Goal: Communication & Community: Answer question/provide support

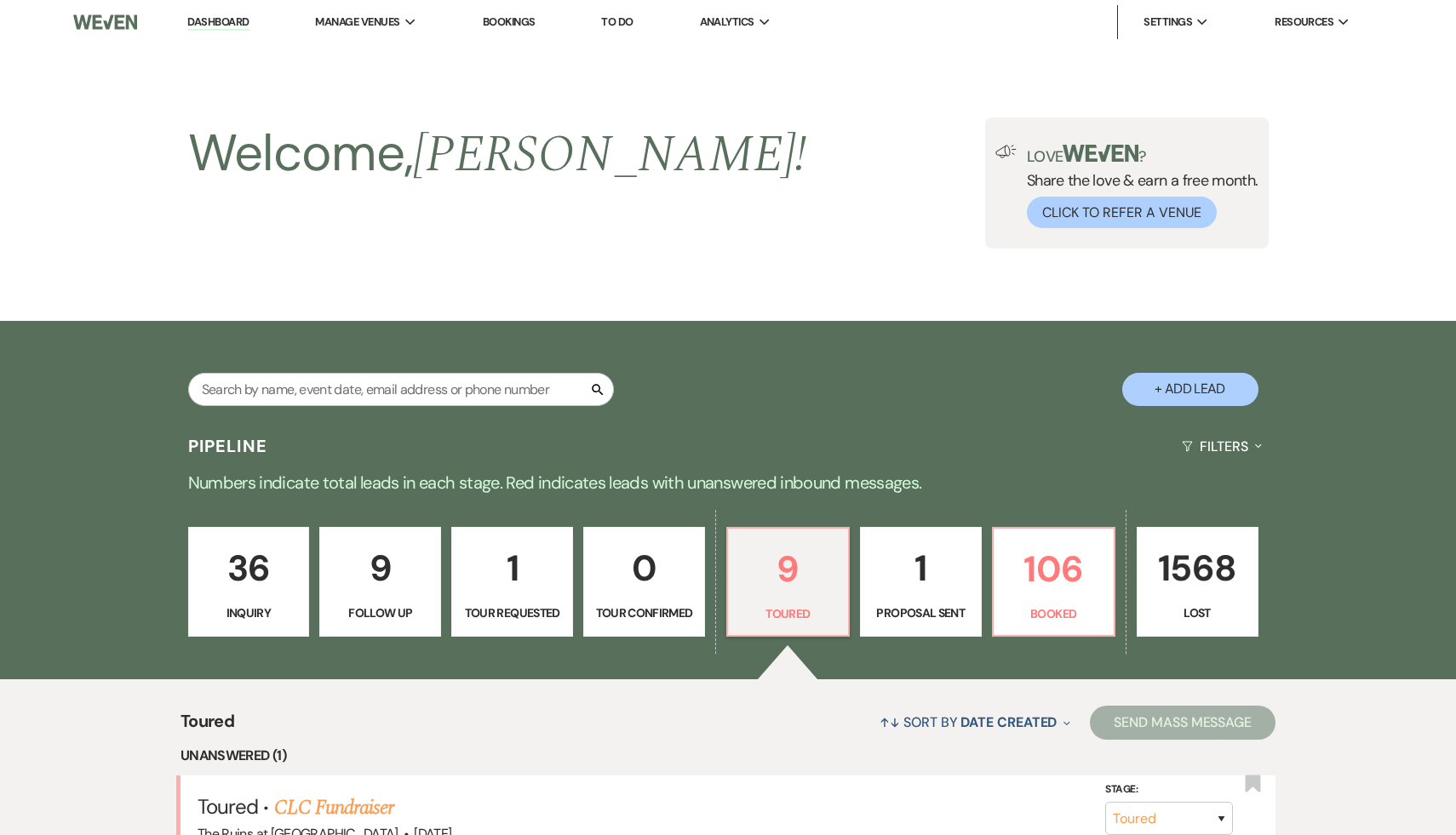
select select "5"
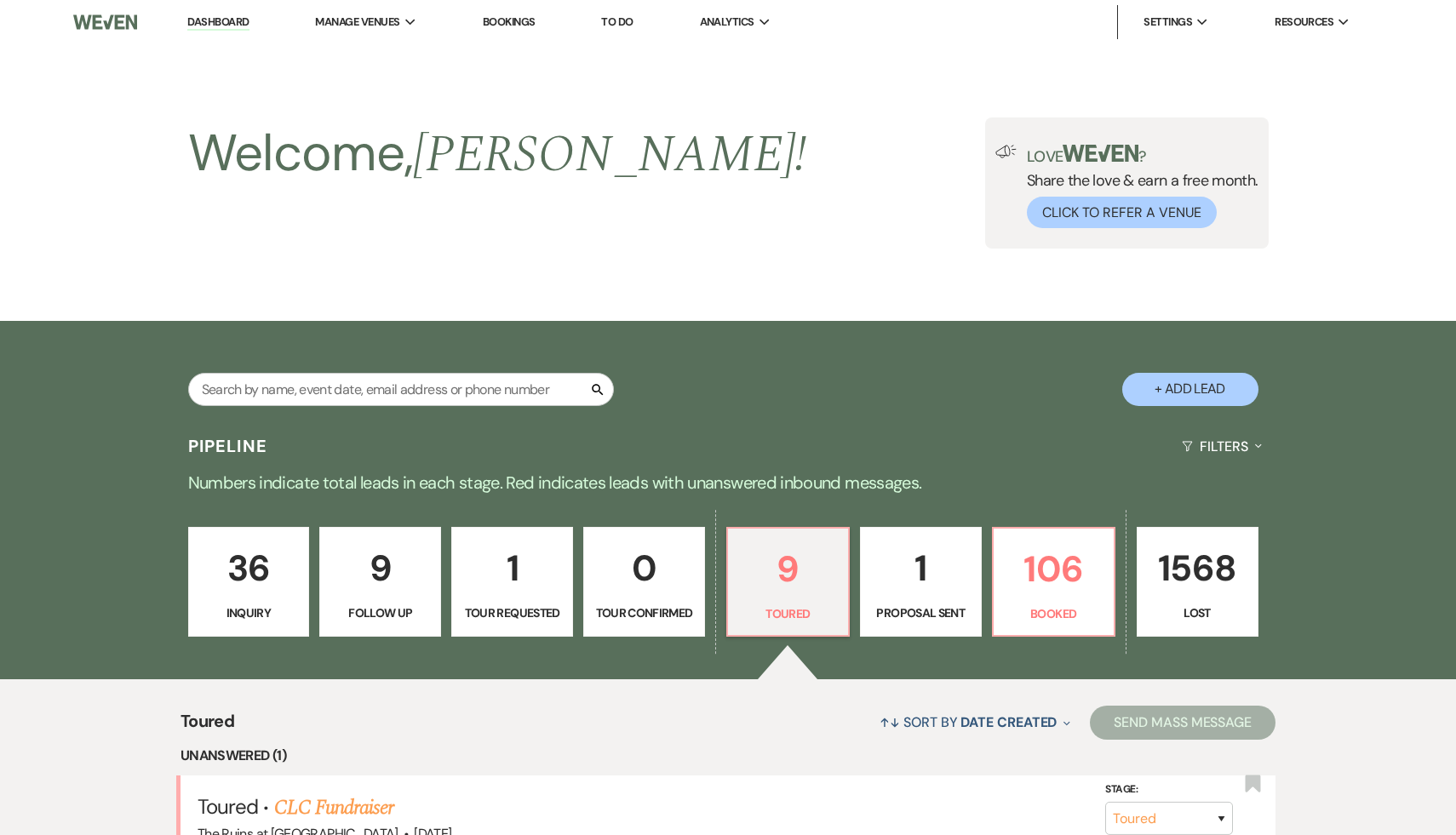
select select "5"
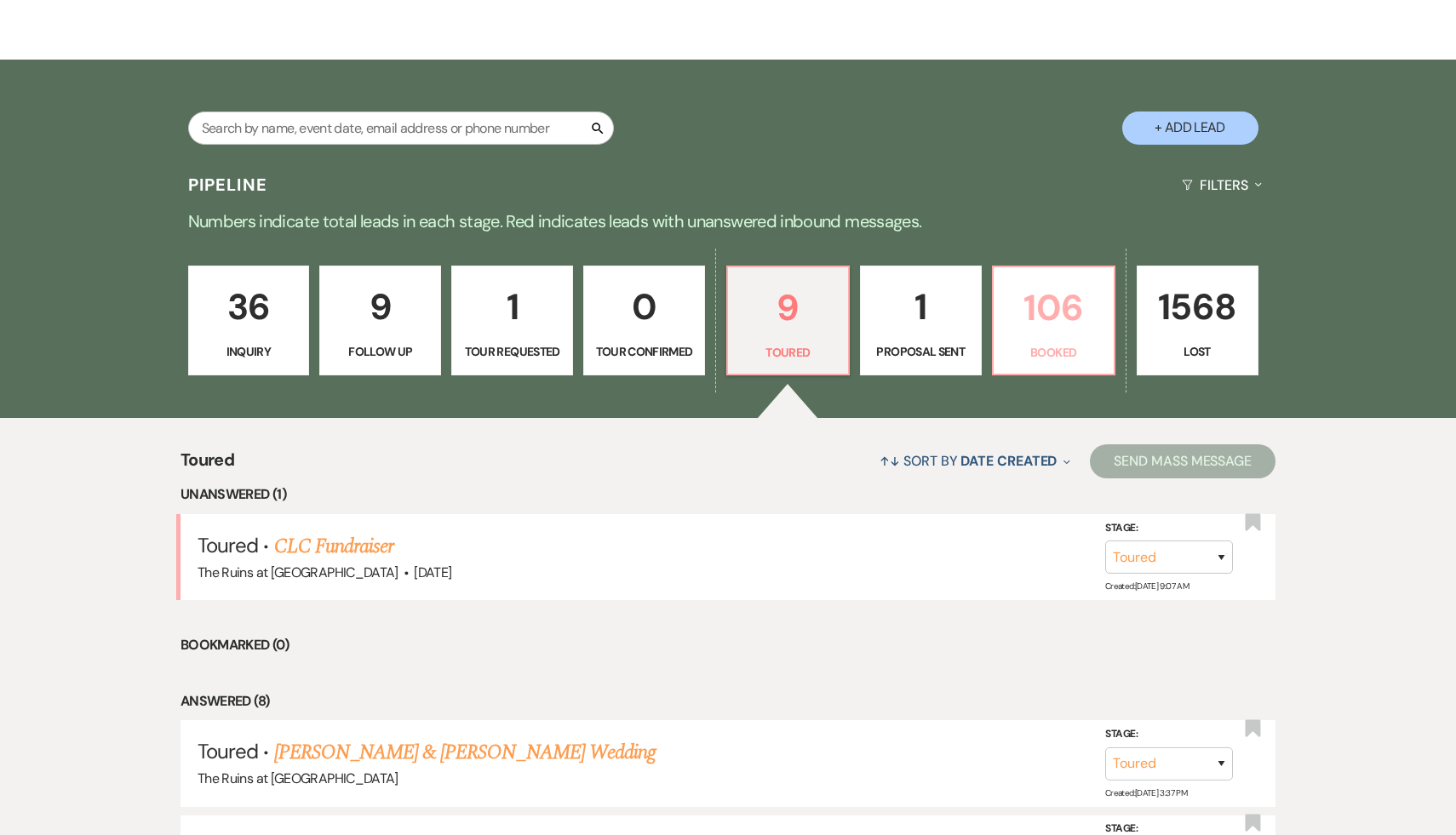
click at [1080, 308] on p "106" at bounding box center [1054, 307] width 99 height 57
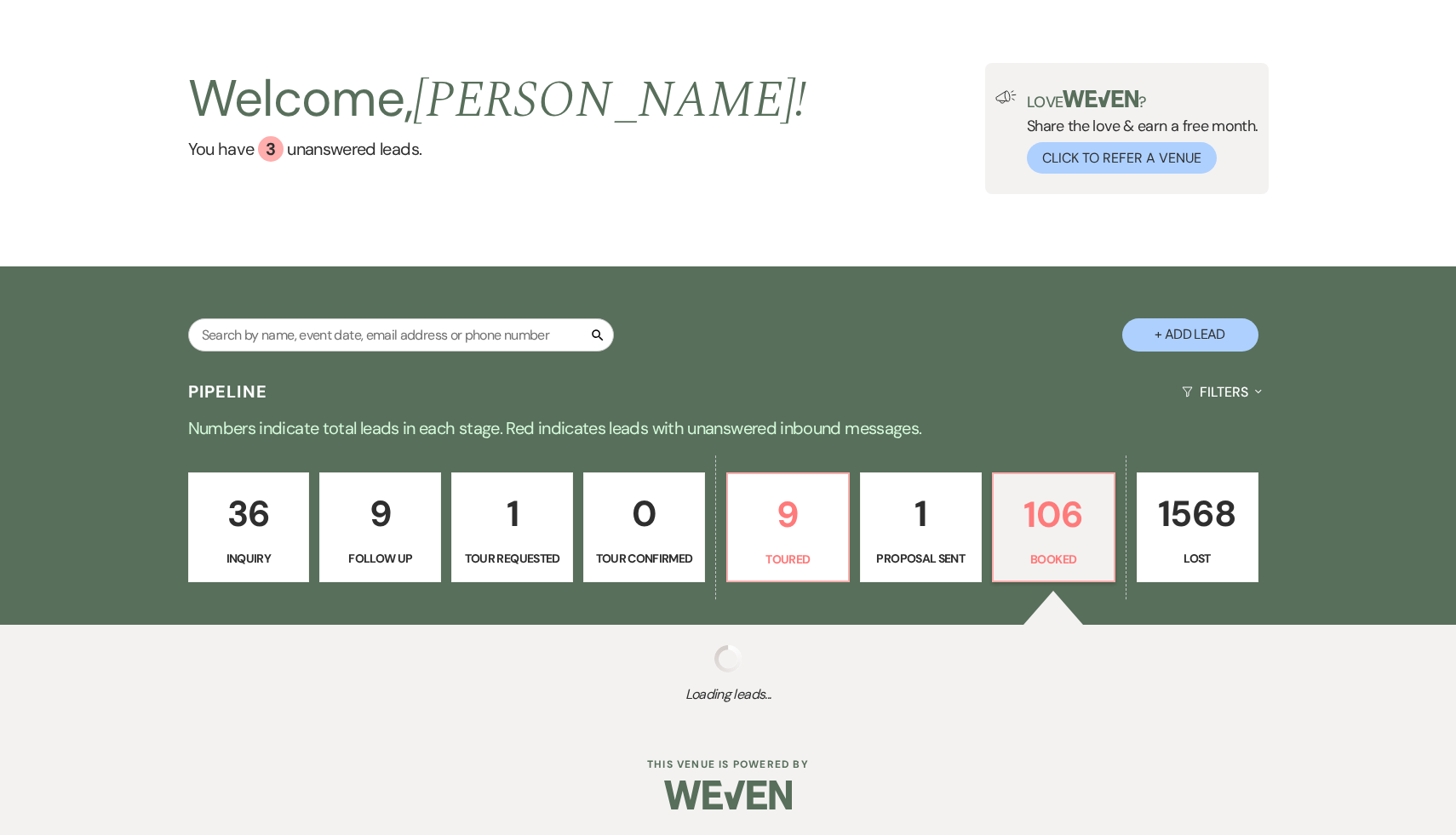
scroll to position [262, 0]
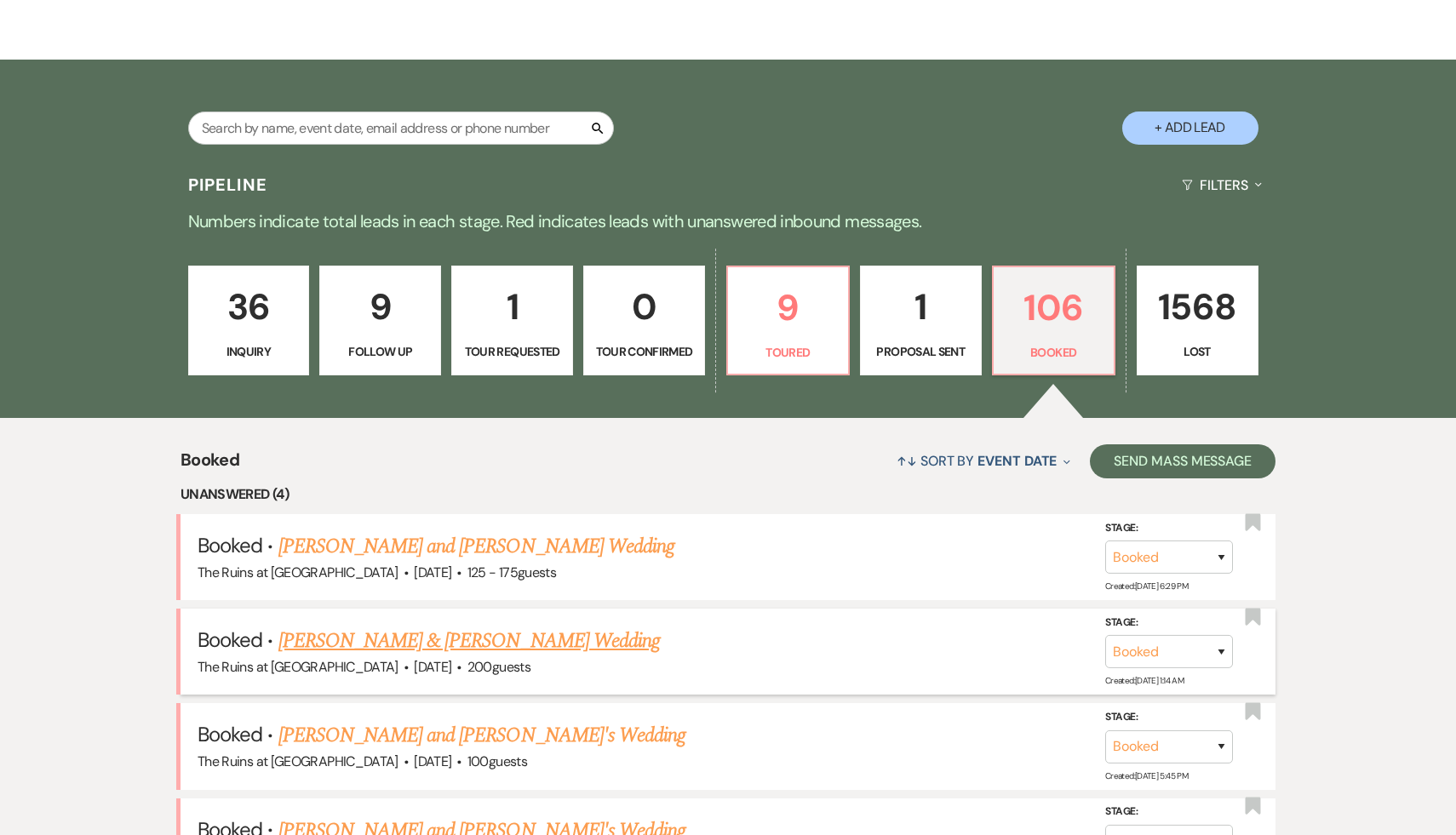
click at [471, 638] on link "[PERSON_NAME] & [PERSON_NAME] Wedding" at bounding box center [469, 641] width 382 height 31
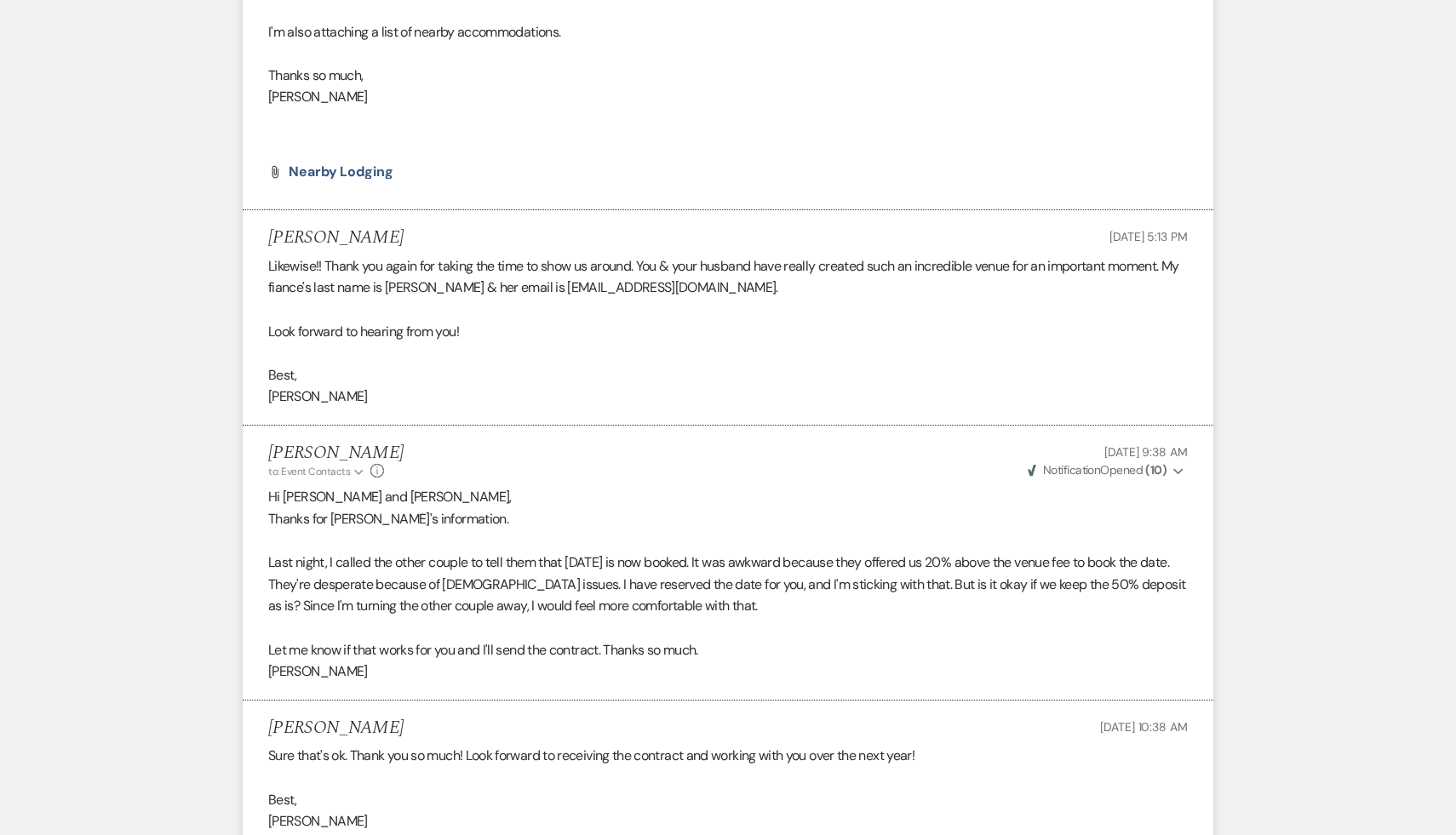
scroll to position [3886, 0]
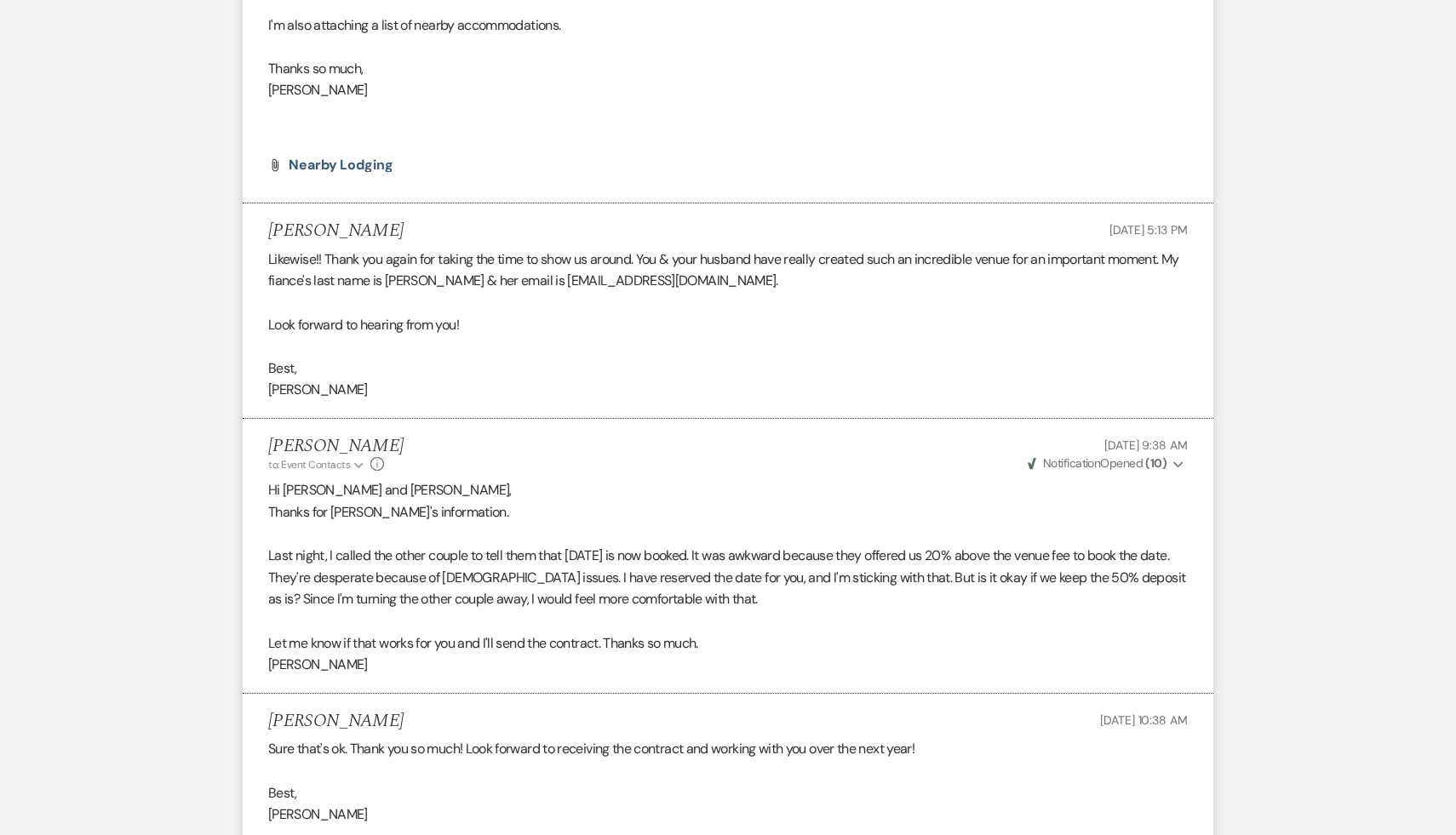
click at [511, 793] on p "Best," at bounding box center [727, 793] width 919 height 23
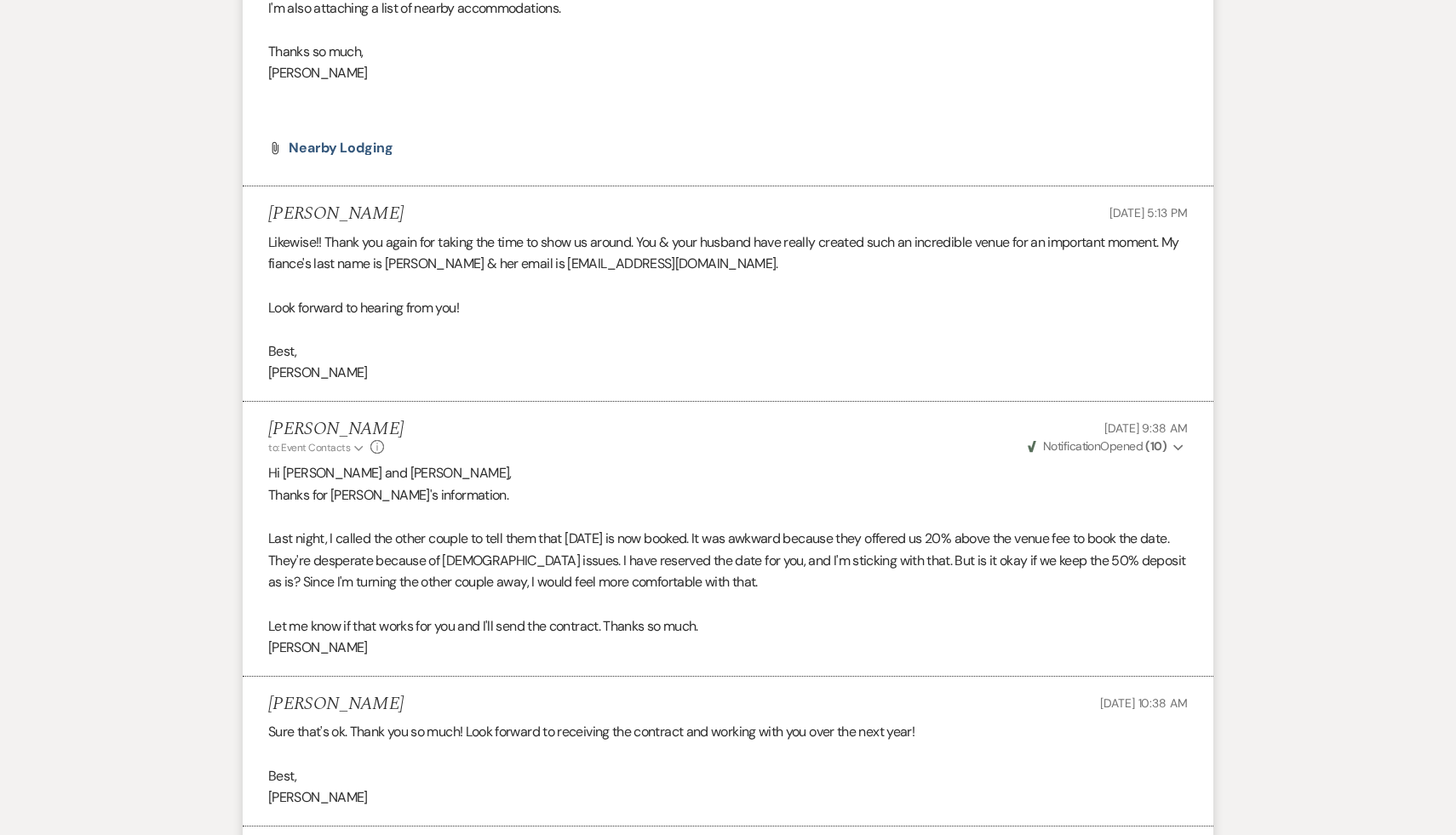
scroll to position [3904, 0]
click at [449, 782] on p "Best," at bounding box center [727, 775] width 919 height 23
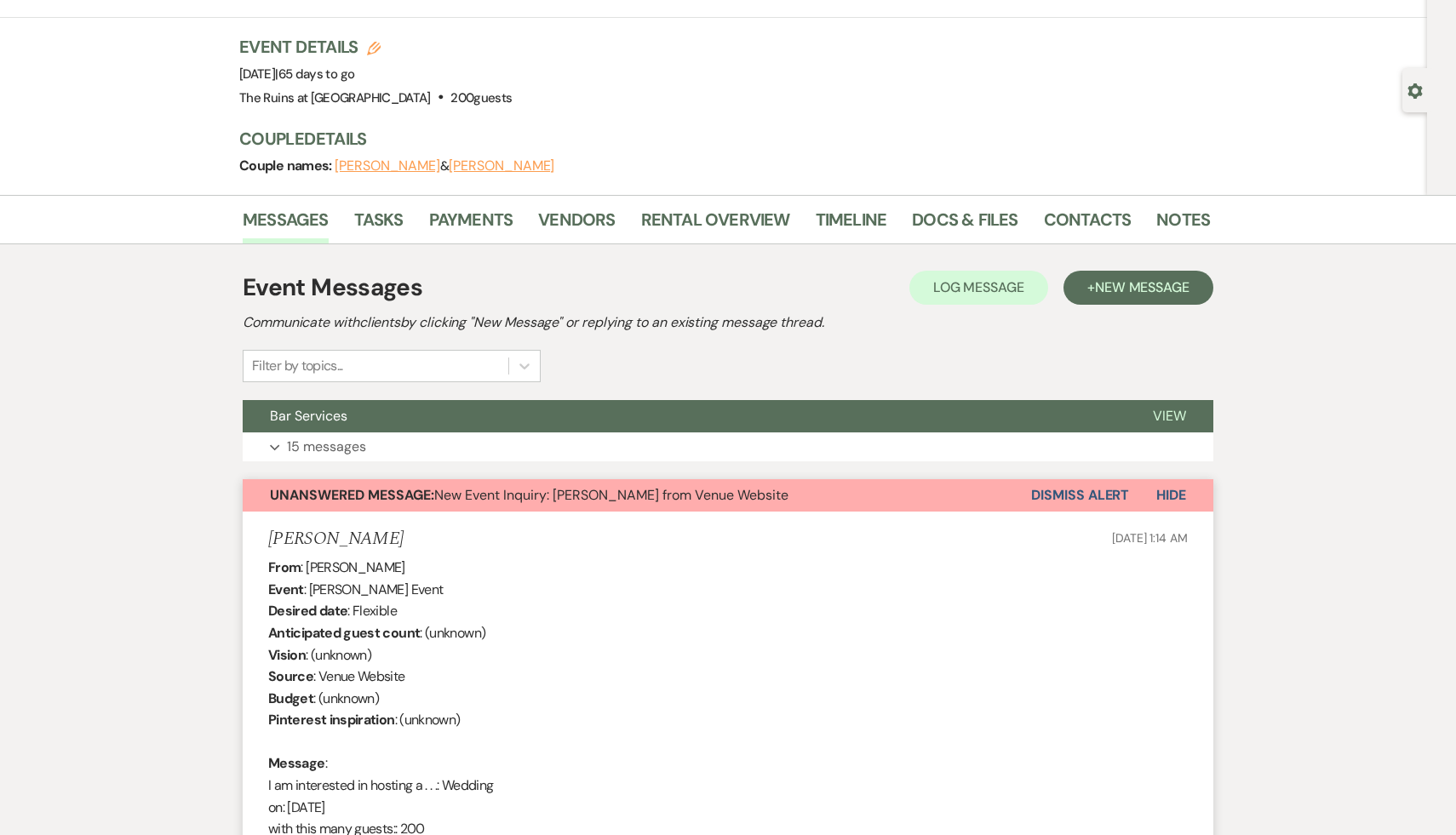
scroll to position [0, 0]
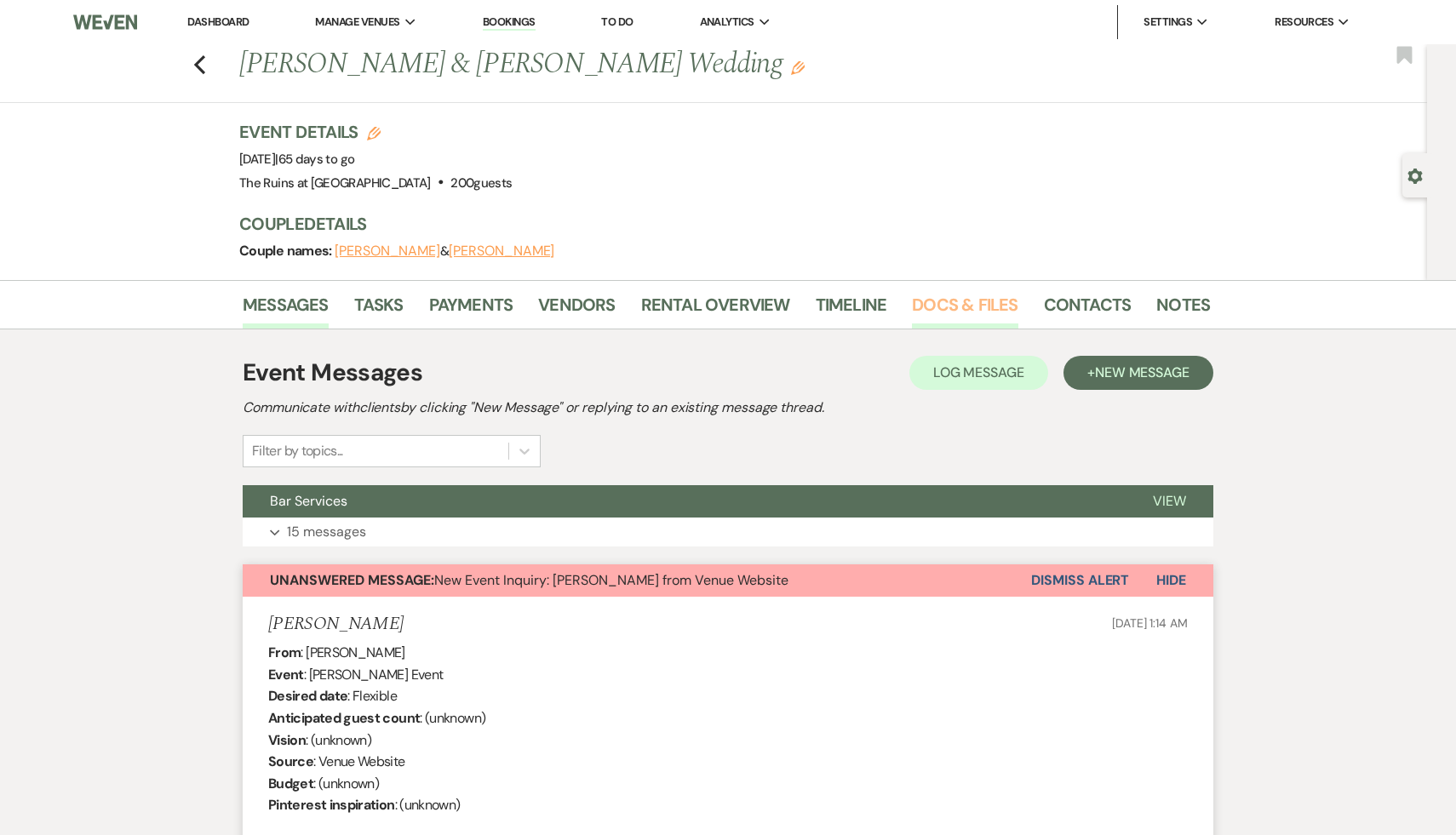
click at [976, 307] on link "Docs & Files" at bounding box center [964, 310] width 106 height 38
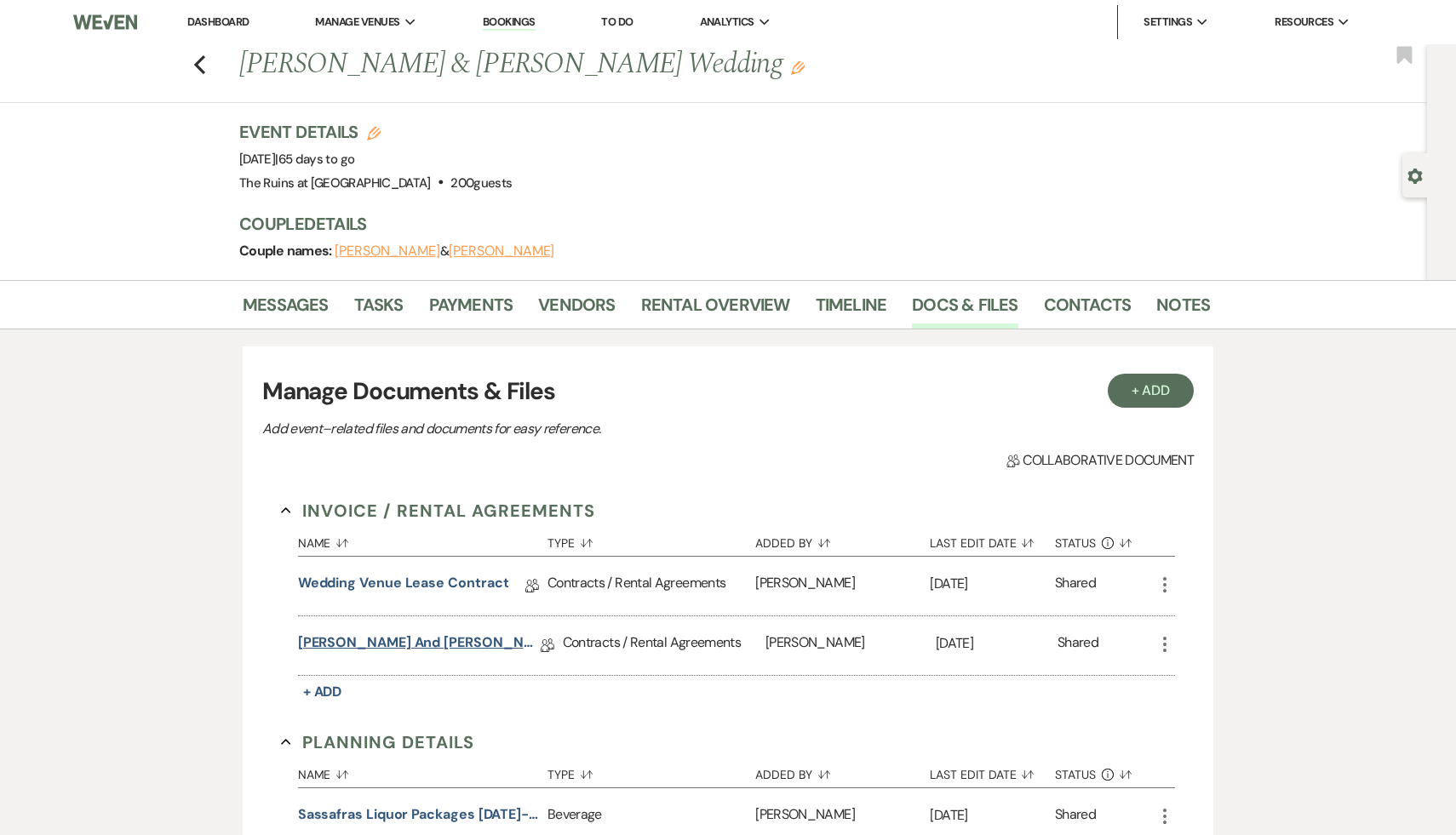
click at [463, 639] on link "Zainab and Rafid Wedding Venue Lease Contract" at bounding box center [419, 645] width 243 height 26
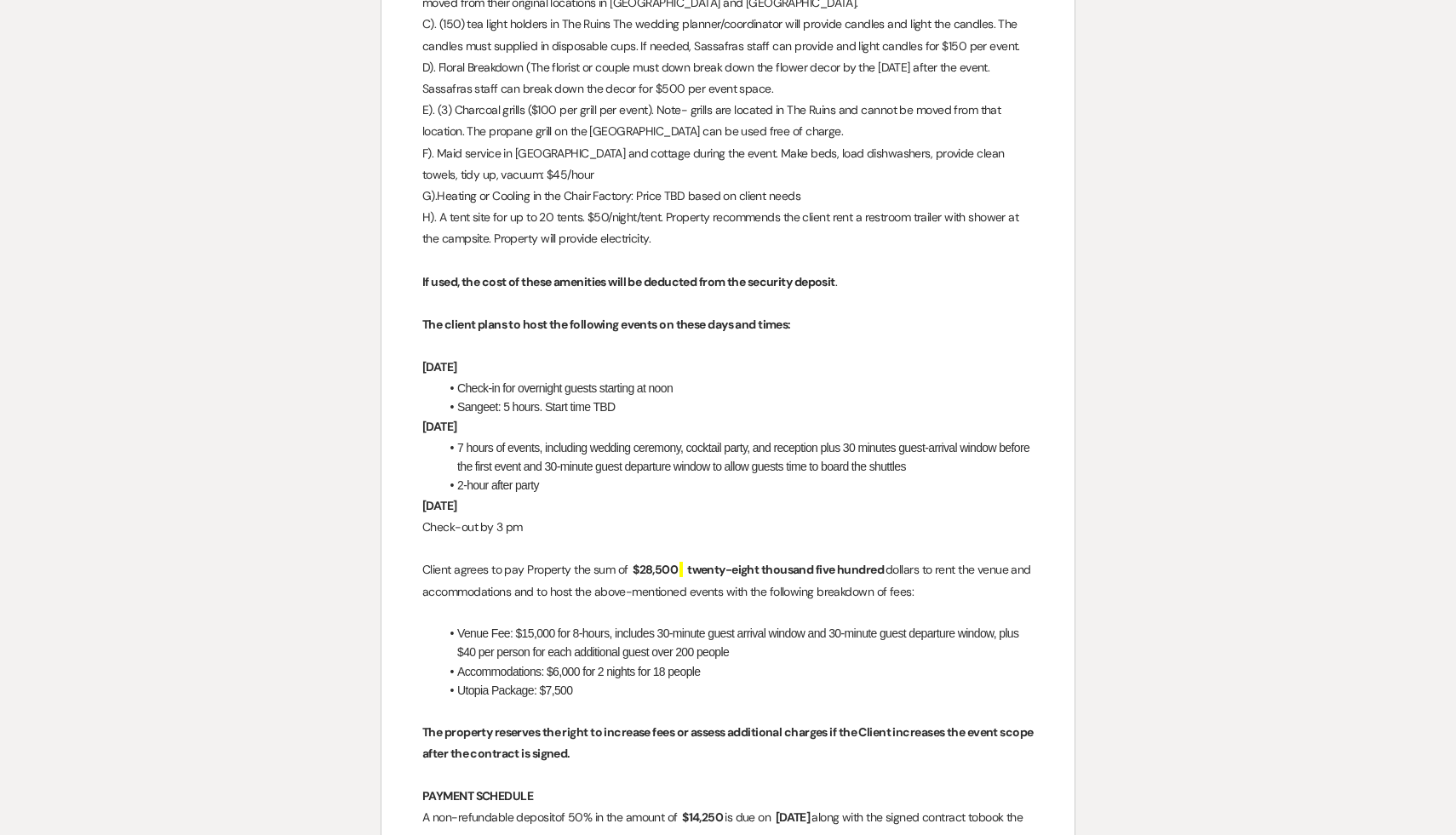
scroll to position [2375, 0]
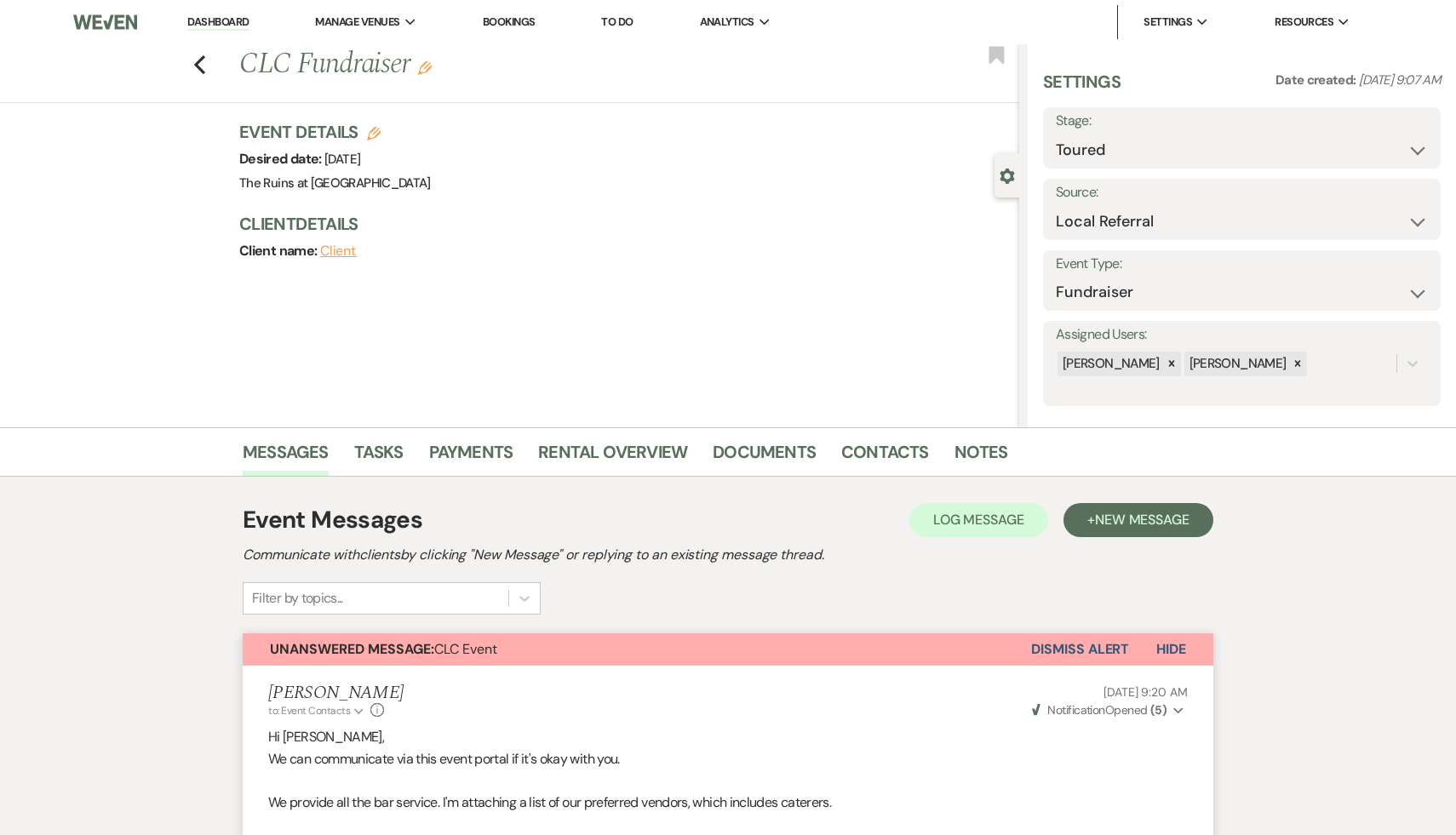
select select "5"
select select "20"
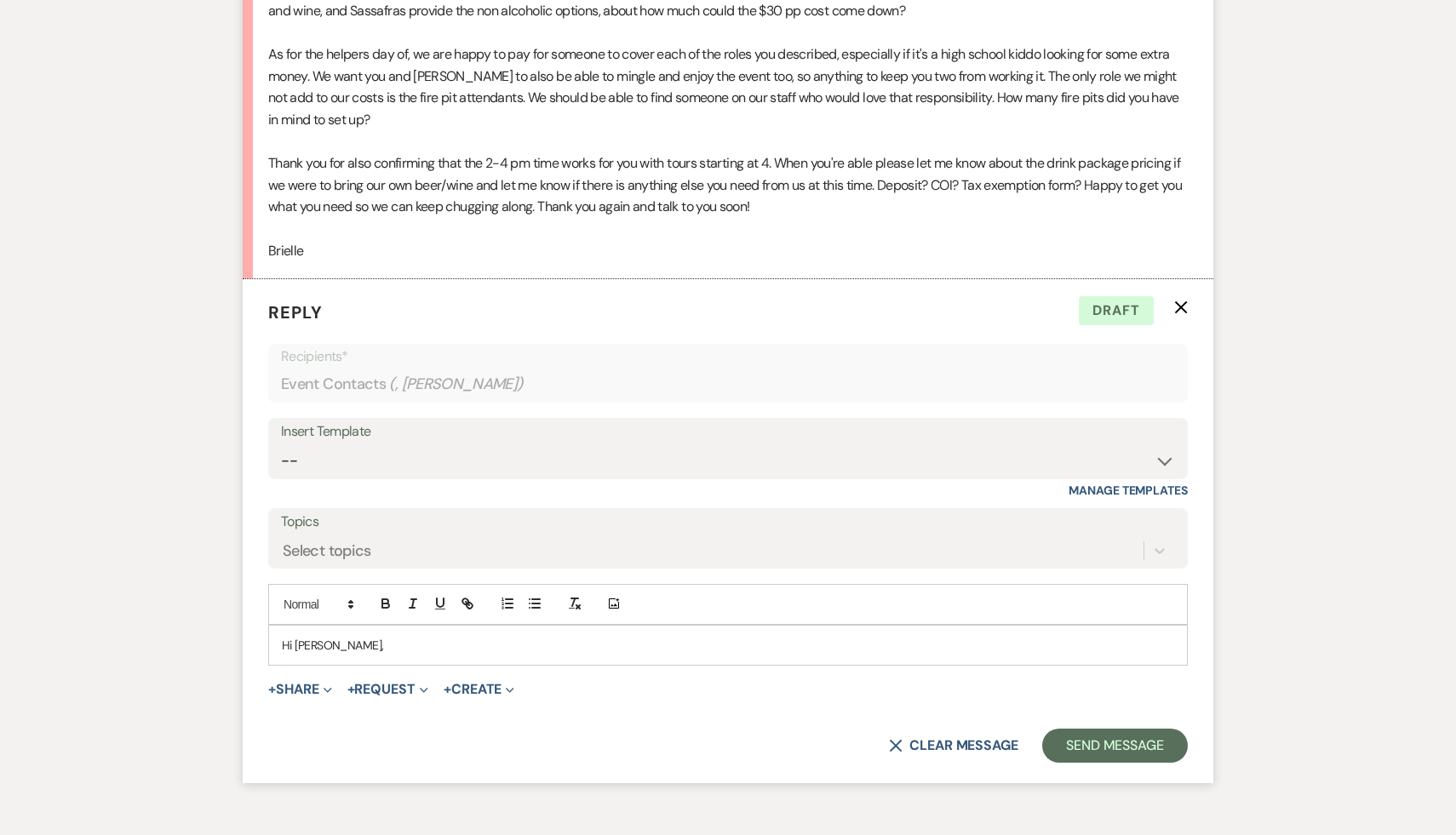
scroll to position [2522, 0]
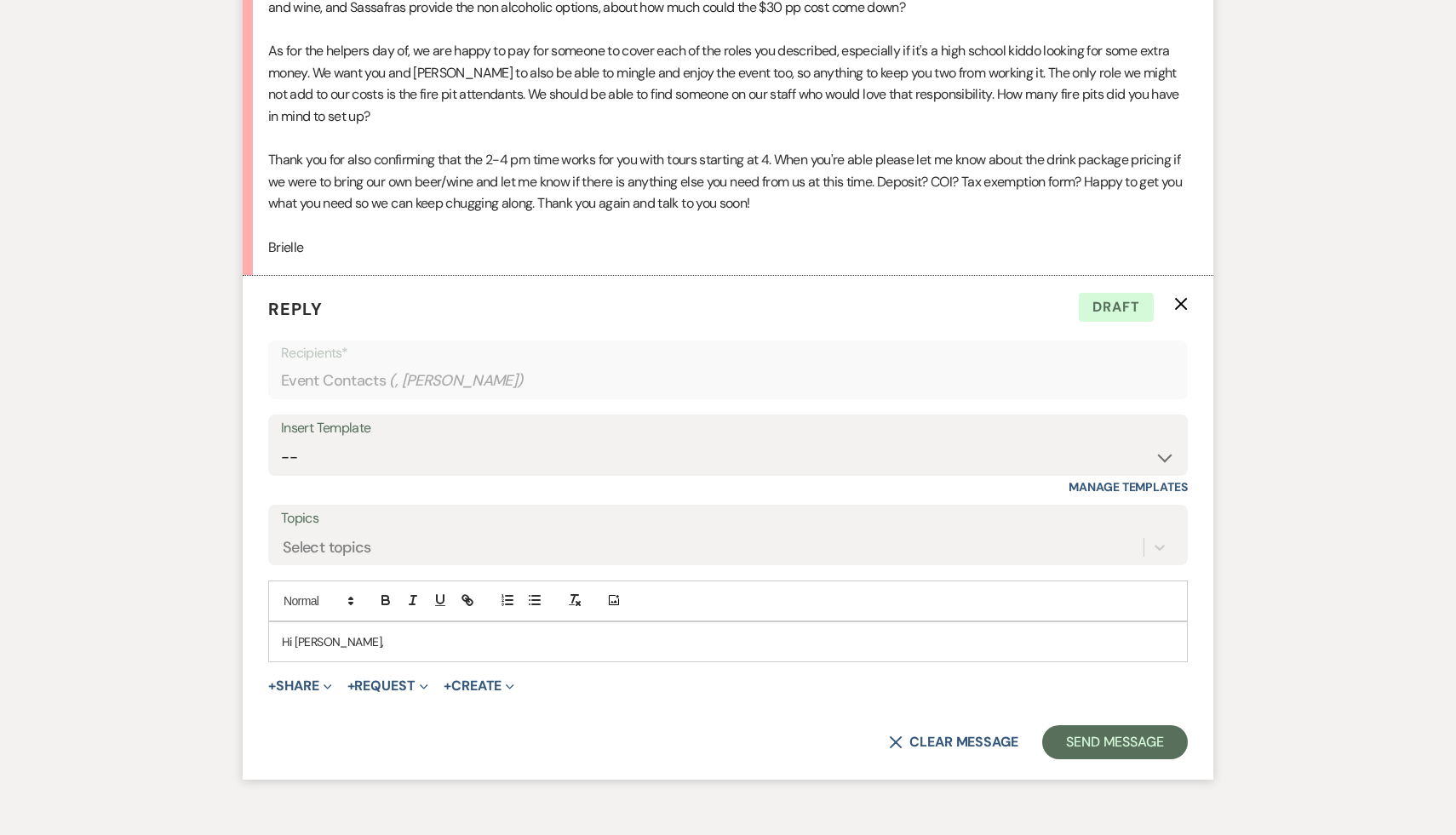
scroll to position [488, 0]
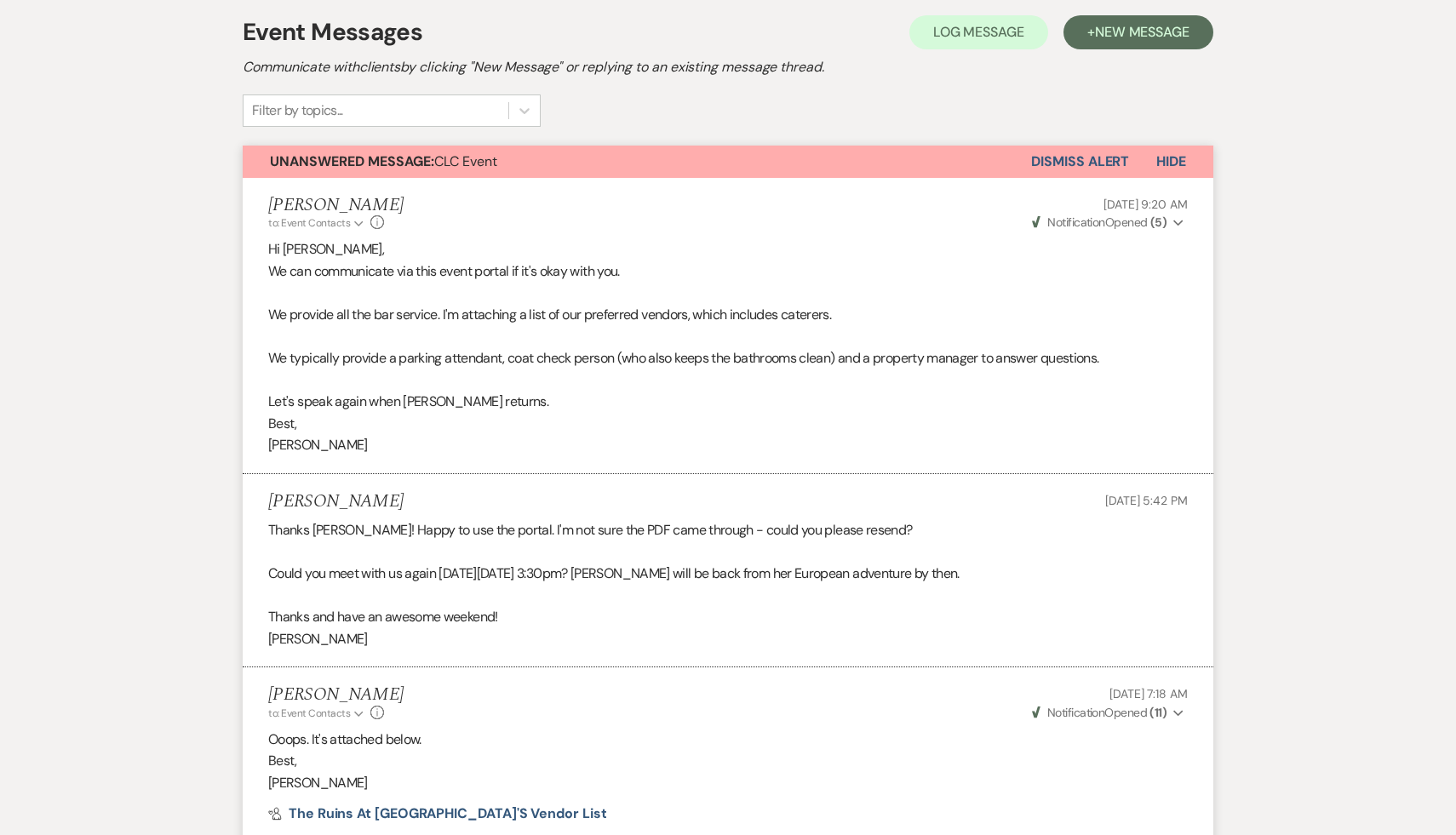
select select "5"
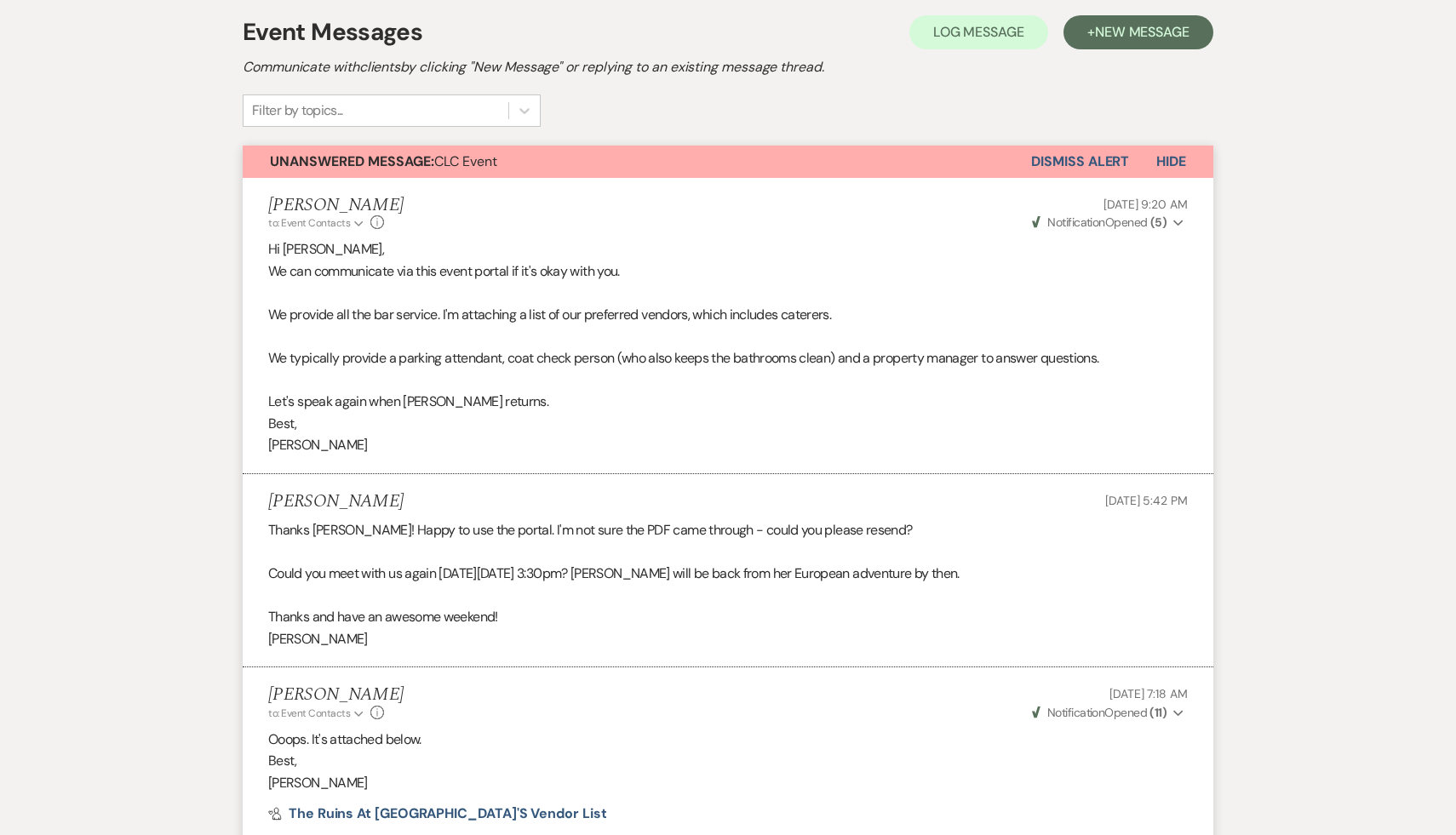
select select "5"
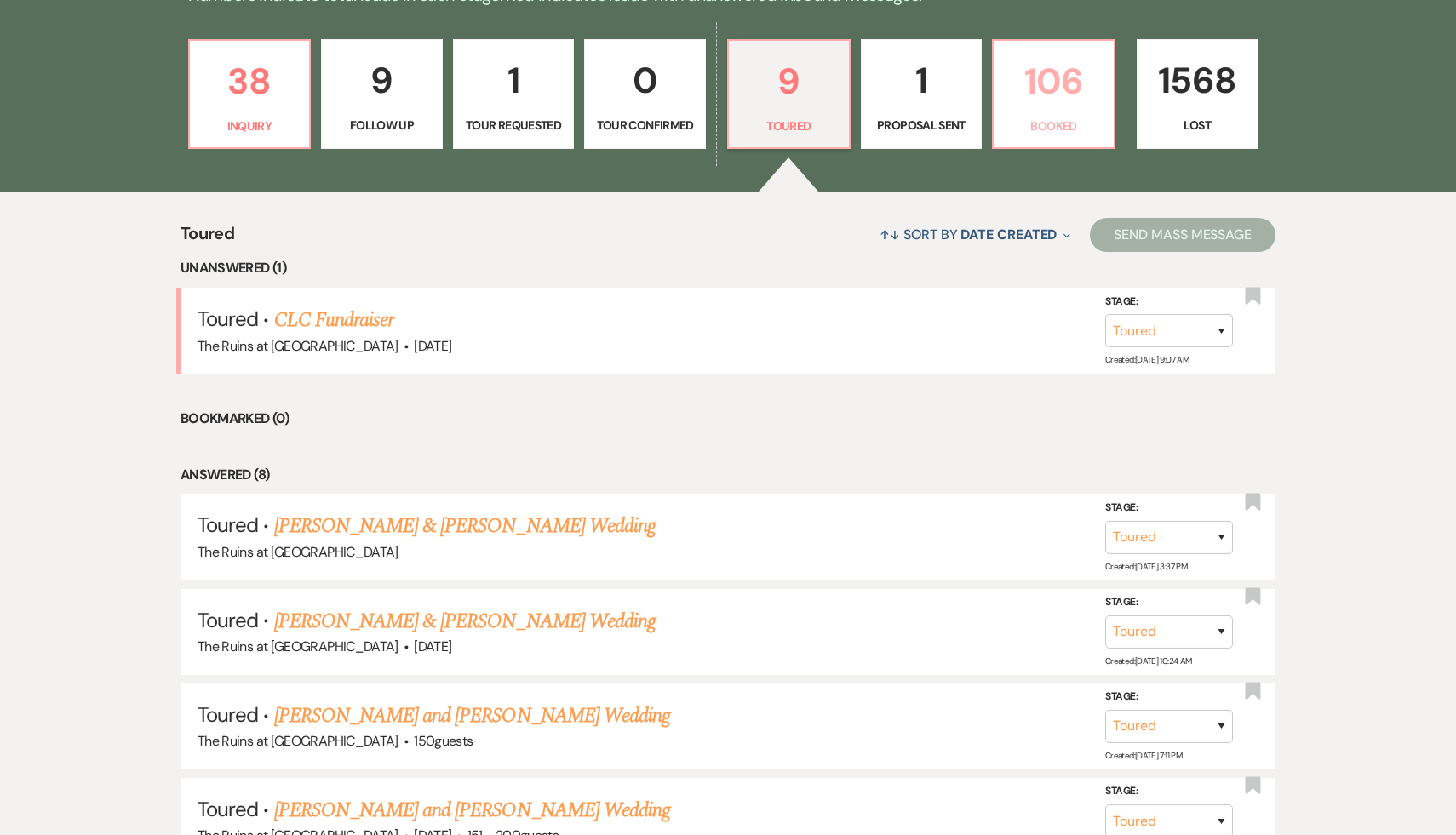
click at [1055, 89] on p "106" at bounding box center [1054, 81] width 99 height 57
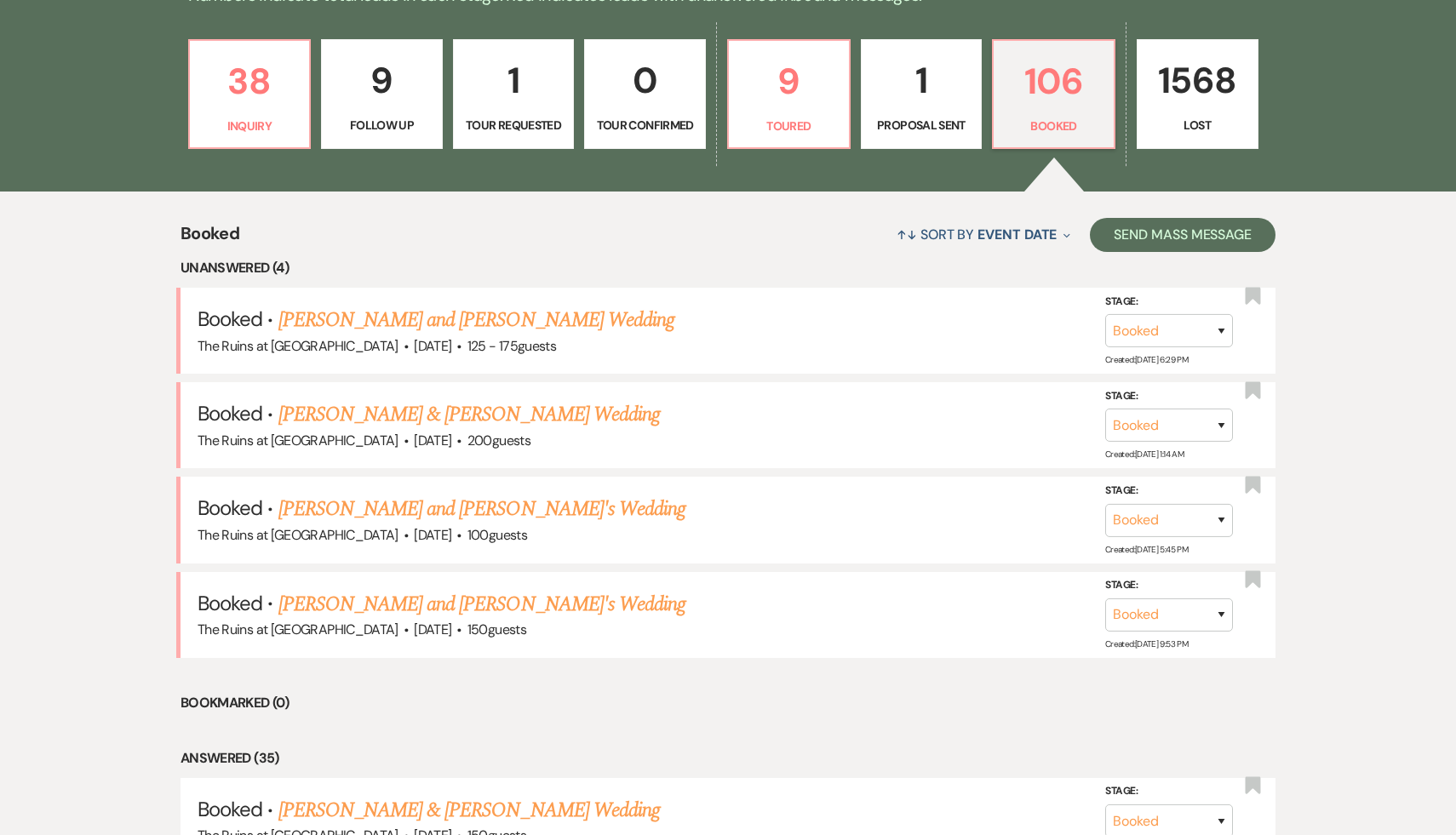
scroll to position [493, 0]
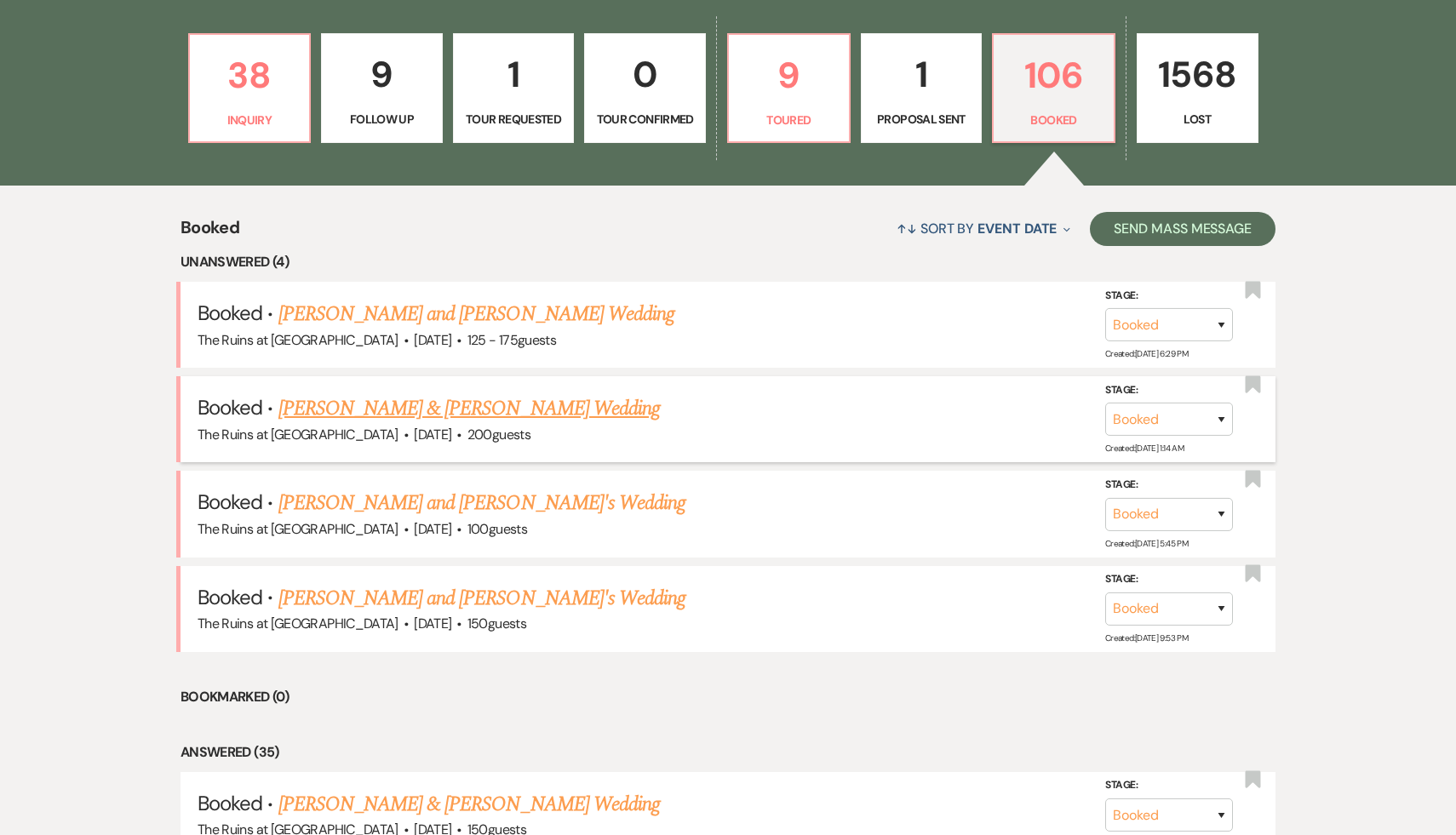
click at [433, 409] on link "[PERSON_NAME] & [PERSON_NAME] Wedding" at bounding box center [469, 408] width 382 height 31
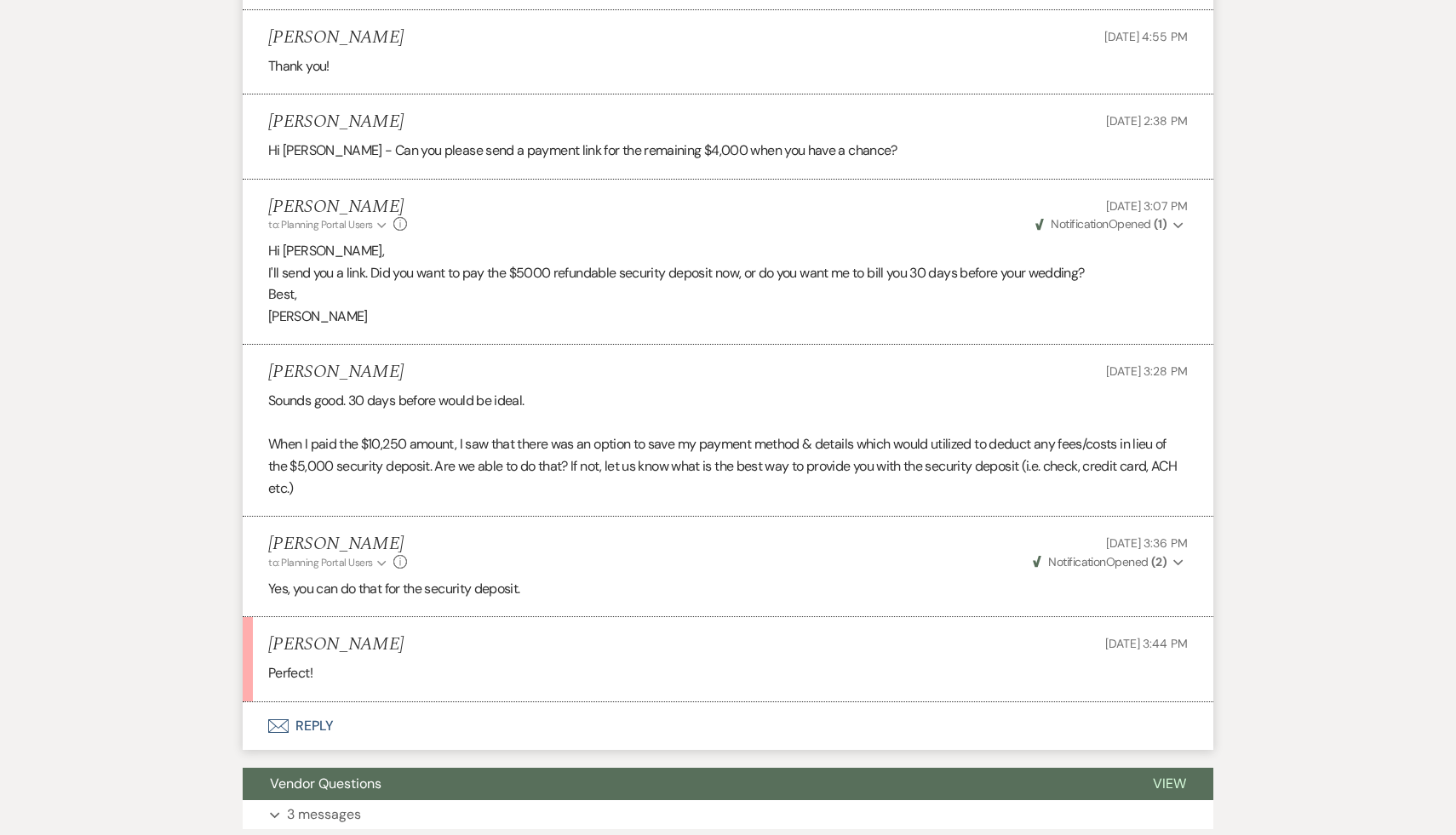
scroll to position [7808, 0]
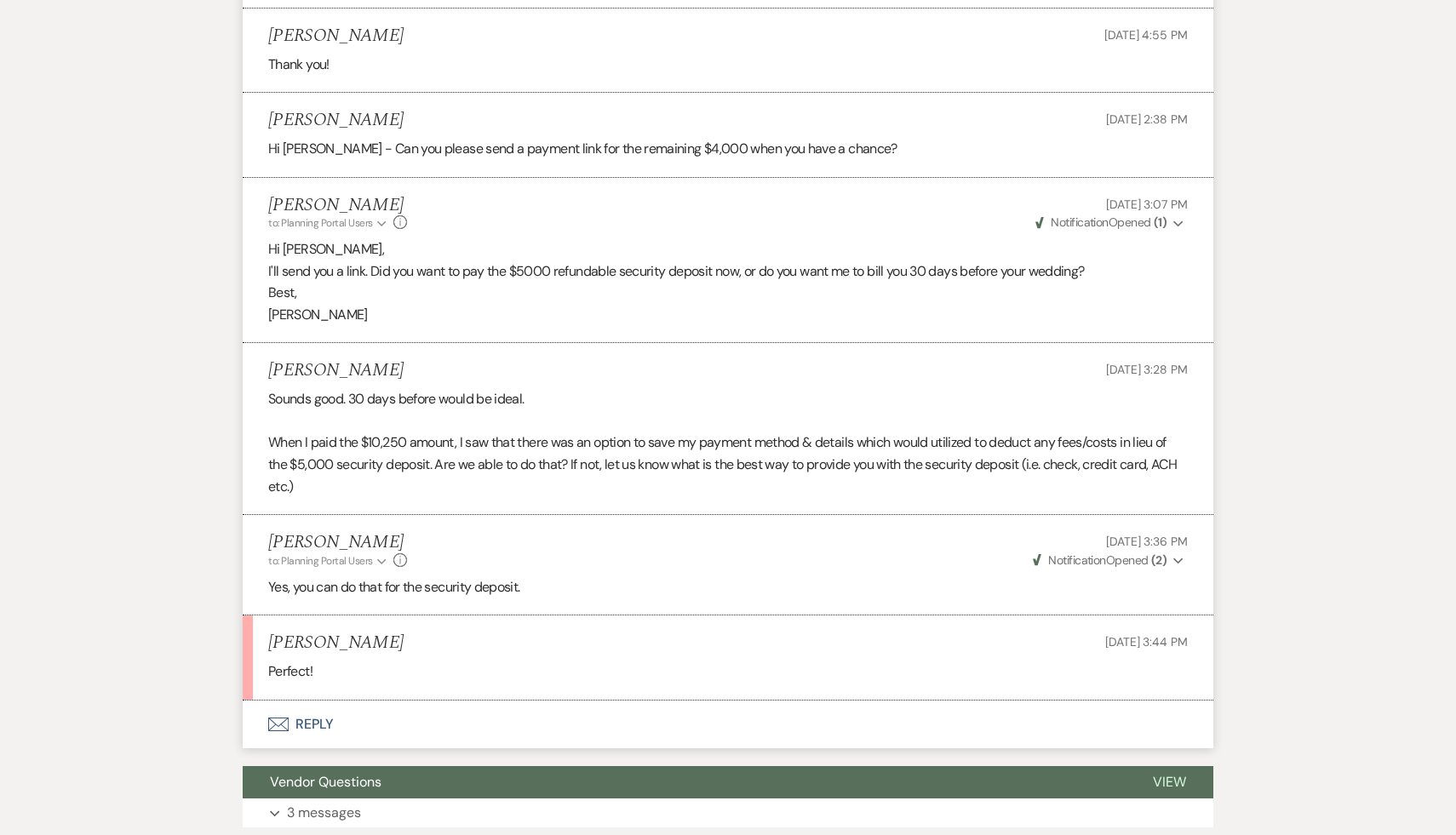
click at [324, 728] on button "Envelope Reply" at bounding box center [728, 724] width 971 height 48
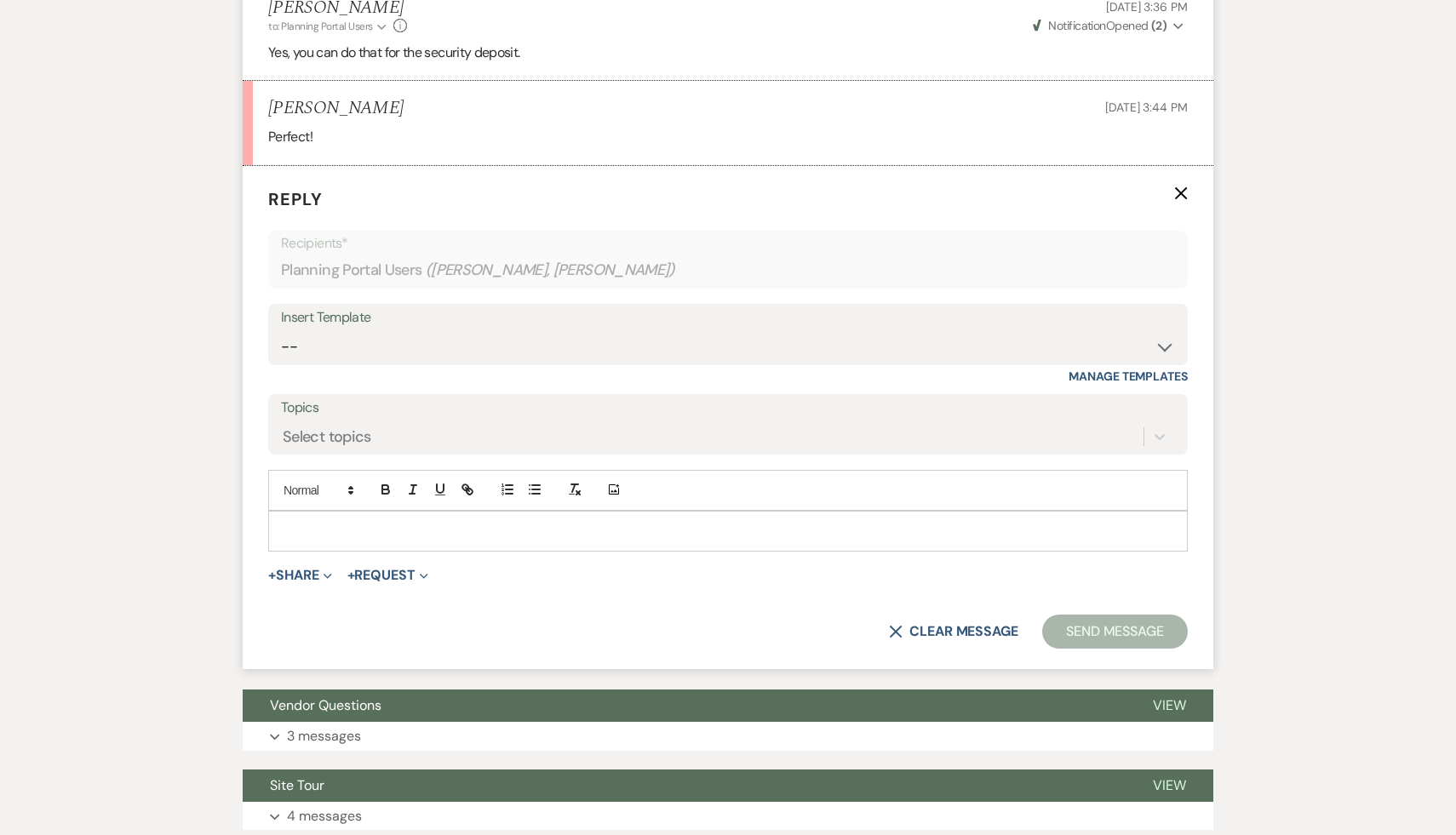
scroll to position [8342, 0]
click at [527, 528] on p at bounding box center [727, 531] width 892 height 19
click at [1159, 346] on select "-- Weven Planning Portal Introduction (Booked Events) Initial Inquiry Response …" at bounding box center [727, 346] width 894 height 33
select select "5213"
click at [281, 330] on select "-- Weven Planning Portal Introduction (Booked Events) Initial Inquiry Response …" at bounding box center [727, 346] width 894 height 33
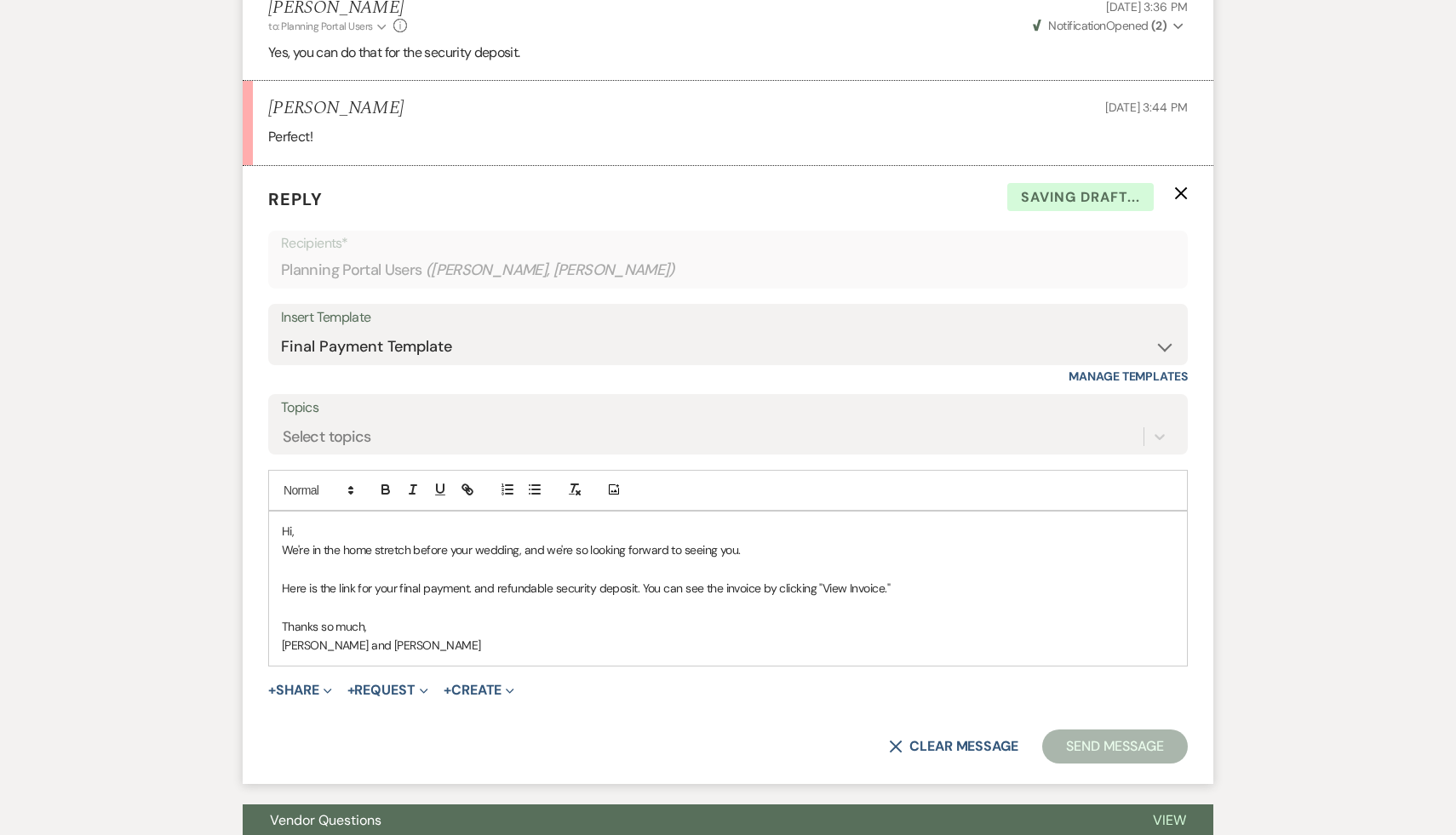
click at [316, 532] on p "Hi," at bounding box center [727, 531] width 892 height 19
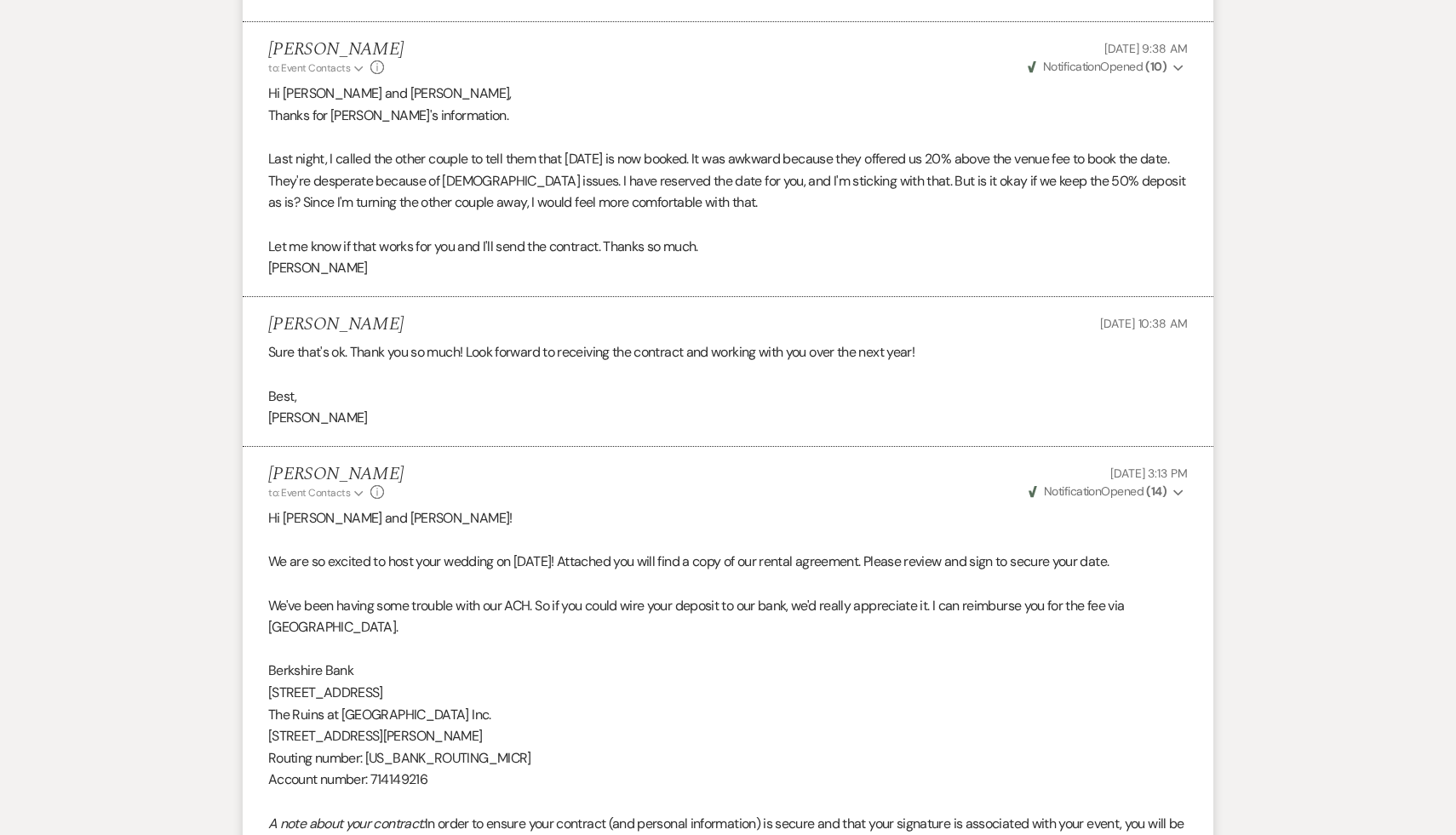
scroll to position [4277, 0]
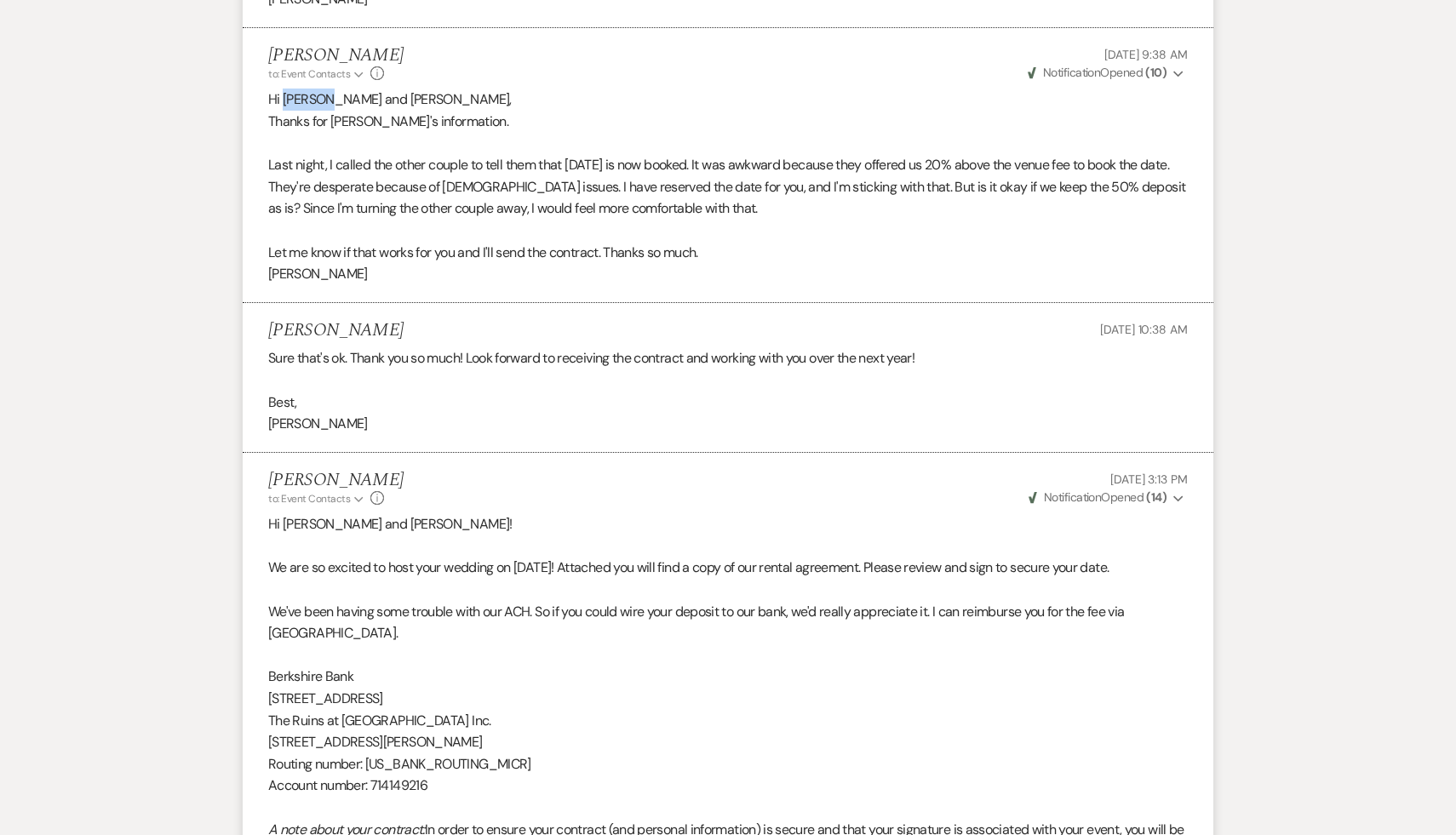
drag, startPoint x: 325, startPoint y: 98, endPoint x: 282, endPoint y: 97, distance: 43.0
click at [282, 97] on p "Hi Zainab and Rafid," at bounding box center [727, 99] width 919 height 23
copy p "Zainab"
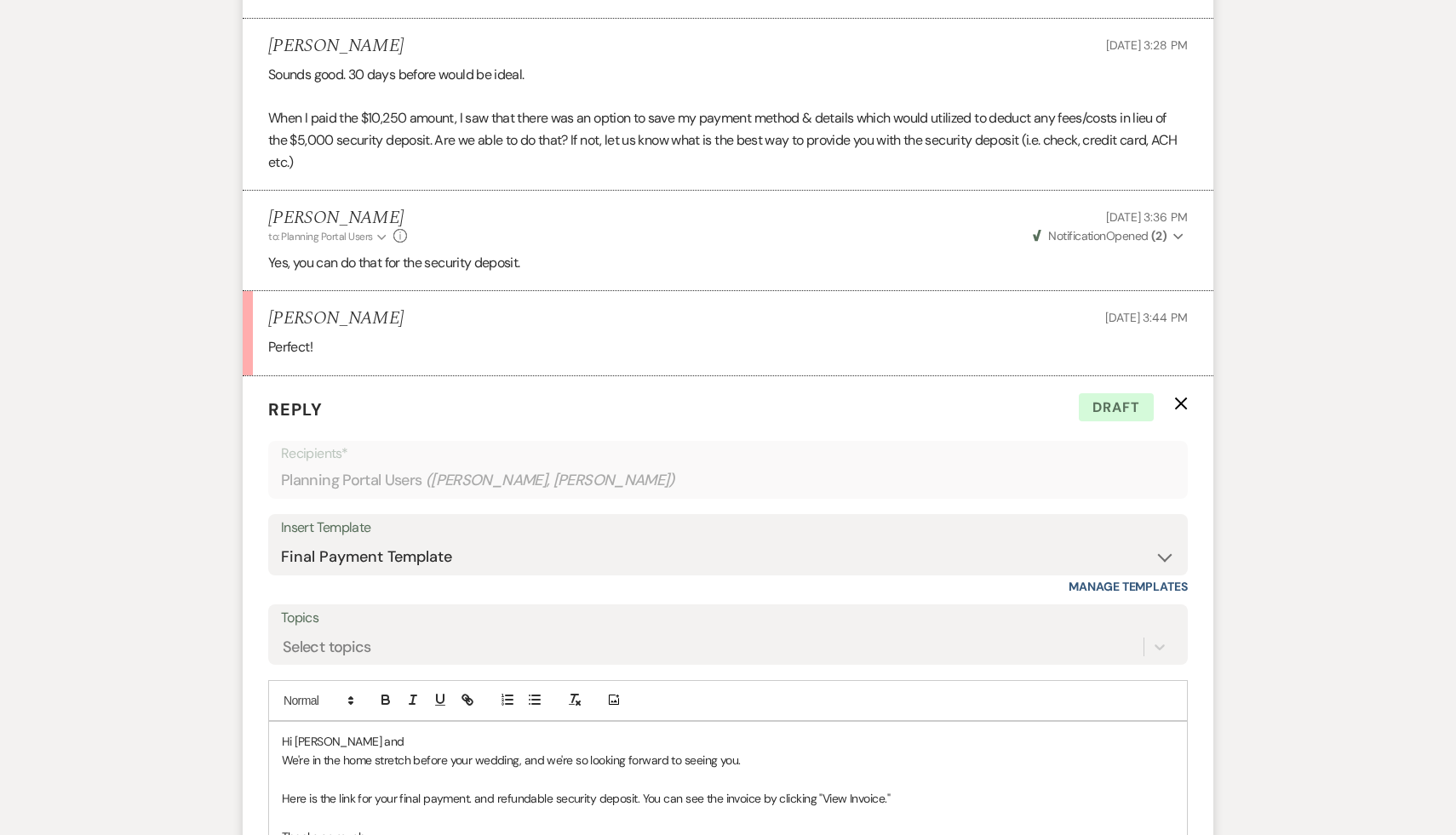
scroll to position [8131, 0]
click at [296, 738] on p "Hi Rafid and" at bounding box center [727, 742] width 892 height 19
click at [333, 741] on p "Hi Zainab Rafid and" at bounding box center [727, 742] width 892 height 19
click at [415, 735] on p "Hi Zainab and Rafid and" at bounding box center [727, 742] width 892 height 19
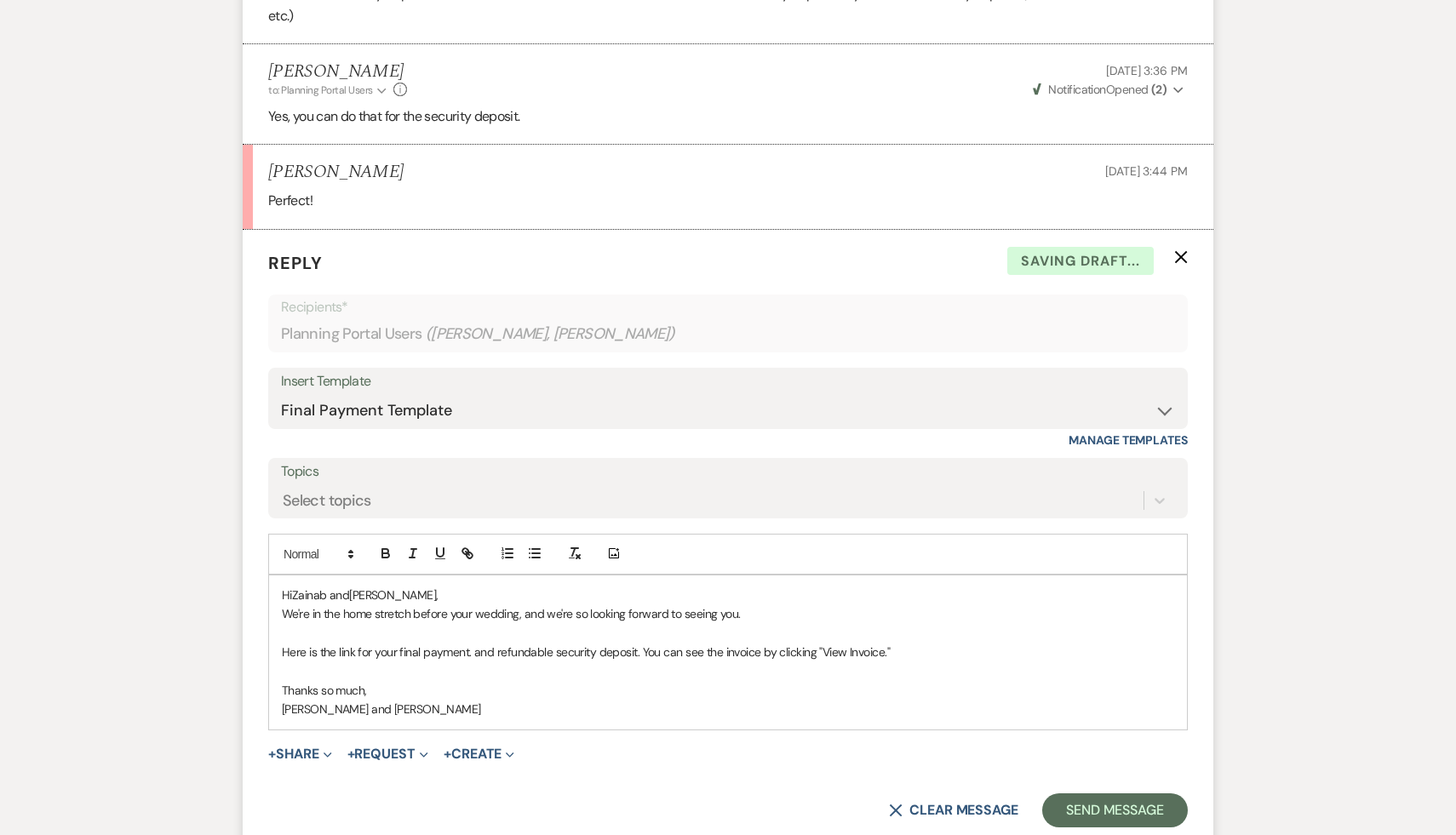
scroll to position [8356, 0]
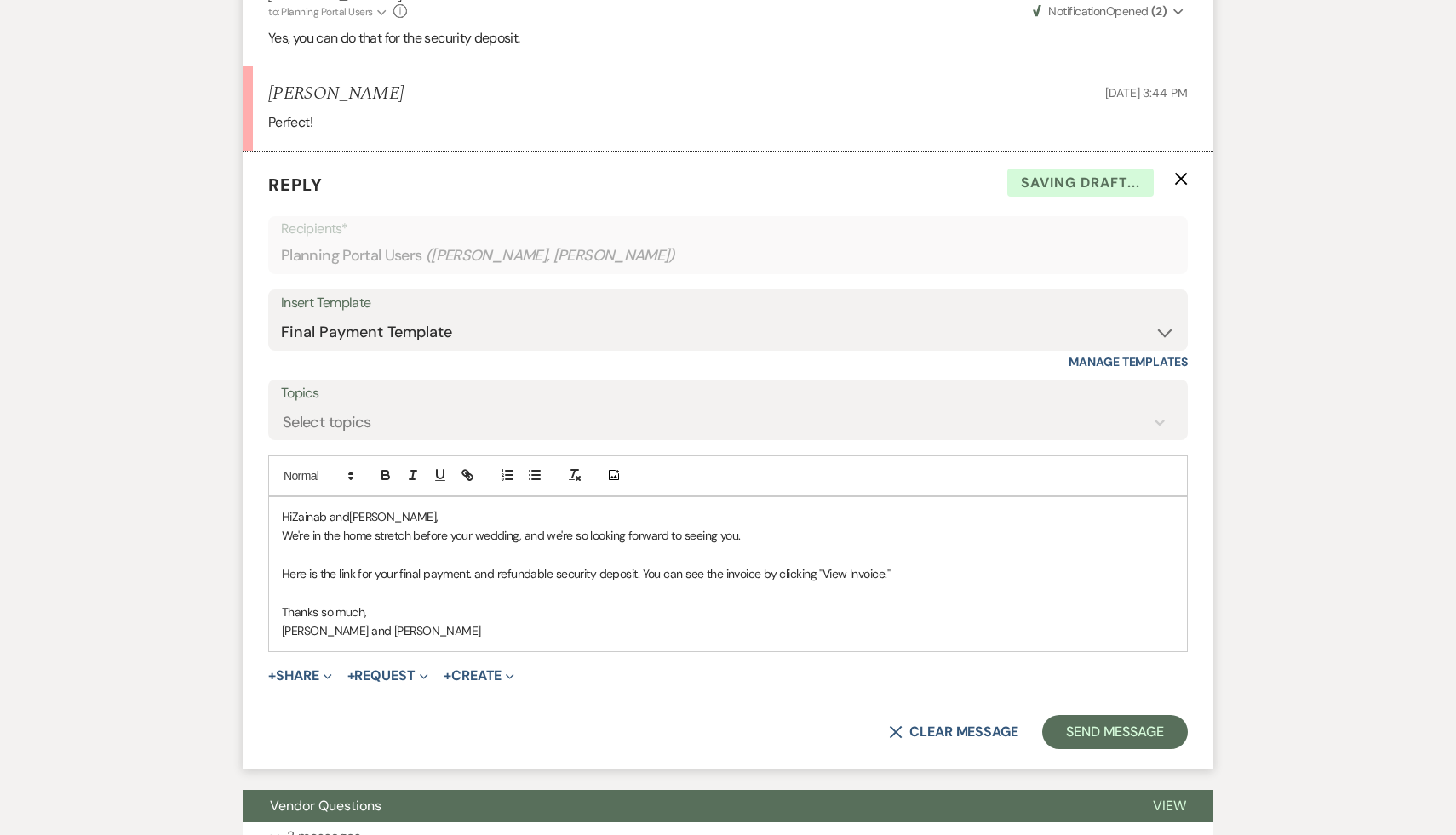
click at [961, 578] on p "Here is the link for your final payment. and refundable security deposit. You c…" at bounding box center [727, 573] width 892 height 19
click at [927, 568] on p "Here is the link for your final payment. and refundable security deposit. You c…" at bounding box center [727, 573] width 892 height 19
drag, startPoint x: 817, startPoint y: 603, endPoint x: 253, endPoint y: 596, distance: 564.0
click at [253, 596] on form "Reply X Draft saved! Recipients* Planning Portal Users ( Rafid Azad, Zainab Bai…" at bounding box center [728, 460] width 971 height 618
click at [465, 476] on icon "button" at bounding box center [465, 473] width 6 height 6
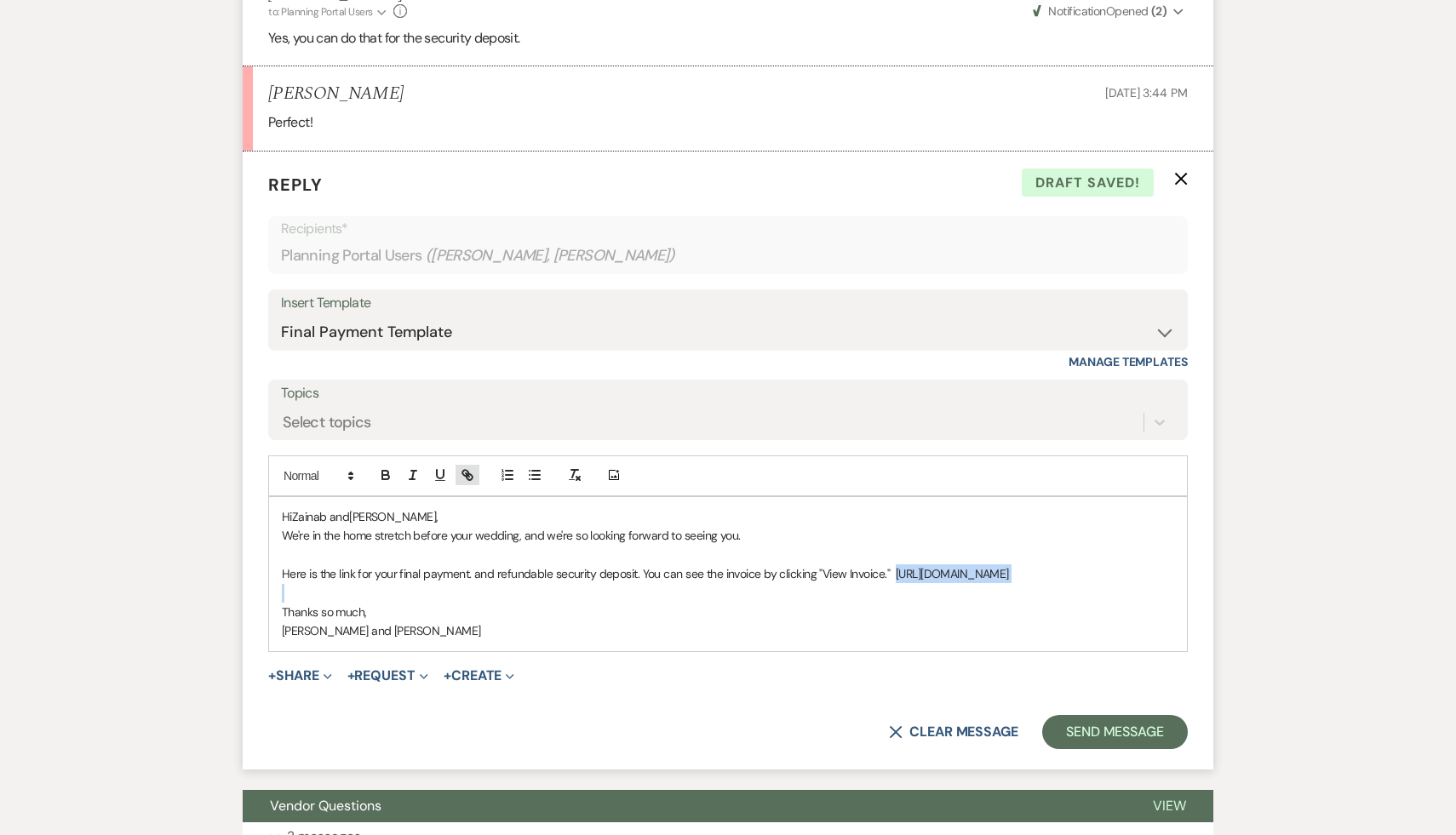
type input "https://customer.billergenie.com/MTc1NDc=/Invoices/DetailInfo/Ap98JRGrqwxJ/yZ96…"
click at [630, 624] on link at bounding box center [625, 626] width 37 height 13
click at [629, 621] on p "Thanks so much," at bounding box center [727, 611] width 892 height 19
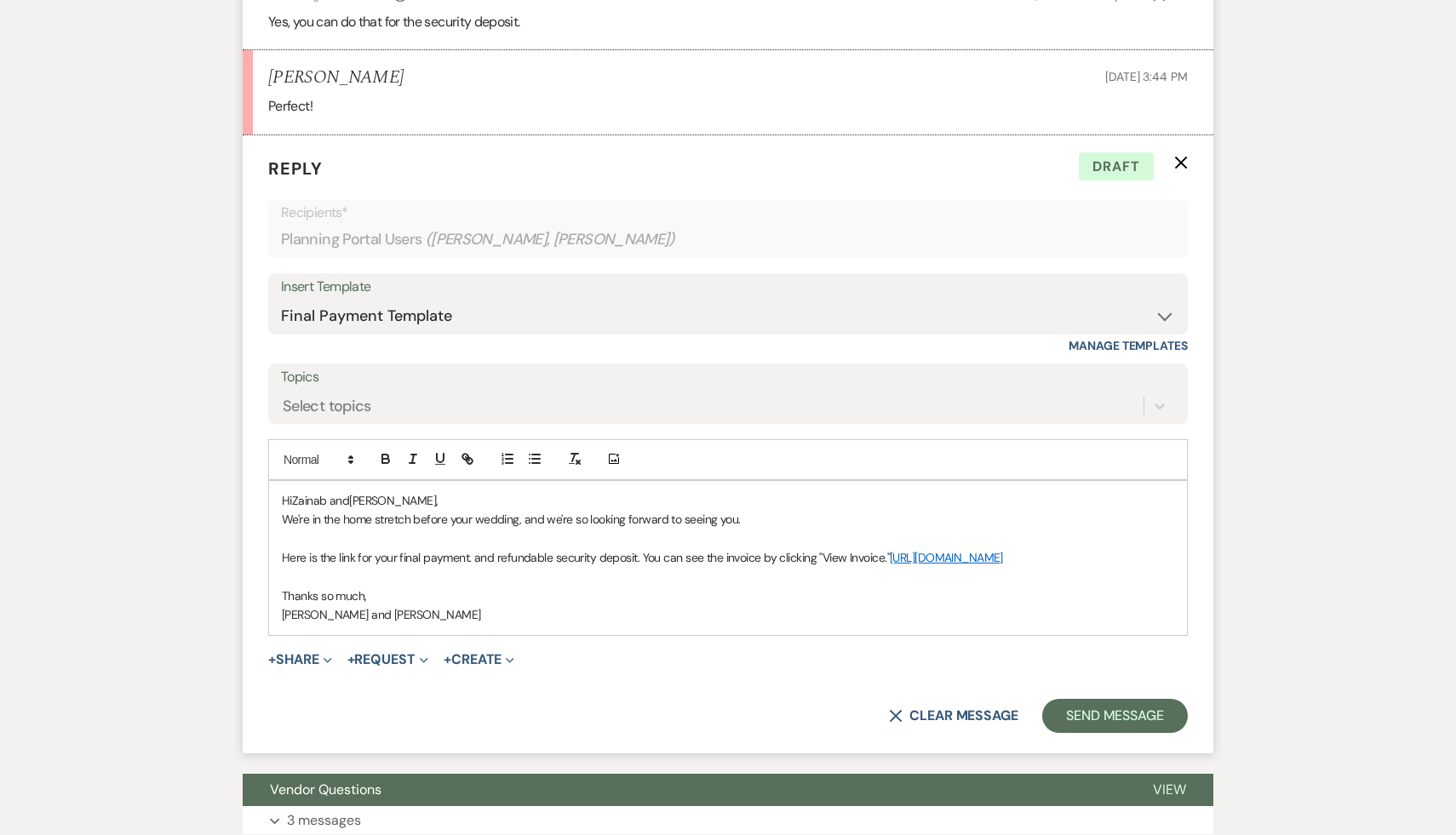
scroll to position [8377, 0]
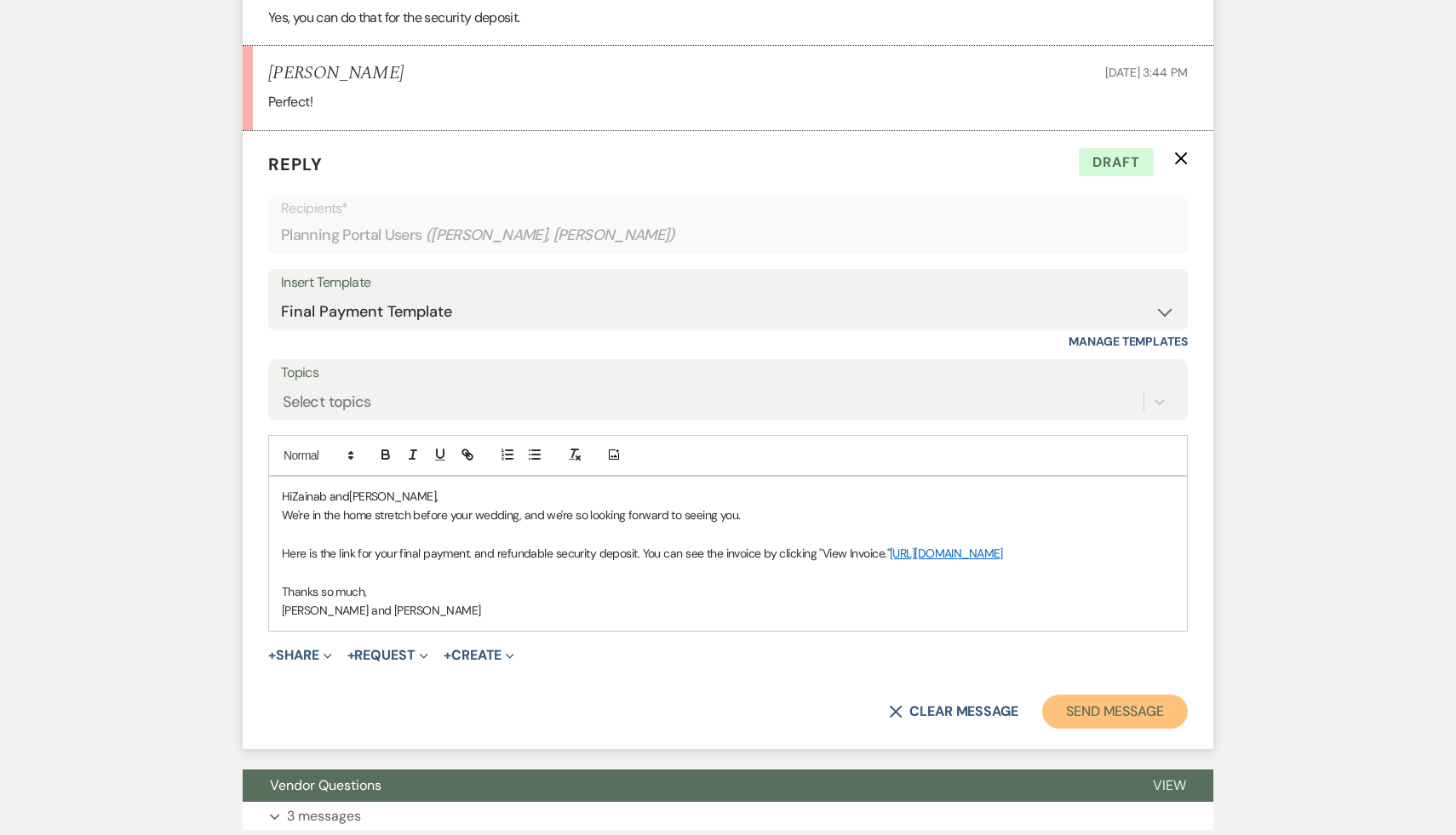
click at [1142, 729] on button "Send Message" at bounding box center [1114, 711] width 145 height 34
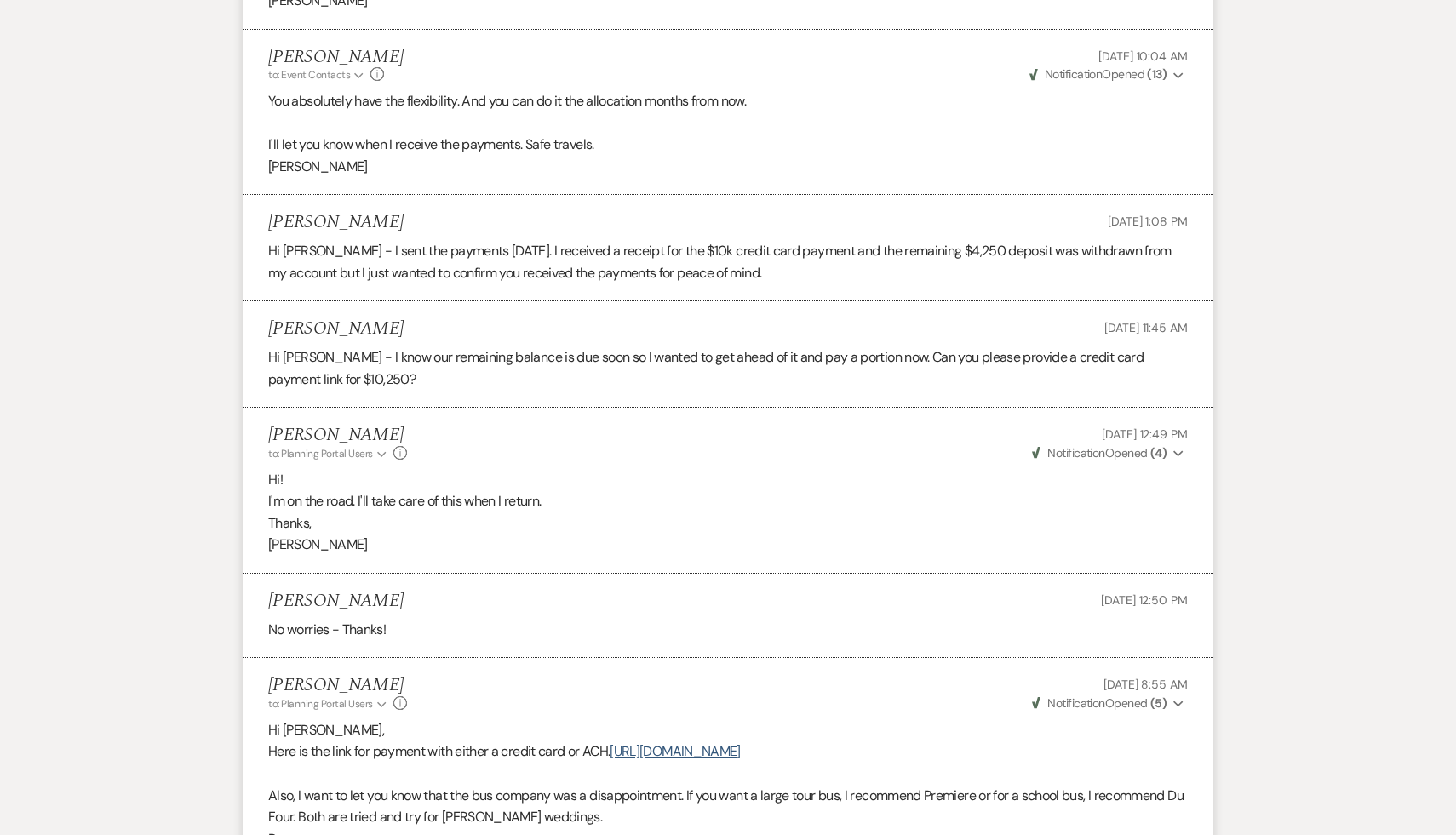
scroll to position [6342, 0]
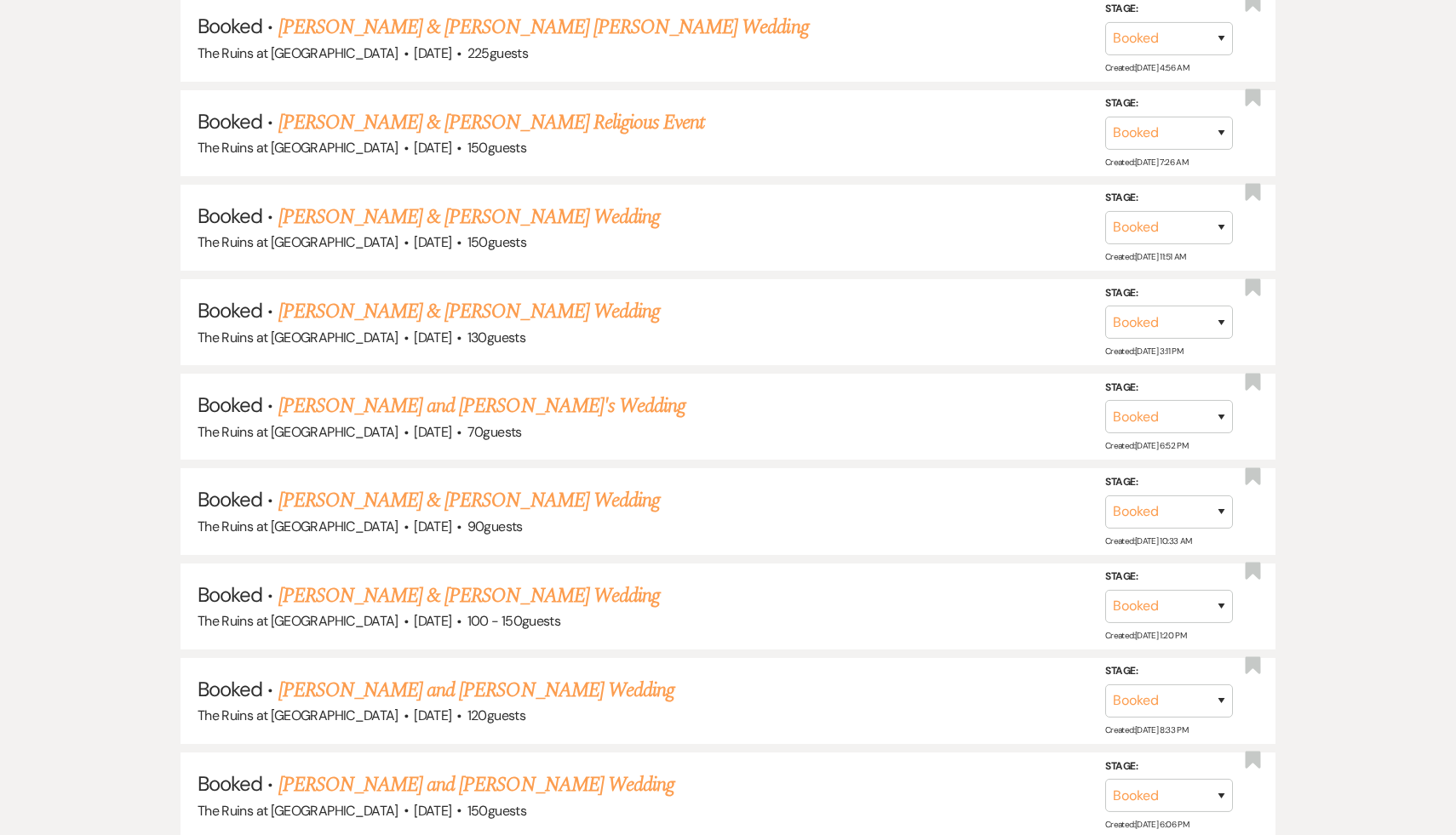
scroll to position [493, 0]
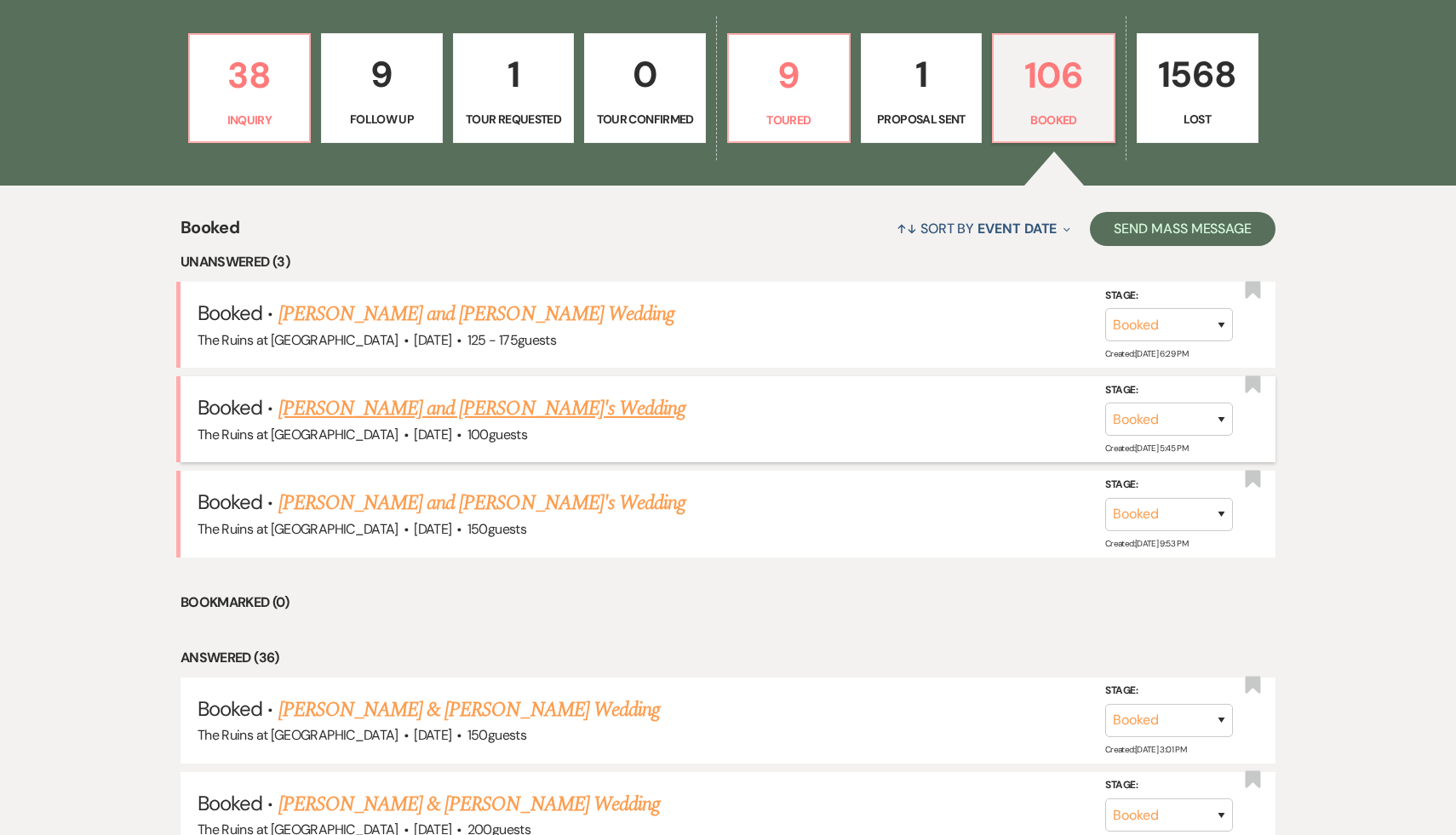
click at [505, 405] on link "Sasha Stein and Yaron Yavin's Wedding" at bounding box center [483, 408] width 408 height 31
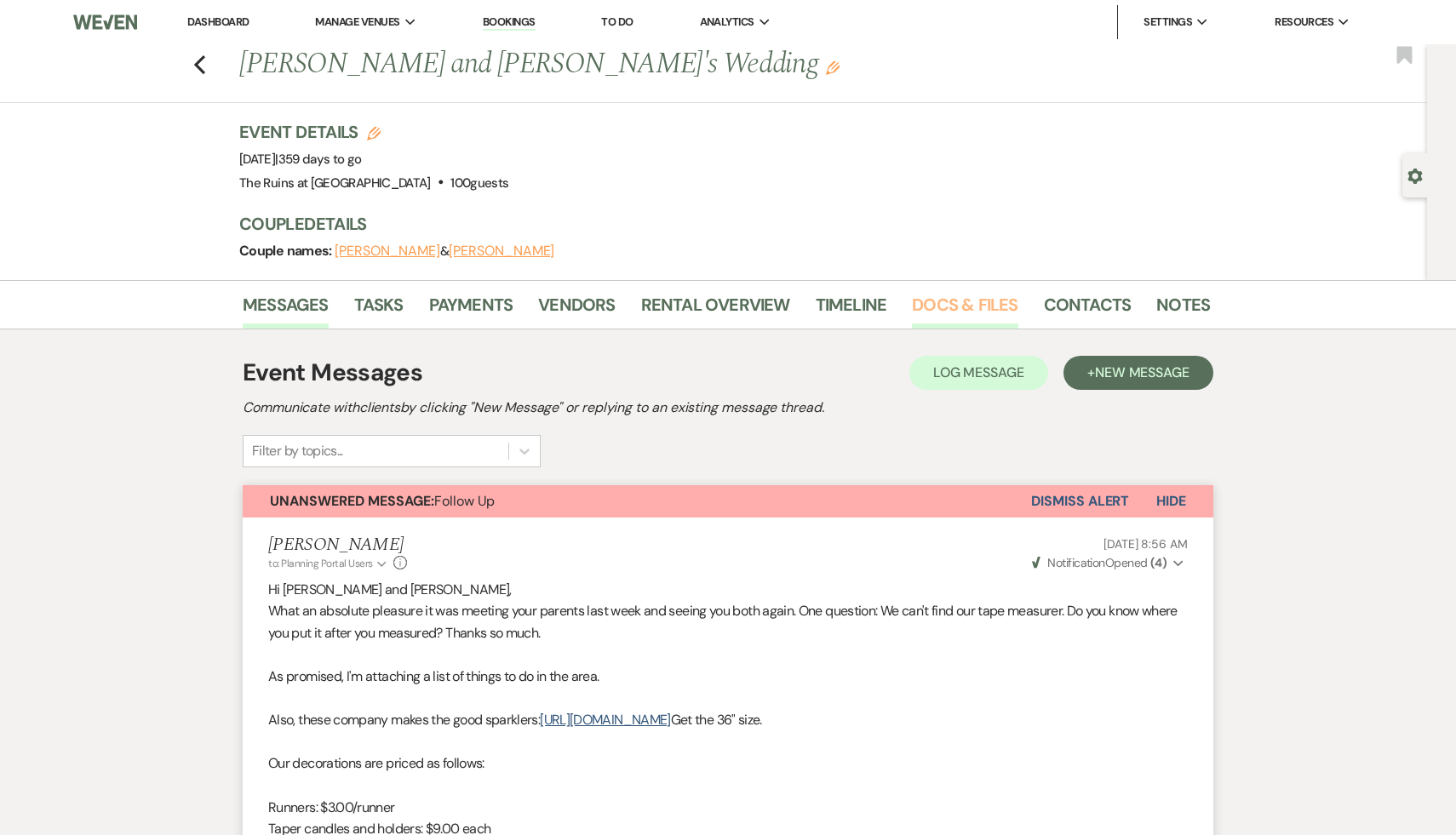
click at [948, 302] on link "Docs & Files" at bounding box center [964, 310] width 106 height 38
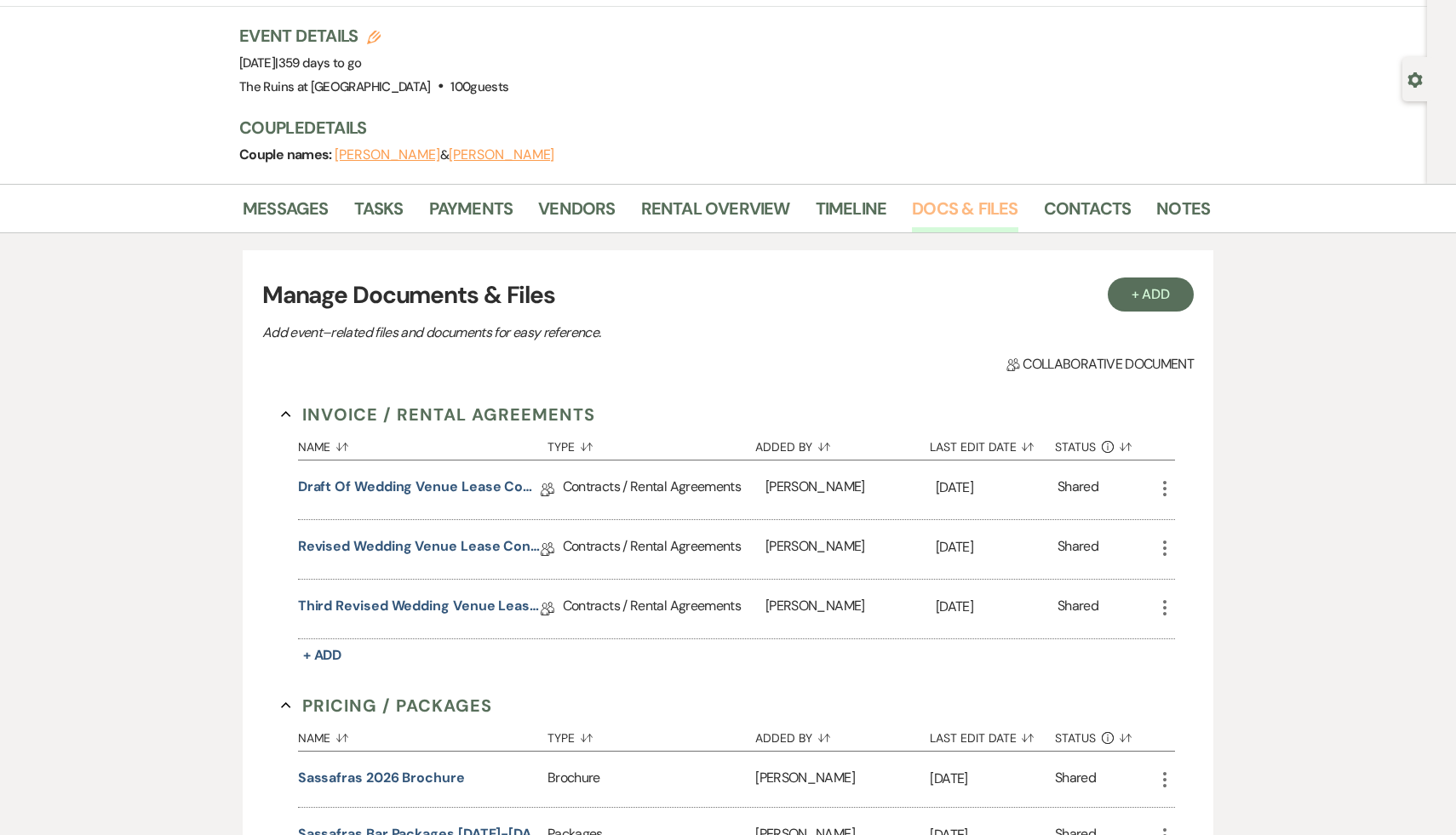
scroll to position [132, 0]
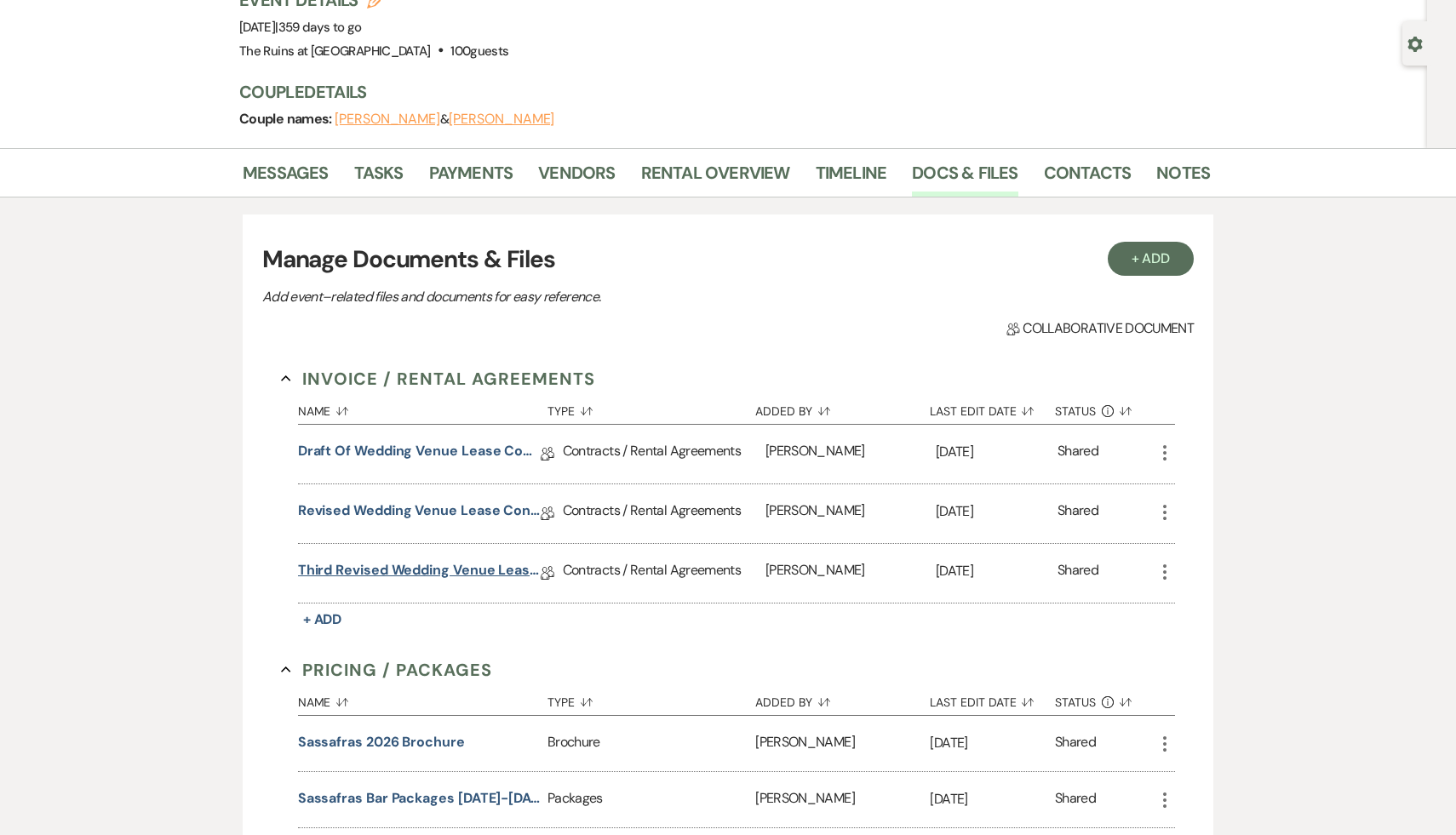
click at [439, 568] on link "Third Revised Wedding Venue Lease Contract" at bounding box center [419, 573] width 243 height 26
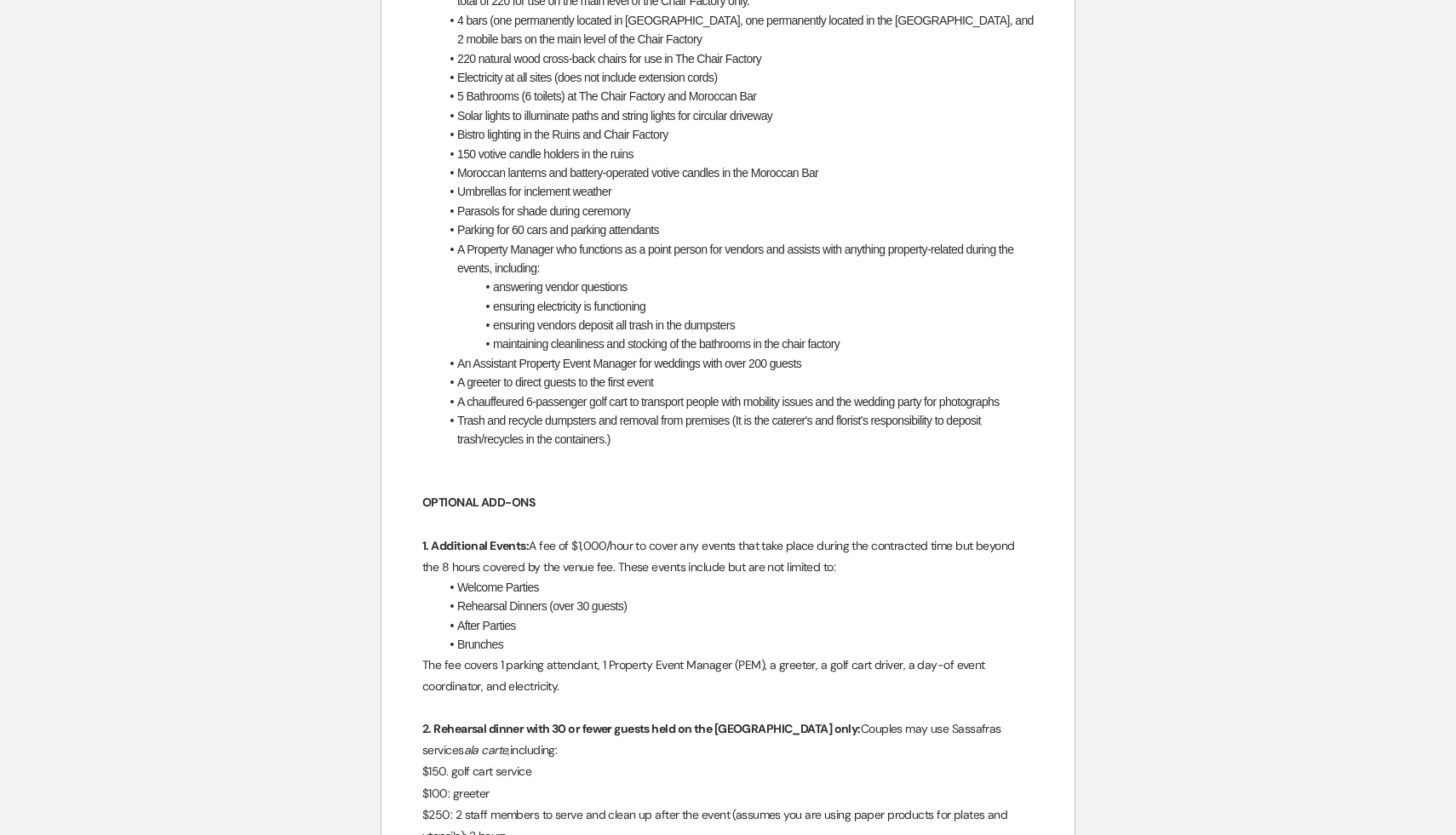
scroll to position [1471, 0]
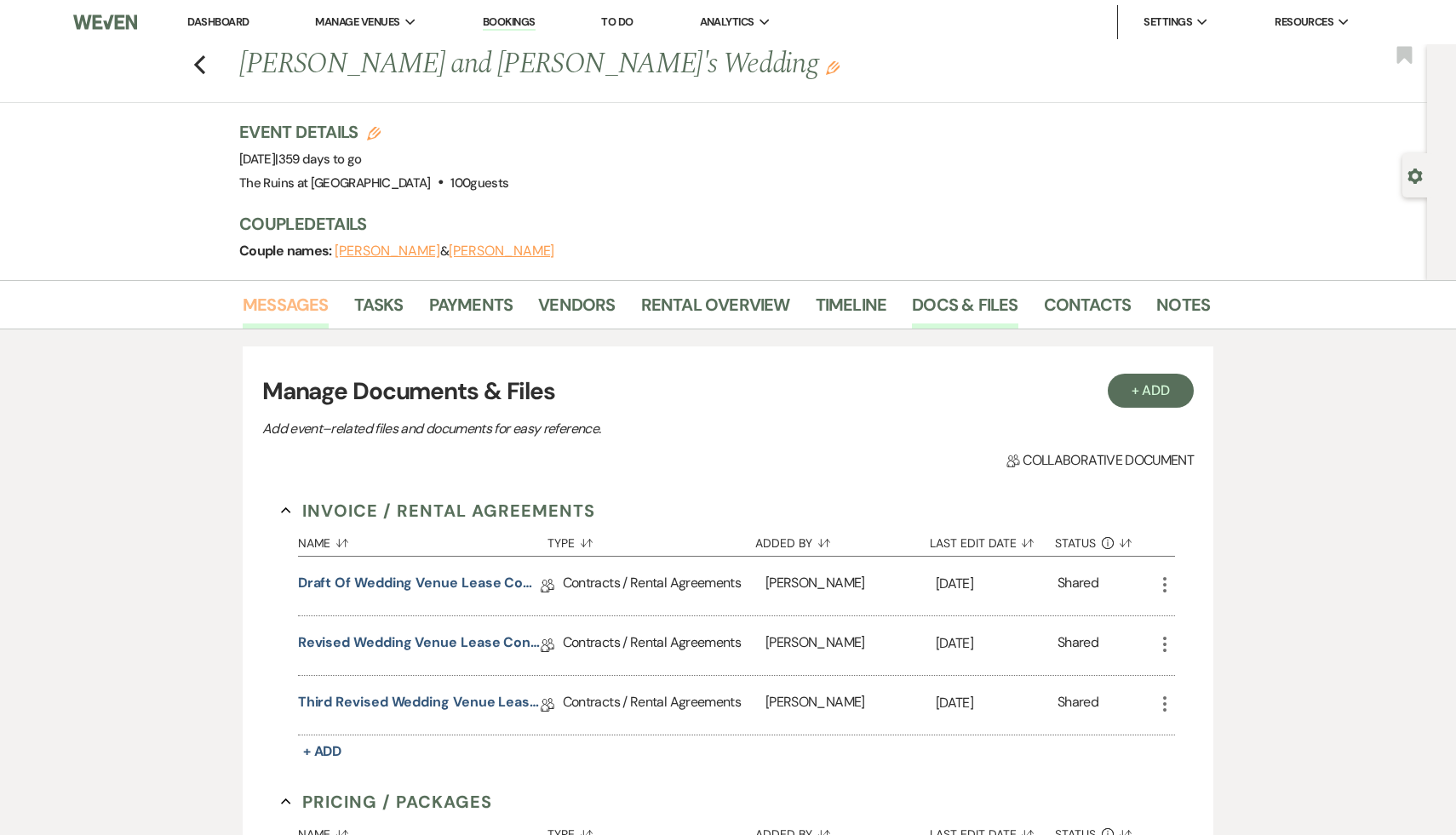
click at [279, 304] on link "Messages" at bounding box center [285, 310] width 86 height 38
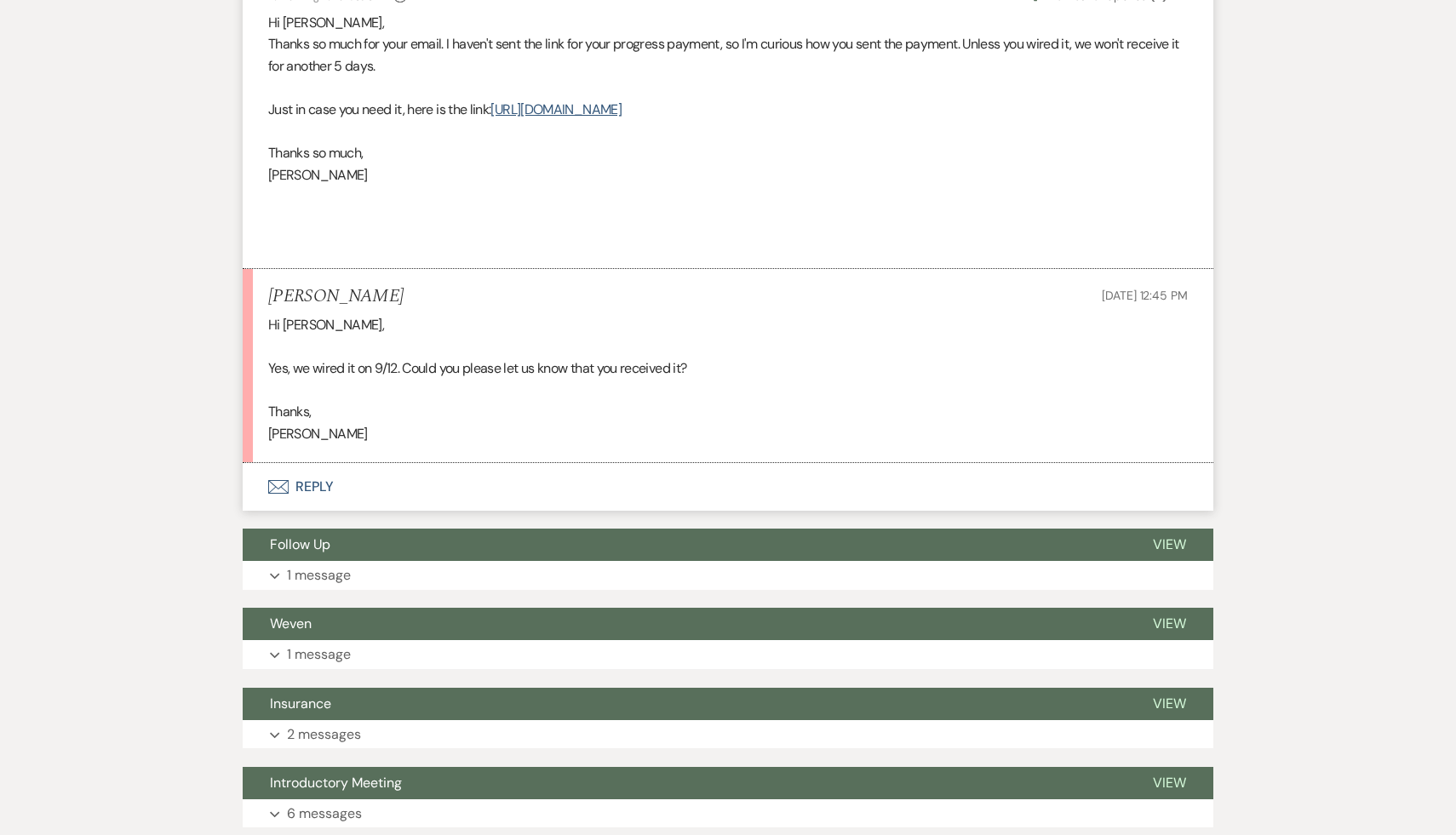
scroll to position [1927, 0]
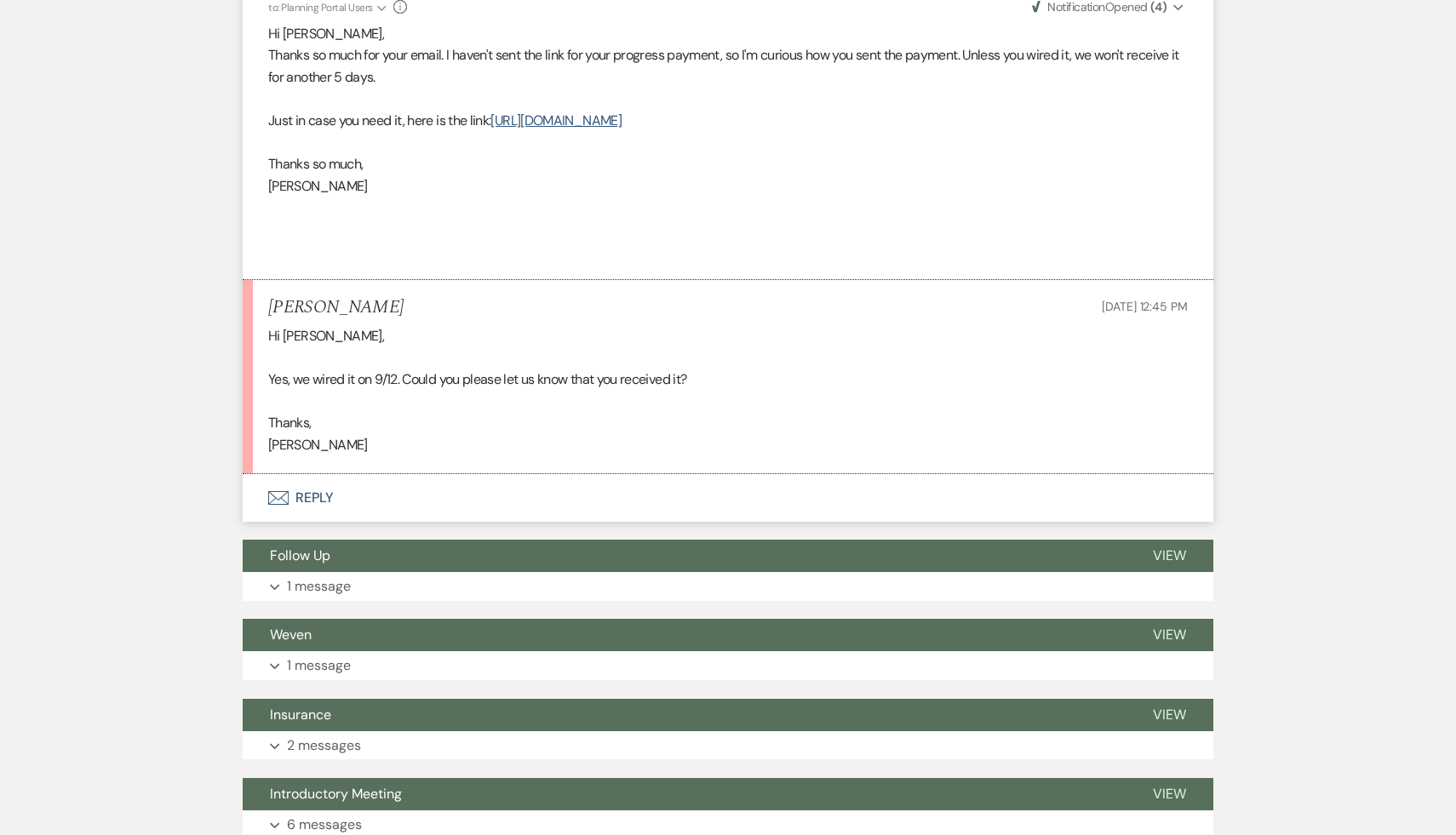
click at [313, 496] on button "Envelope Reply" at bounding box center [728, 498] width 971 height 48
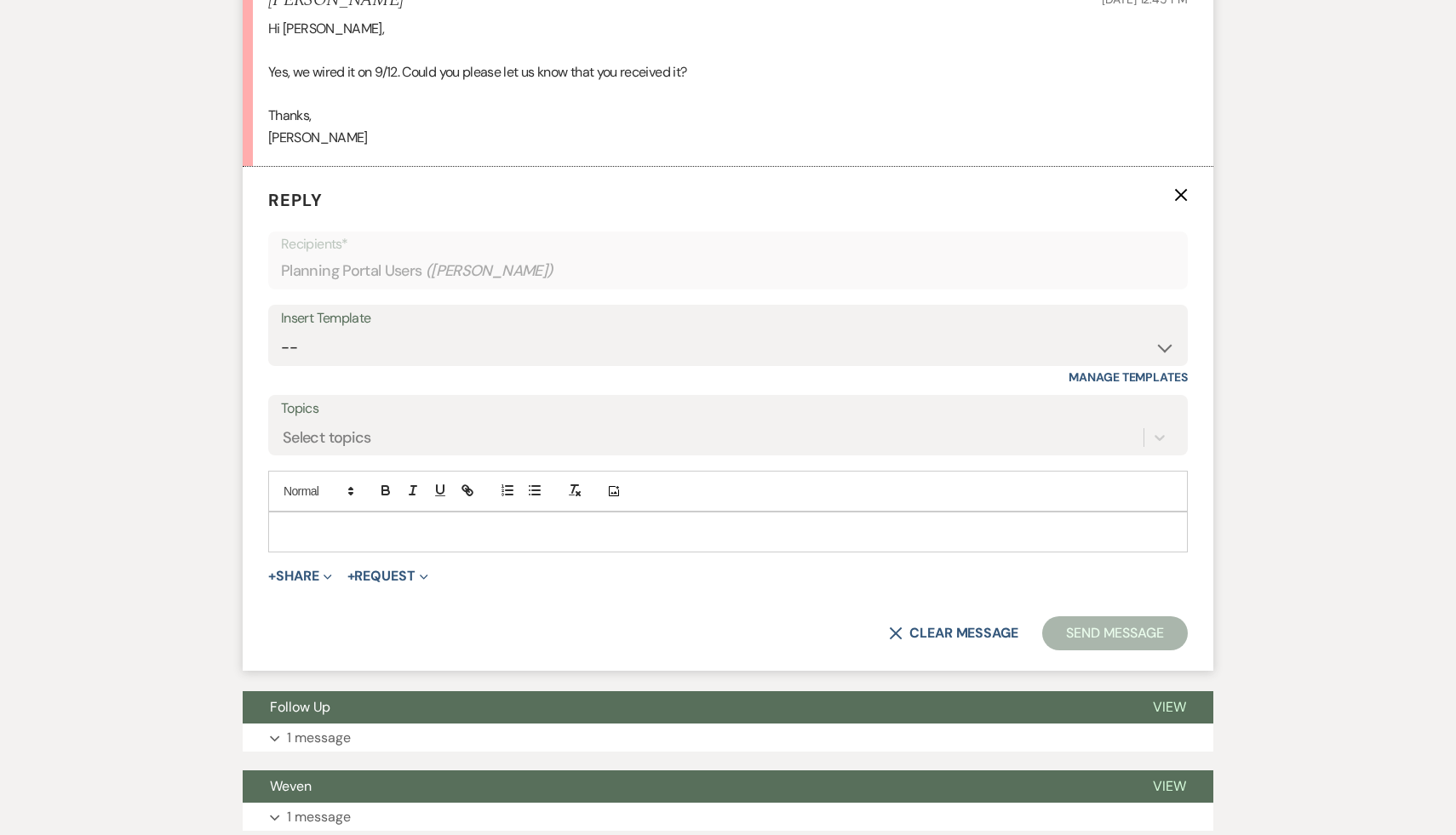
scroll to position [2235, 0]
click at [320, 530] on p at bounding box center [727, 531] width 892 height 19
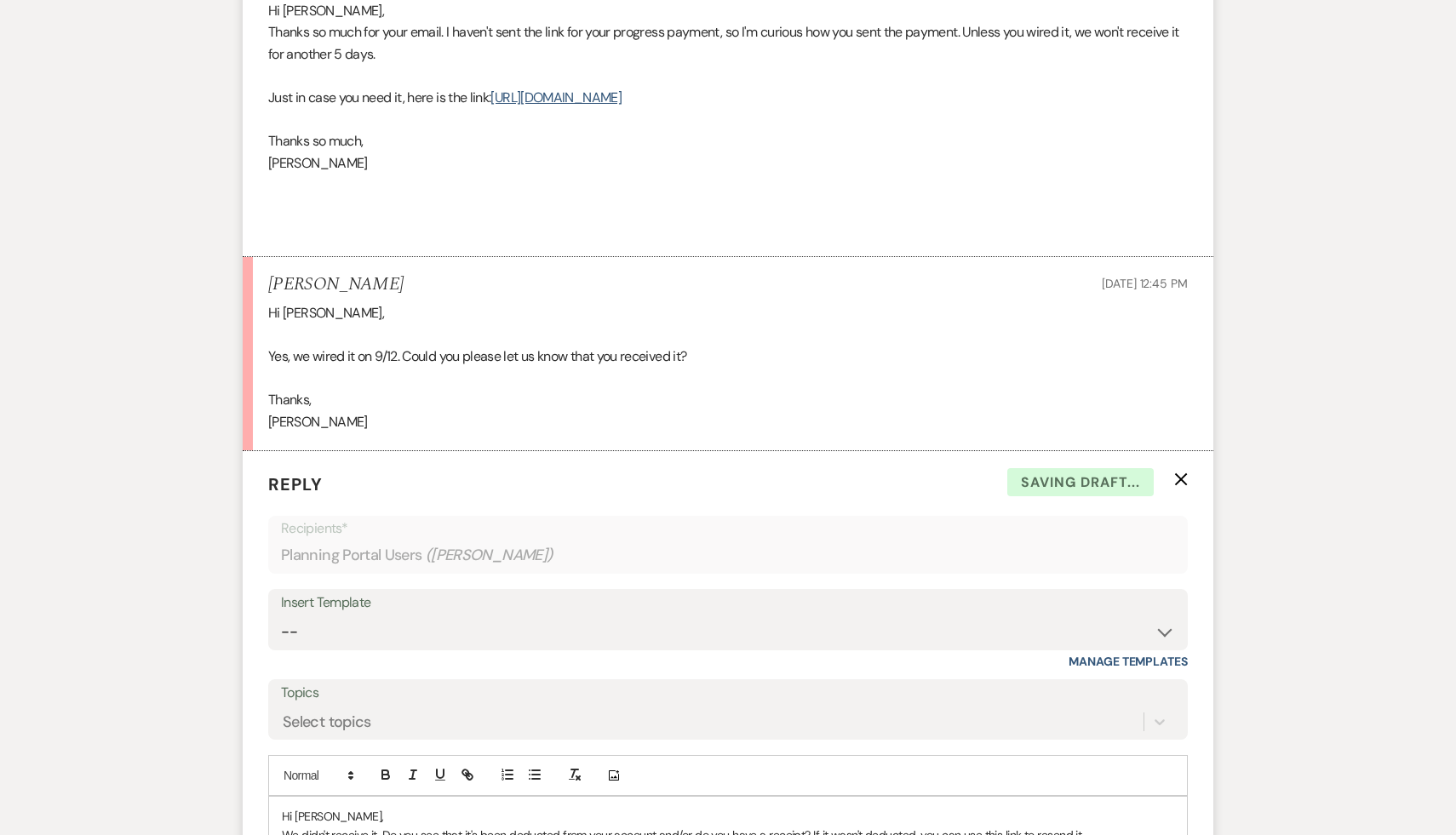
scroll to position [1863, 0]
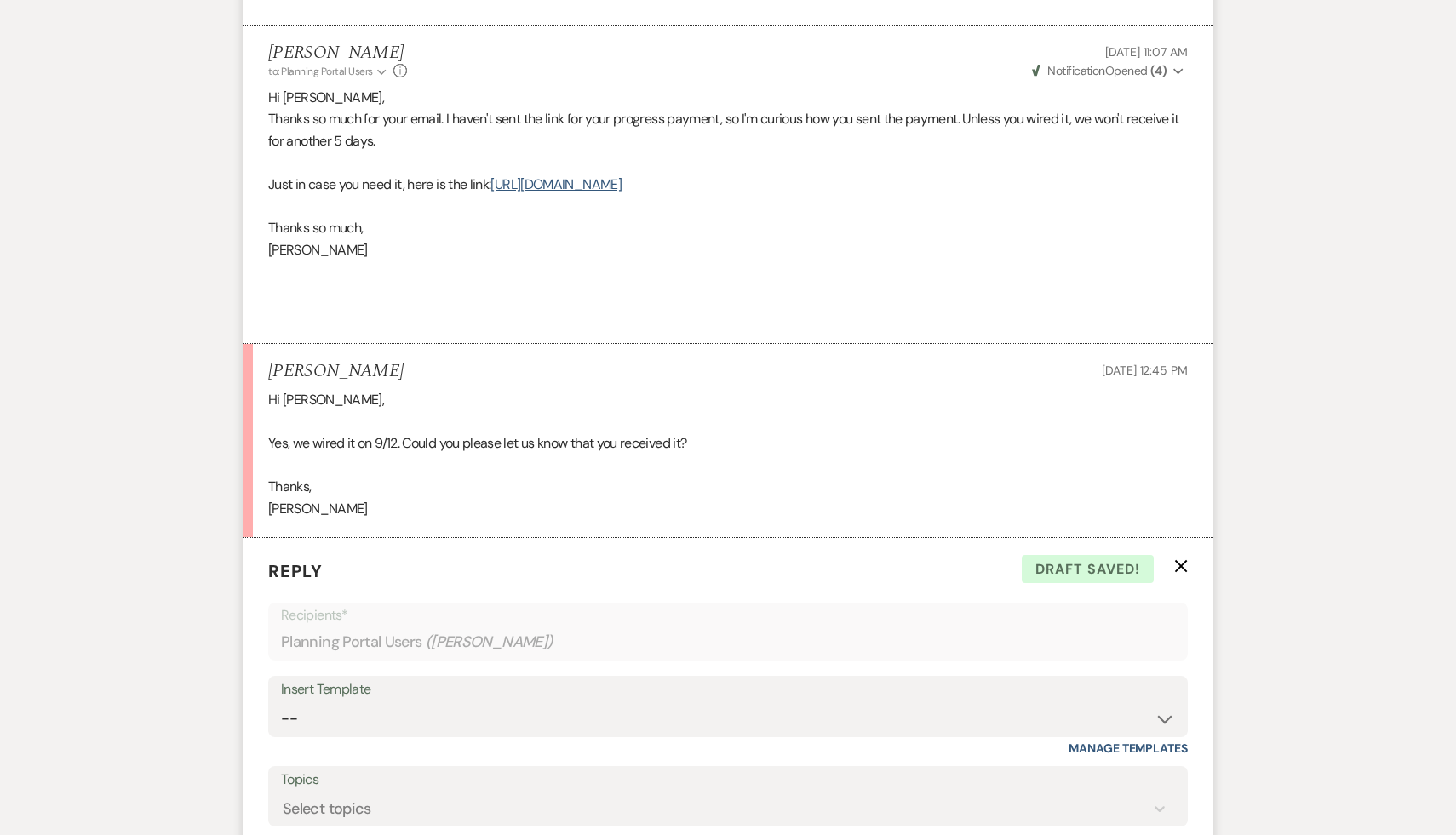
drag, startPoint x: 1048, startPoint y: 185, endPoint x: 493, endPoint y: 190, distance: 555.0
click at [493, 190] on p "Just in case you need it, here is the link: https://customer.billergenie.com/MT…" at bounding box center [727, 185] width 919 height 23
copy p "https://customer.billergenie.com/MTc1NDc=/Invoices/DetailInfo/1a9oBM11rDvx/qa9x…"
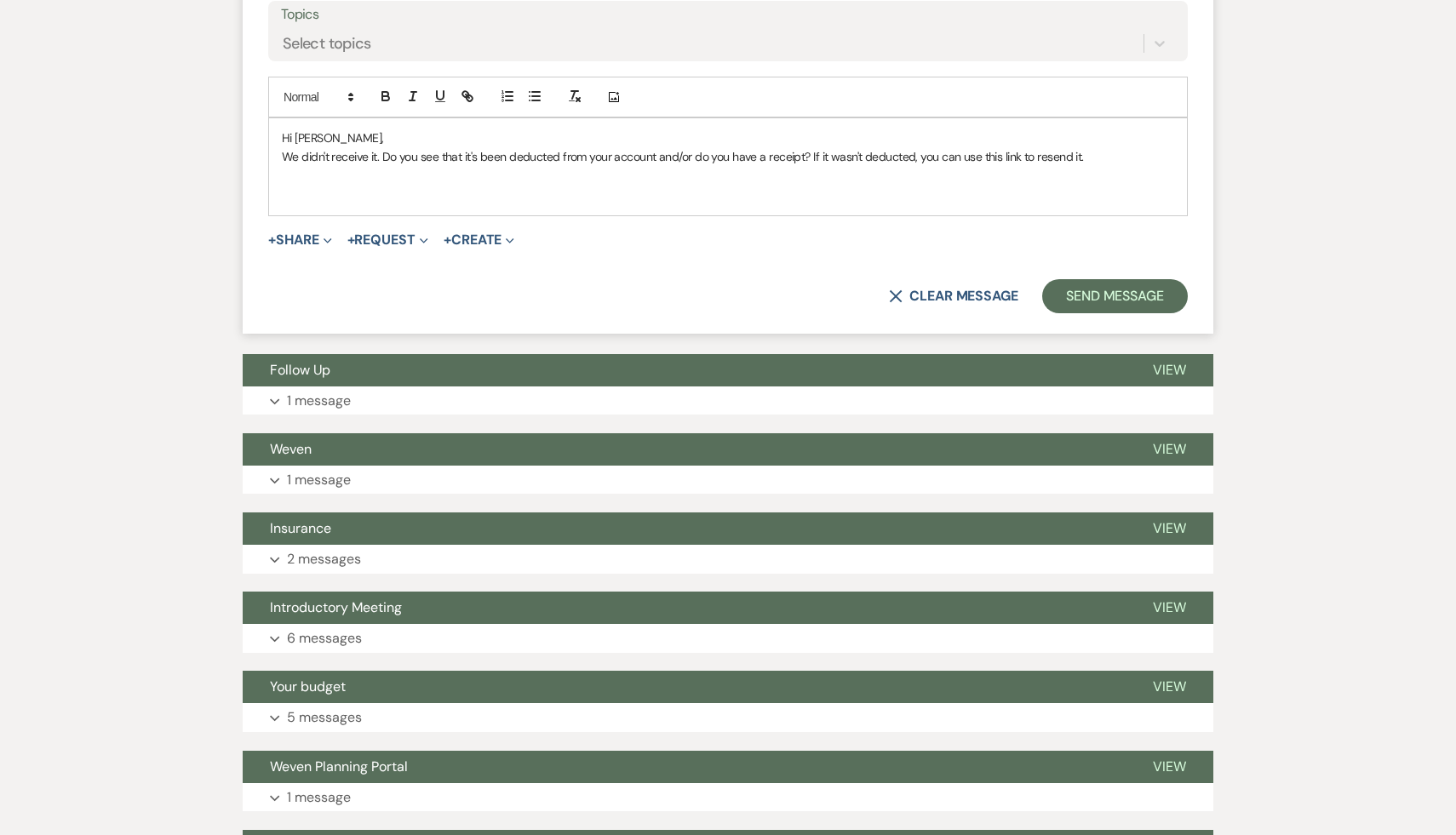
scroll to position [2695, 0]
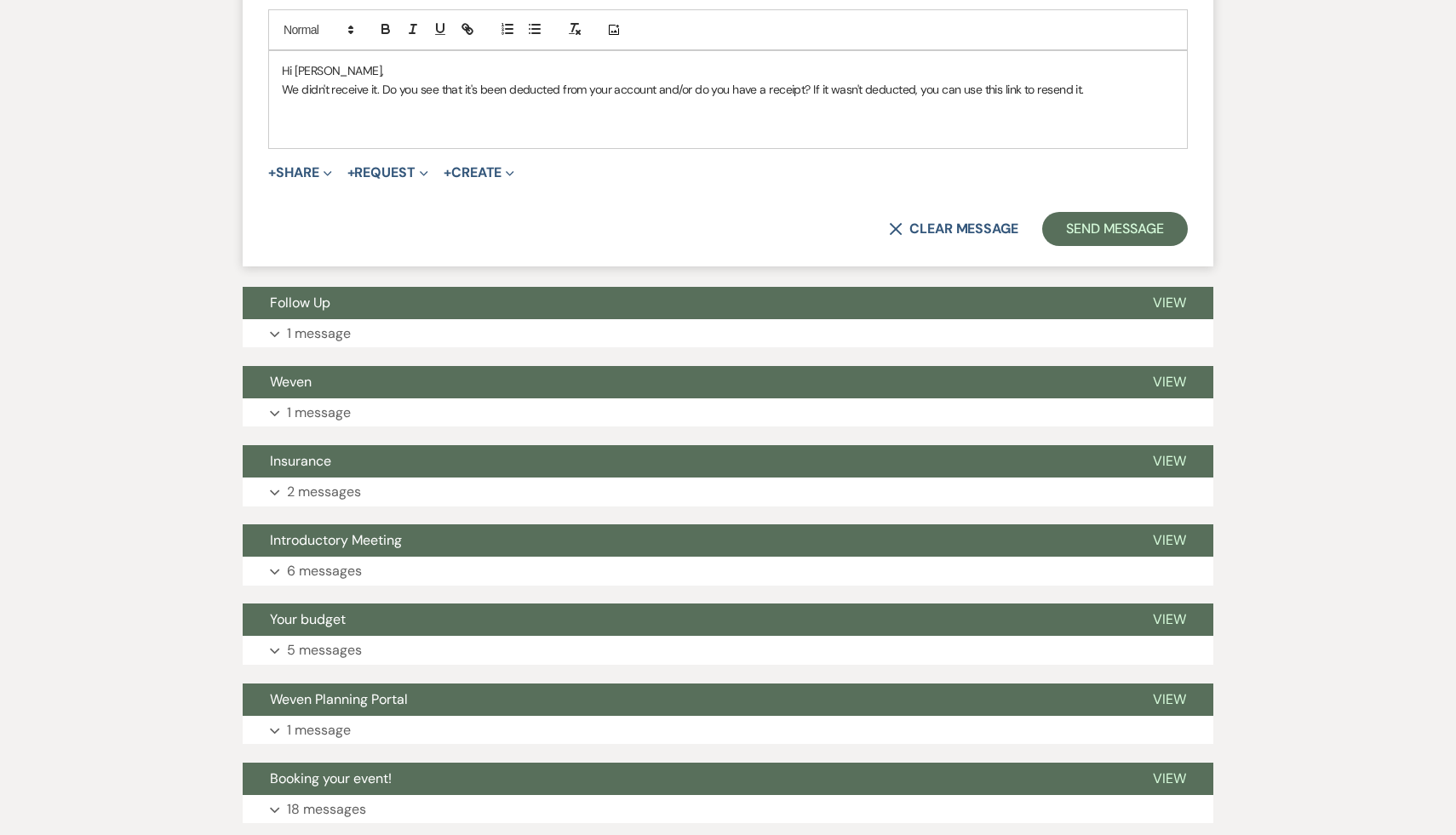
click at [1099, 92] on p "We didn't receive it. Do you see that it's been deducted from your account and/…" at bounding box center [727, 89] width 892 height 19
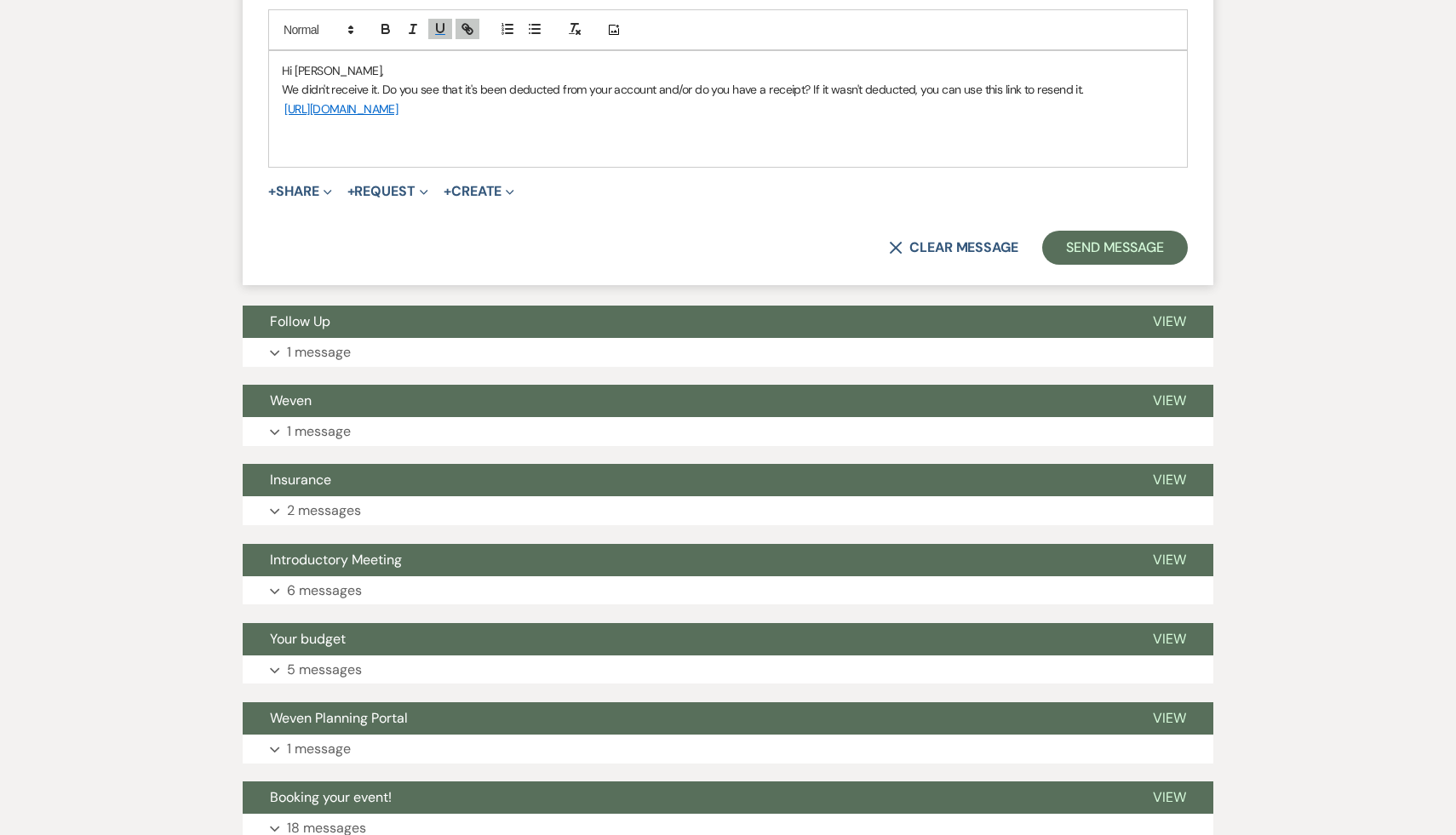
click at [398, 107] on link "https://customer.billergenie.com/MTc1NDc=/Invoices/DetailInfo/1a9oBM11rDvx/qa9x…" at bounding box center [341, 108] width 114 height 15
click at [528, 137] on link "https://customer.billergenie.com/MTc1NDc=/Invoices/DetailInfo/1a9oBM11rDvx/qa9x…" at bounding box center [474, 142] width 107 height 23
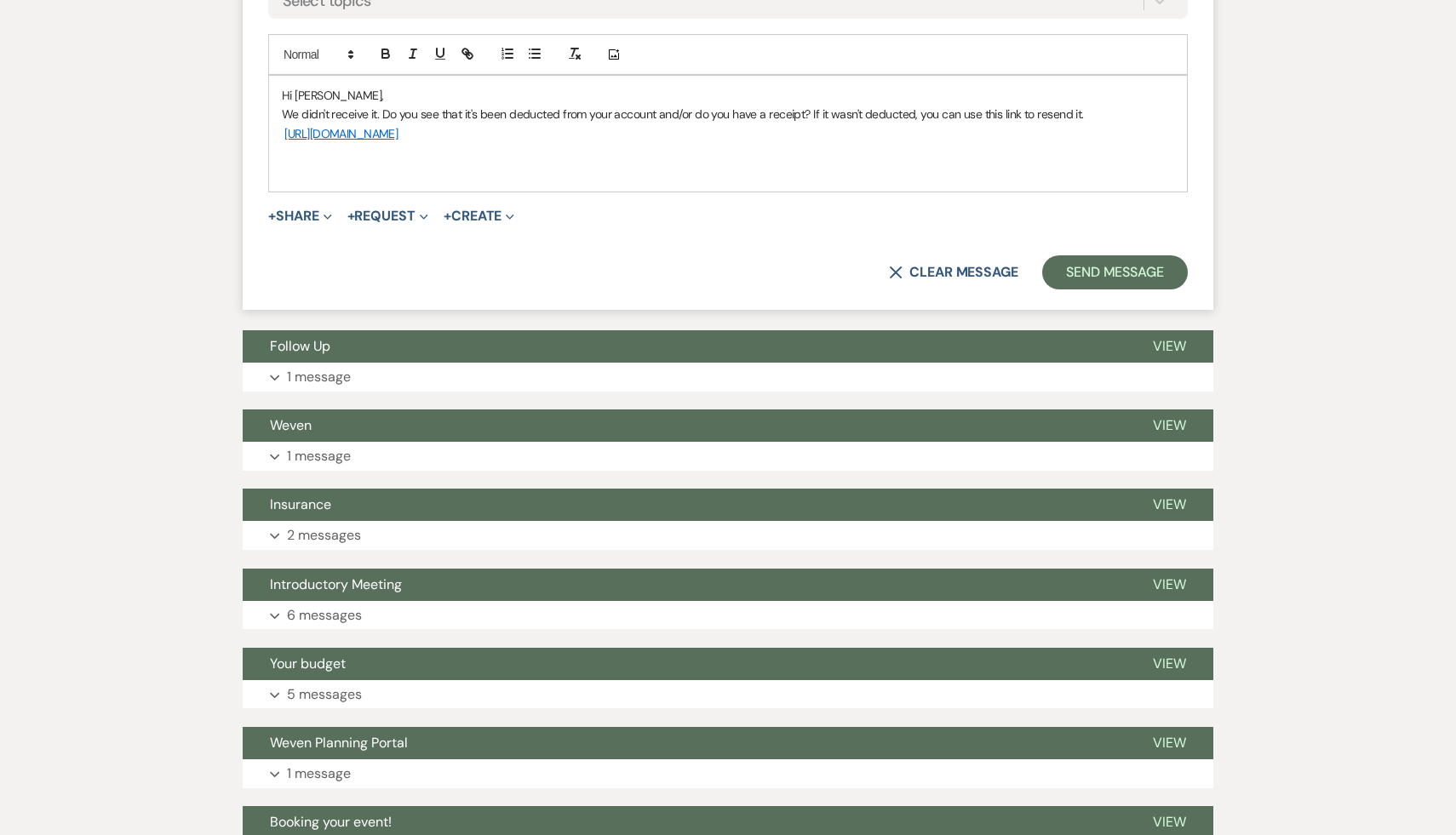
scroll to position [2669, 0]
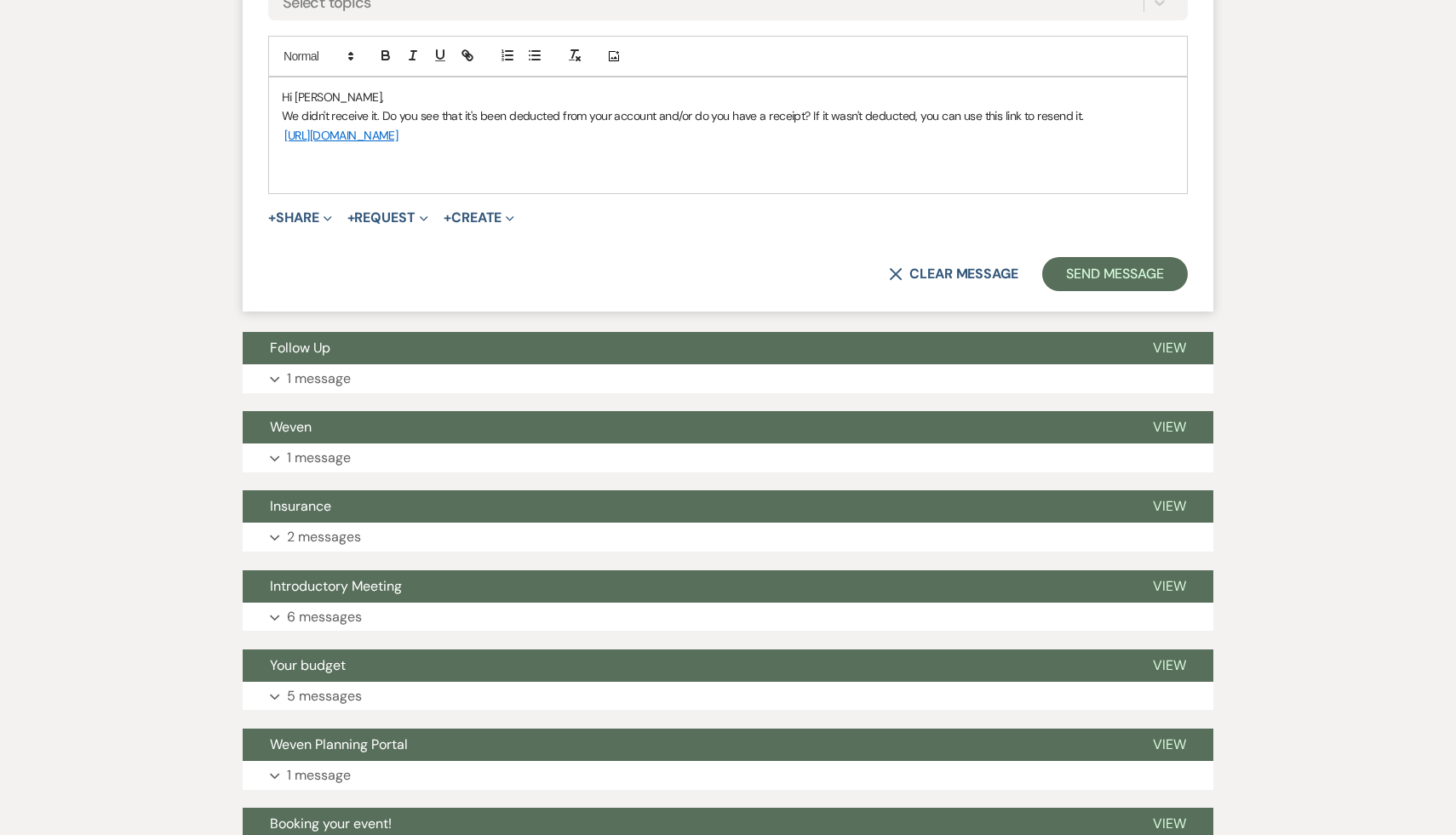
click at [377, 115] on p "We didn't receive it. Do you see that it's been deducted from your account and/…" at bounding box center [727, 115] width 892 height 19
click at [869, 116] on p "We didn't receive the payment. Do you see that it's been deducted from your acc…" at bounding box center [727, 115] width 892 height 19
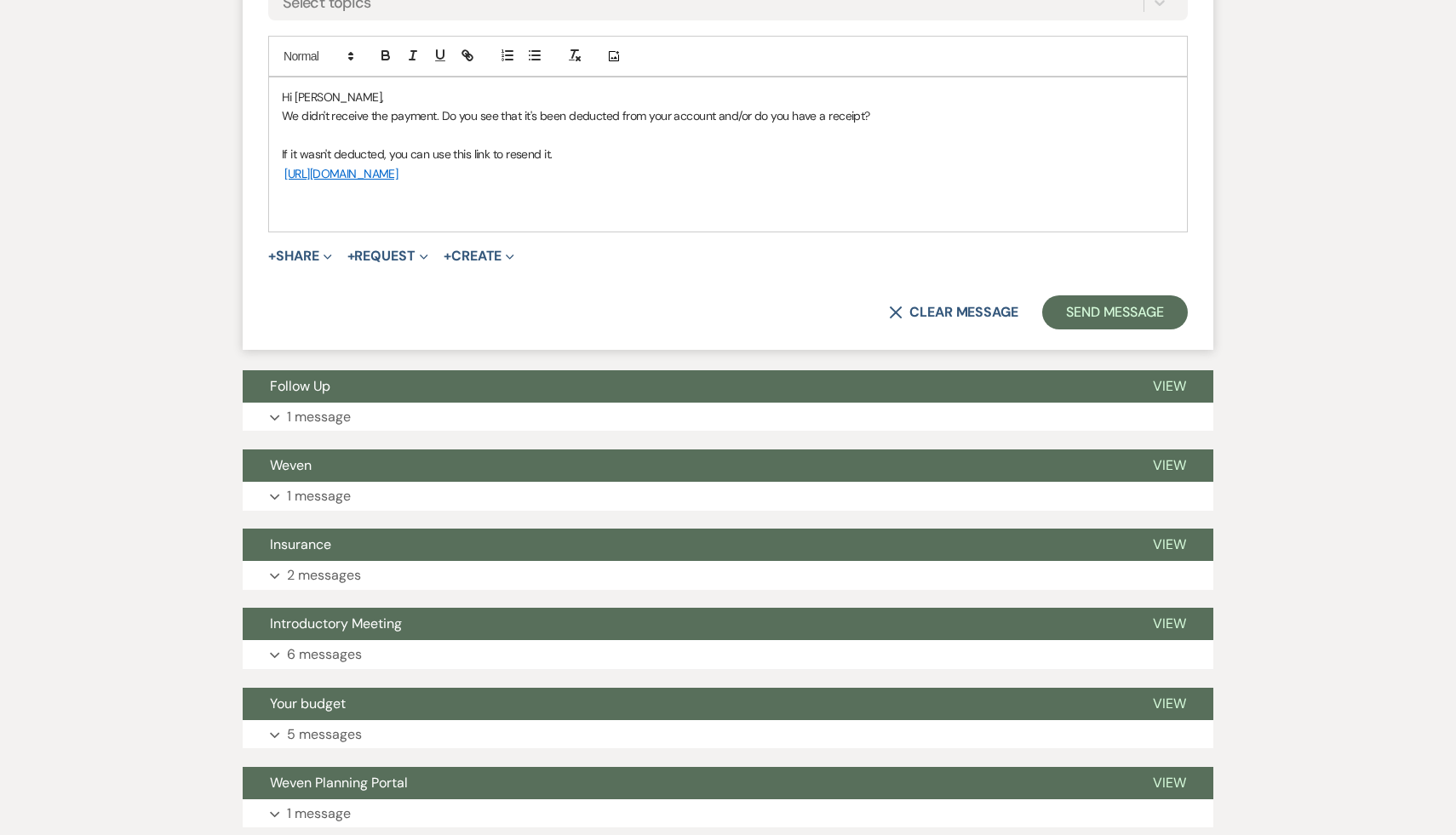
click at [796, 176] on p "https://customer.billergenie.com/MTc1NDc=/Invoices/DetailInfo/1a9oBM11rDvx/qa9x…" at bounding box center [727, 173] width 892 height 19
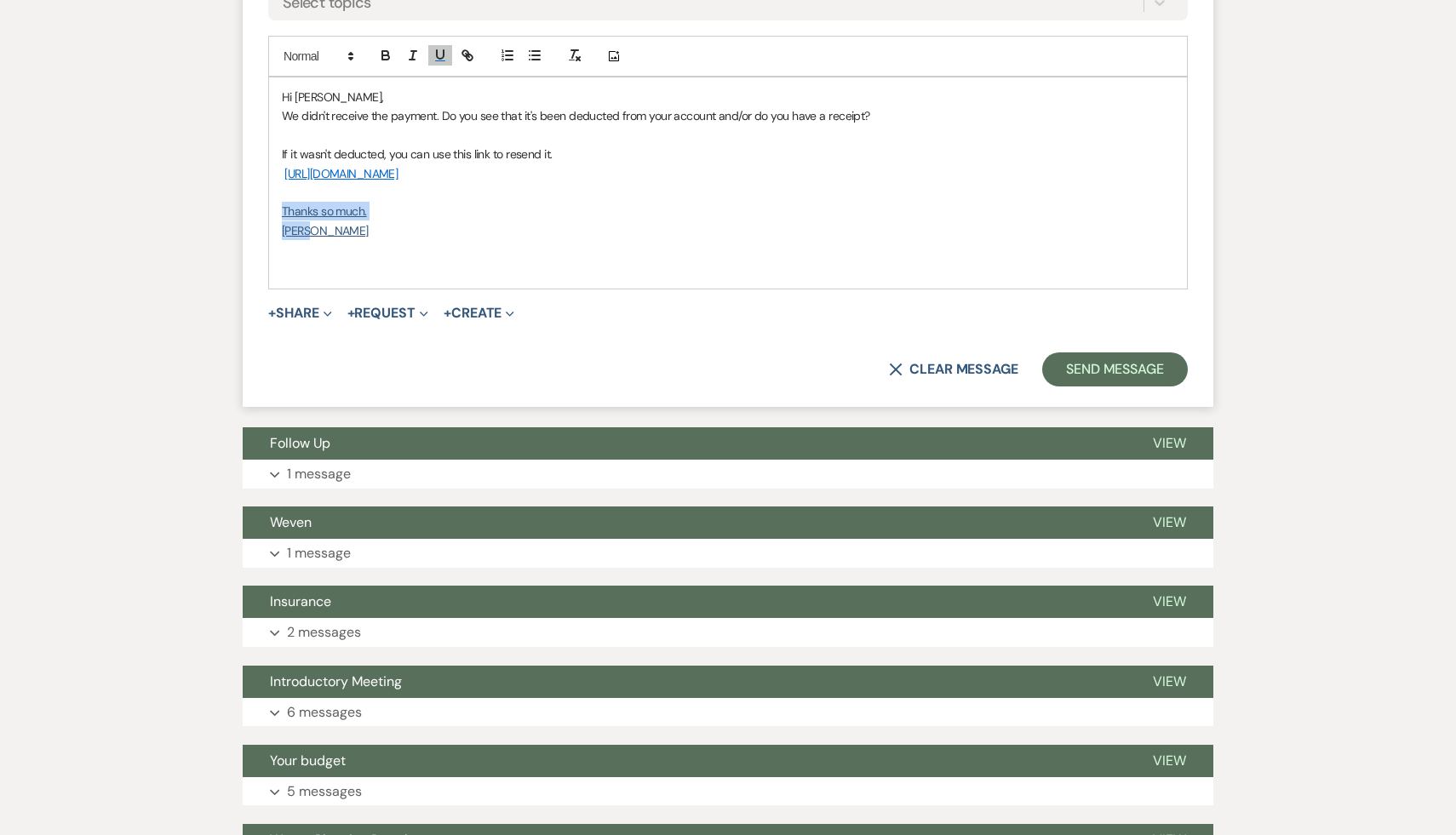
drag, startPoint x: 327, startPoint y: 234, endPoint x: 272, endPoint y: 212, distance: 59.2
click at [272, 212] on div "Hi Sasha, We didn't receive the payment. Do you see that it's been deducted fro…" at bounding box center [728, 183] width 918 height 211
click at [442, 56] on icon "button" at bounding box center [440, 55] width 15 height 15
click at [478, 280] on div "Hi Sasha, We didn't receive the payment. Do you see that it's been deducted fro…" at bounding box center [728, 183] width 918 height 211
click at [1110, 370] on button "Send Message" at bounding box center [1114, 370] width 145 height 34
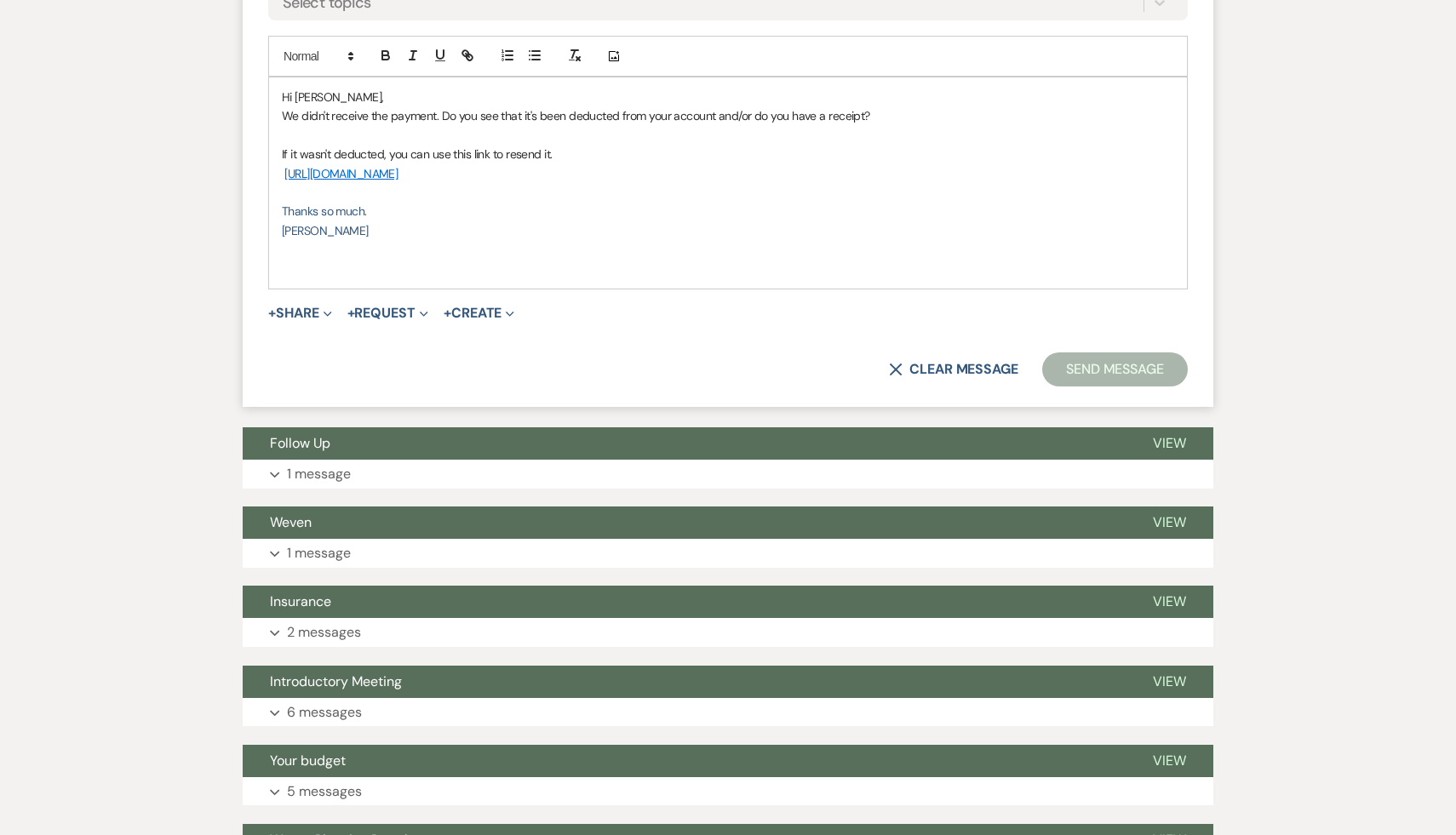
scroll to position [2794, 0]
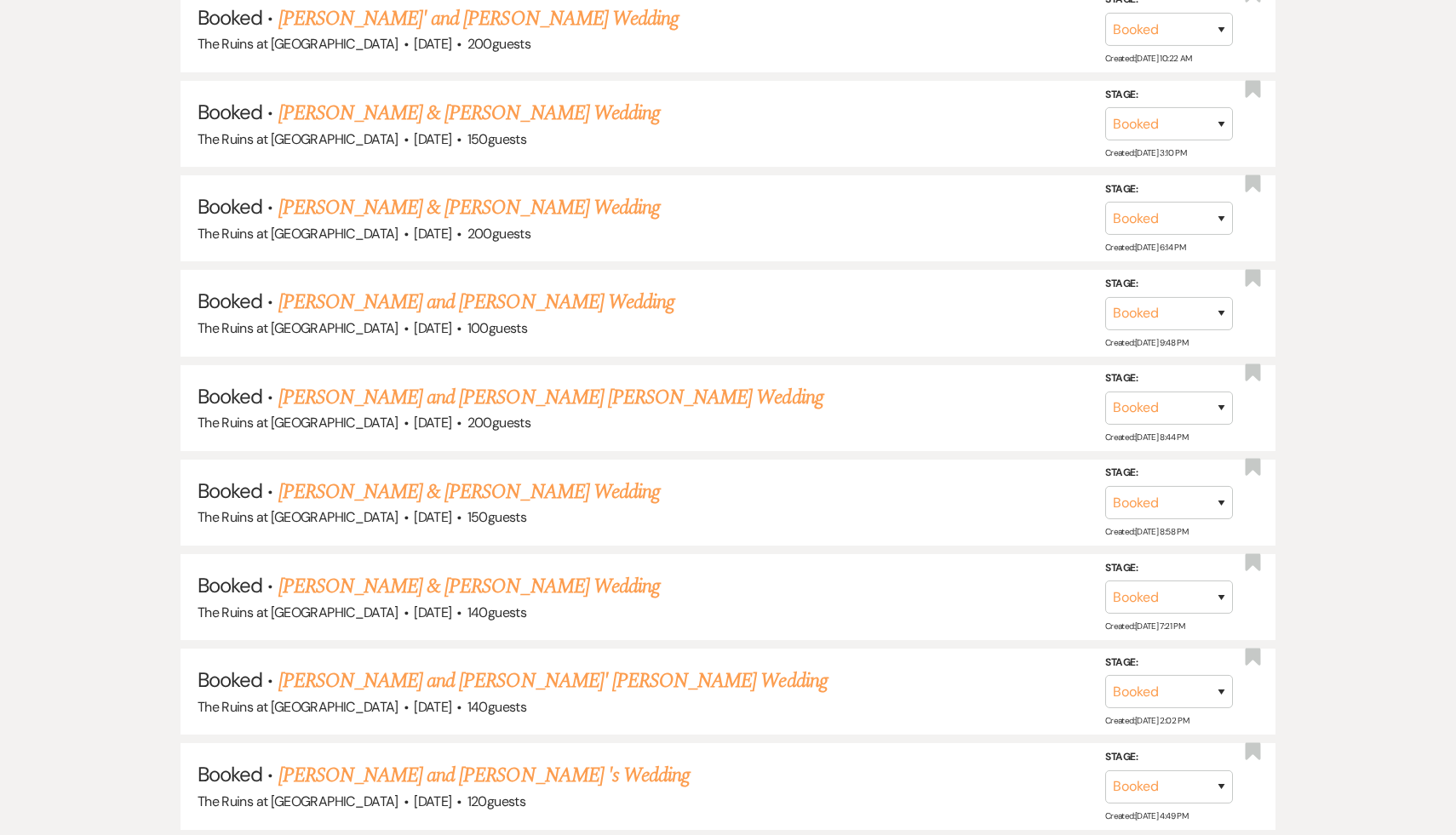
scroll to position [493, 0]
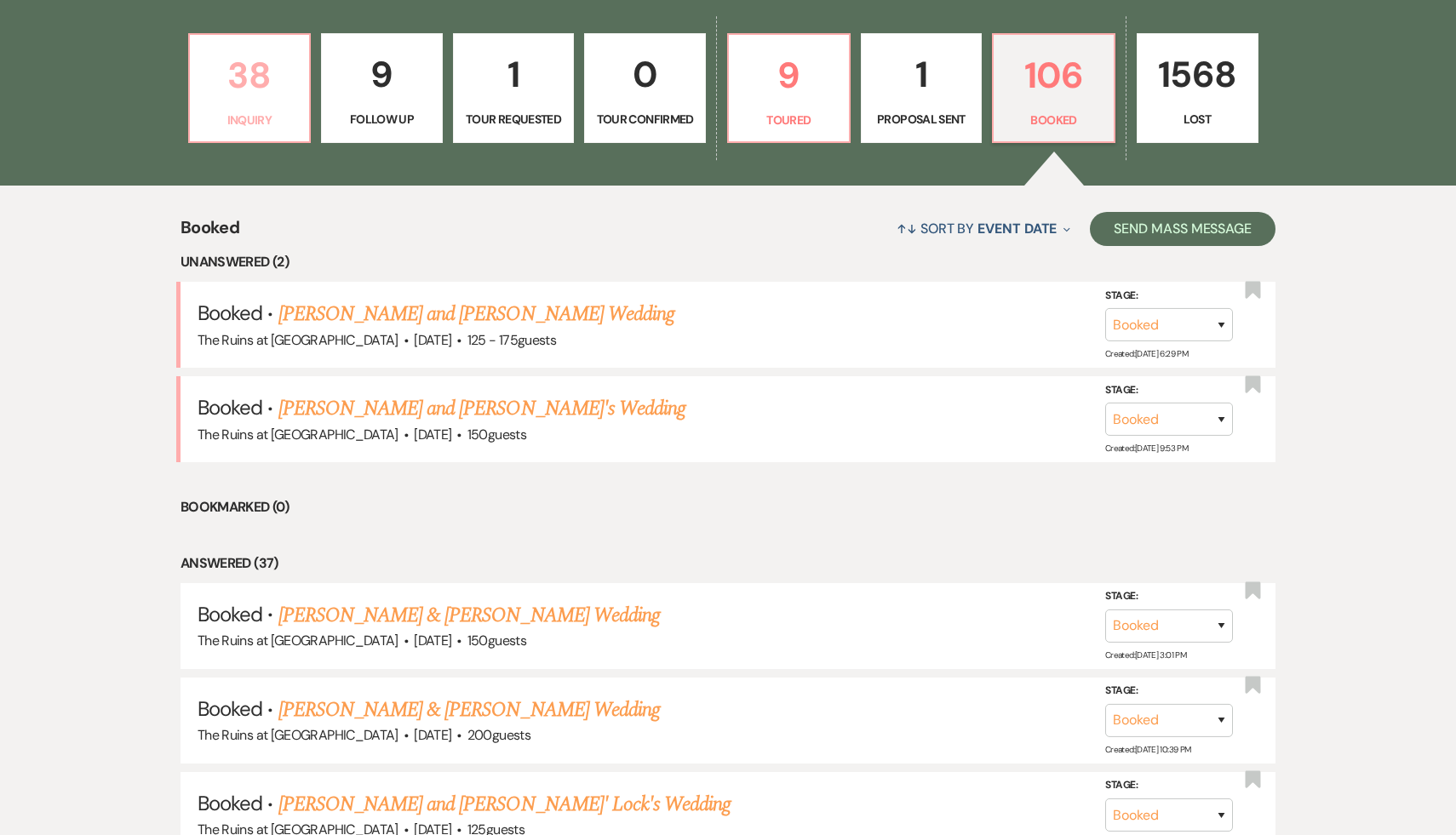
click at [251, 69] on p "38" at bounding box center [250, 75] width 99 height 57
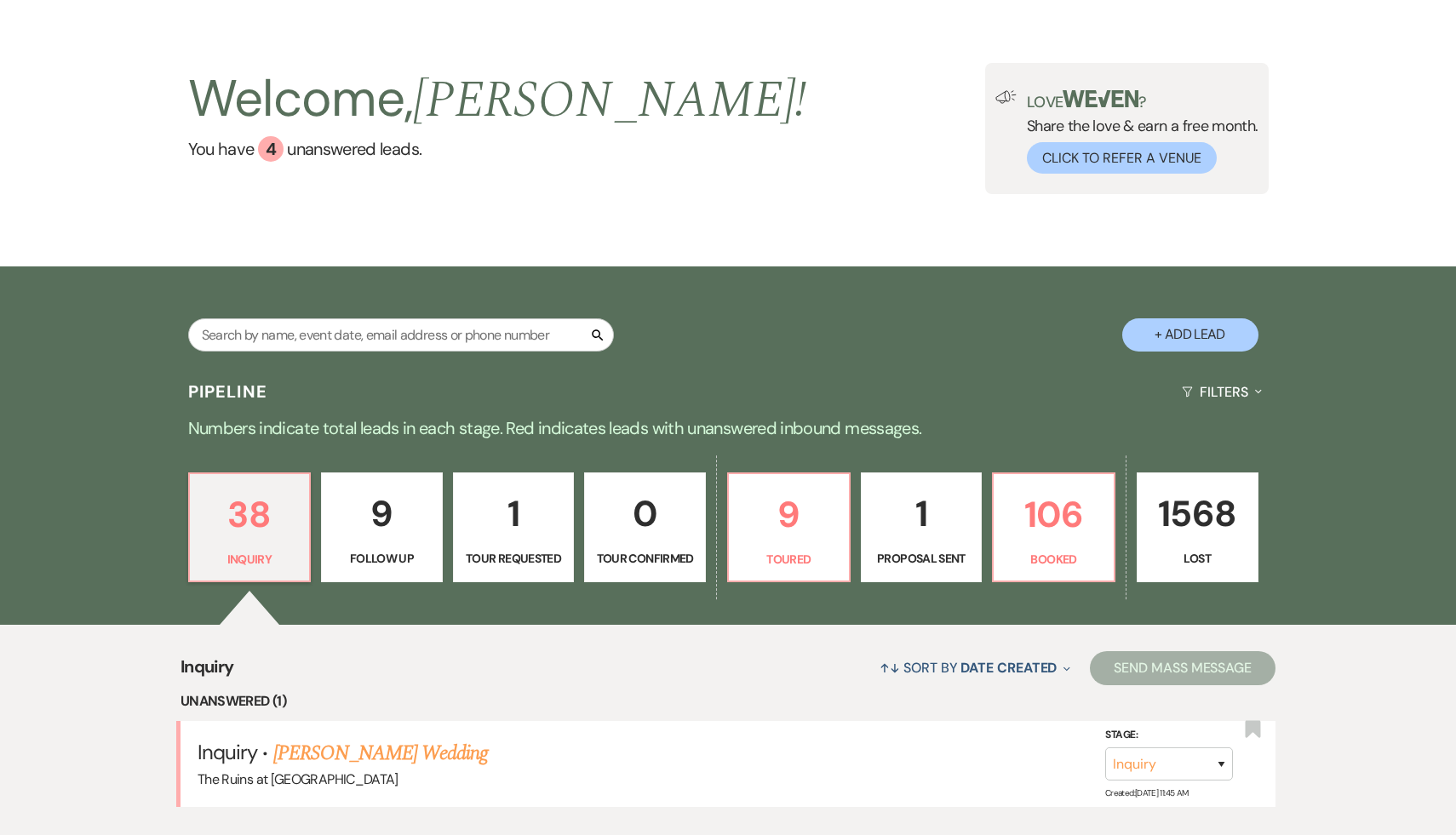
scroll to position [493, 0]
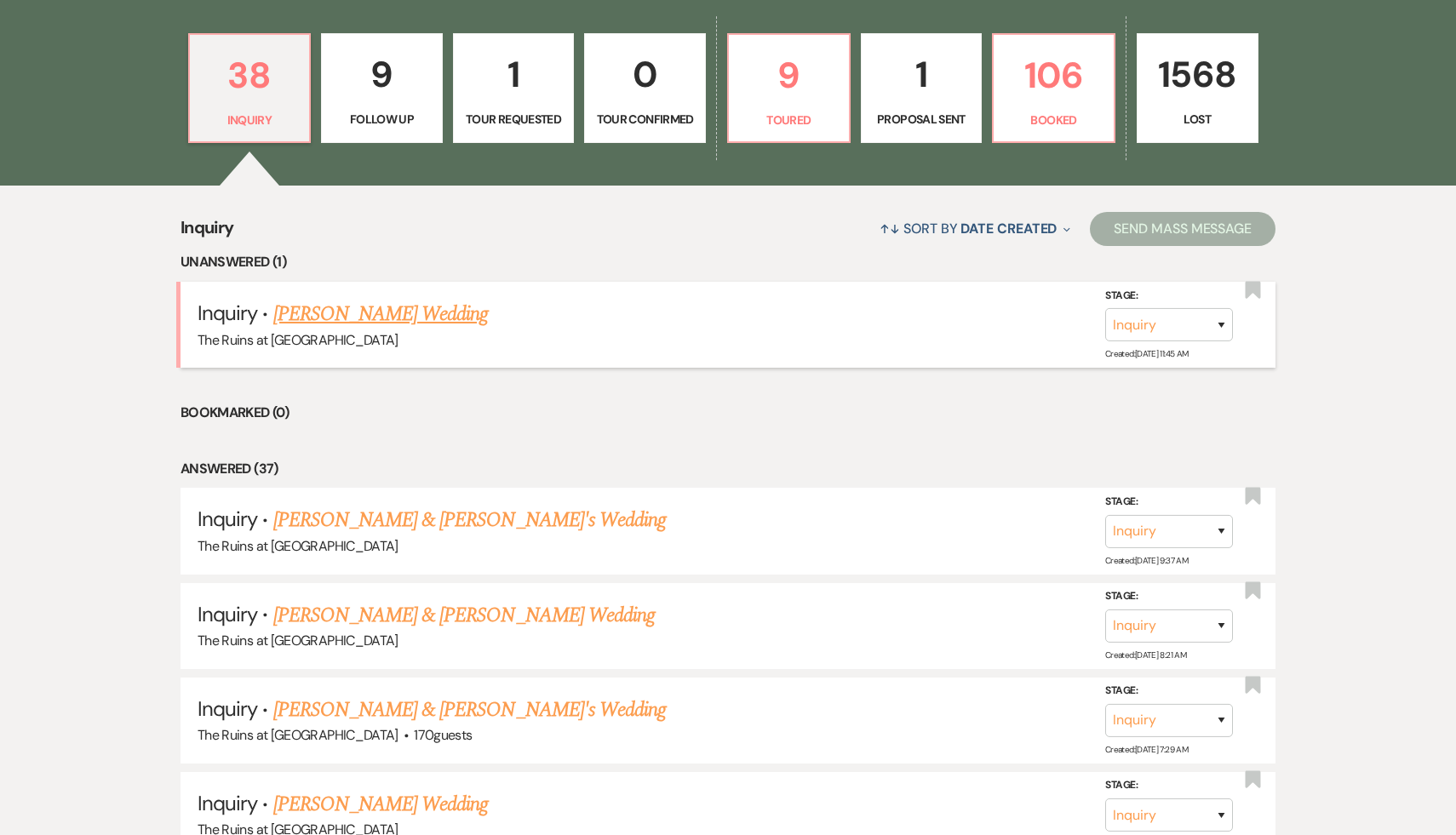
click at [359, 320] on link "Briana Parrino's Wedding" at bounding box center [381, 314] width 216 height 31
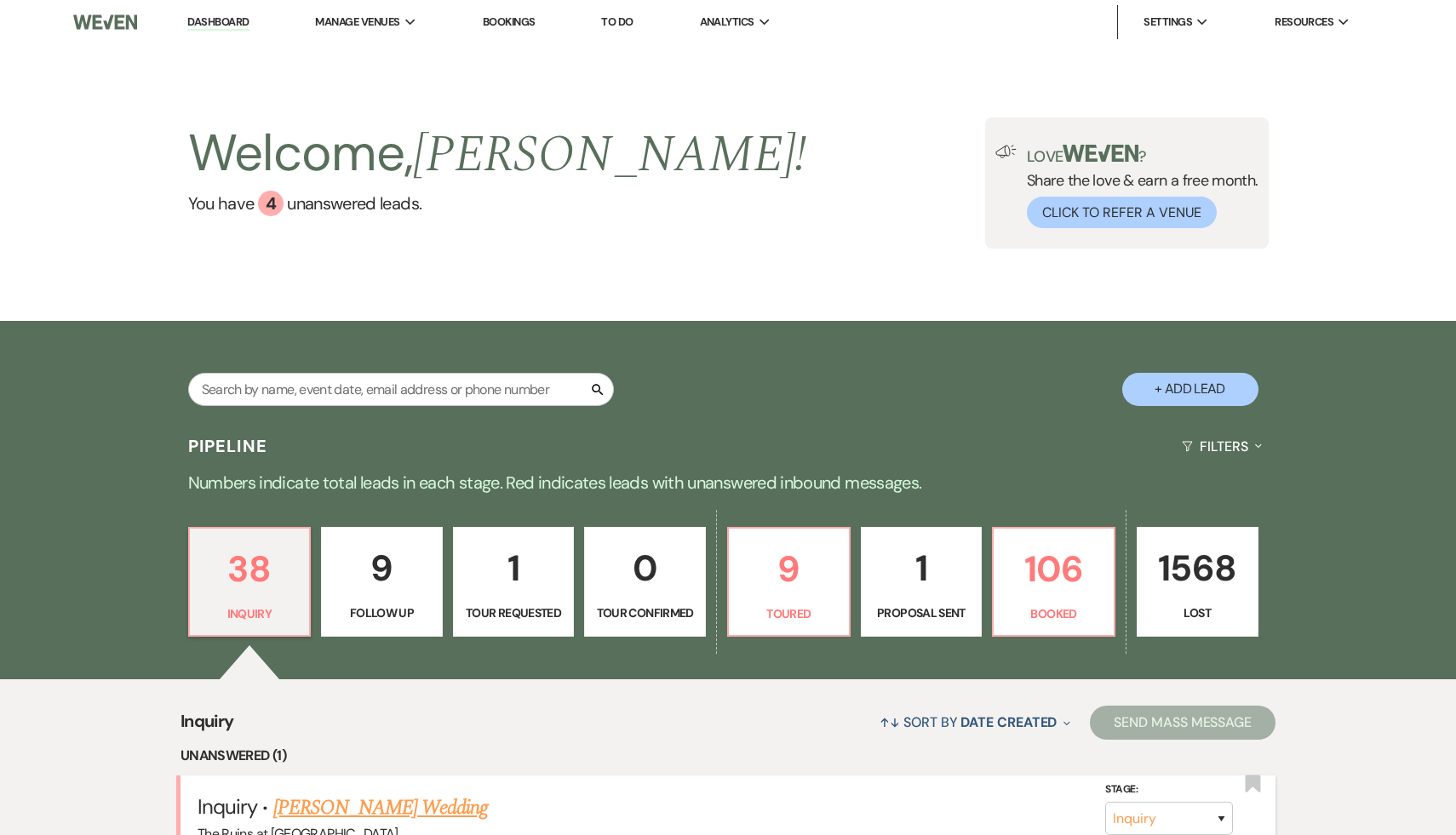
select select "5"
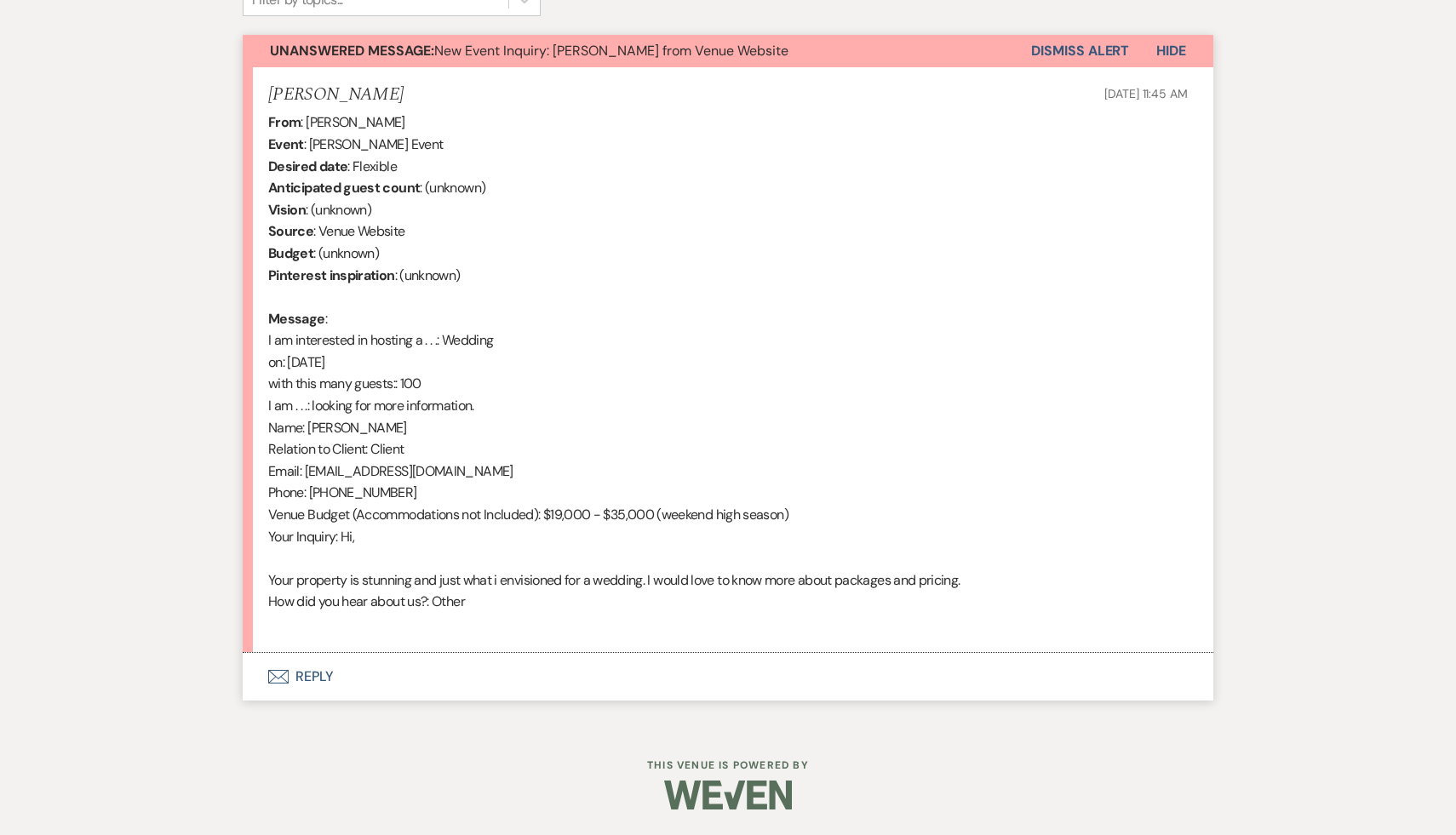
scroll to position [599, 0]
click at [316, 675] on button "Envelope Reply" at bounding box center [728, 676] width 971 height 48
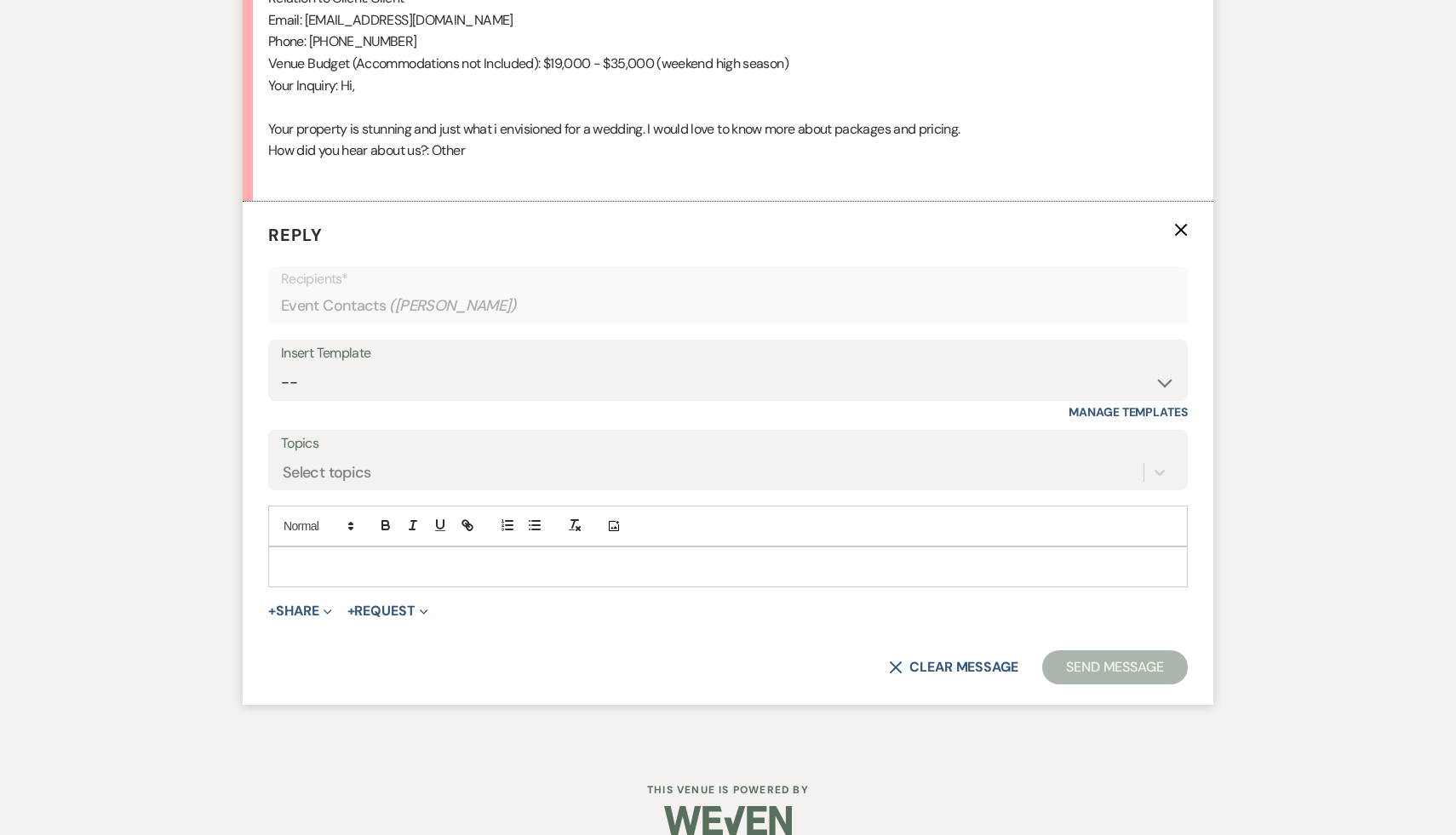
scroll to position [1075, 0]
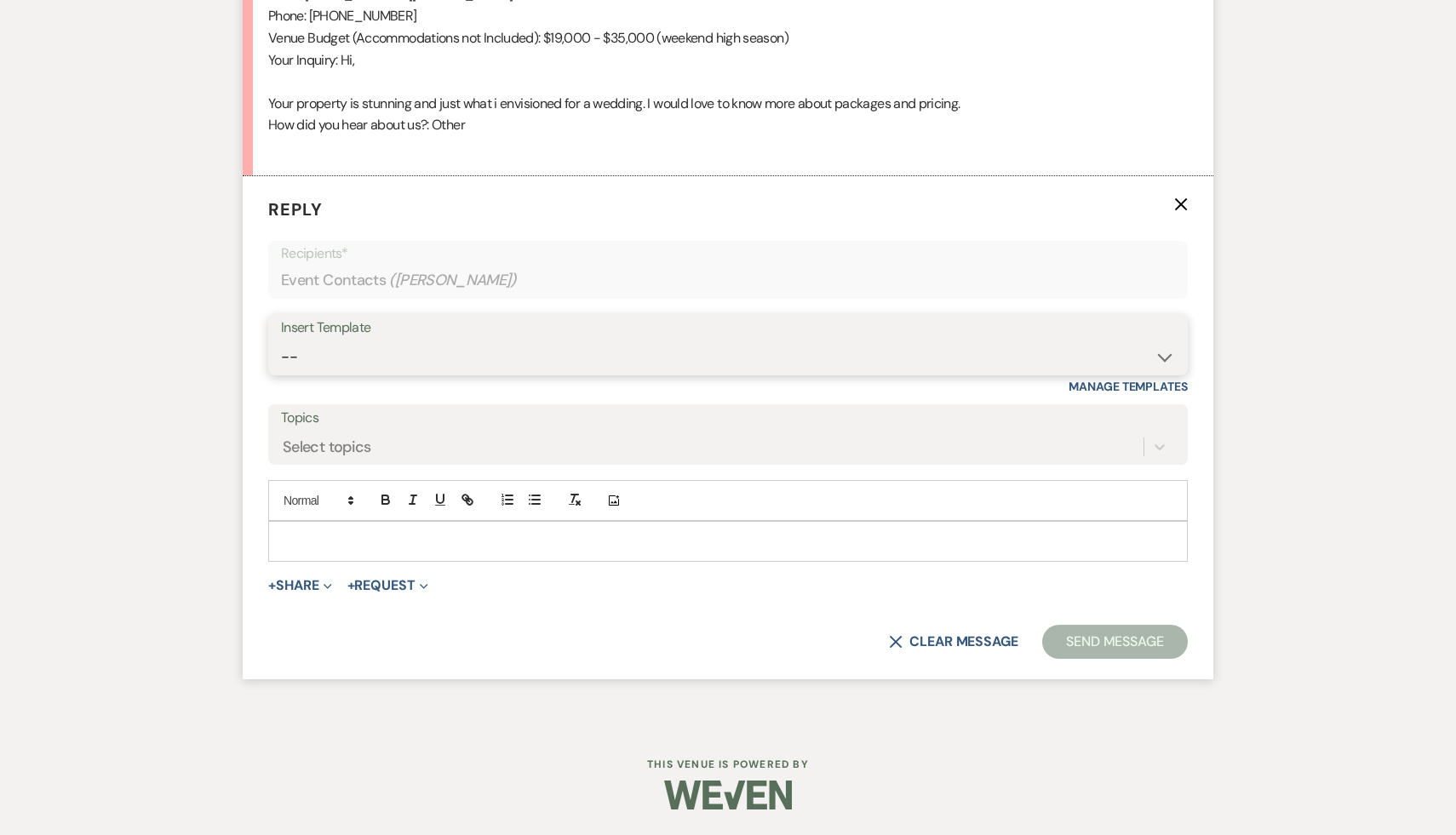
click at [1161, 355] on select "-- Weven Planning Portal Introduction (Booked Events) Initial Inquiry Response …" at bounding box center [727, 357] width 894 height 33
select select "566"
click at [281, 341] on select "-- Weven Planning Portal Introduction (Booked Events) Initial Inquiry Response …" at bounding box center [727, 357] width 894 height 33
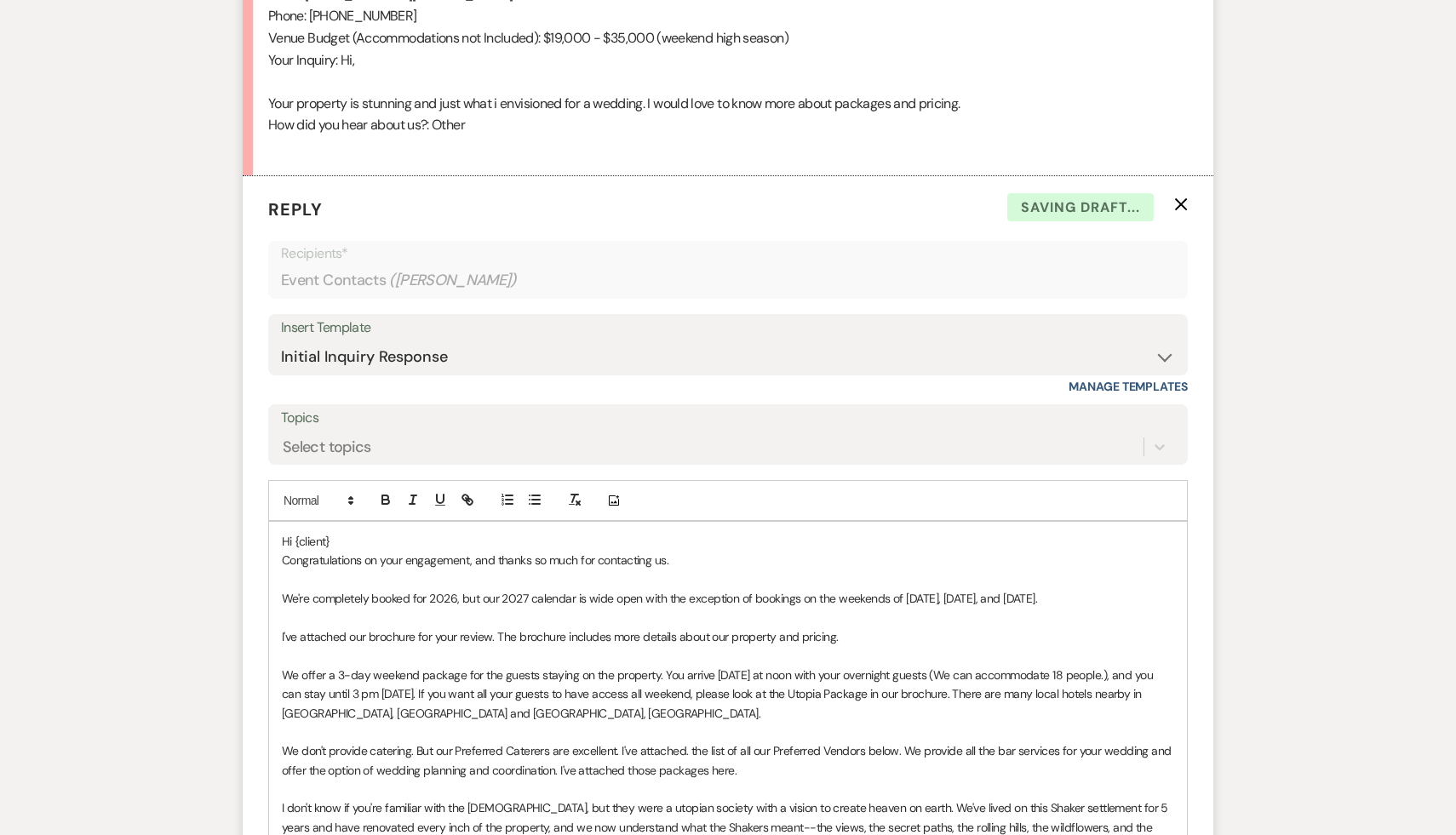
click at [341, 540] on p "Hi {client}" at bounding box center [727, 541] width 892 height 19
drag, startPoint x: 487, startPoint y: 600, endPoint x: 256, endPoint y: 596, distance: 231.0
click at [256, 596] on form "Reply X Draft saved! Recipients* Event Contacts ( Briana Parrino ) Insert Templ…" at bounding box center [728, 705] width 971 height 1059
click at [705, 559] on p "Congratulations on your engagement, and thanks so much for contacting us." at bounding box center [727, 560] width 892 height 19
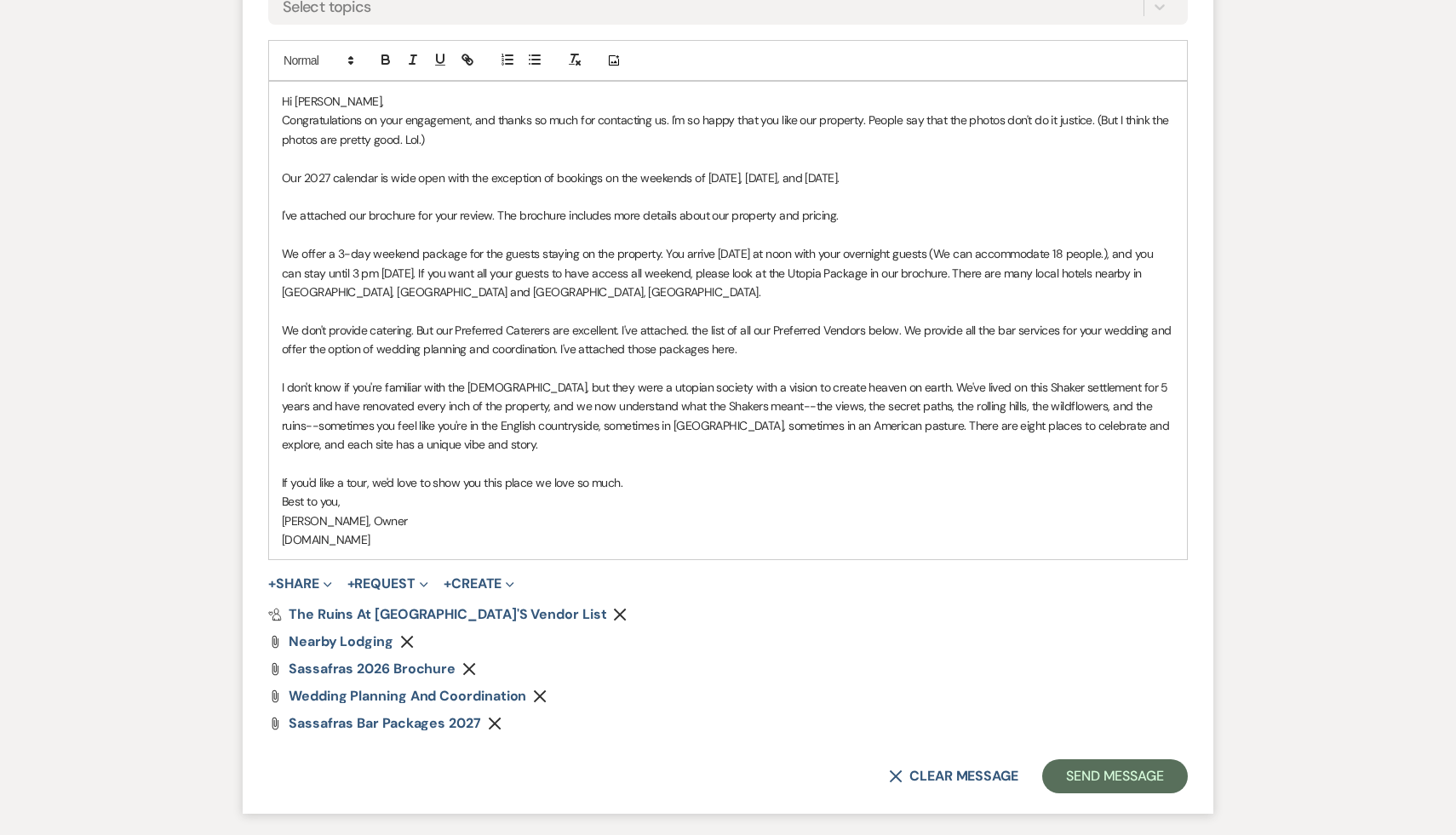
scroll to position [1649, 0]
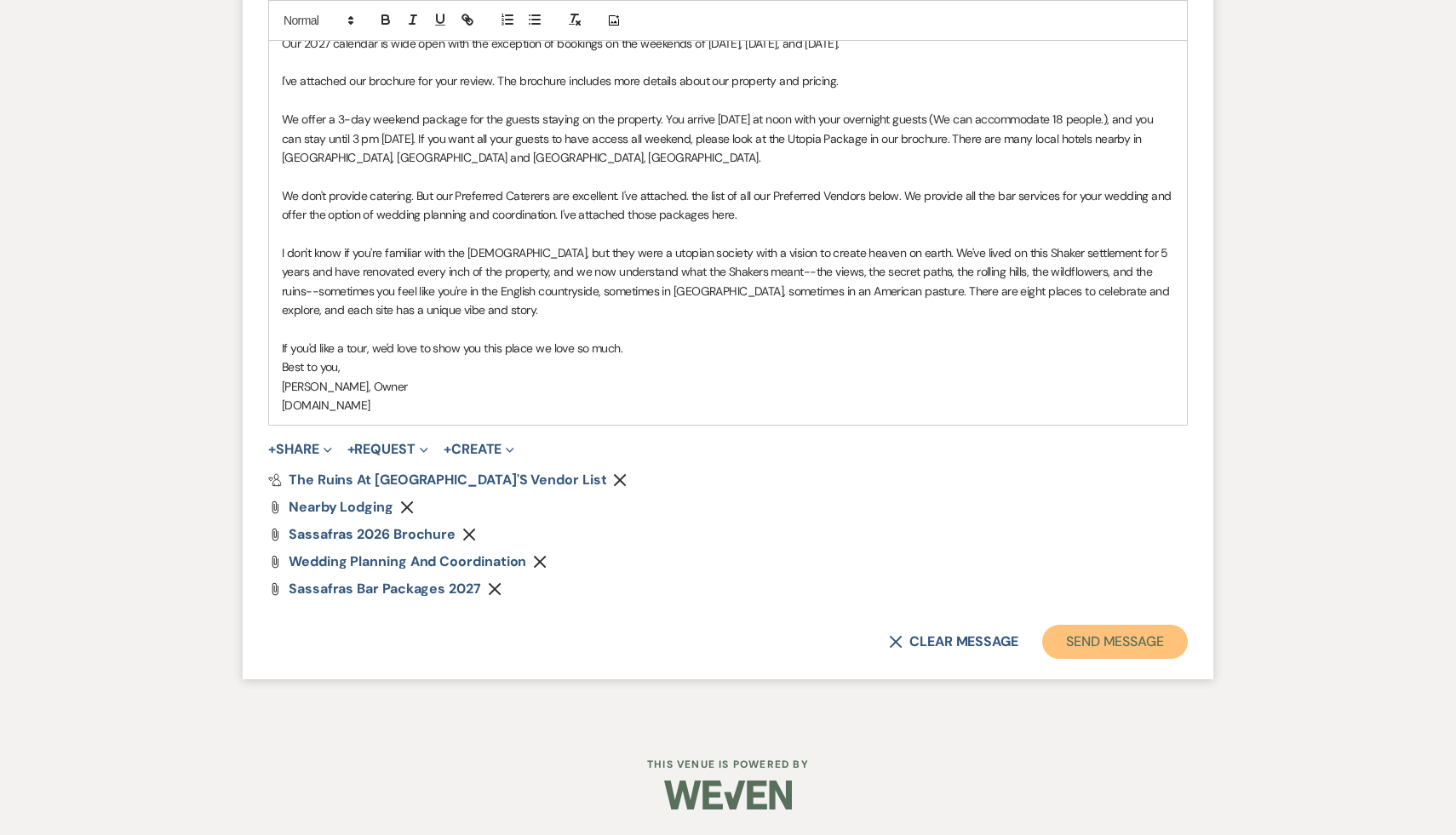
click at [1141, 638] on button "Send Message" at bounding box center [1114, 642] width 145 height 34
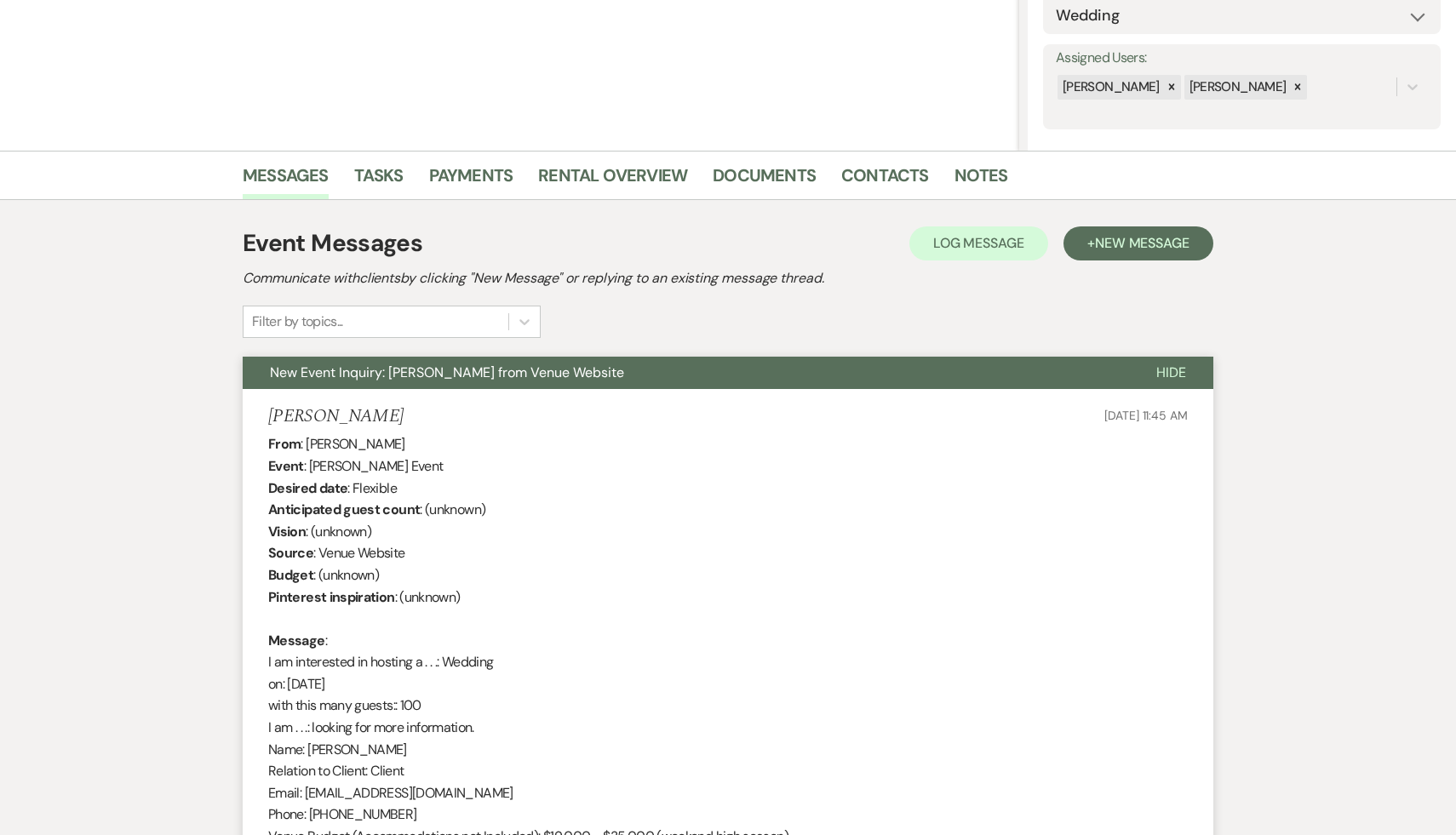
scroll to position [0, 0]
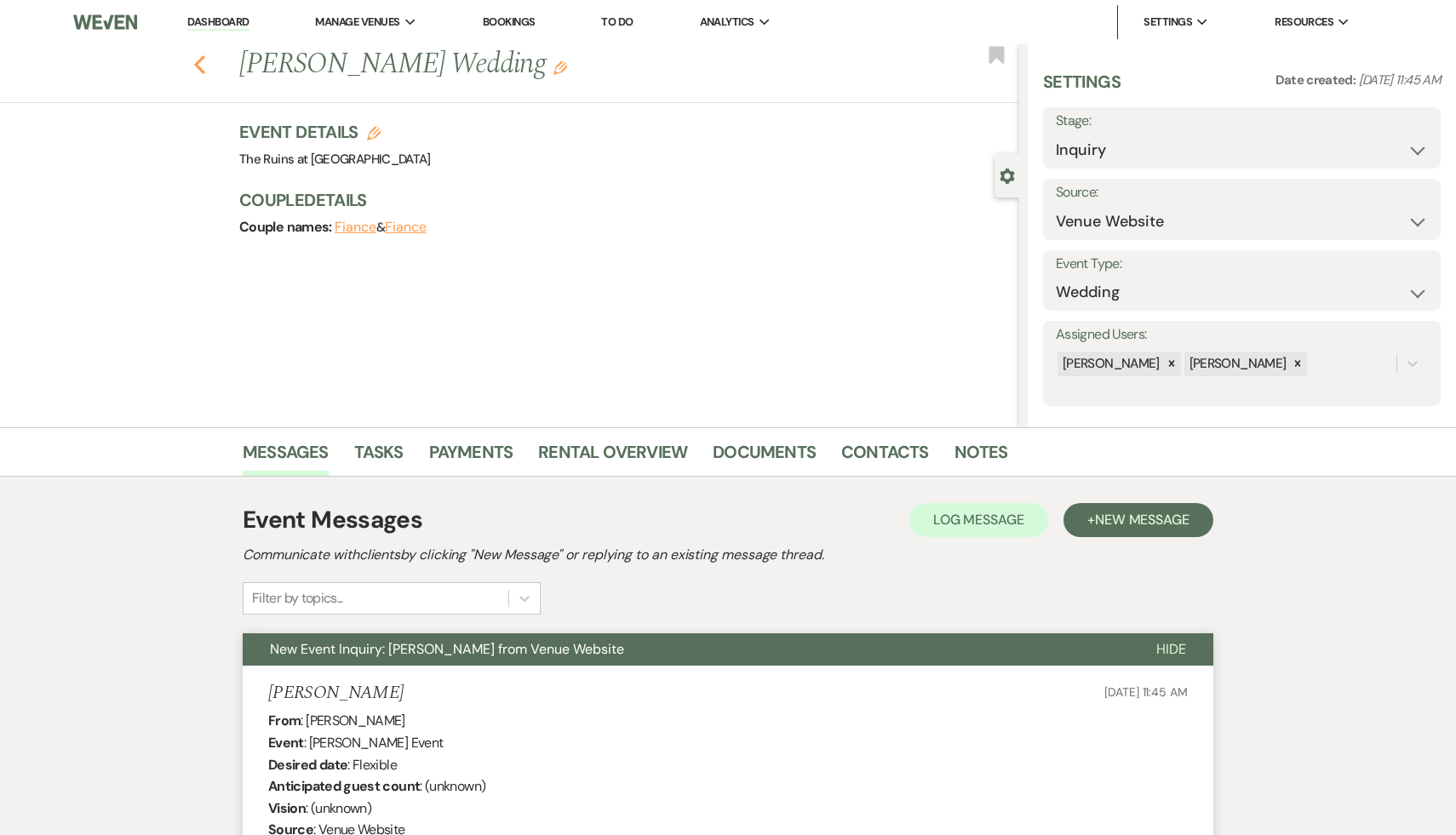
click at [200, 55] on icon "Previous" at bounding box center [199, 64] width 13 height 21
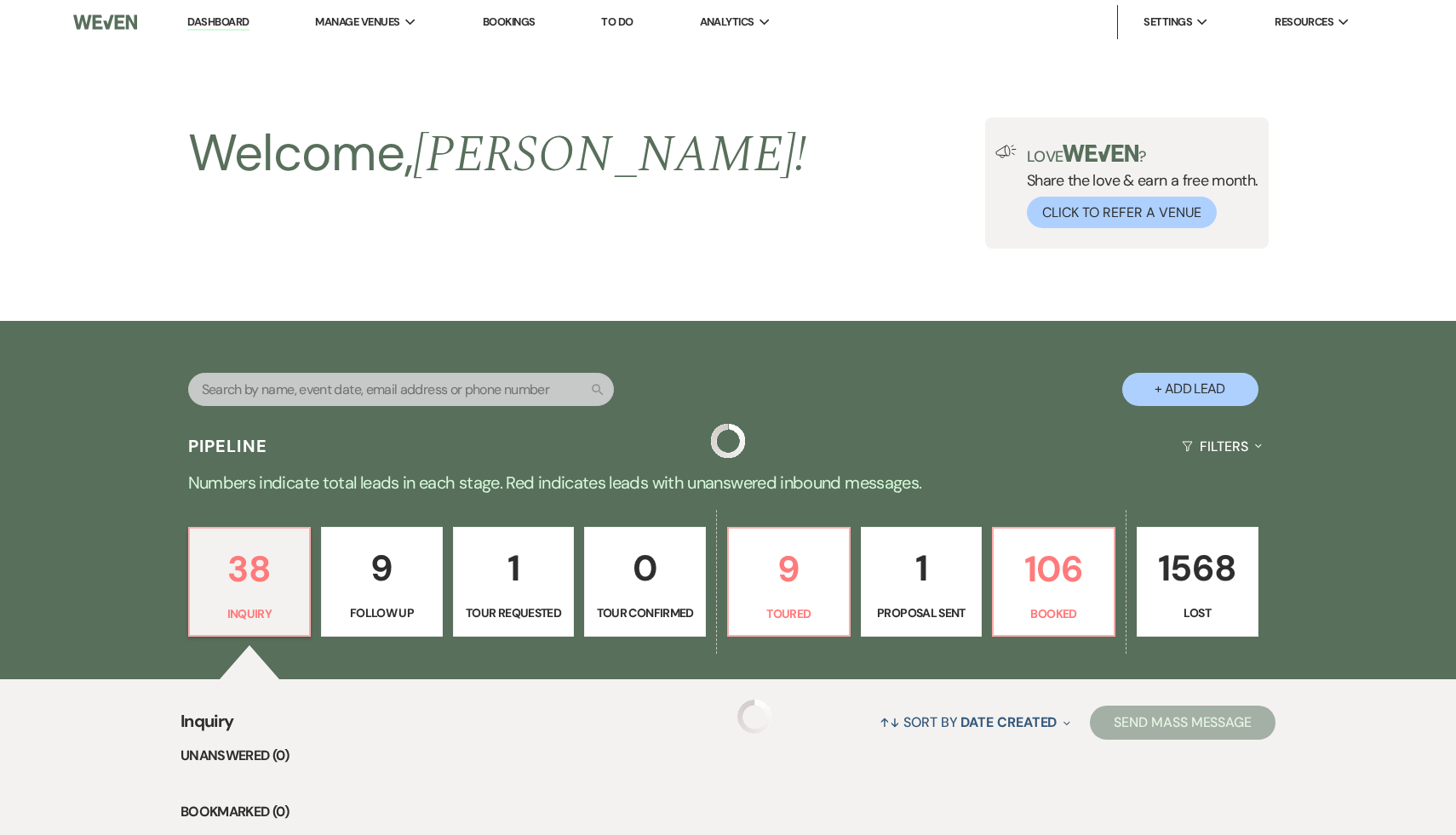
scroll to position [493, 0]
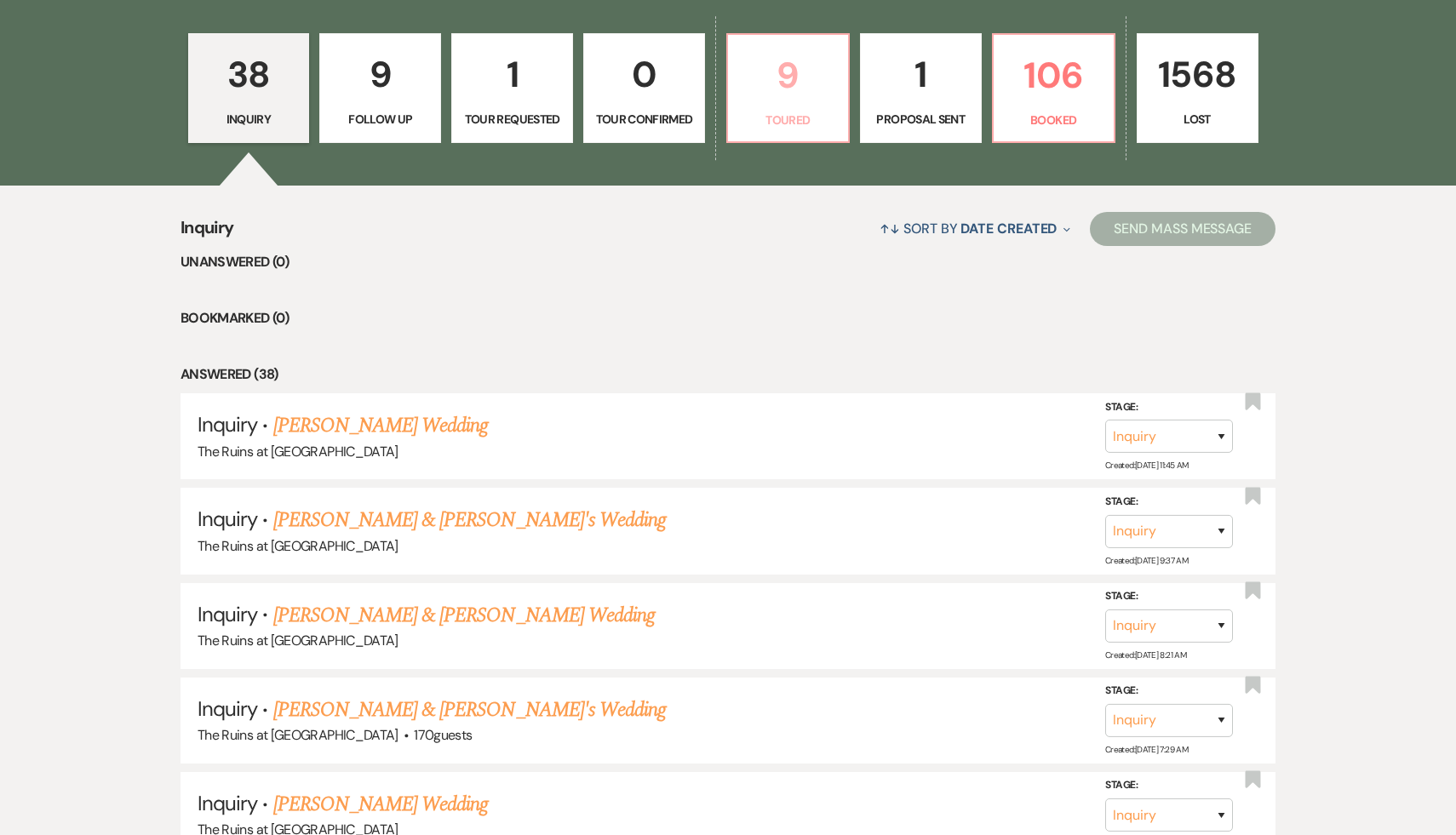
click at [784, 78] on p "9" at bounding box center [788, 75] width 99 height 57
select select "5"
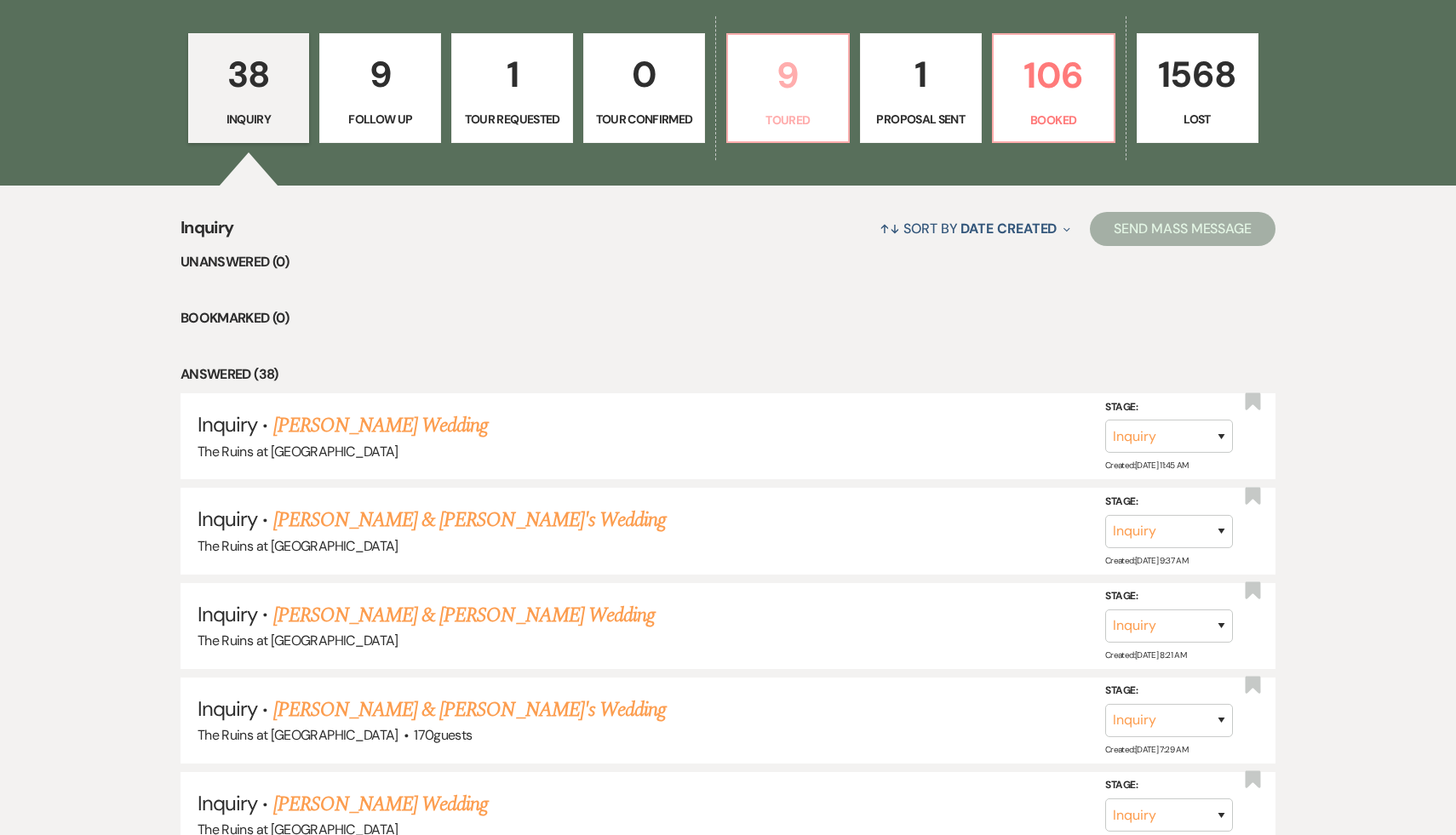
select select "5"
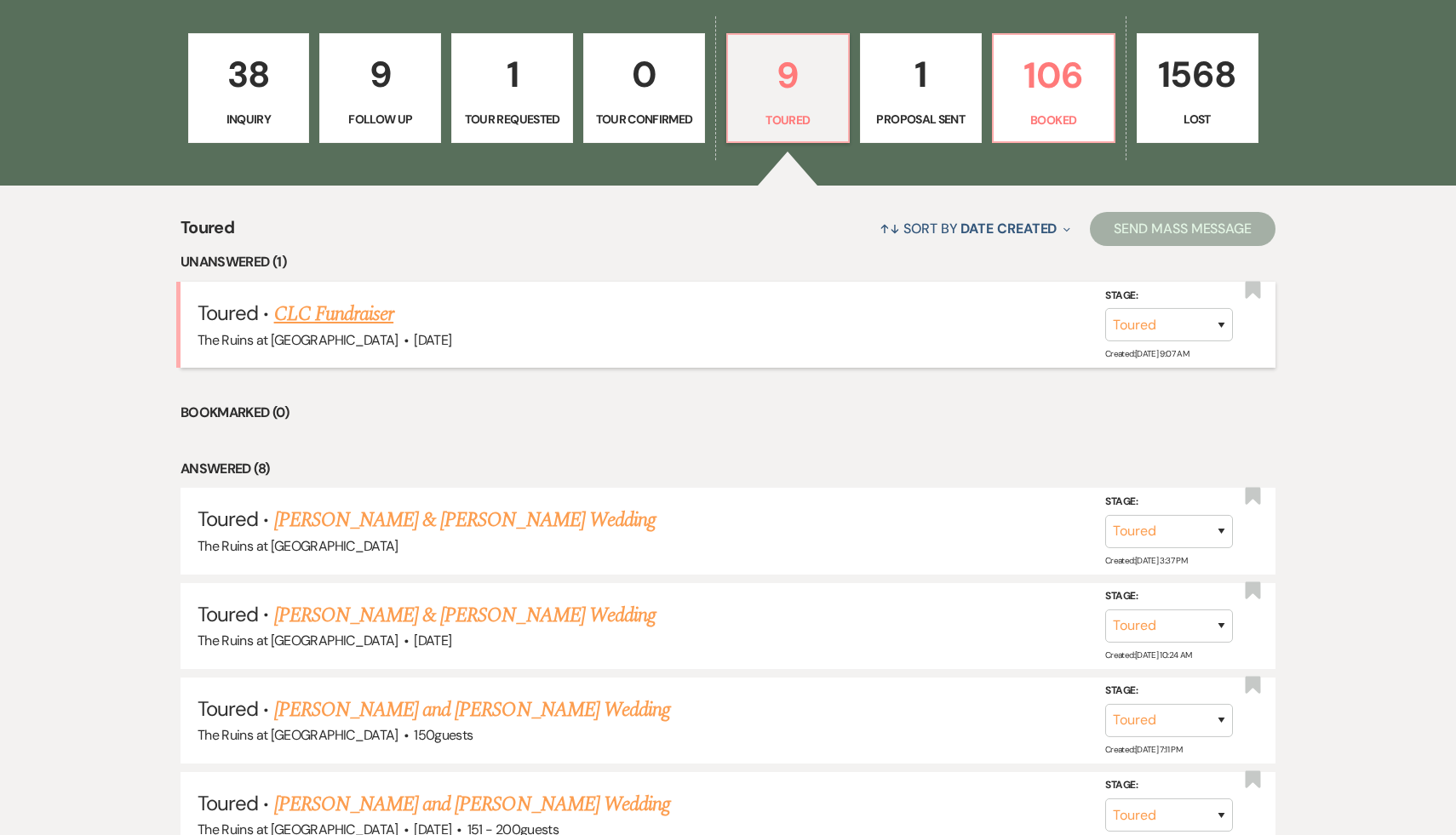
click at [338, 314] on link "CLC Fundraiser" at bounding box center [334, 314] width 120 height 31
select select "5"
select select "20"
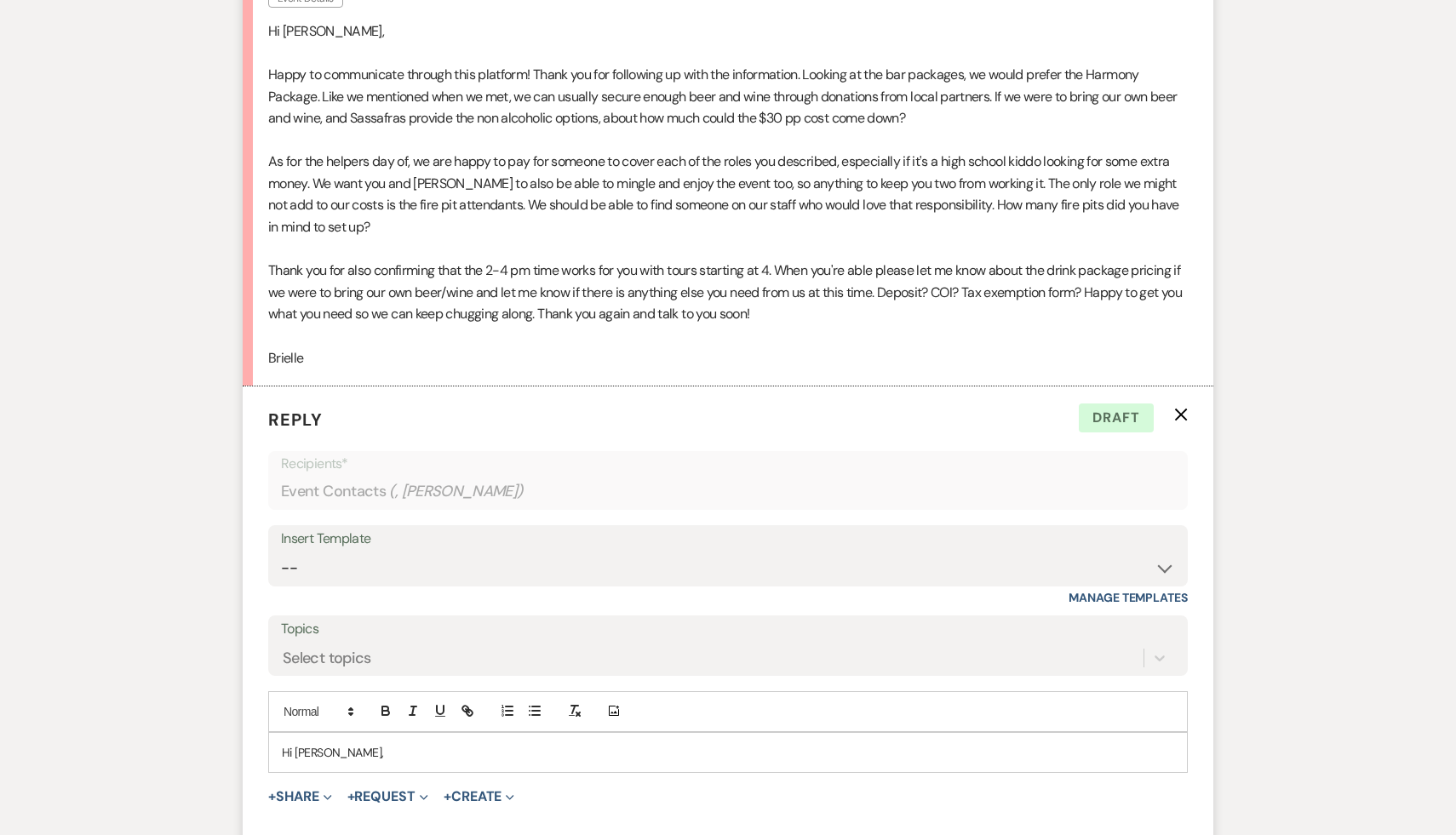
scroll to position [2412, 0]
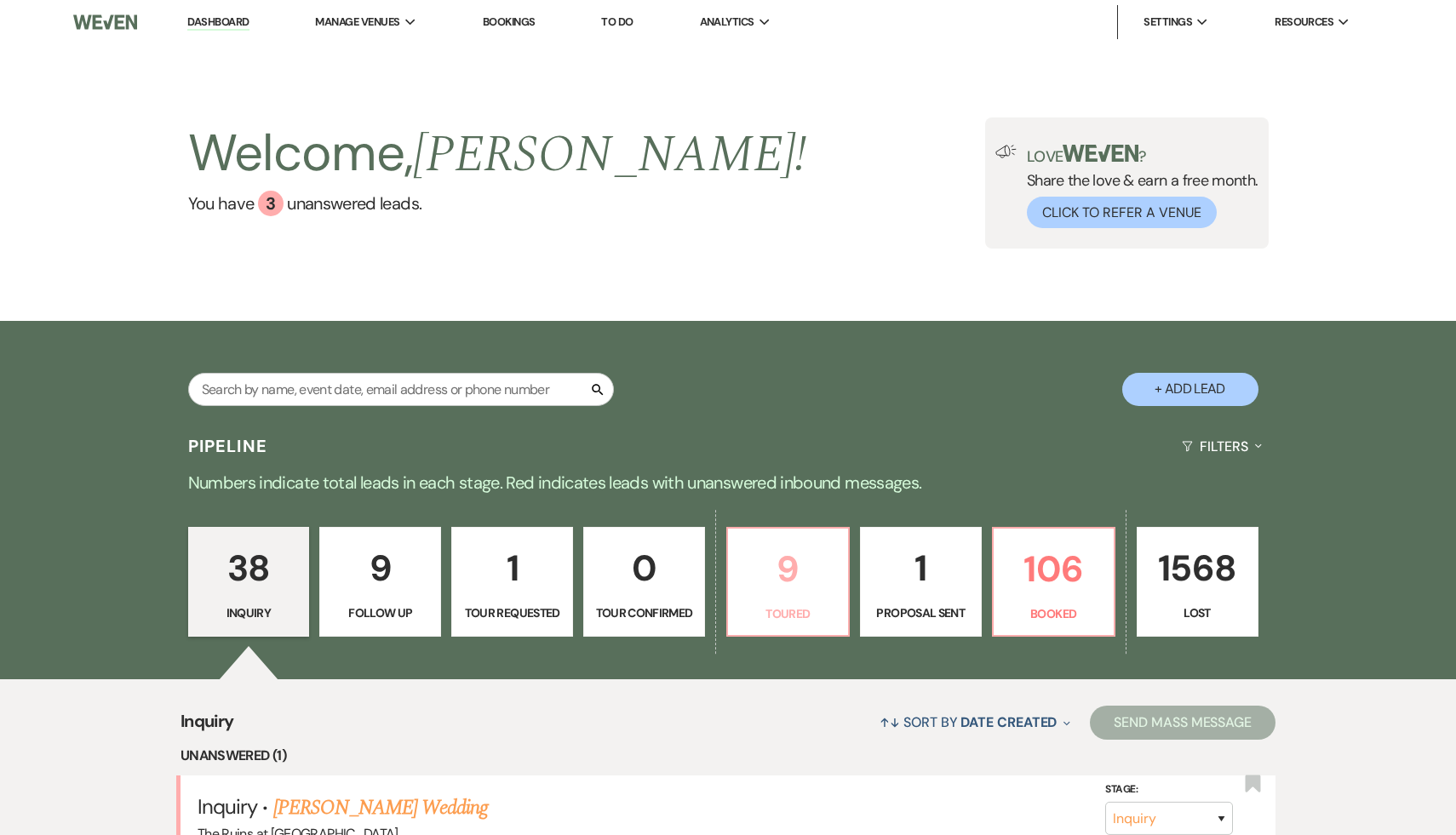
click at [788, 553] on p "9" at bounding box center [788, 568] width 99 height 57
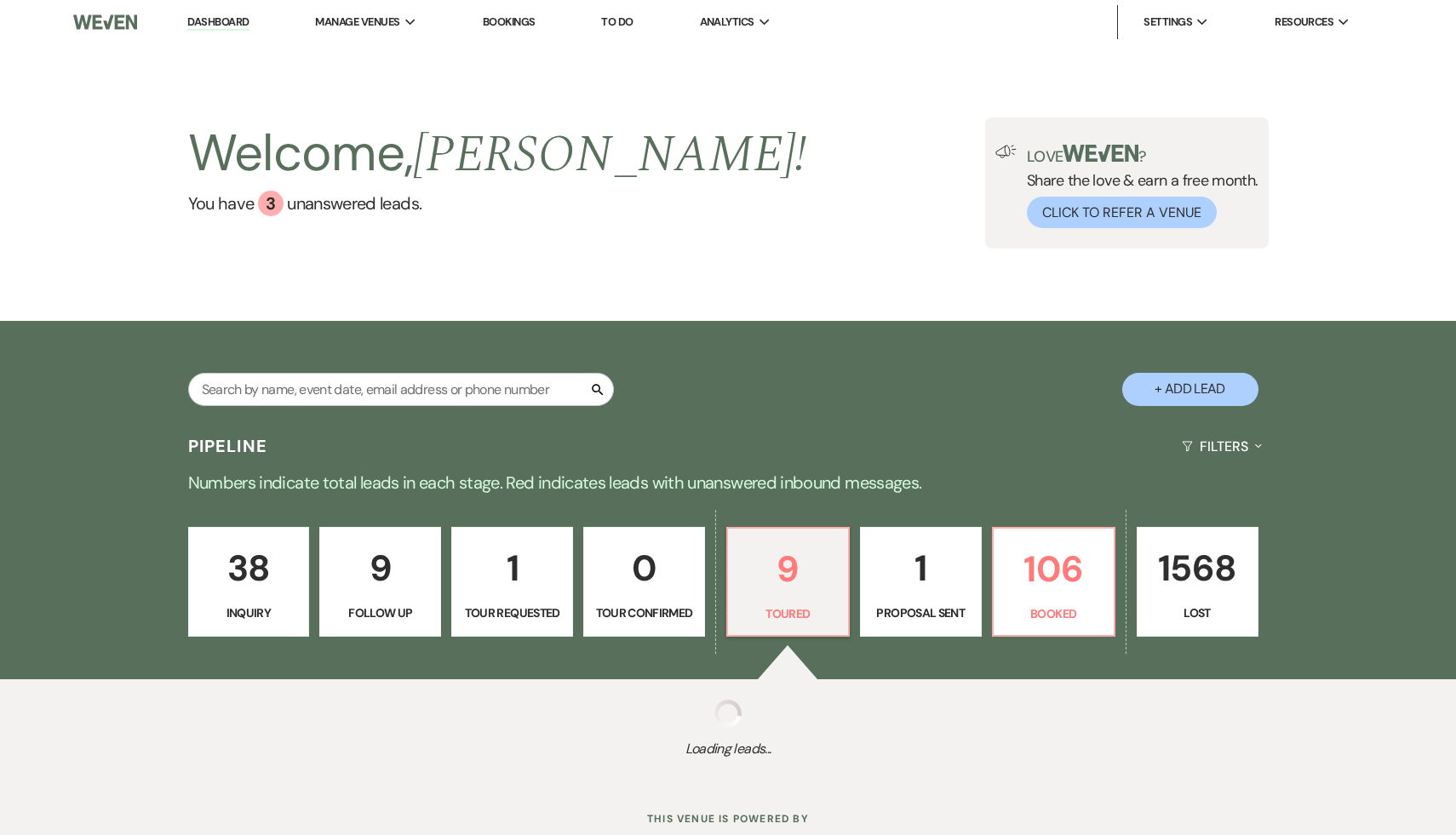
select select "5"
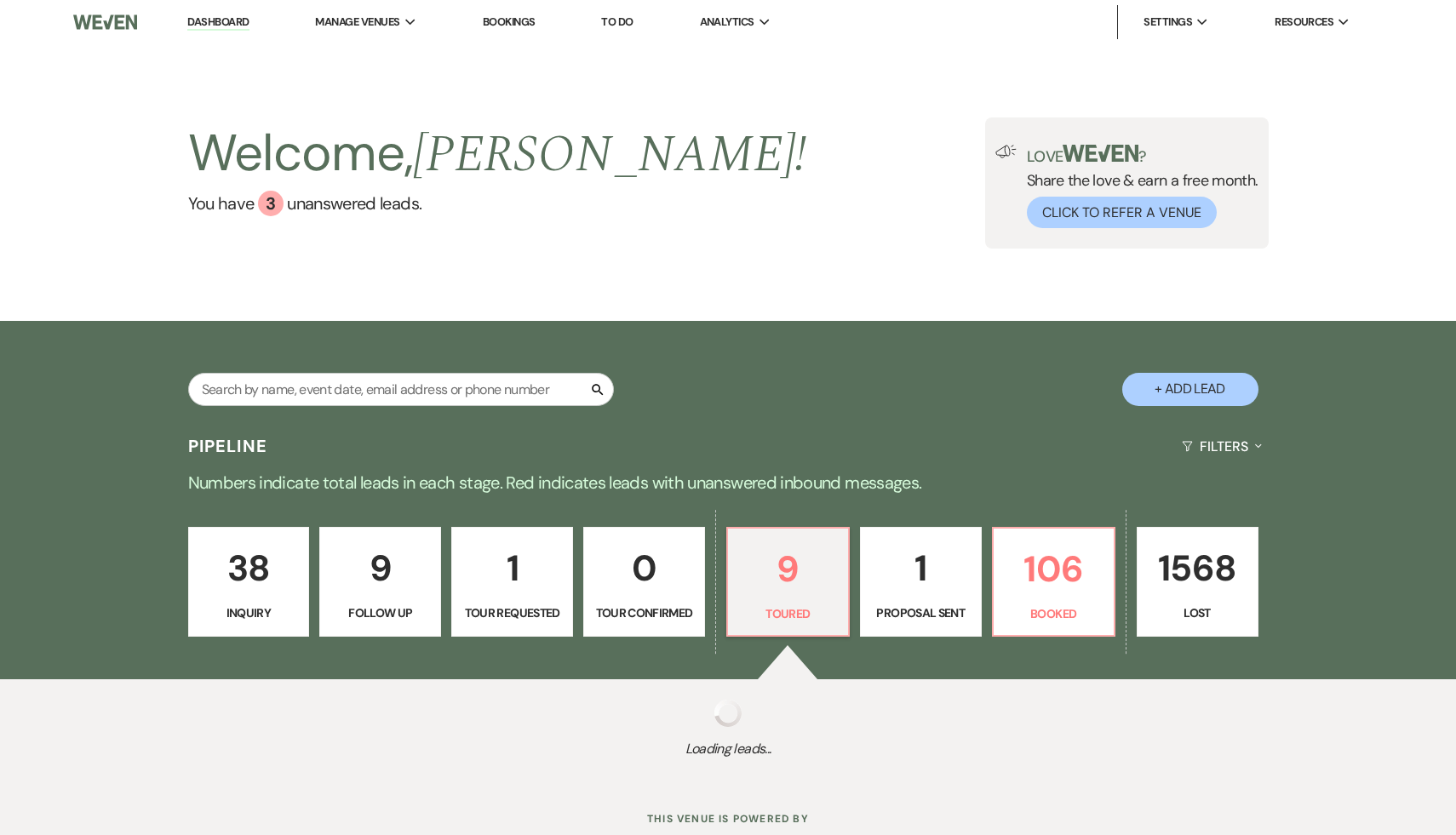
select select "5"
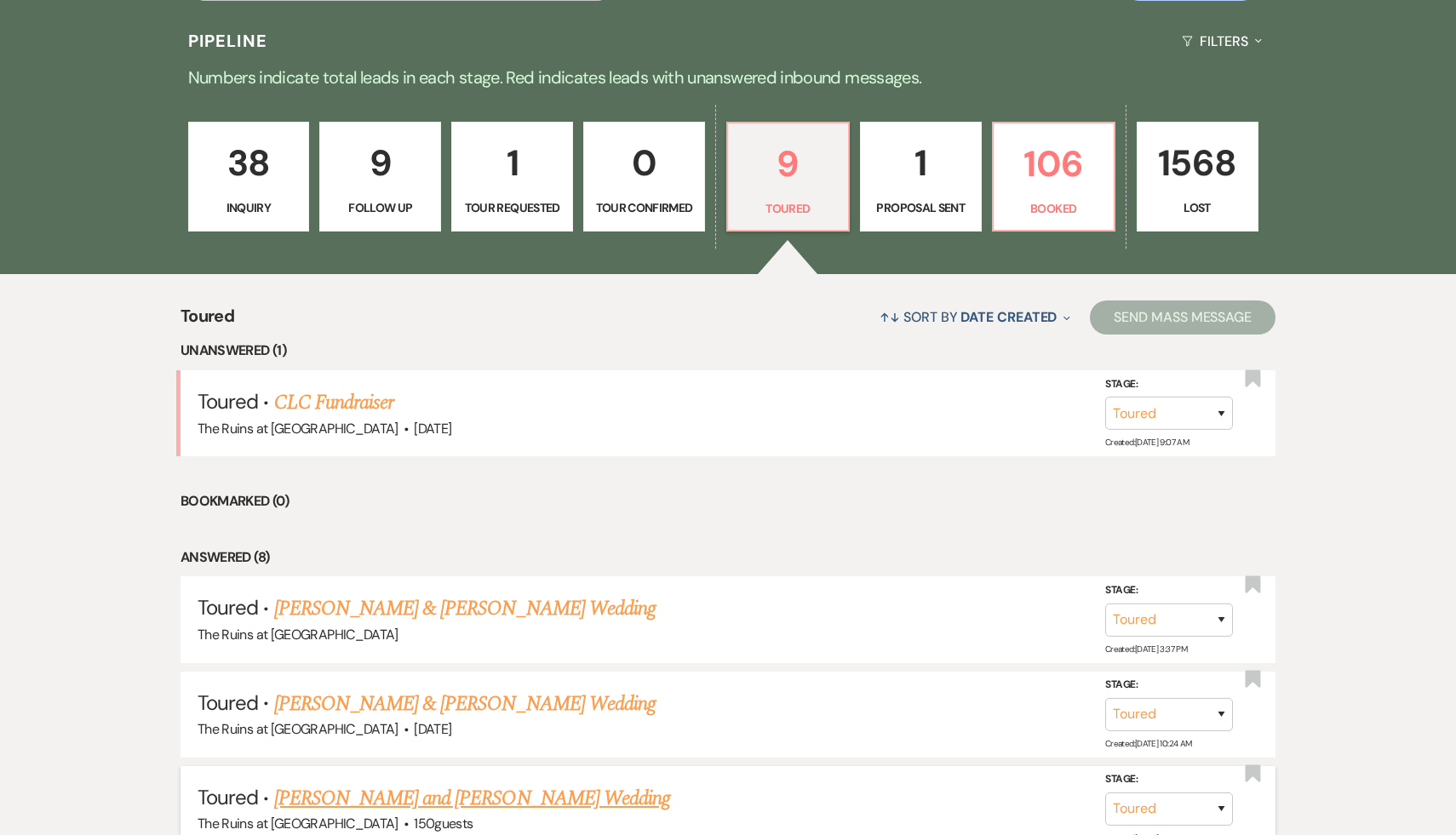
scroll to position [389, 0]
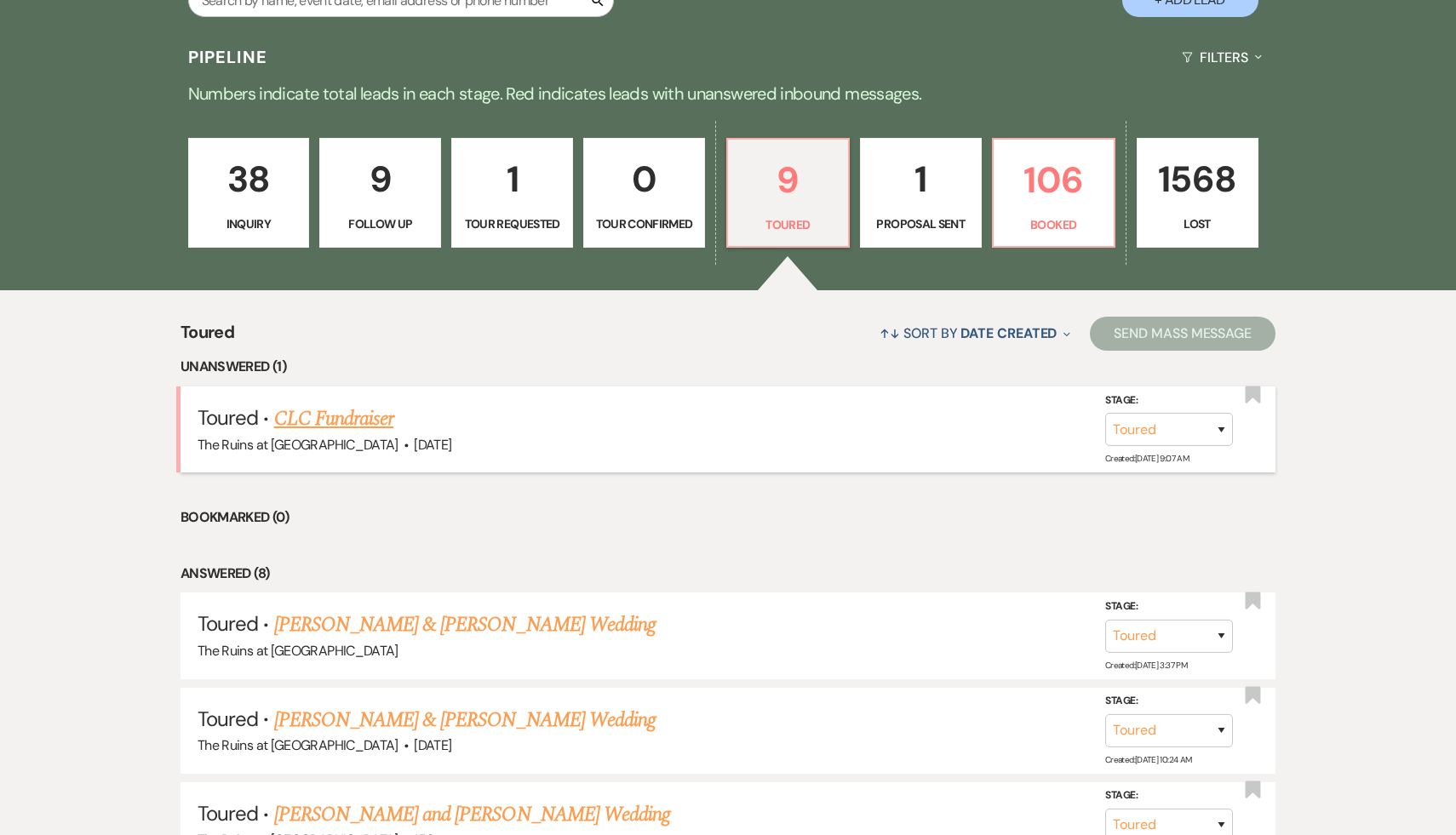
click at [337, 424] on link "CLC Fundraiser" at bounding box center [334, 418] width 120 height 31
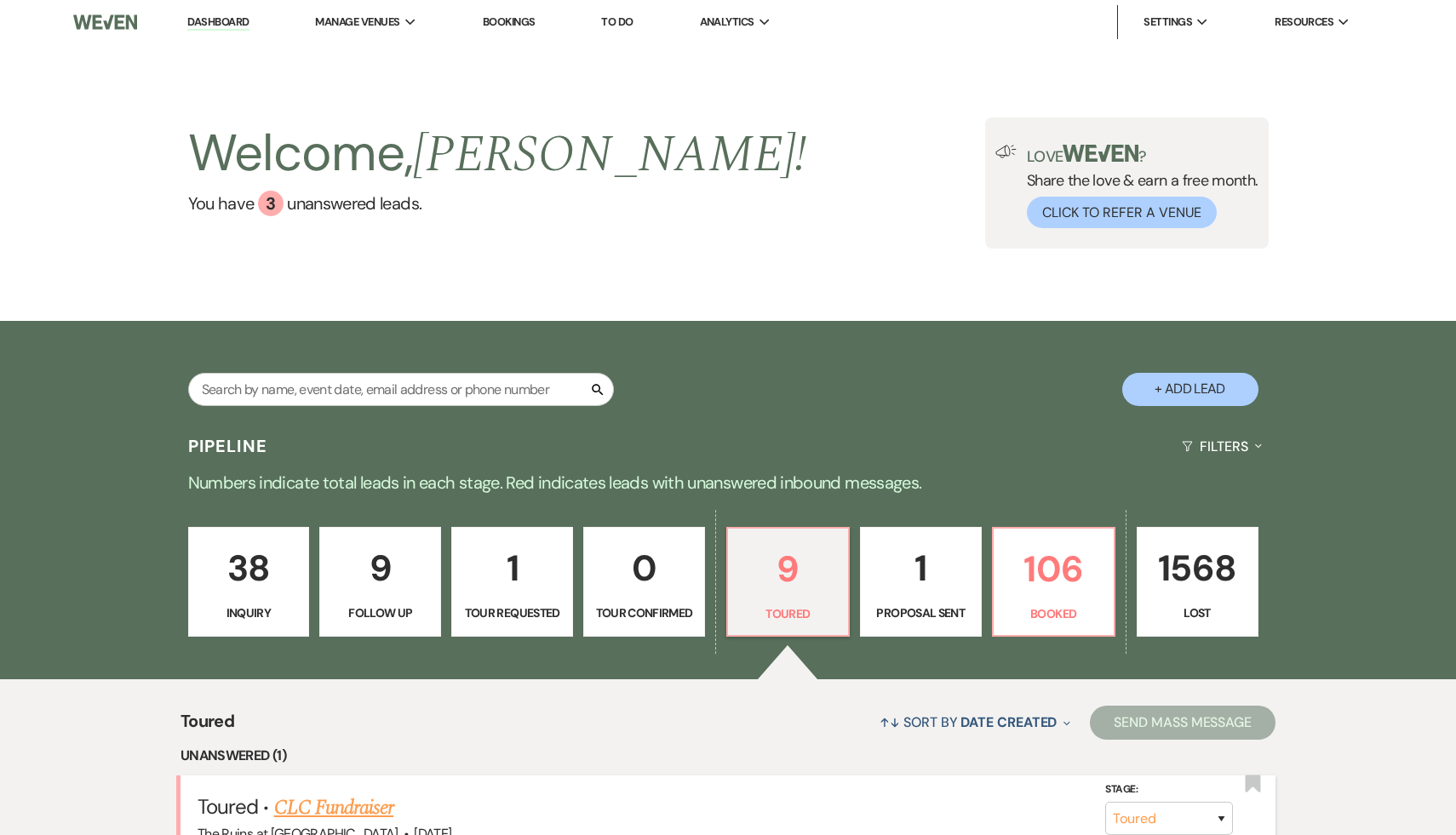
select select "5"
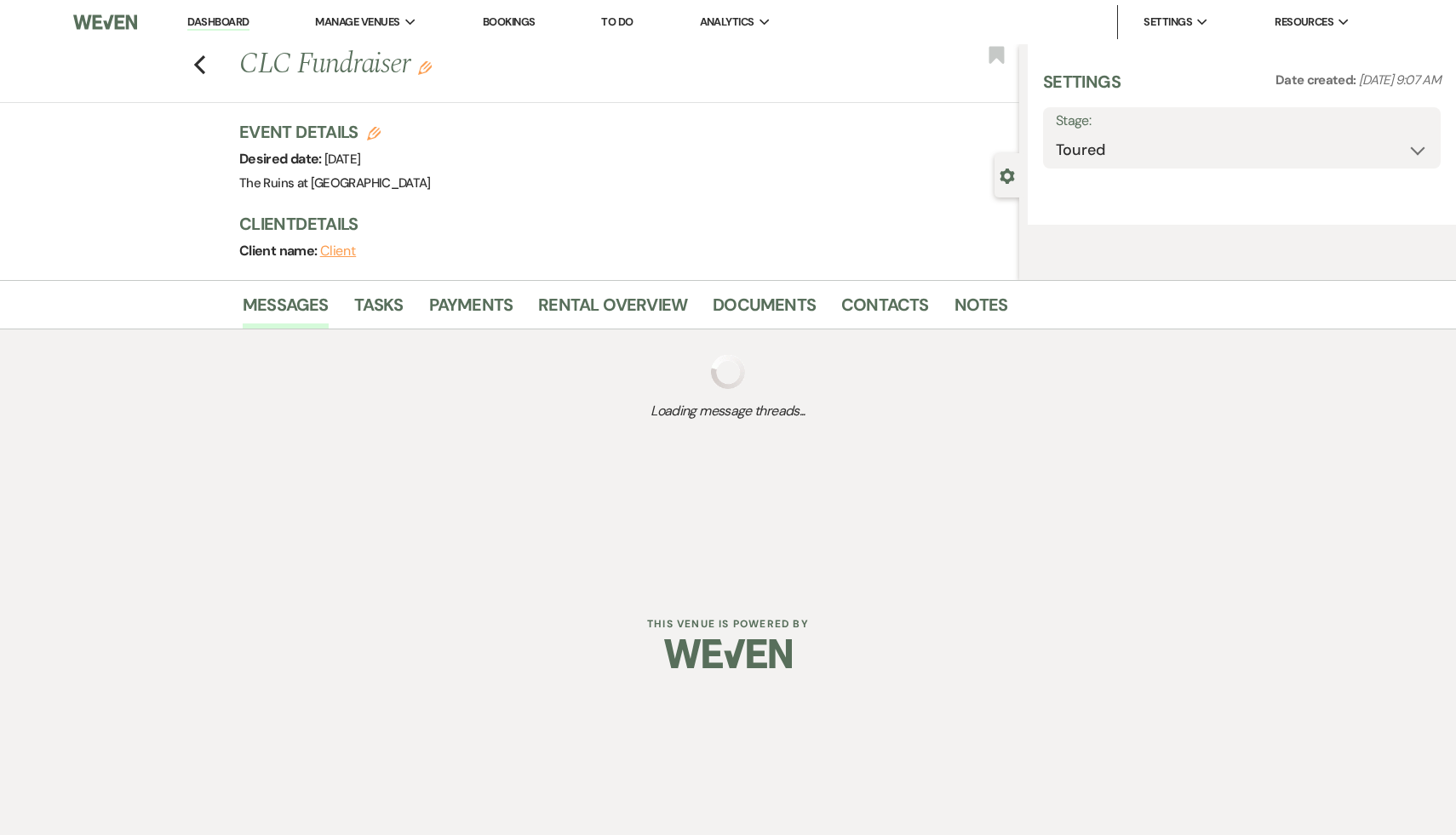
select select "20"
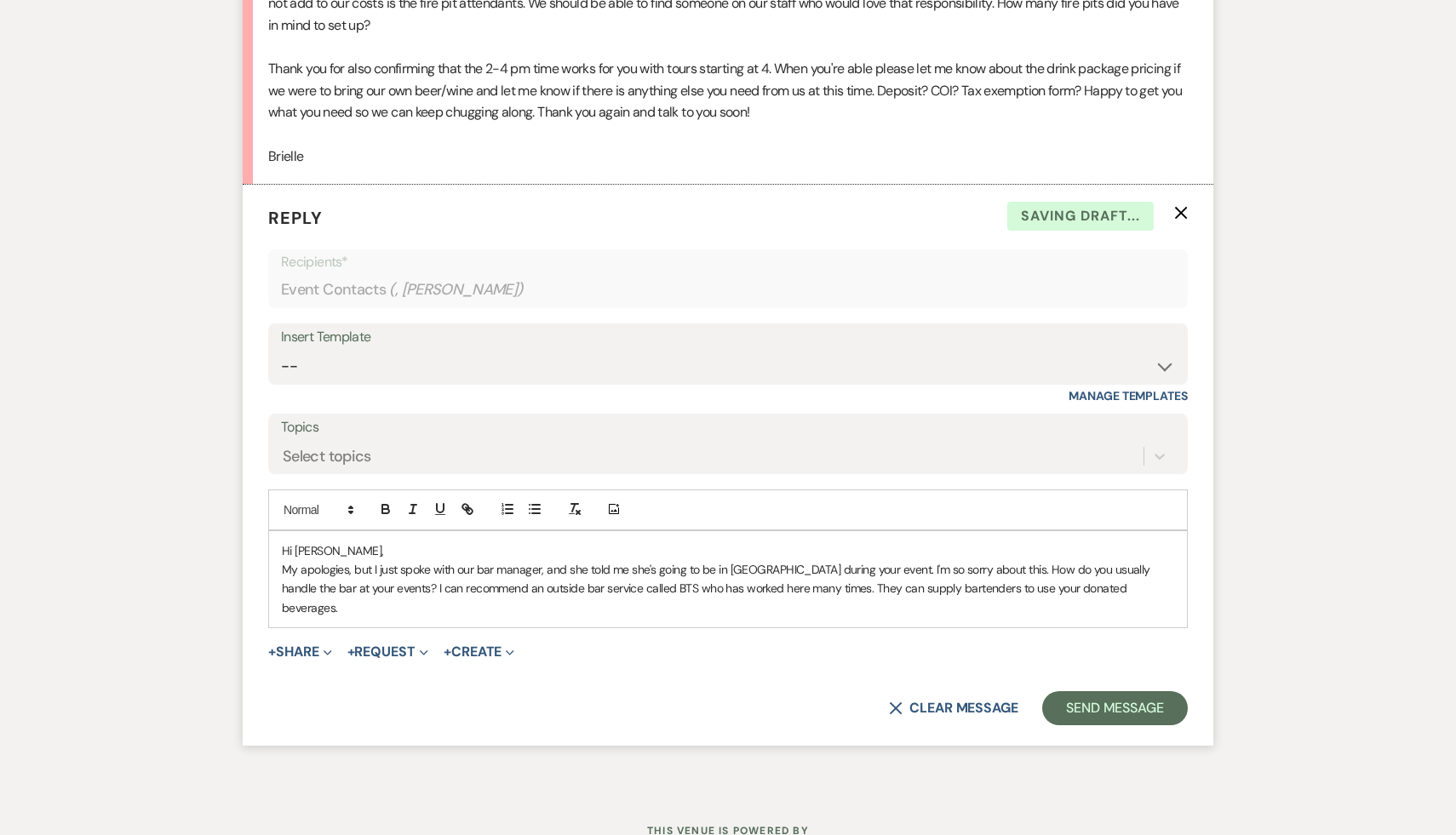
scroll to position [2653, 0]
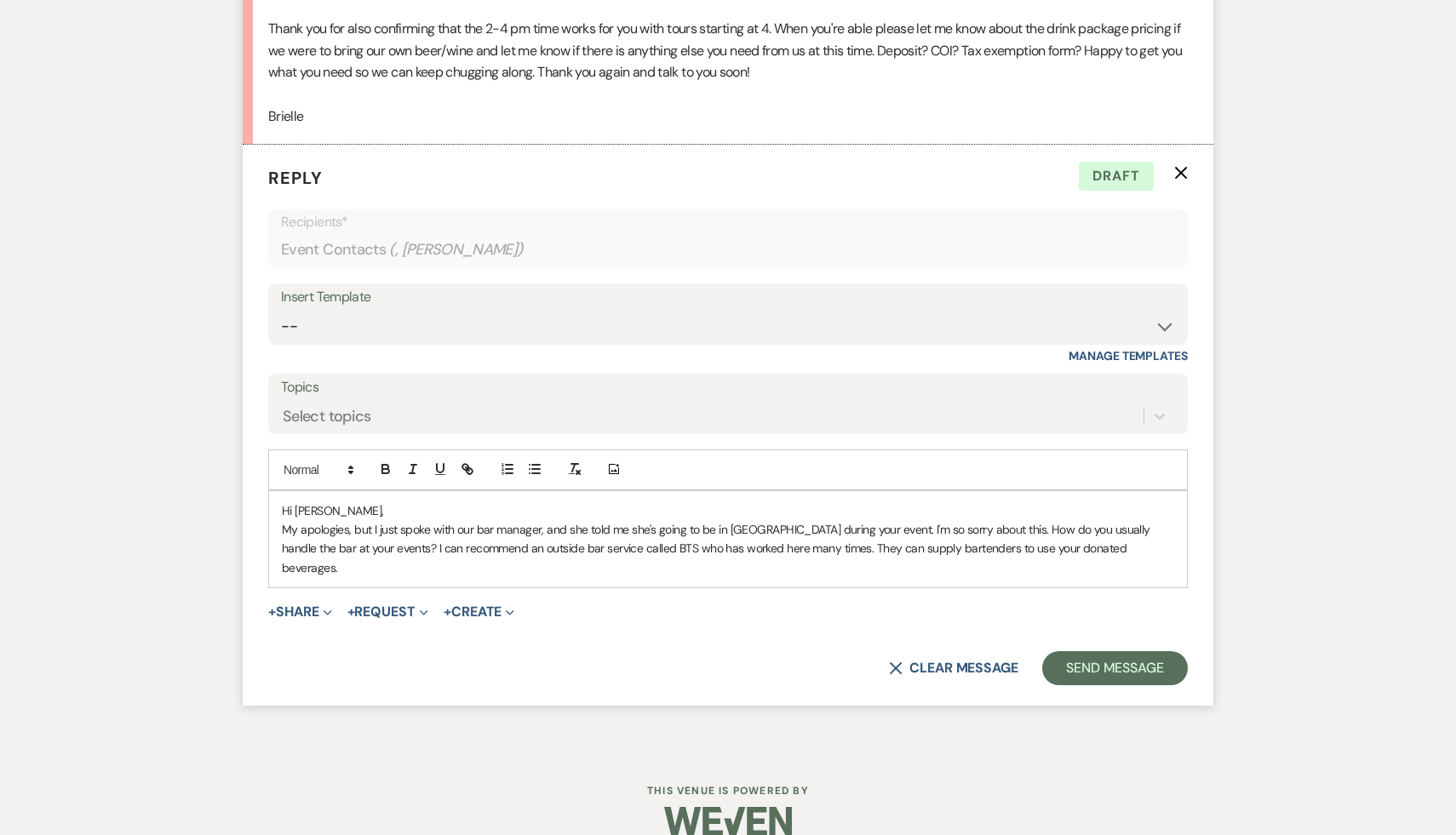
click at [1127, 548] on p "My apologies, but I just spoke with our bar manager, and she told me she's goin…" at bounding box center [727, 548] width 892 height 57
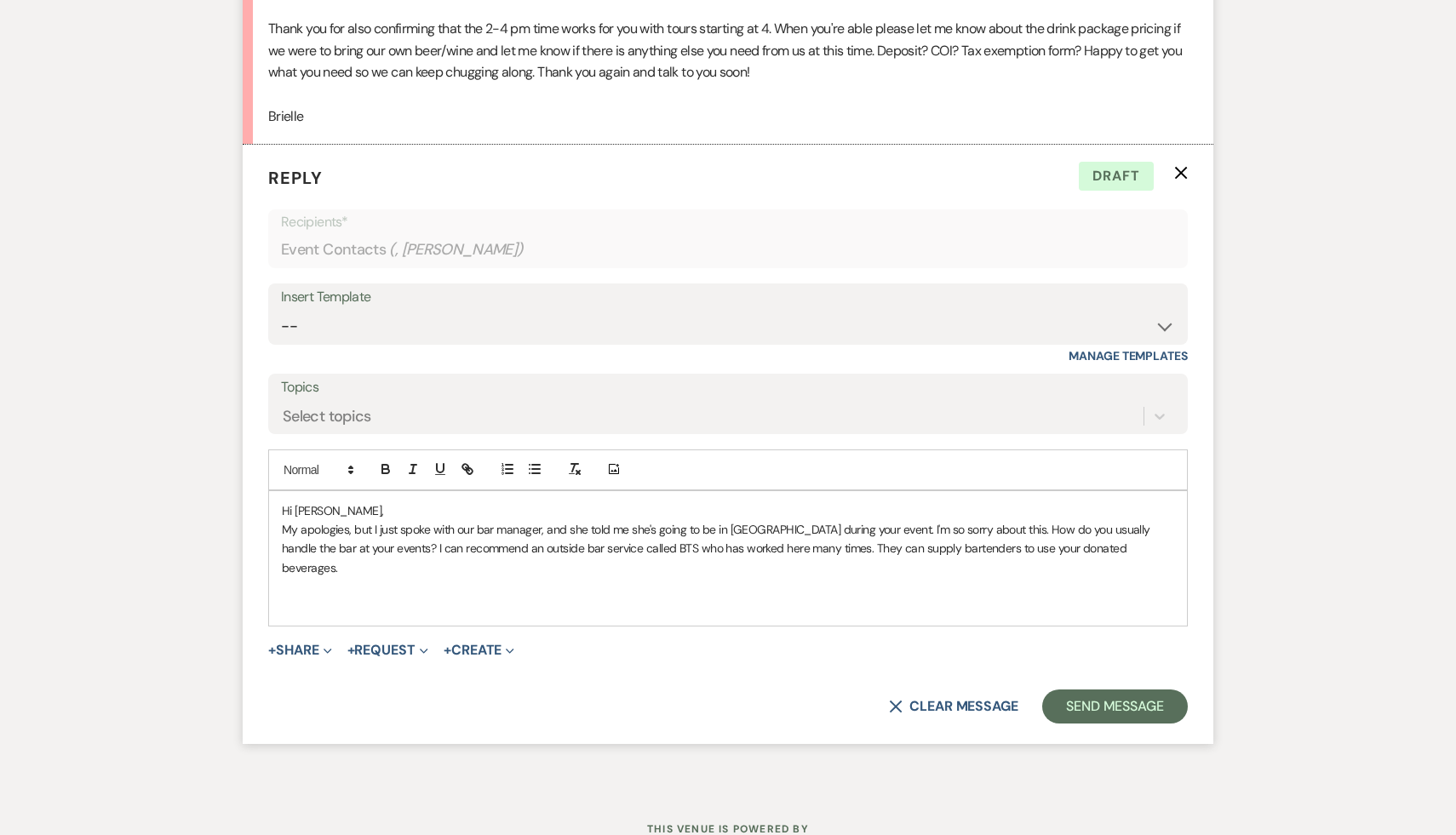
scroll to position [3014, 0]
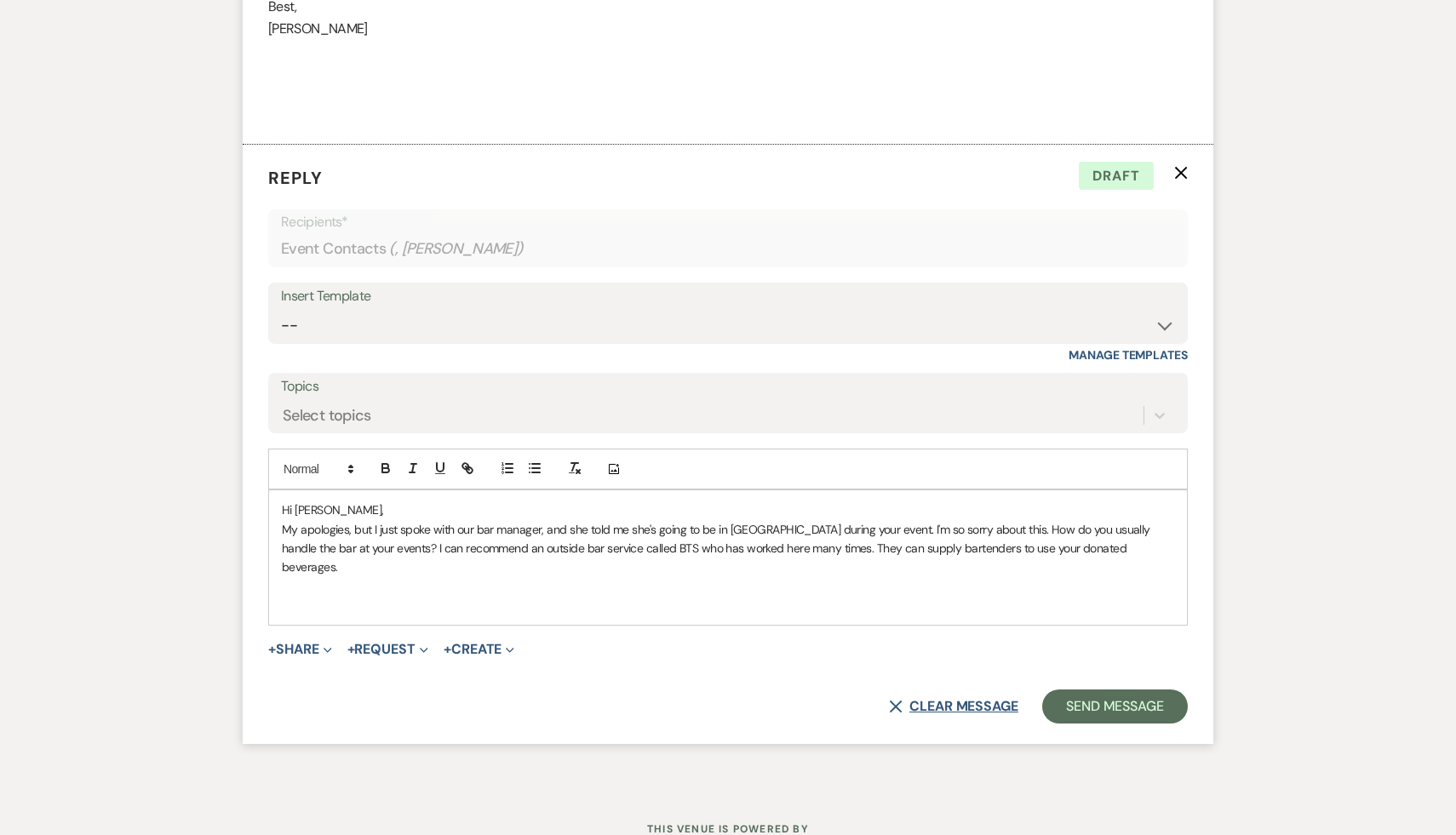
click at [938, 700] on button "X Clear message" at bounding box center [953, 706] width 129 height 14
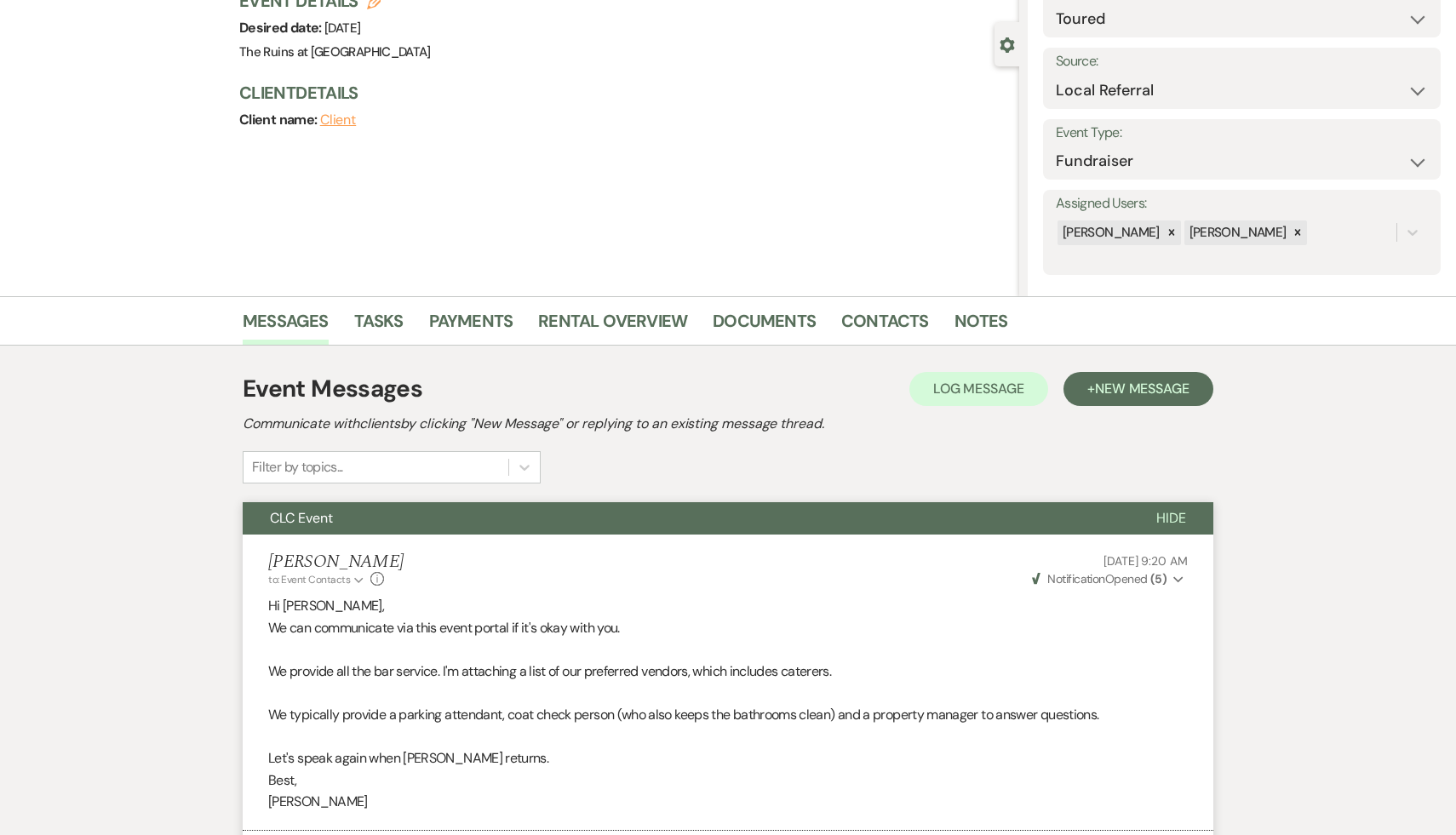
scroll to position [0, 0]
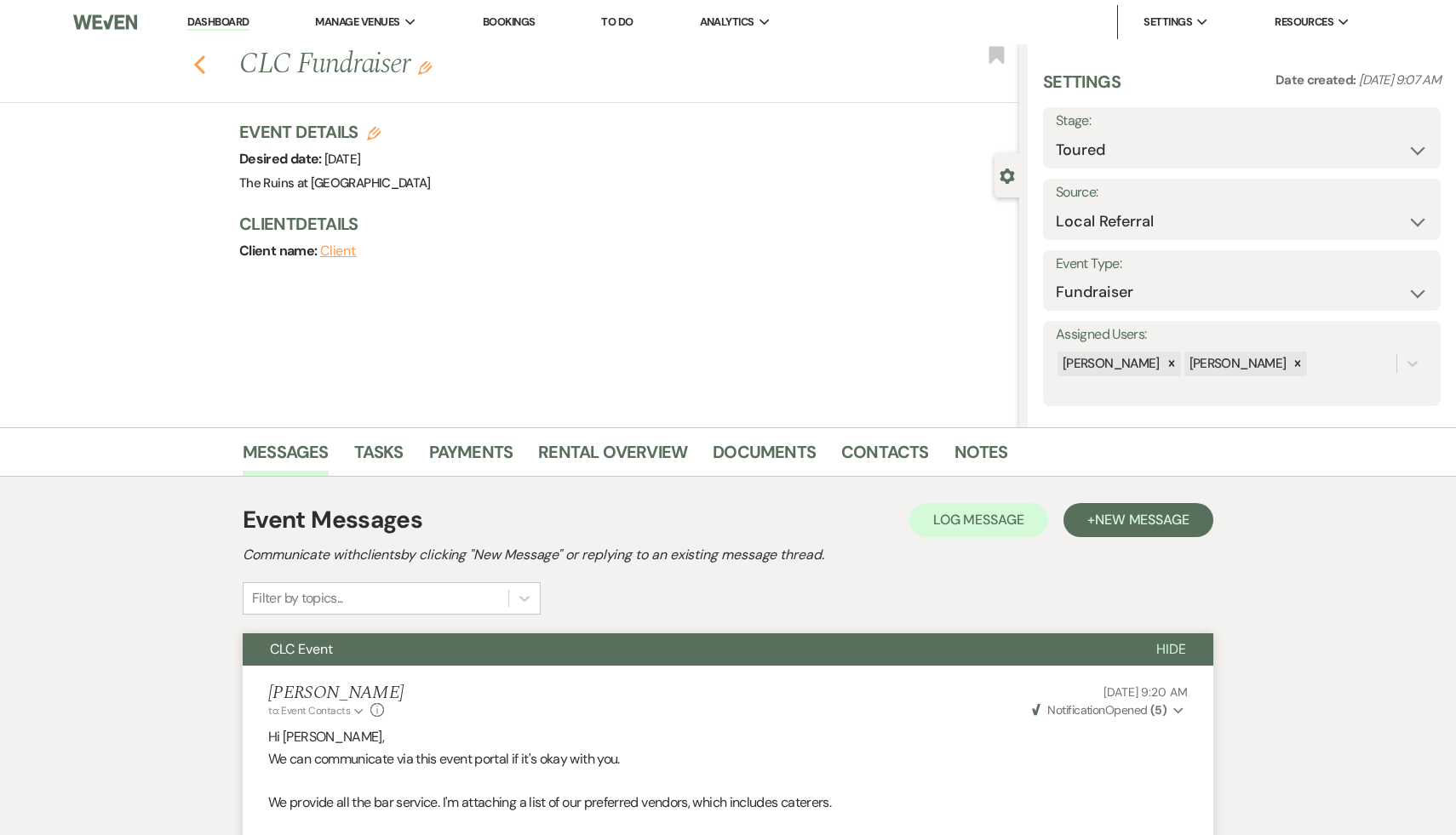
click at [198, 56] on icon "Previous" at bounding box center [199, 64] width 13 height 21
select select "5"
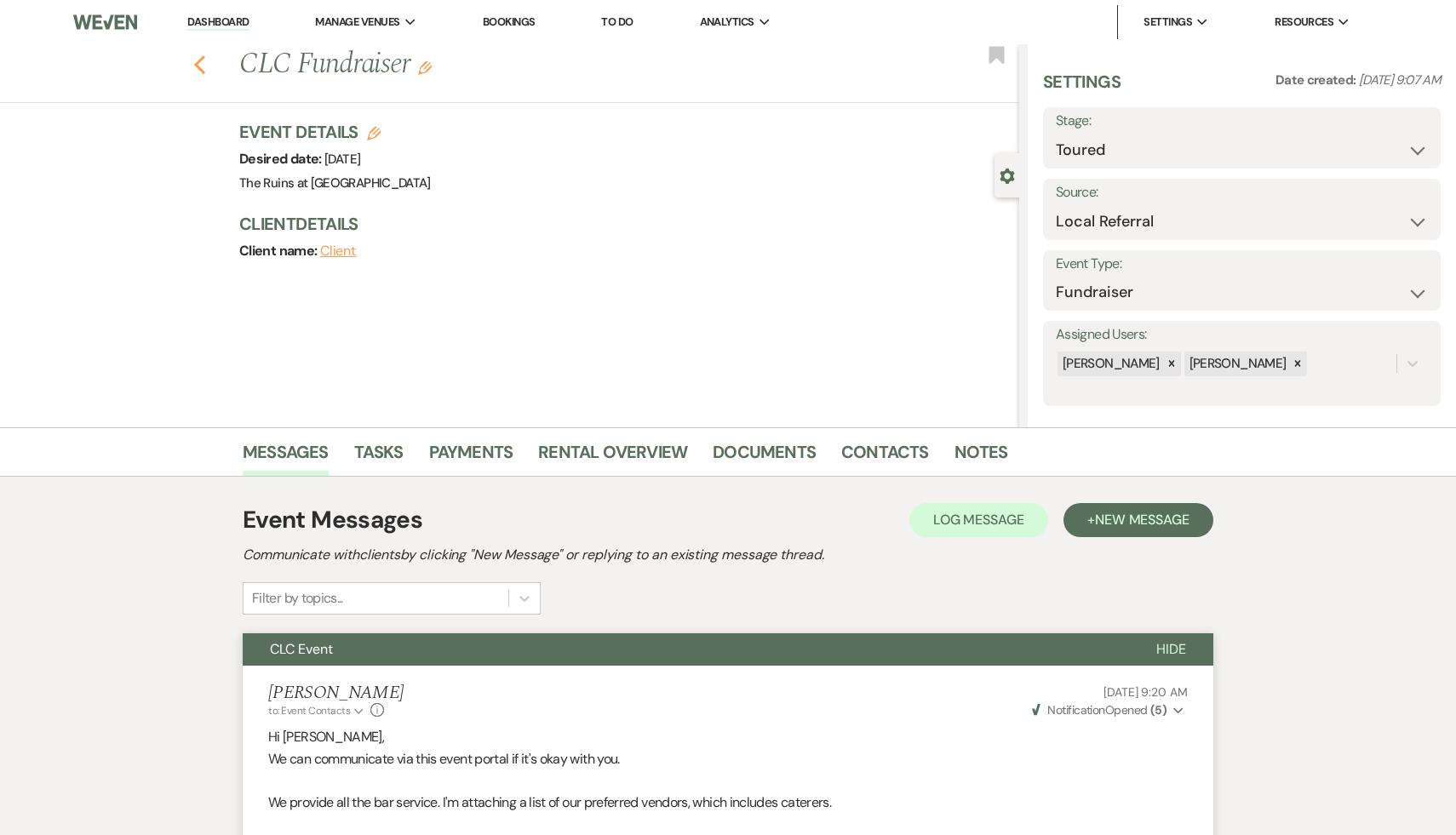
select select "5"
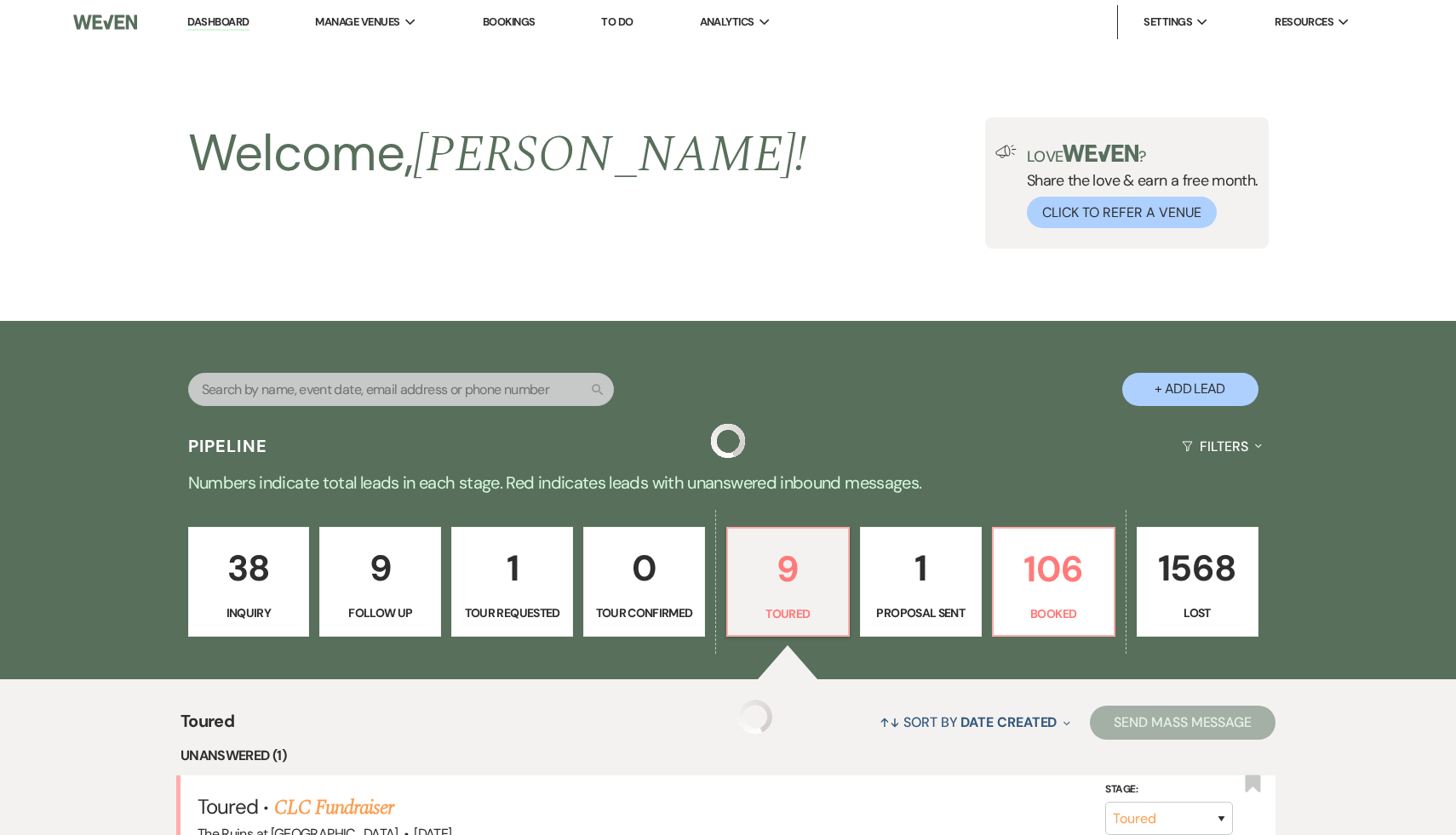
scroll to position [389, 0]
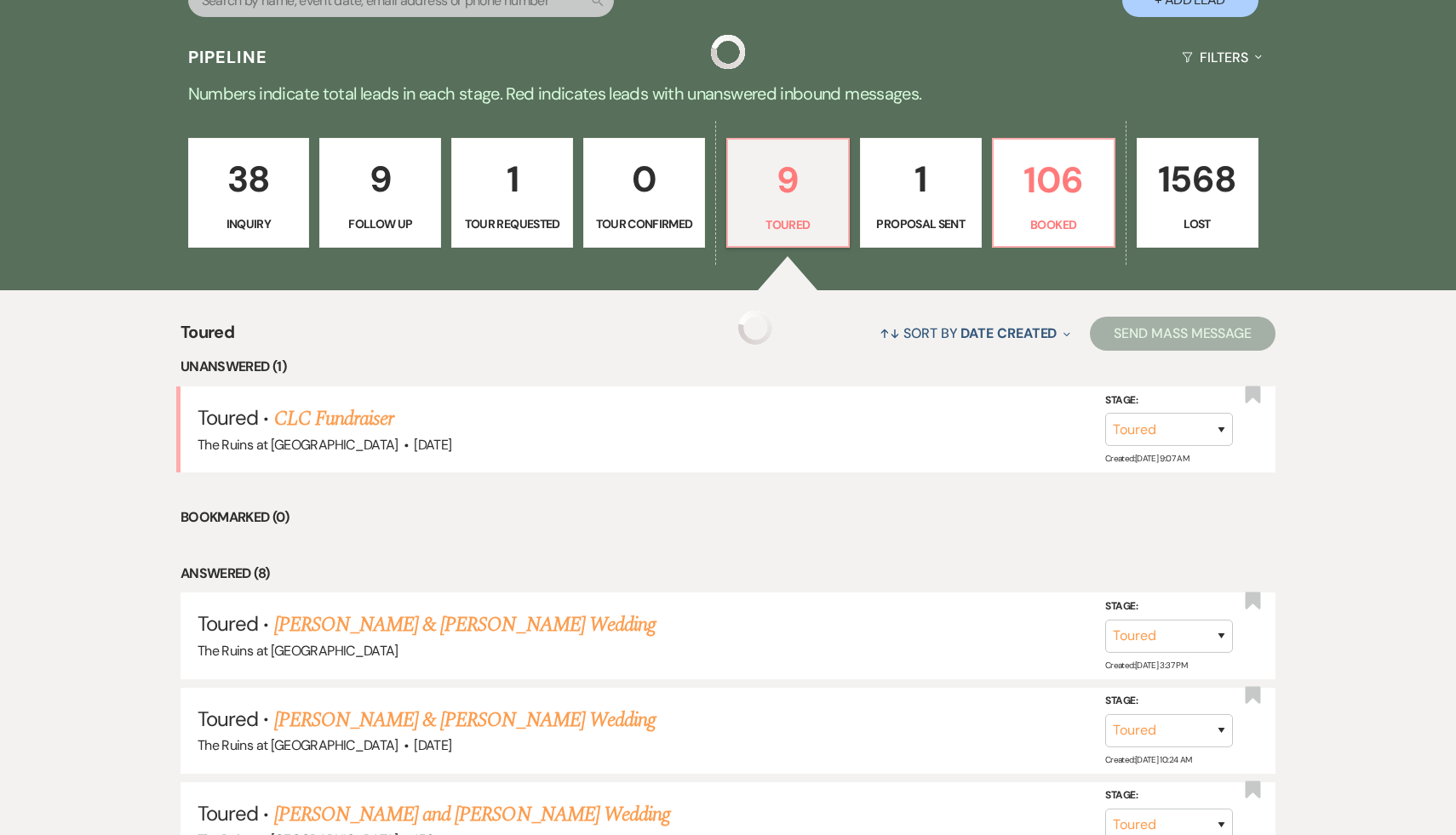
select select "5"
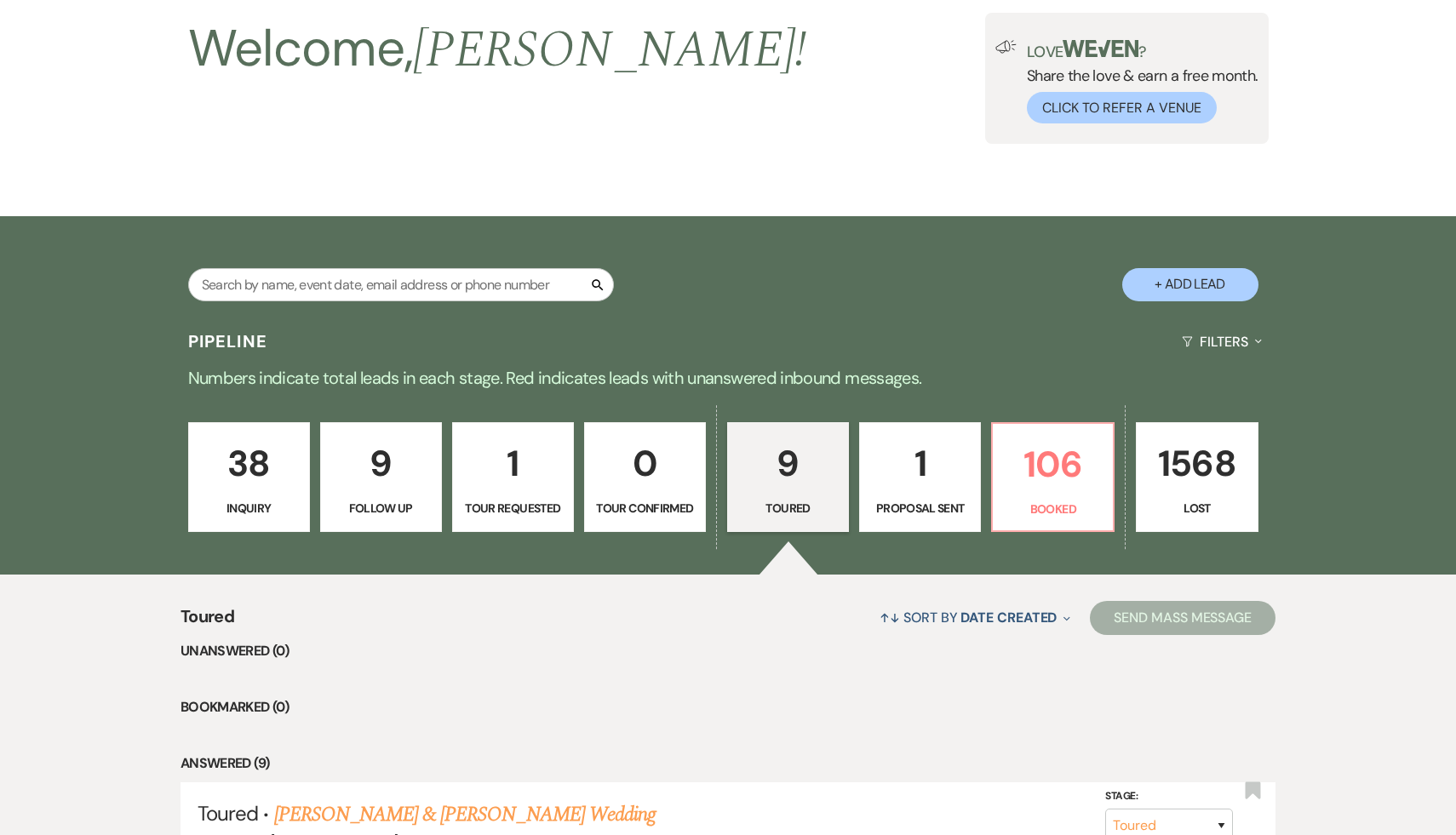
scroll to position [58, 0]
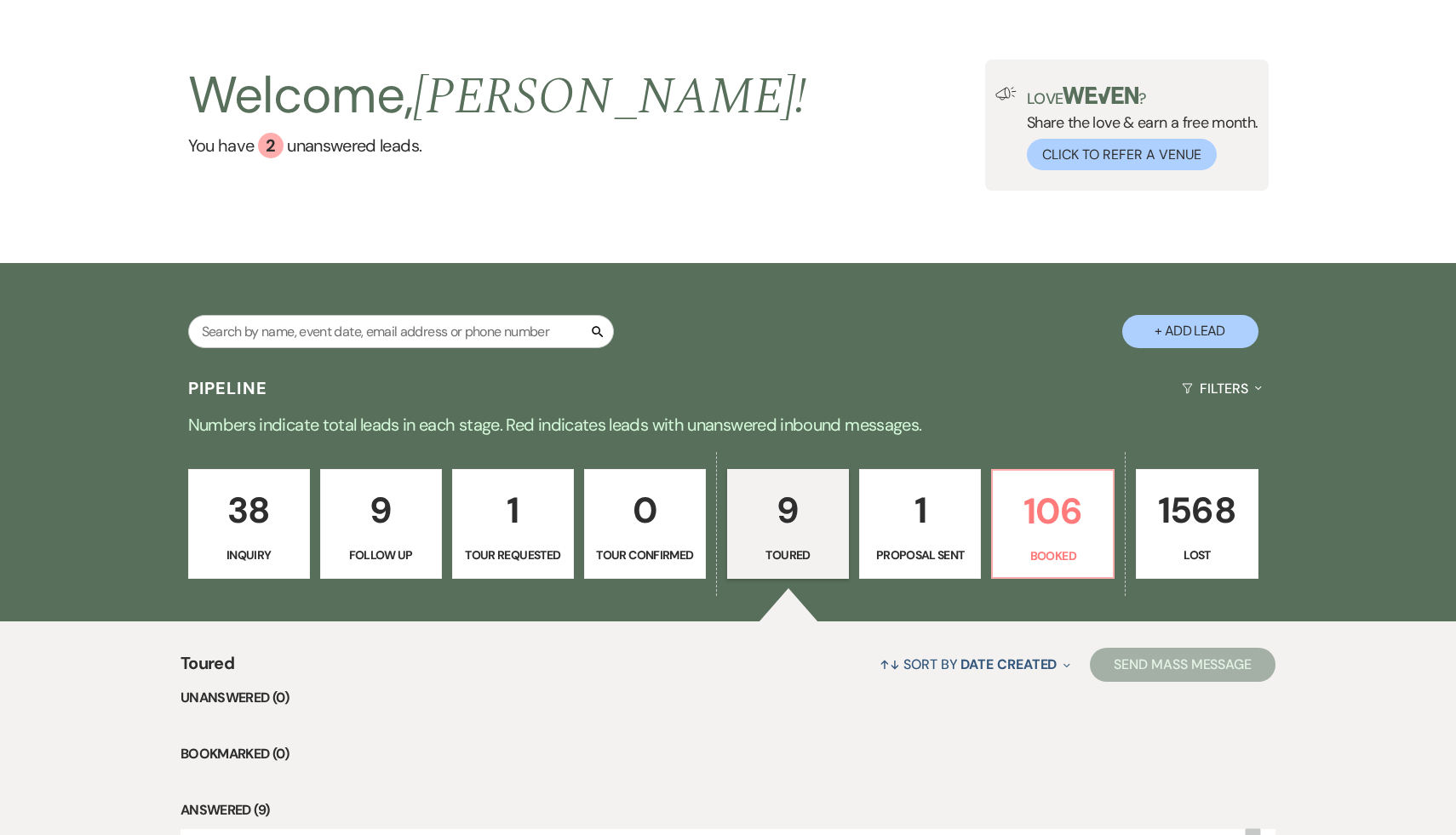
click at [1201, 335] on button "+ Add Lead" at bounding box center [1190, 331] width 136 height 33
select select "534"
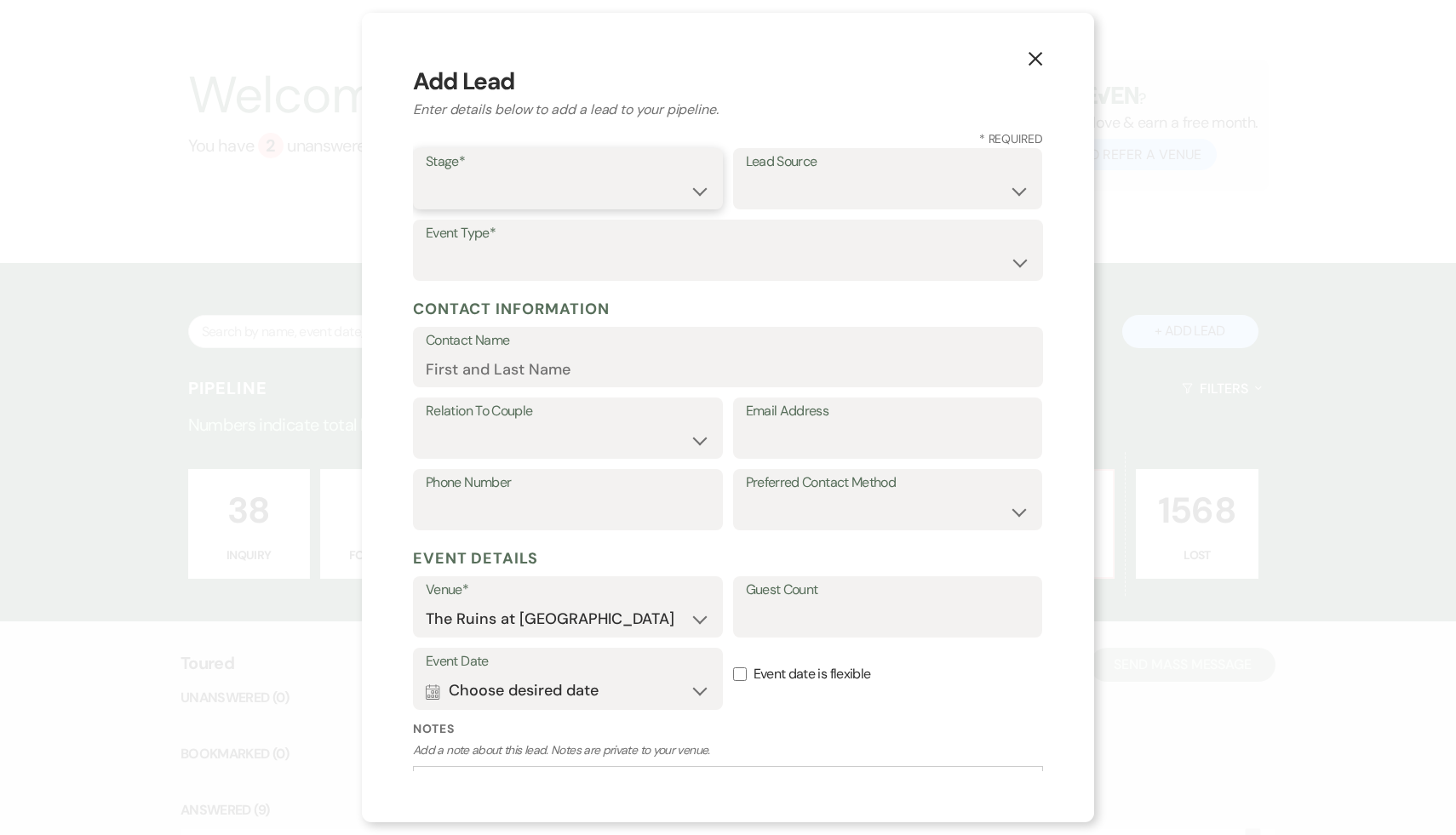
click at [695, 189] on select "Inquiry Follow Up Tour Requested Tour Confirmed Toured Proposal Sent Booked Lost" at bounding box center [567, 191] width 284 height 33
select select "1"
click at [426, 175] on select "Inquiry Follow Up Tour Requested Tour Confirmed Toured Proposal Sent Booked Lost" at bounding box center [567, 191] width 284 height 33
click at [1014, 190] on select "Weven Venue Website Instagram Facebook Pinterest Google The Knot Wedding Wire H…" at bounding box center [888, 191] width 284 height 33
select select "6"
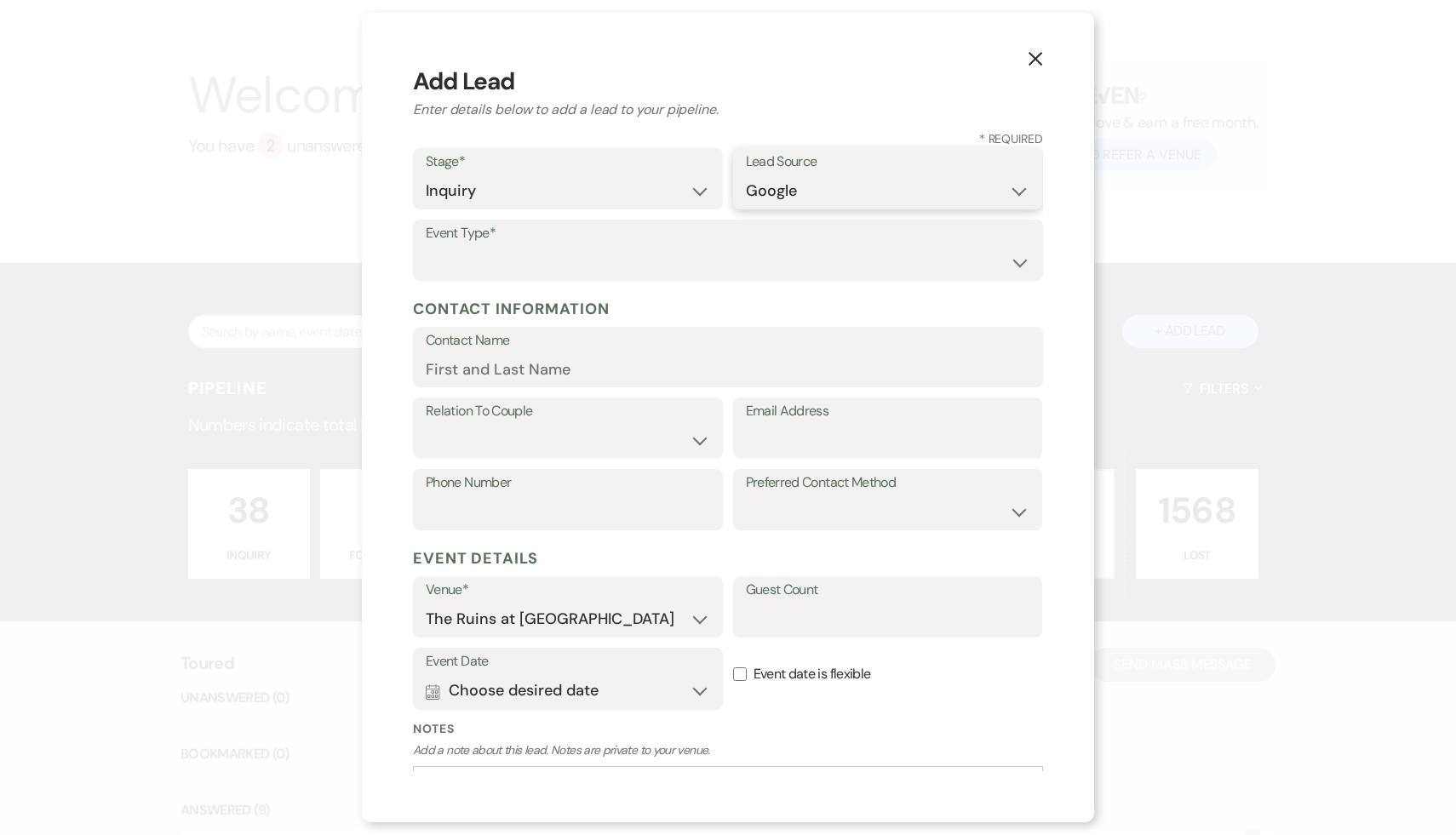
click at [746, 175] on select "Weven Venue Website Instagram Facebook Pinterest Google The Knot Wedding Wire H…" at bounding box center [888, 191] width 284 height 33
click at [1015, 261] on select "Wedding Anniversary Party Baby Shower Bachelorette / Bachelor Party Birthday Pa…" at bounding box center [728, 262] width 604 height 33
select select "1"
click at [426, 246] on select "Wedding Anniversary Party Baby Shower Bachelorette / Bachelor Party Birthday Pa…" at bounding box center [728, 262] width 604 height 33
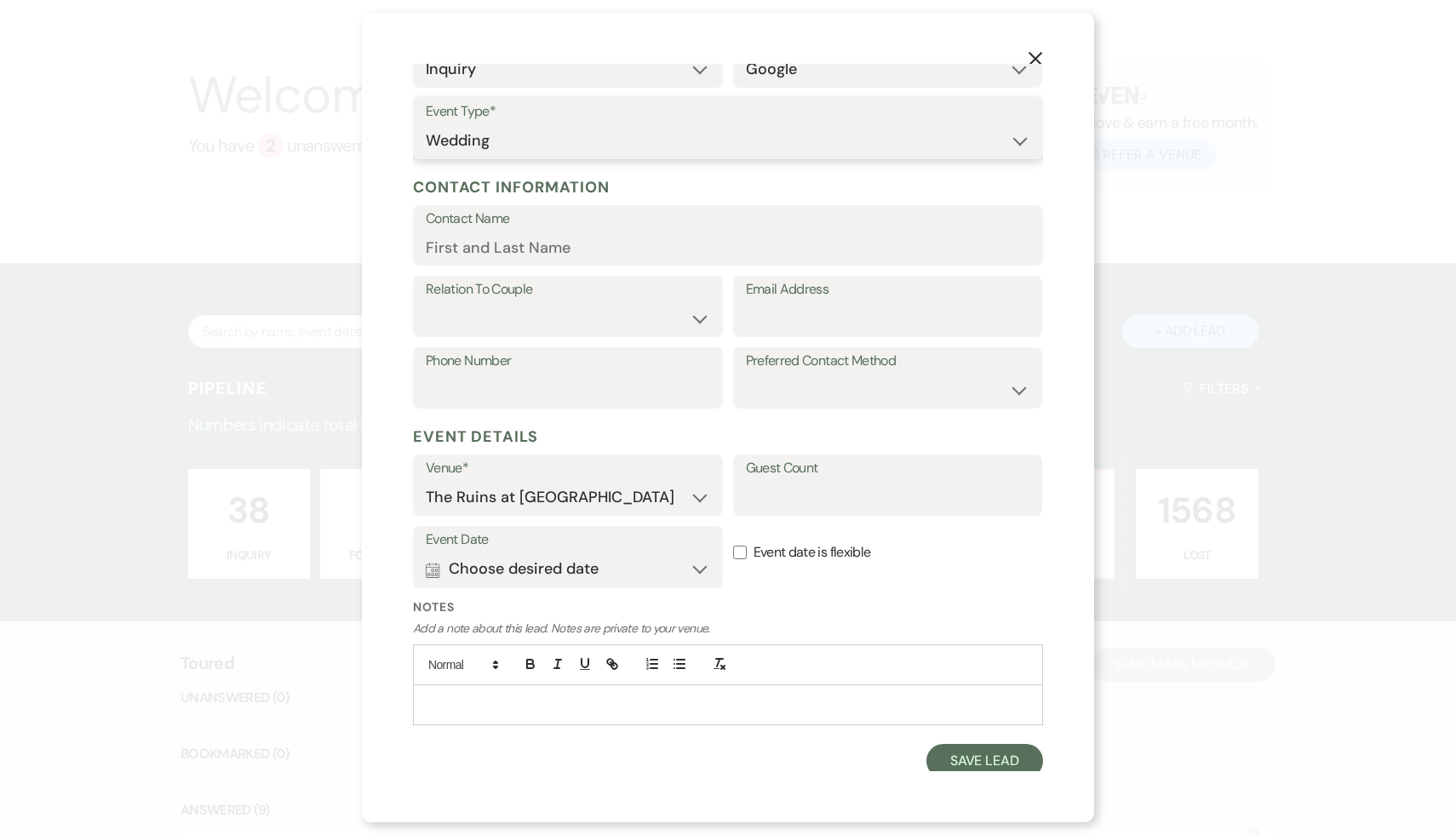
scroll to position [126, 0]
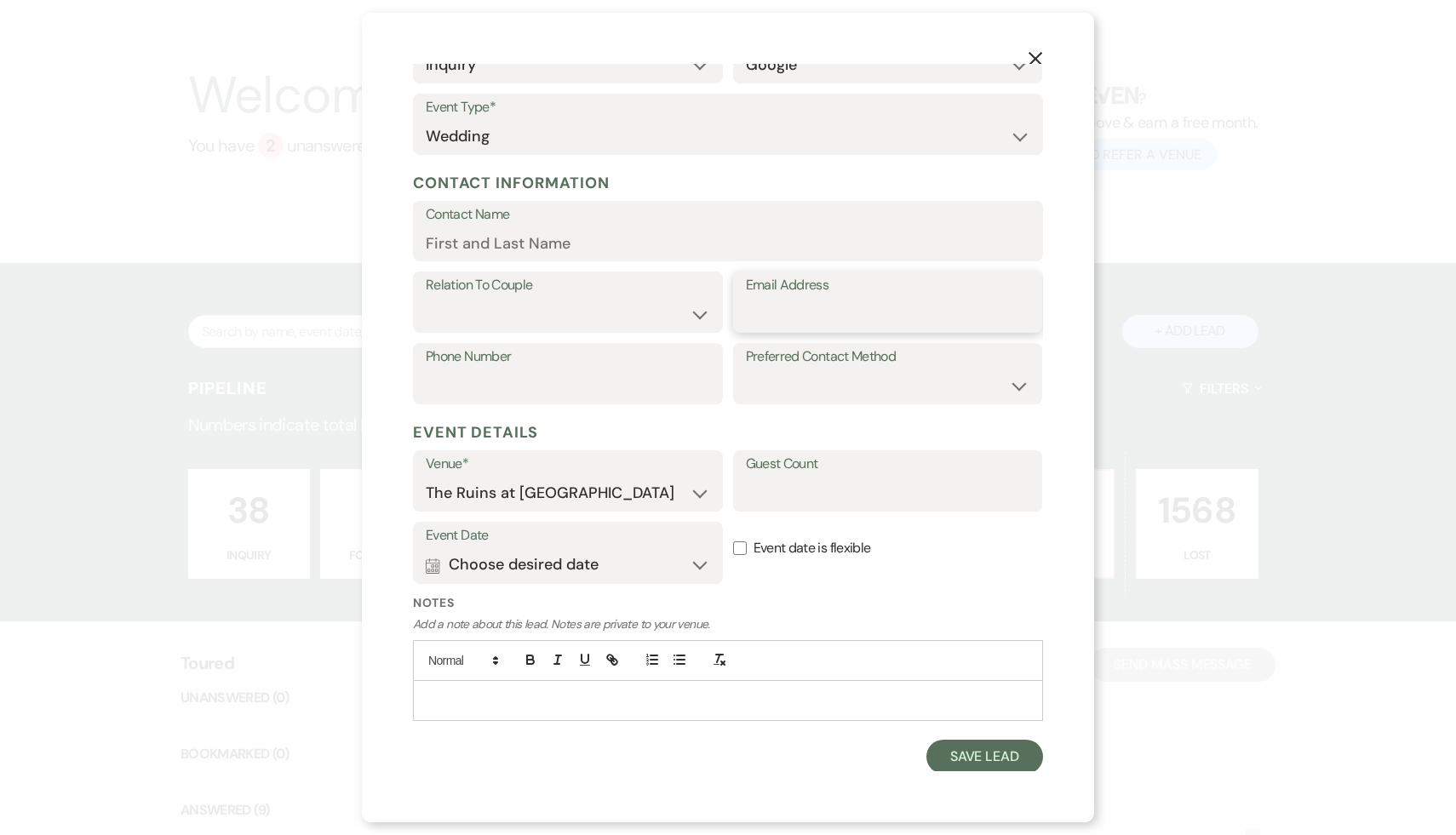
click at [799, 319] on input "Email Address" at bounding box center [888, 314] width 284 height 33
paste input "Ava Nussbaum <ajnussbaum20@gmail.com"
drag, startPoint x: 833, startPoint y: 317, endPoint x: 674, endPoint y: 308, distance: 159.3
click at [674, 308] on div "Relation To Couple Couple Planner Parent of Couple Family Member Friend Other E…" at bounding box center [728, 307] width 631 height 71
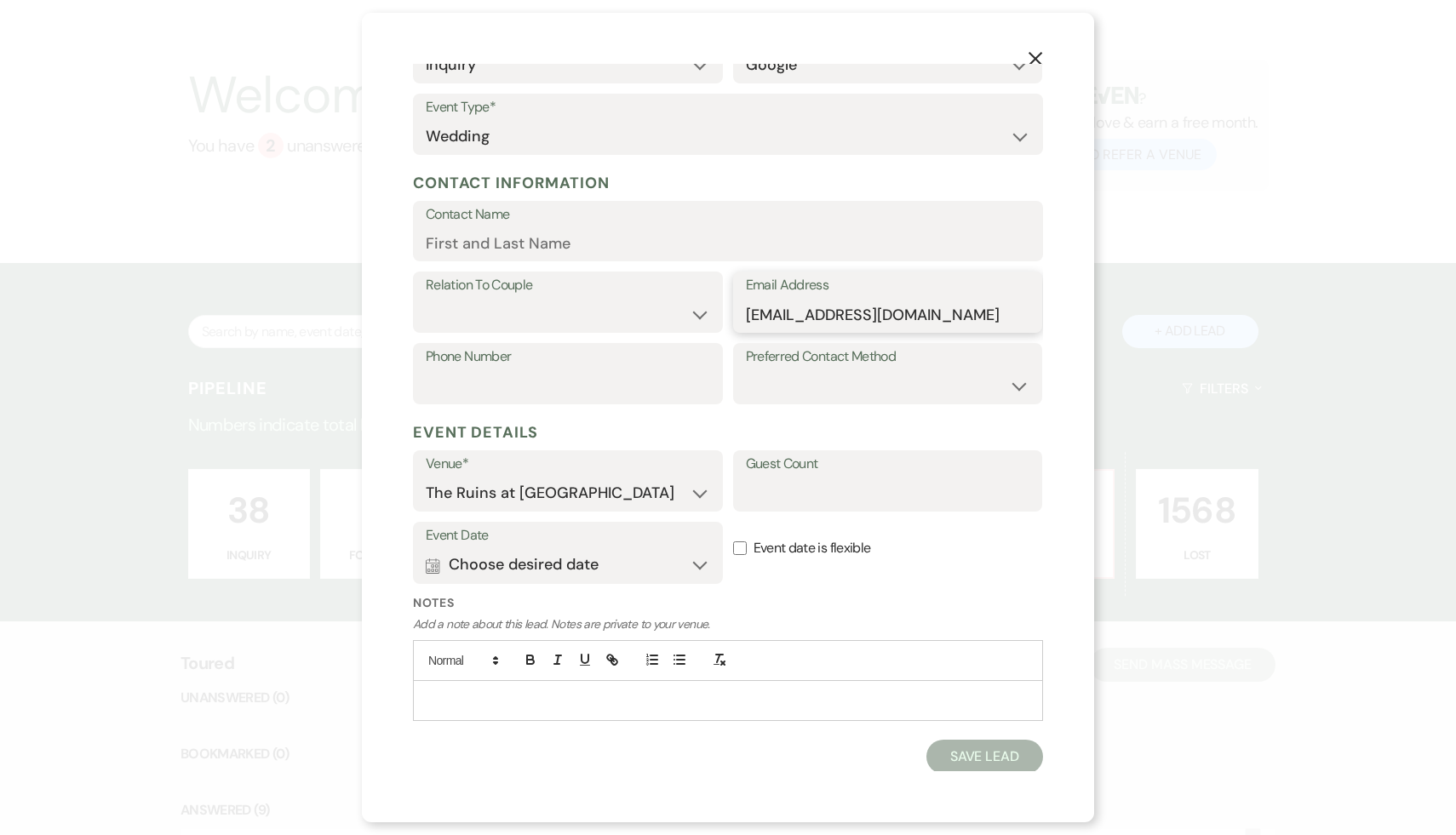
type input "ajnussbaum20@gmail.com"
click at [585, 238] on input "Contact Name" at bounding box center [728, 243] width 604 height 33
paste input "Ava Nussbaum <"
type input "Ava Nussbaum"
click at [696, 315] on select "Couple Planner Parent of Couple Family Member Friend Other" at bounding box center [567, 314] width 284 height 33
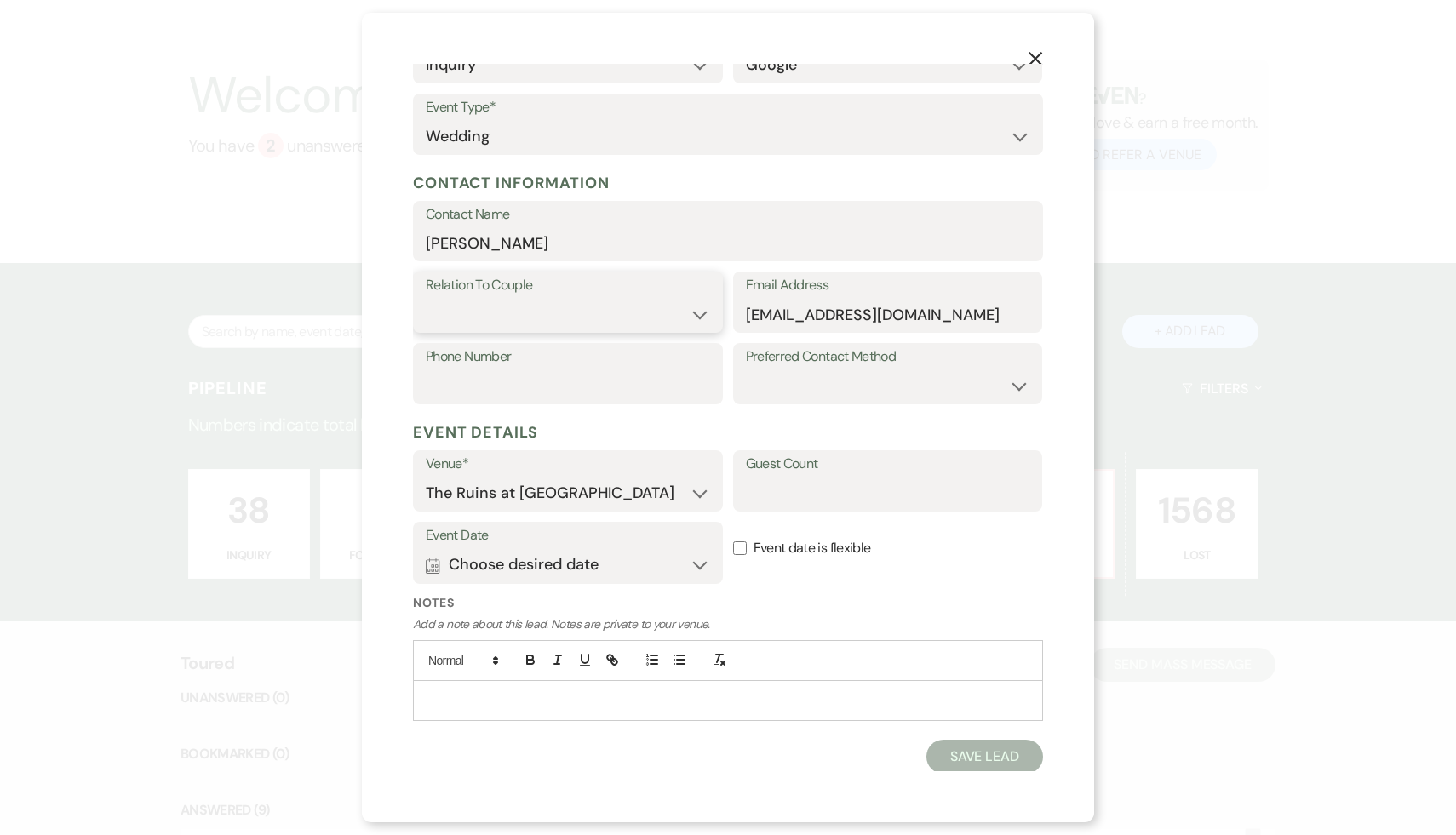
select select "1"
click at [426, 298] on select "Couple Planner Parent of Couple Family Member Friend Other" at bounding box center [567, 314] width 284 height 33
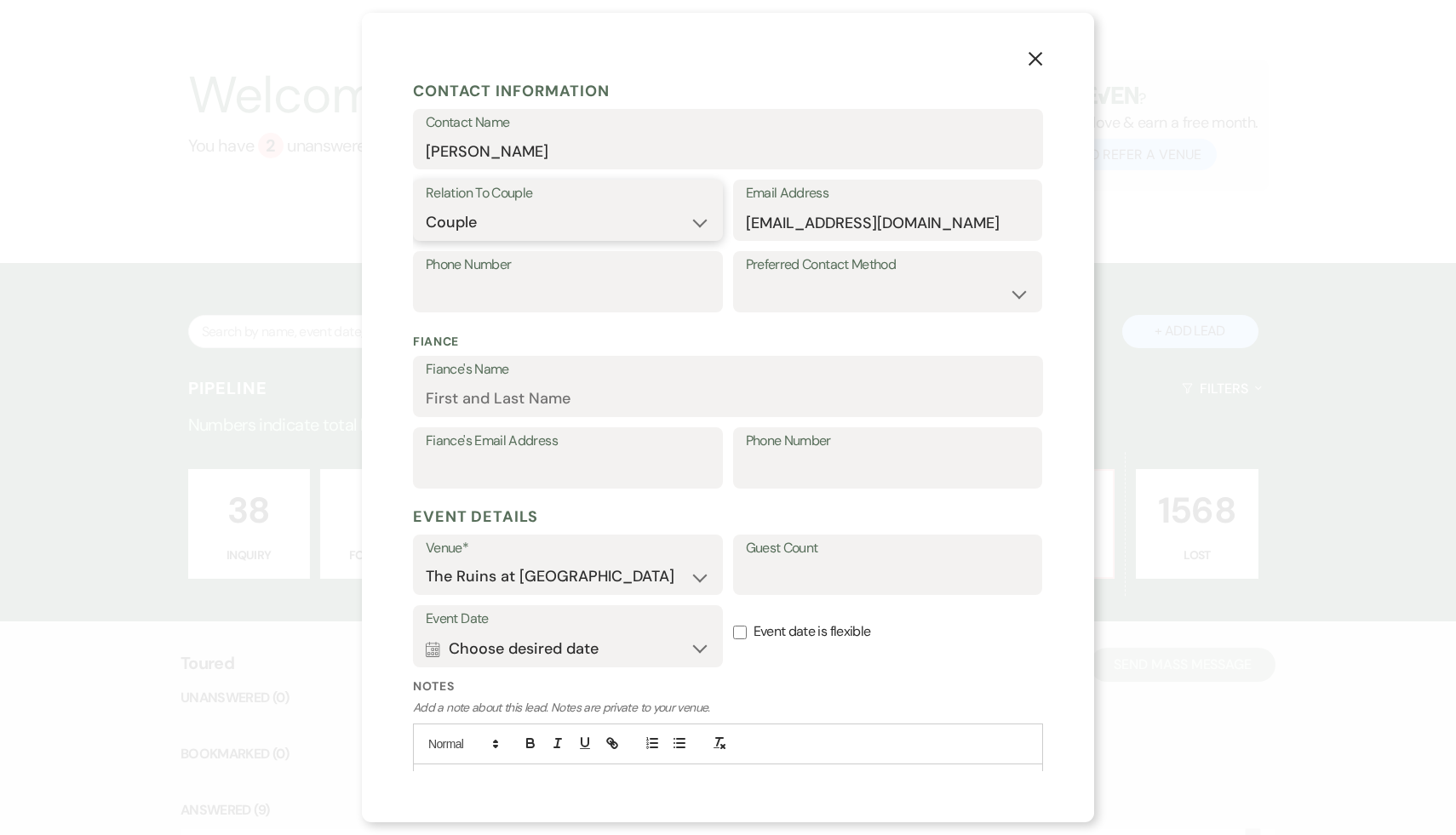
scroll to position [303, 0]
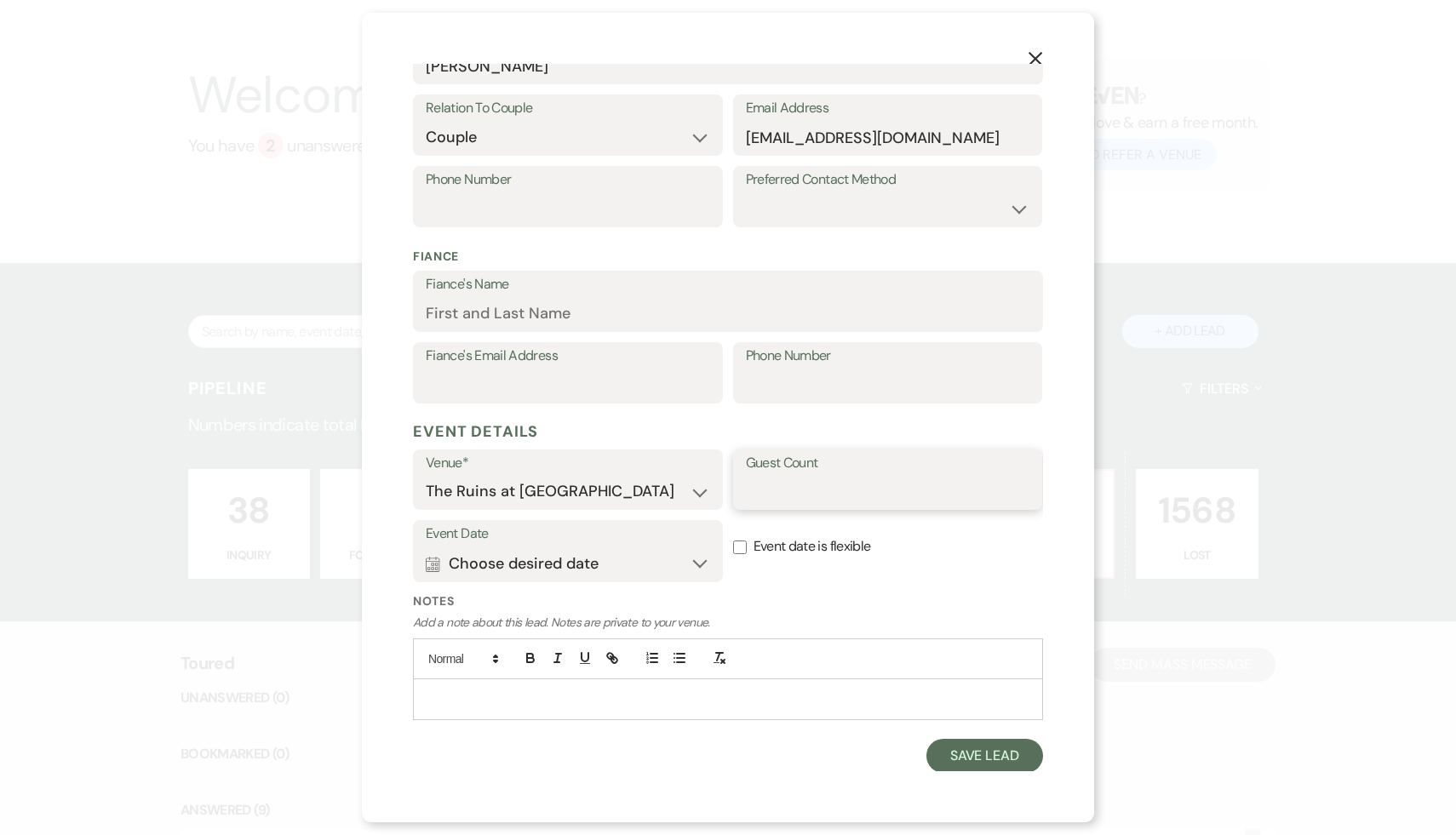
click at [787, 502] on input "Guest Count" at bounding box center [888, 491] width 284 height 33
type input "170"
click at [957, 763] on button "Save Lead" at bounding box center [984, 756] width 116 height 34
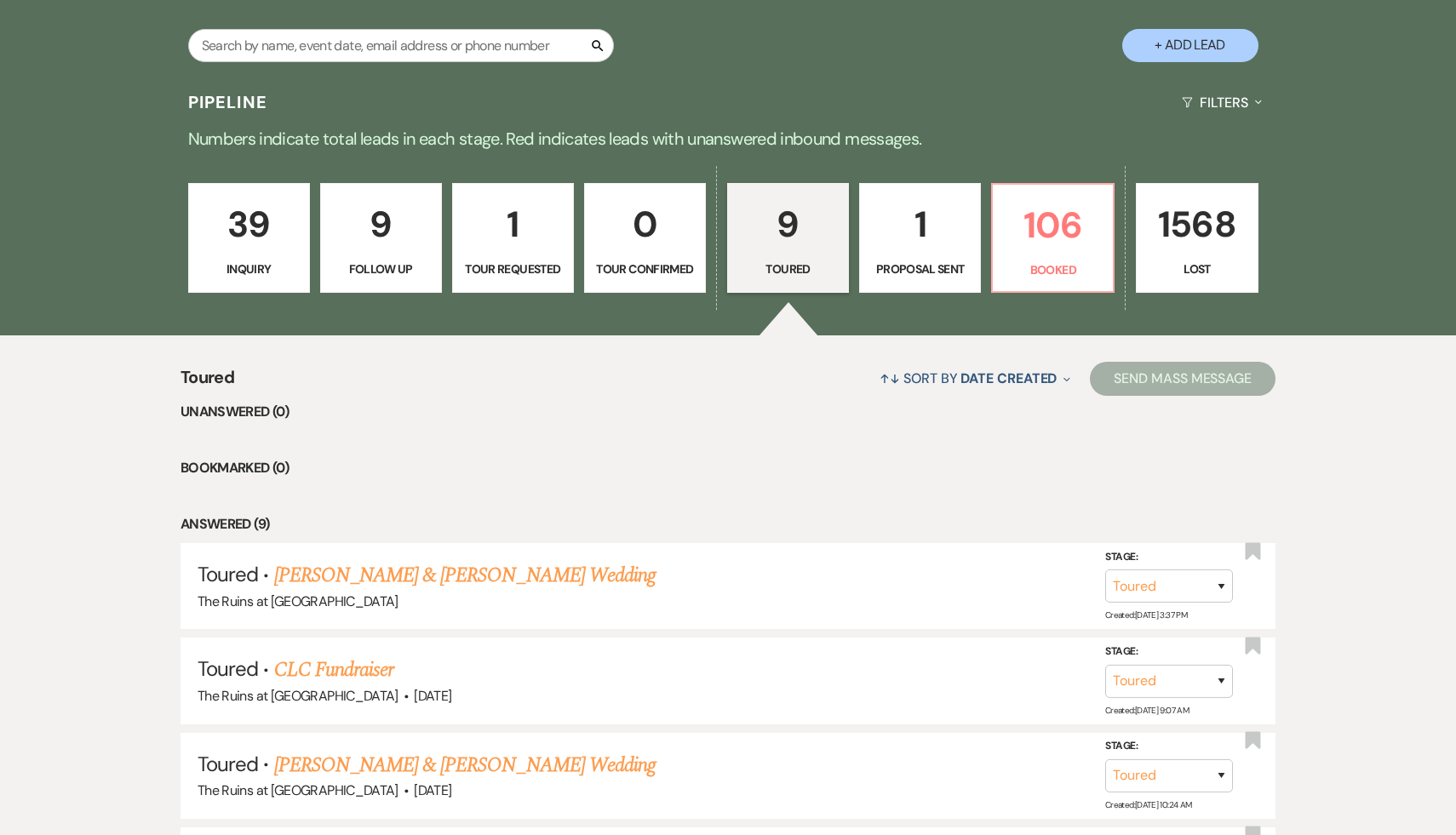
scroll to position [366, 0]
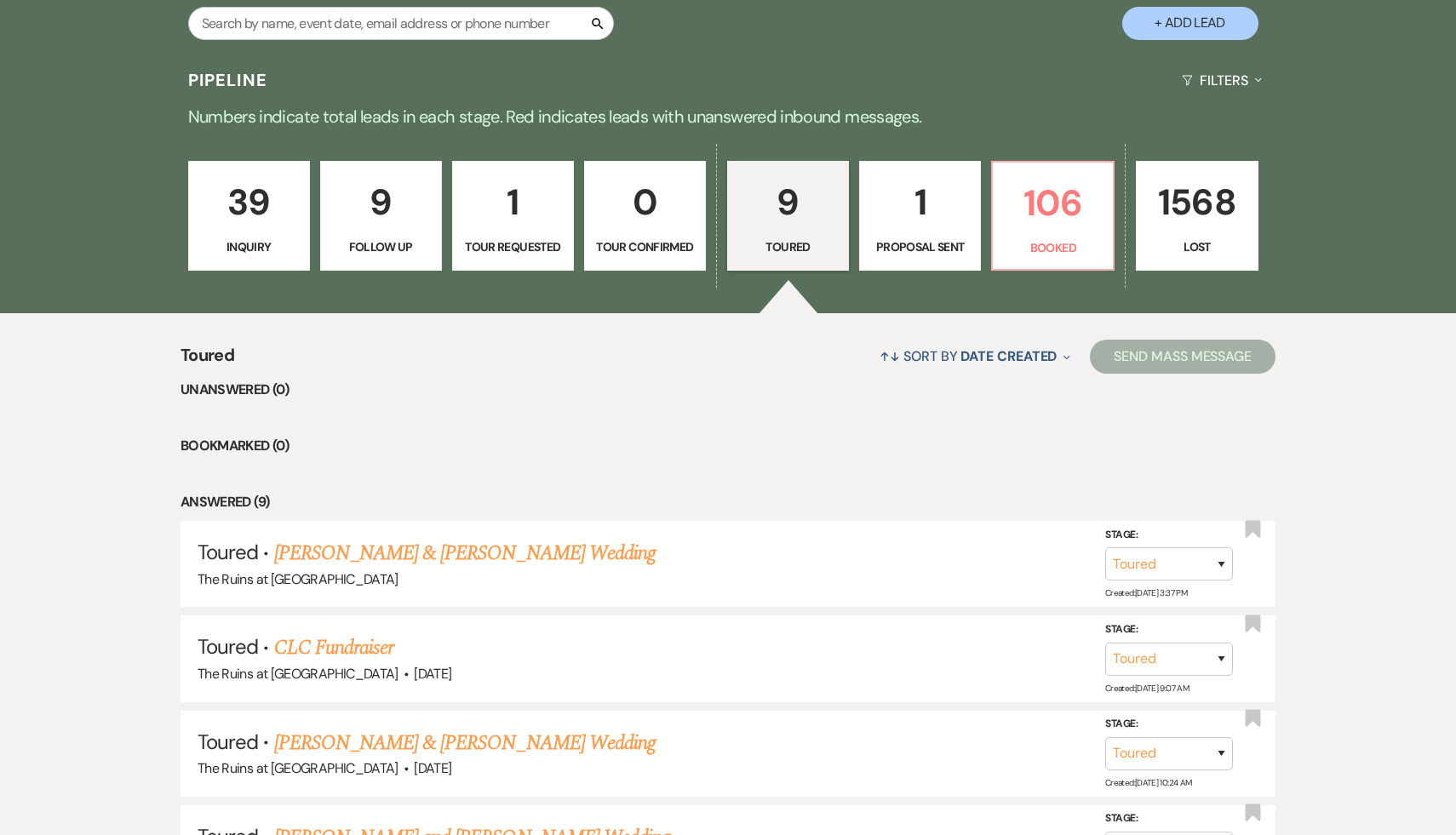
click at [247, 208] on p "39" at bounding box center [249, 202] width 99 height 57
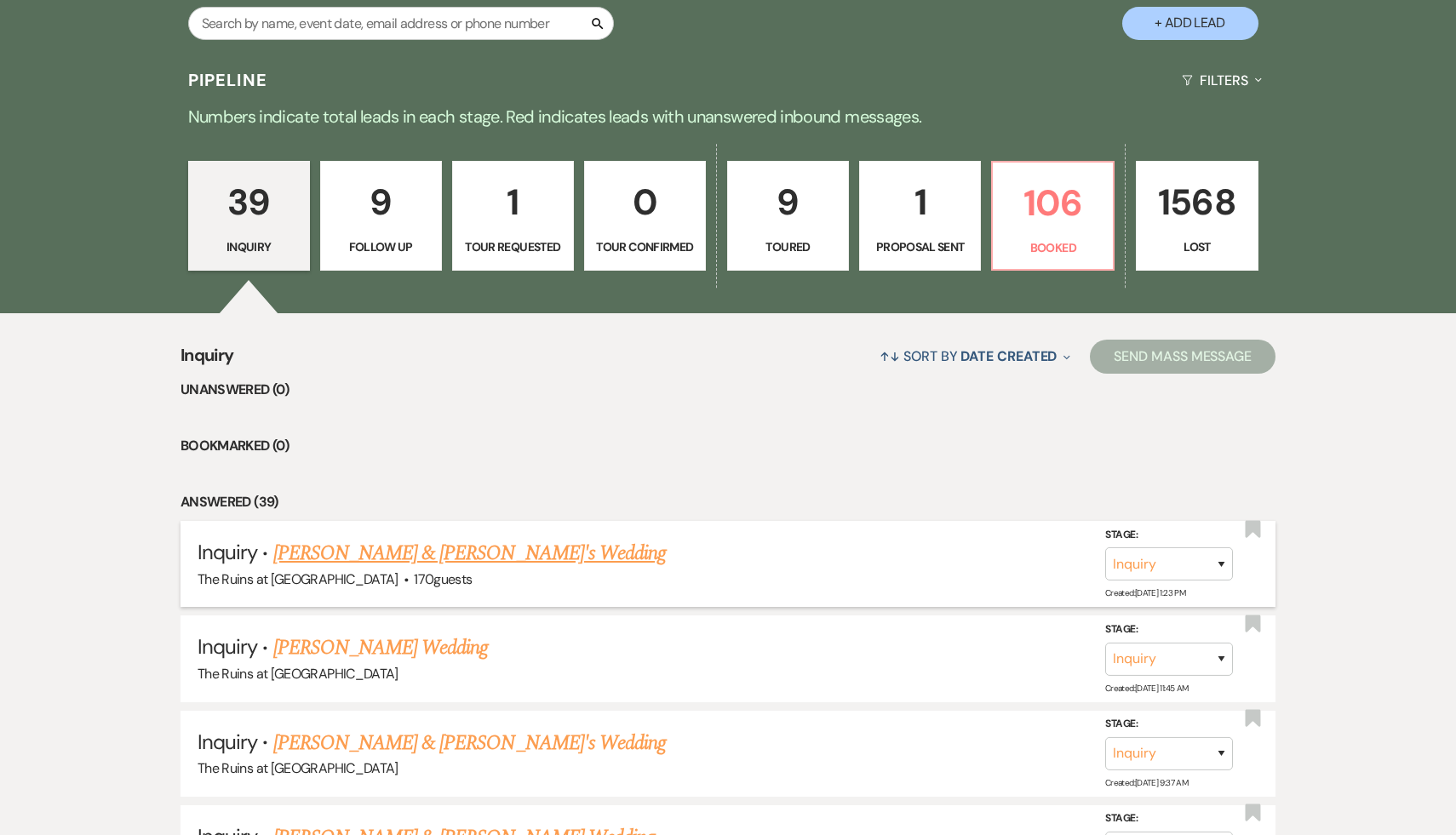
click at [369, 552] on link "Ava Nussbaum & Fiance's Wedding" at bounding box center [470, 554] width 393 height 31
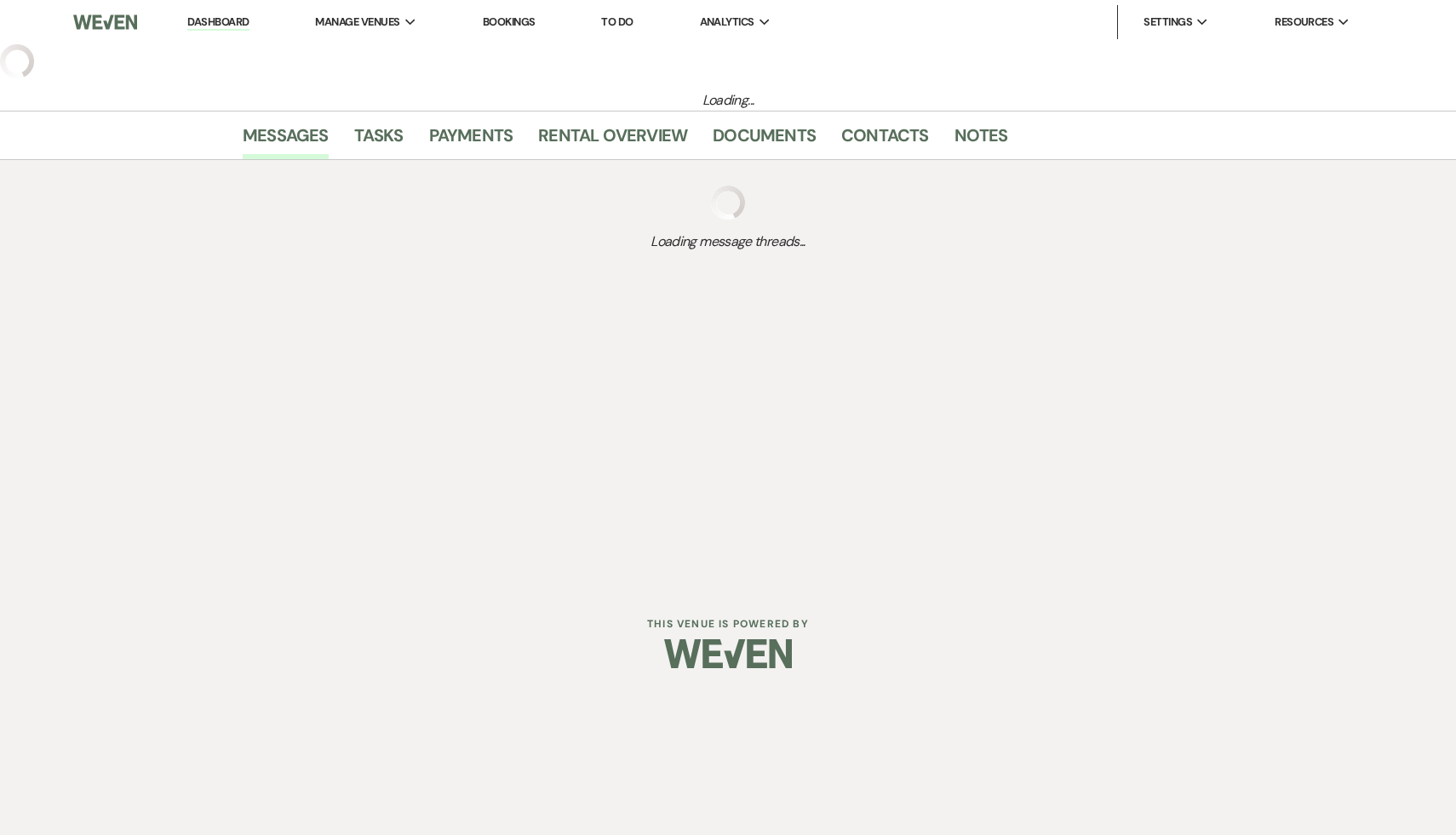
select select "6"
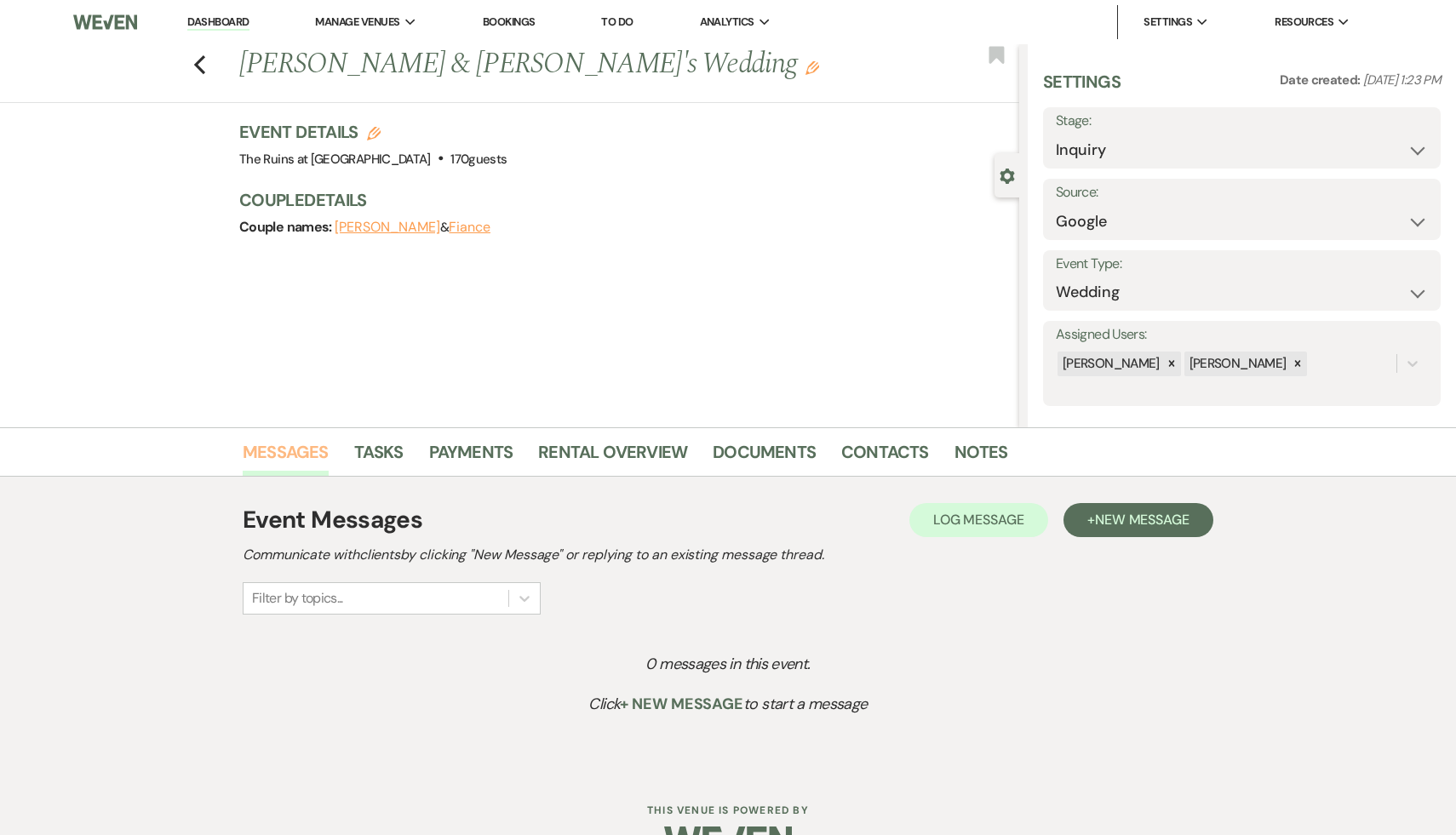
click at [281, 453] on link "Messages" at bounding box center [285, 457] width 86 height 38
click at [1151, 518] on span "New Message" at bounding box center [1142, 519] width 95 height 18
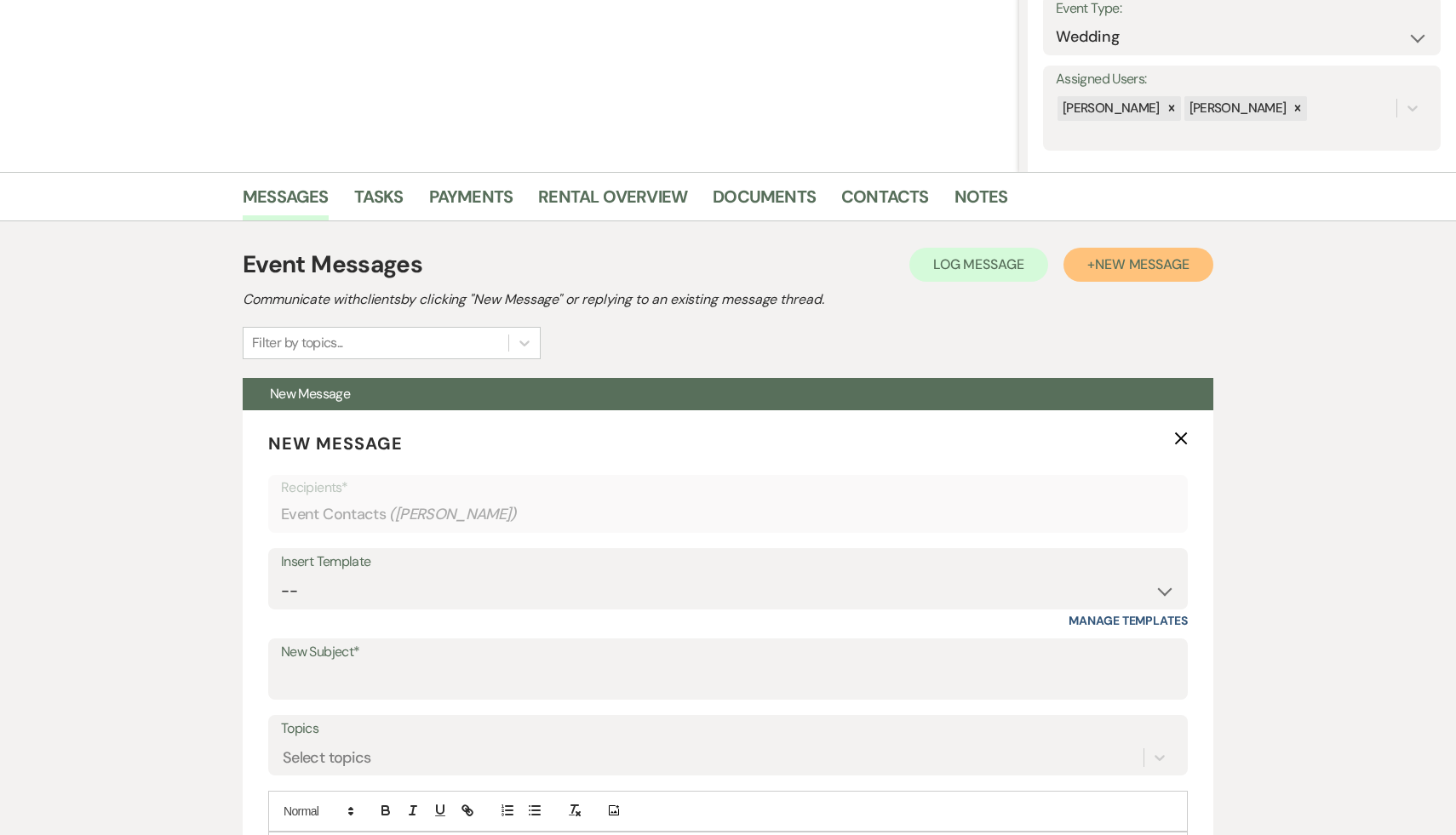
scroll to position [554, 0]
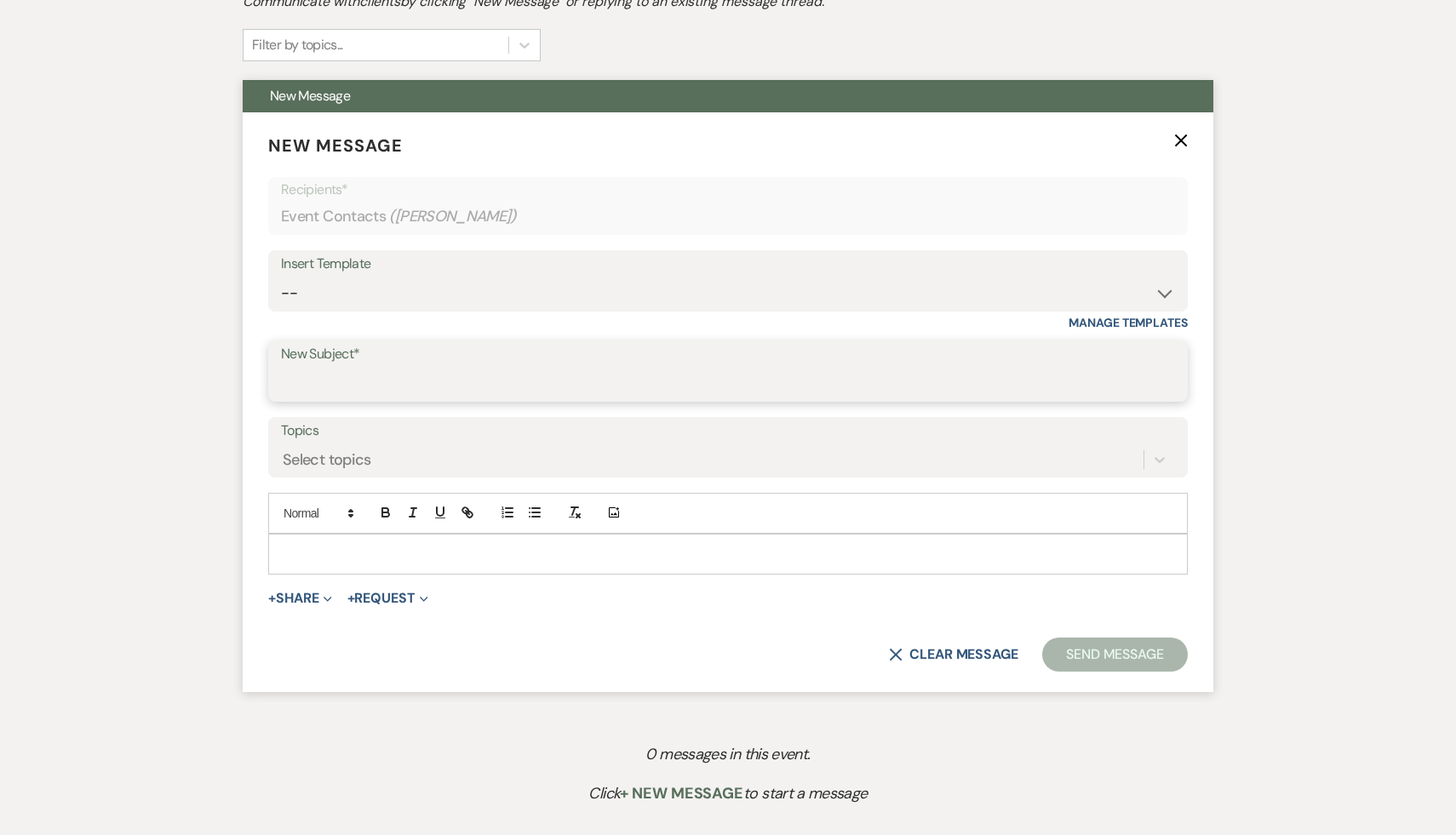
click at [1129, 376] on input "New Subject*" at bounding box center [727, 383] width 894 height 33
click at [1160, 296] on select "-- Weven Planning Portal Introduction (Booked Events) Initial Inquiry Response …" at bounding box center [727, 293] width 894 height 33
select select "566"
click at [281, 277] on select "-- Weven Planning Portal Introduction (Booked Events) Initial Inquiry Response …" at bounding box center [727, 293] width 894 height 33
type input "Thank you for your interest in The Ruins at Sassafras!"
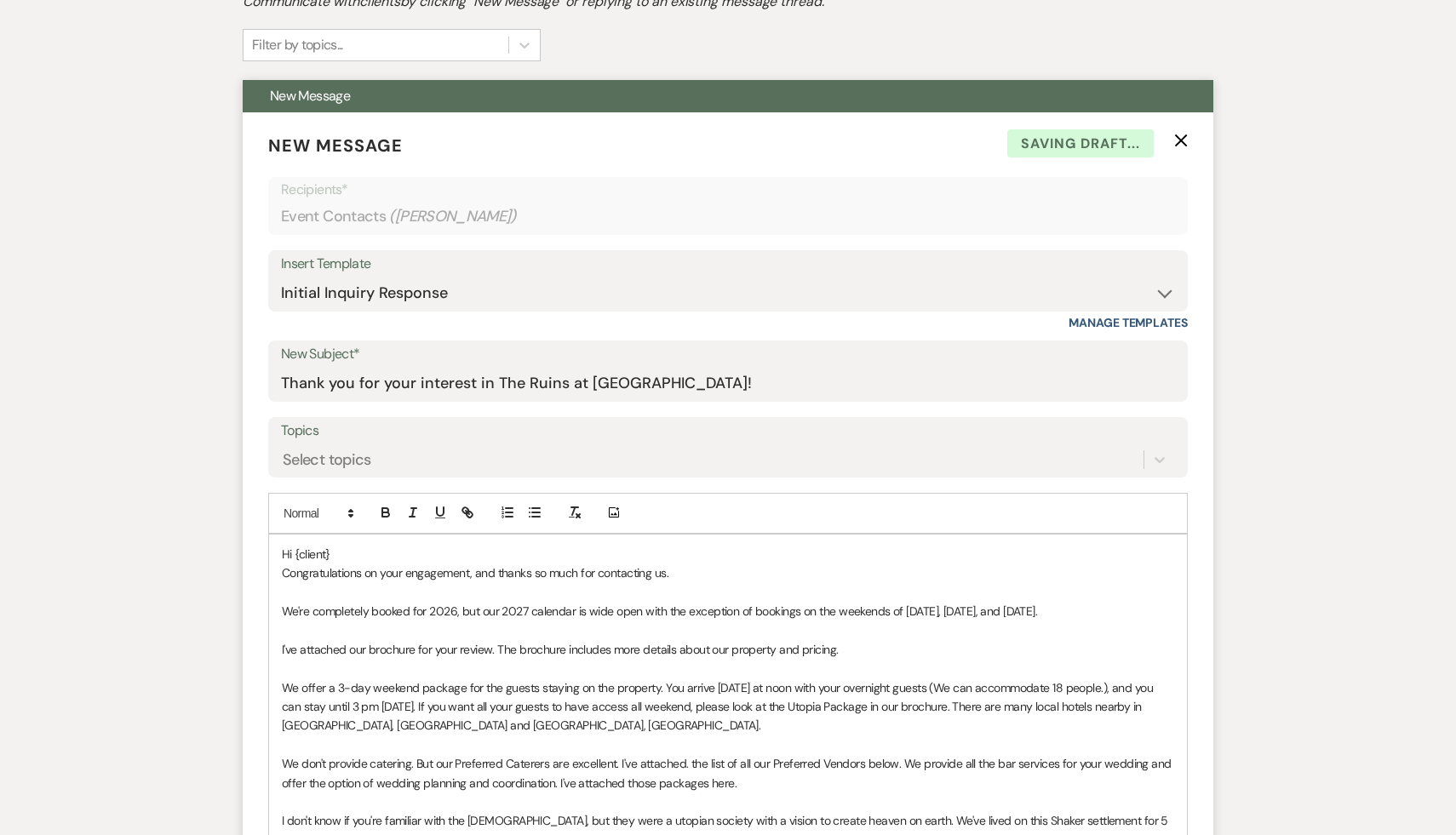
click at [382, 554] on p "Hi {client}" at bounding box center [727, 554] width 892 height 19
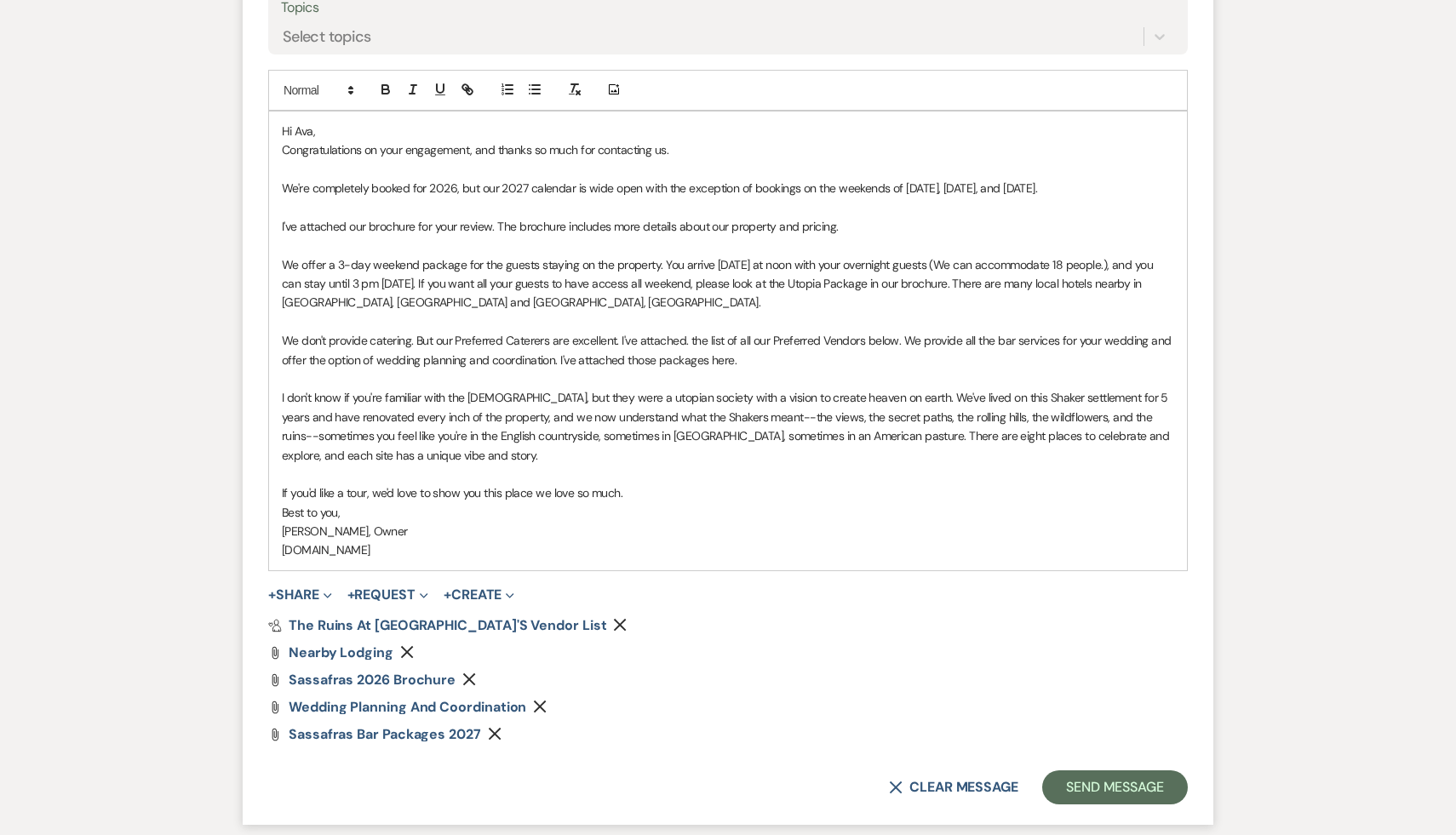
scroll to position [984, 0]
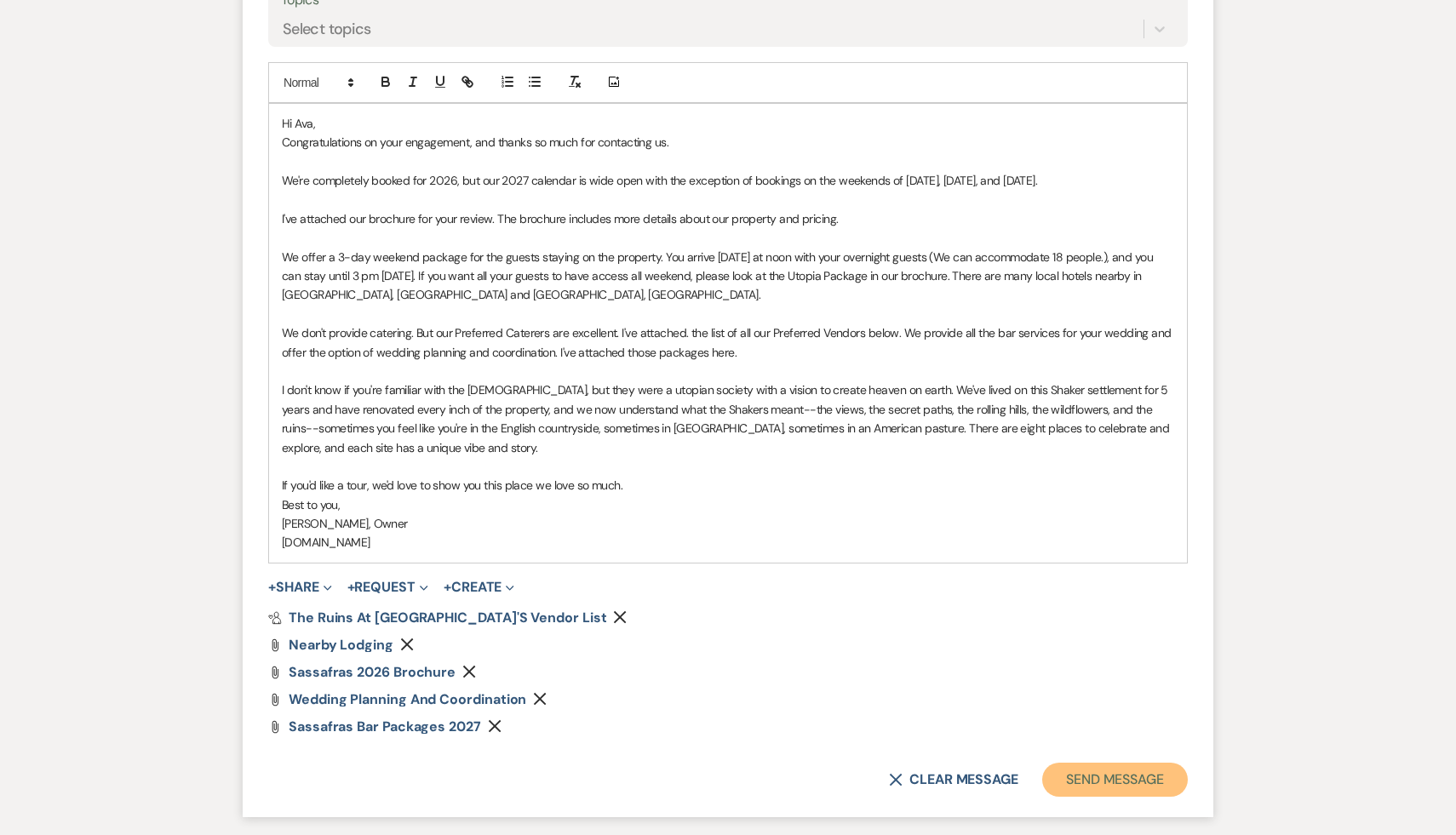
click at [1101, 777] on button "Send Message" at bounding box center [1114, 780] width 145 height 34
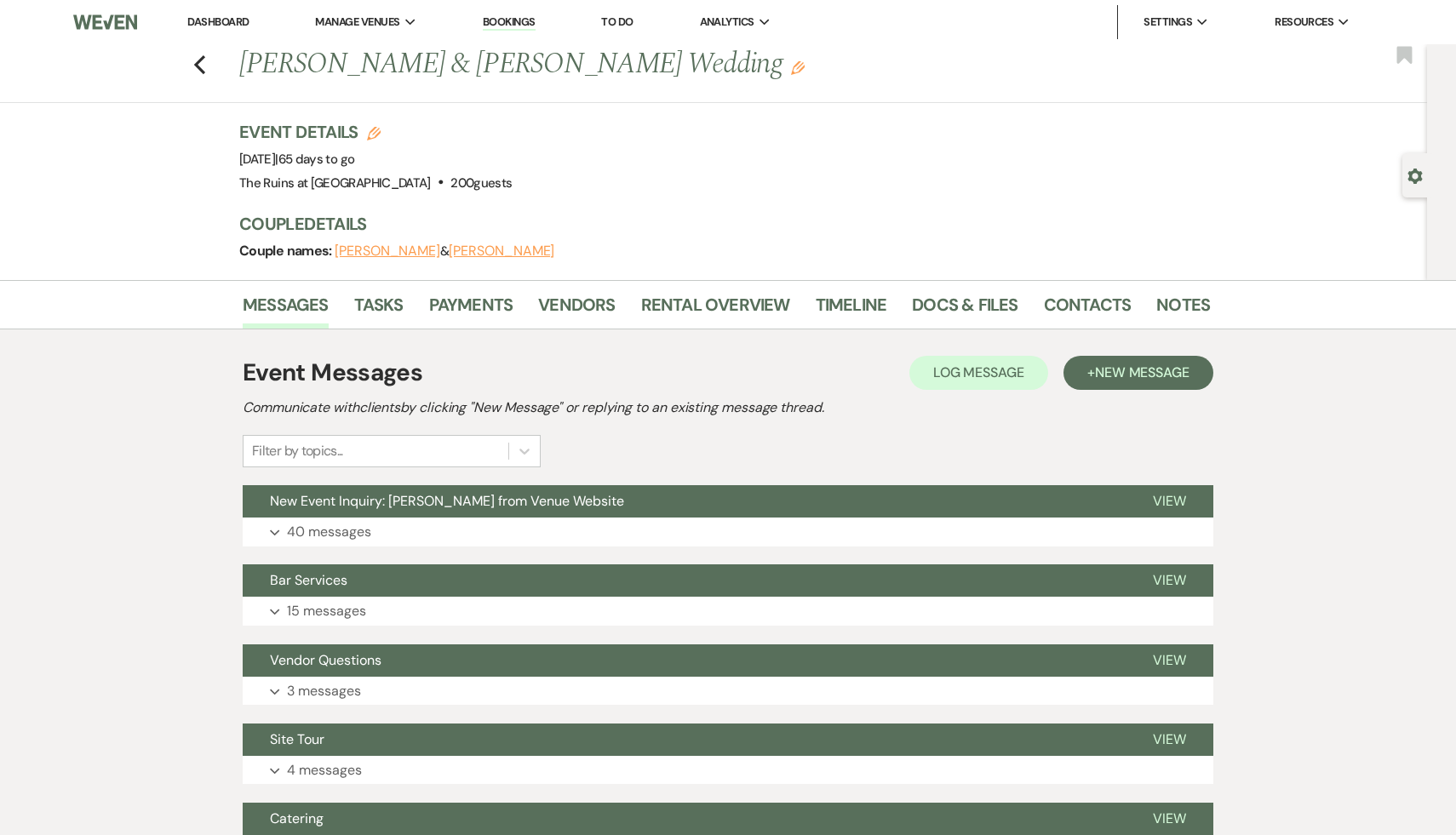
click at [213, 21] on link "Dashboard" at bounding box center [218, 22] width 61 height 14
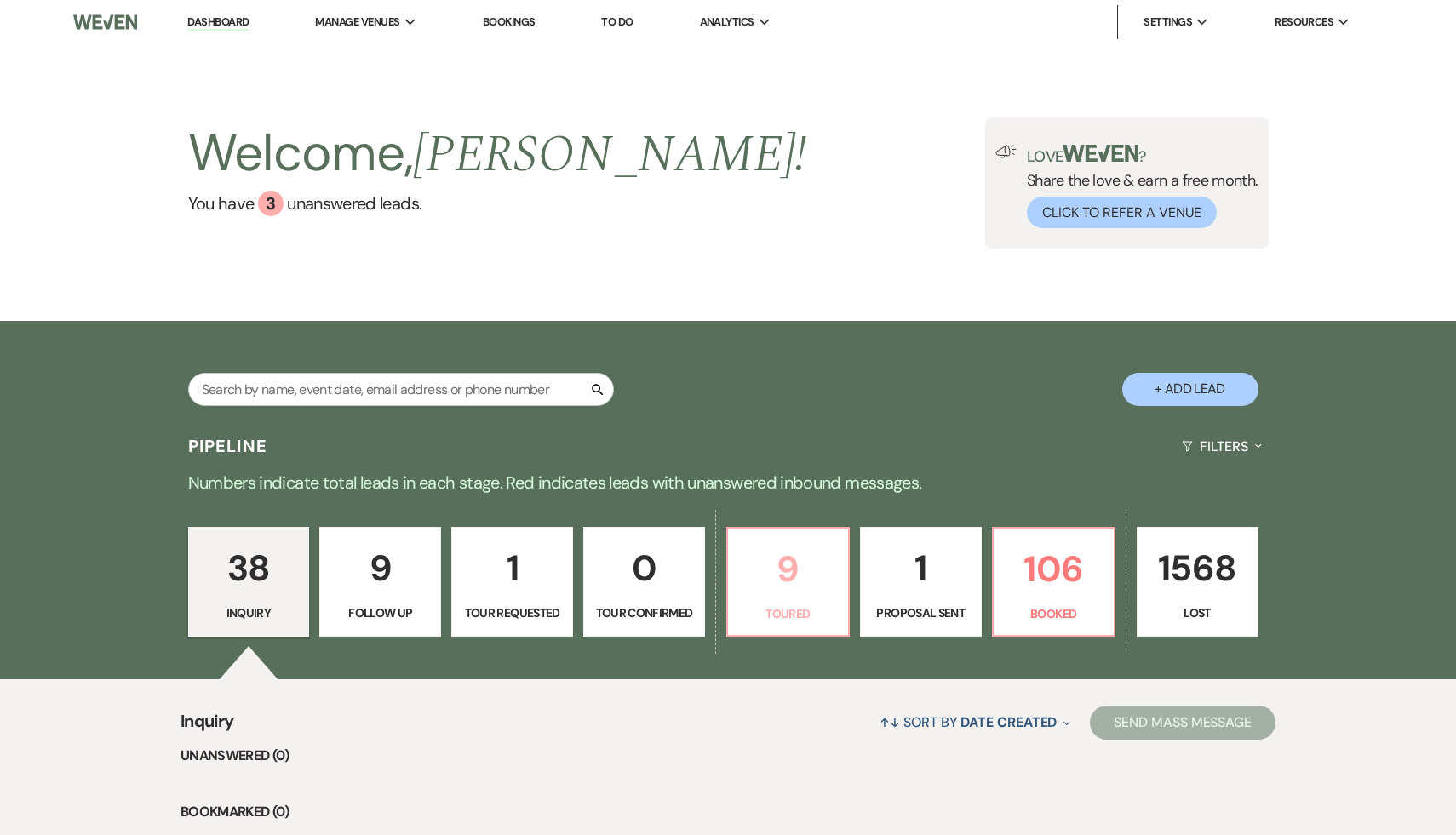
click at [786, 562] on p "9" at bounding box center [788, 568] width 99 height 57
select select "5"
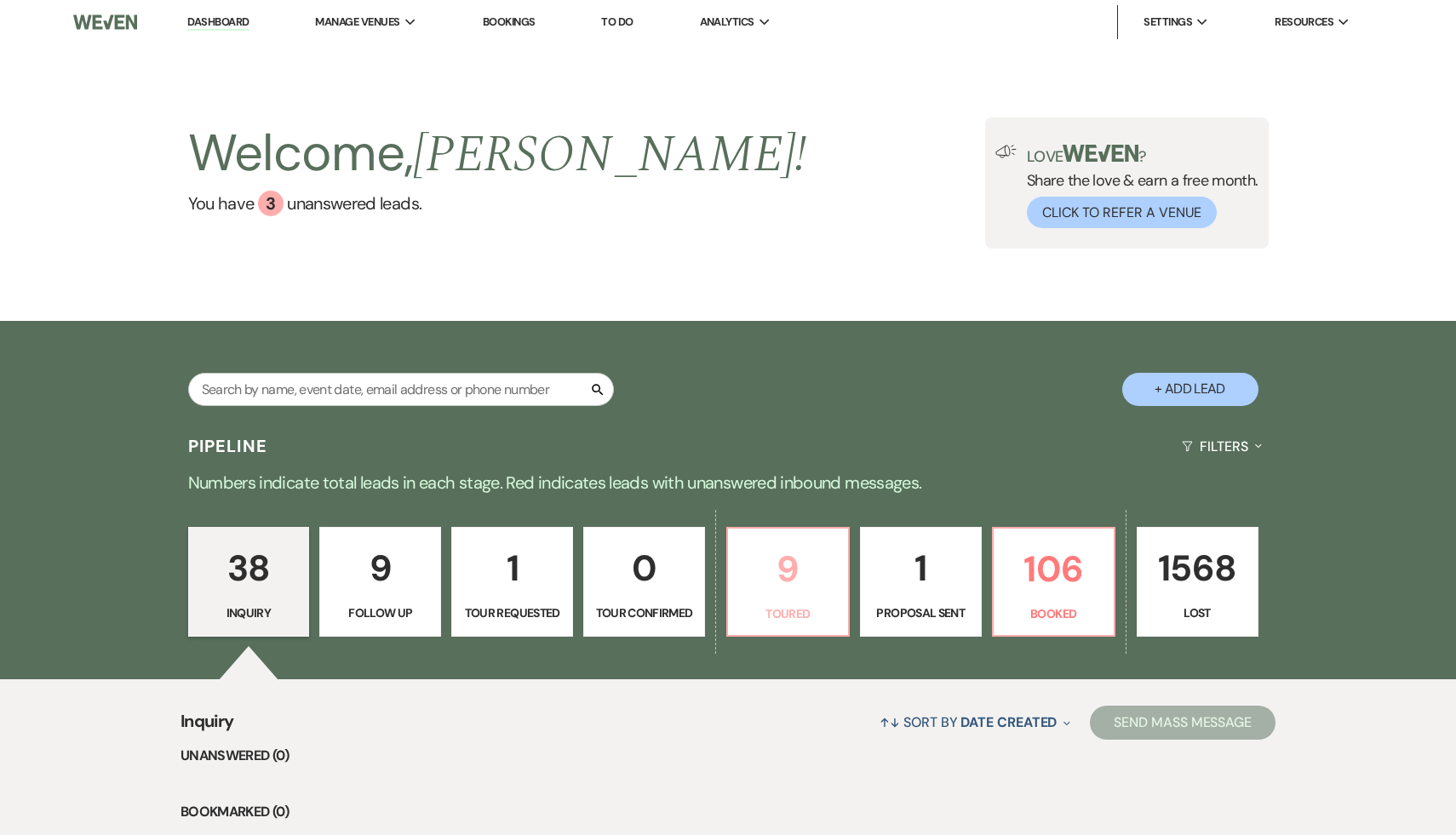
select select "5"
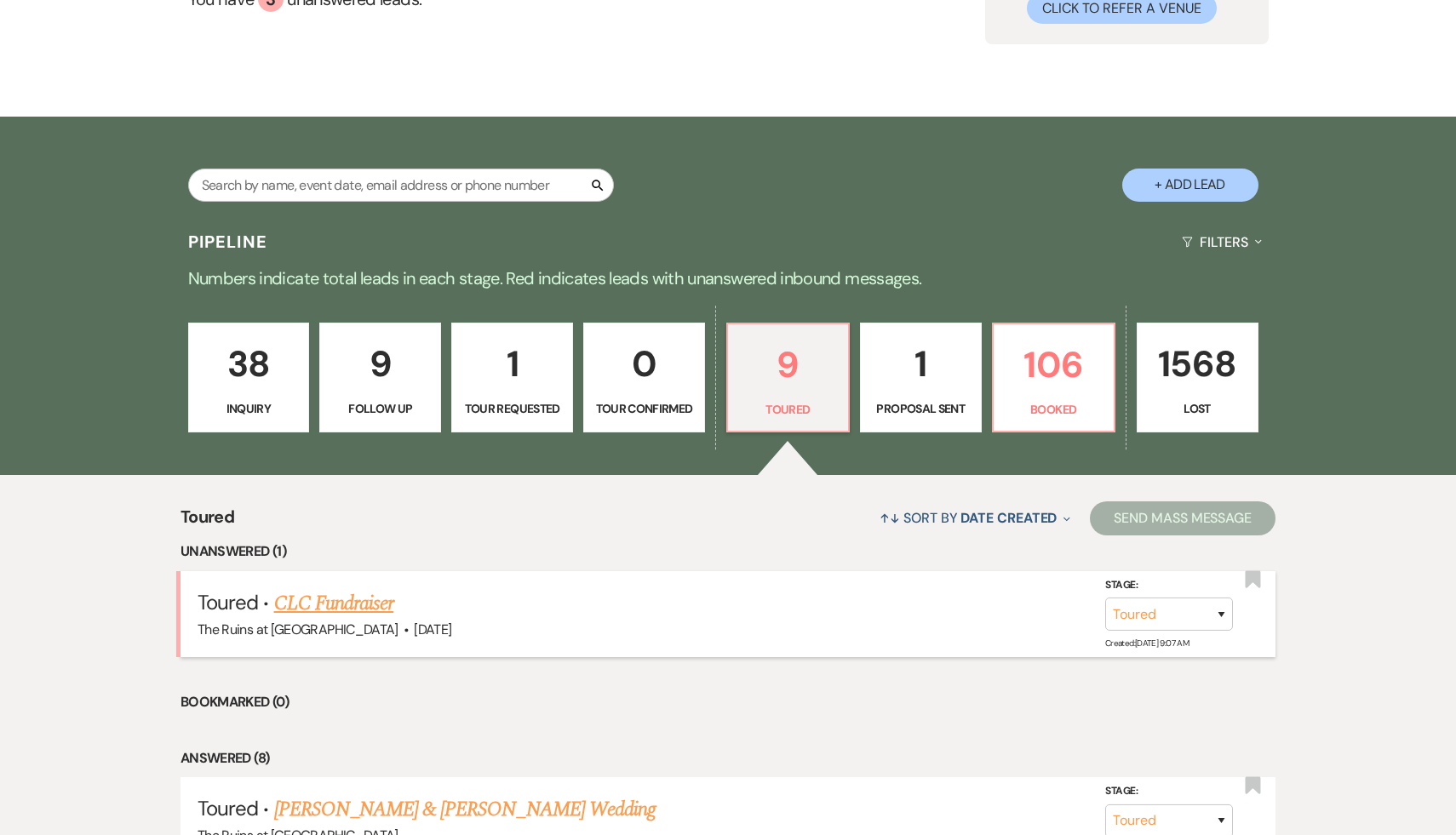
scroll to position [213, 0]
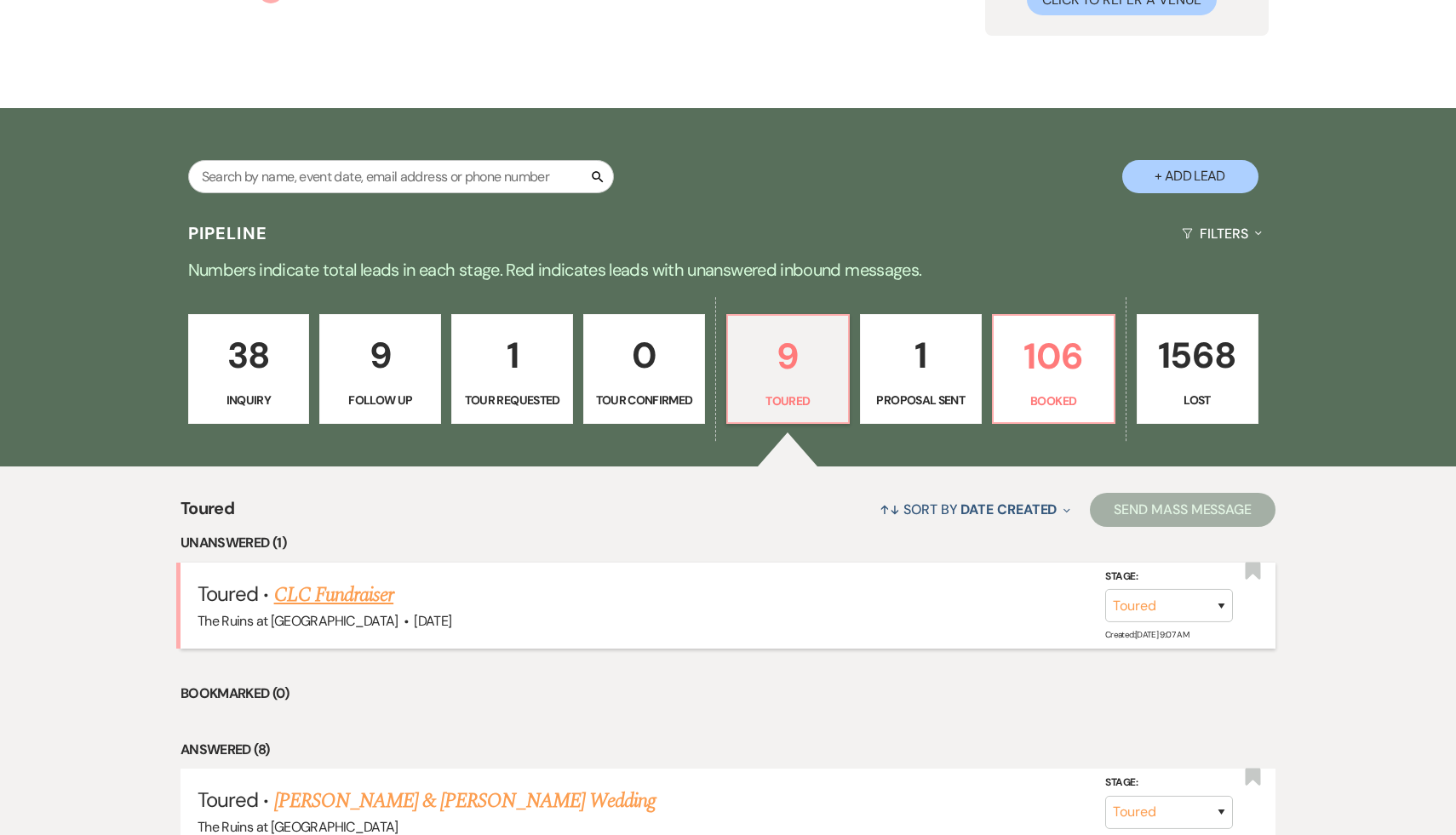
click at [372, 595] on link "CLC Fundraiser" at bounding box center [334, 595] width 120 height 31
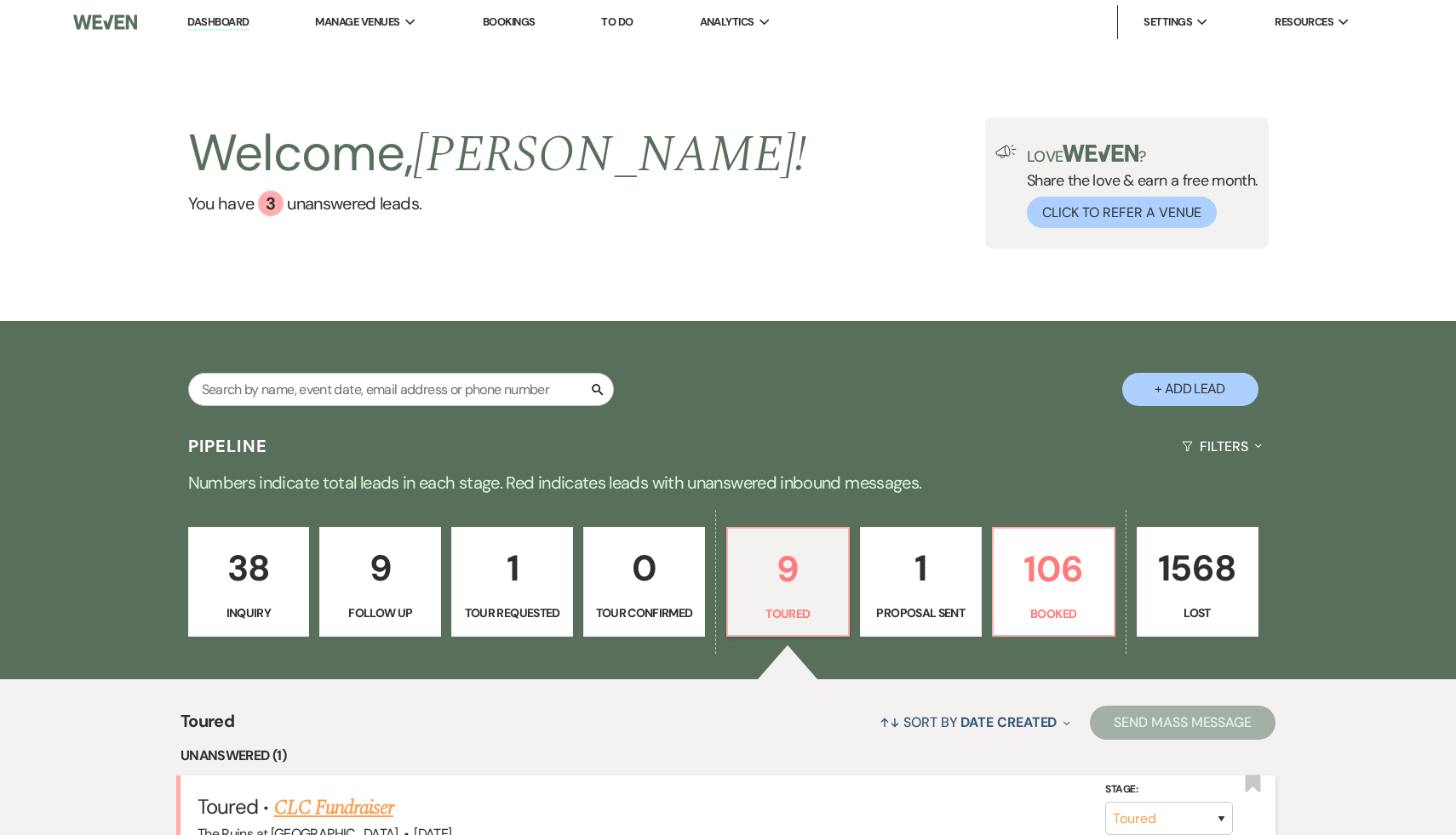
select select "5"
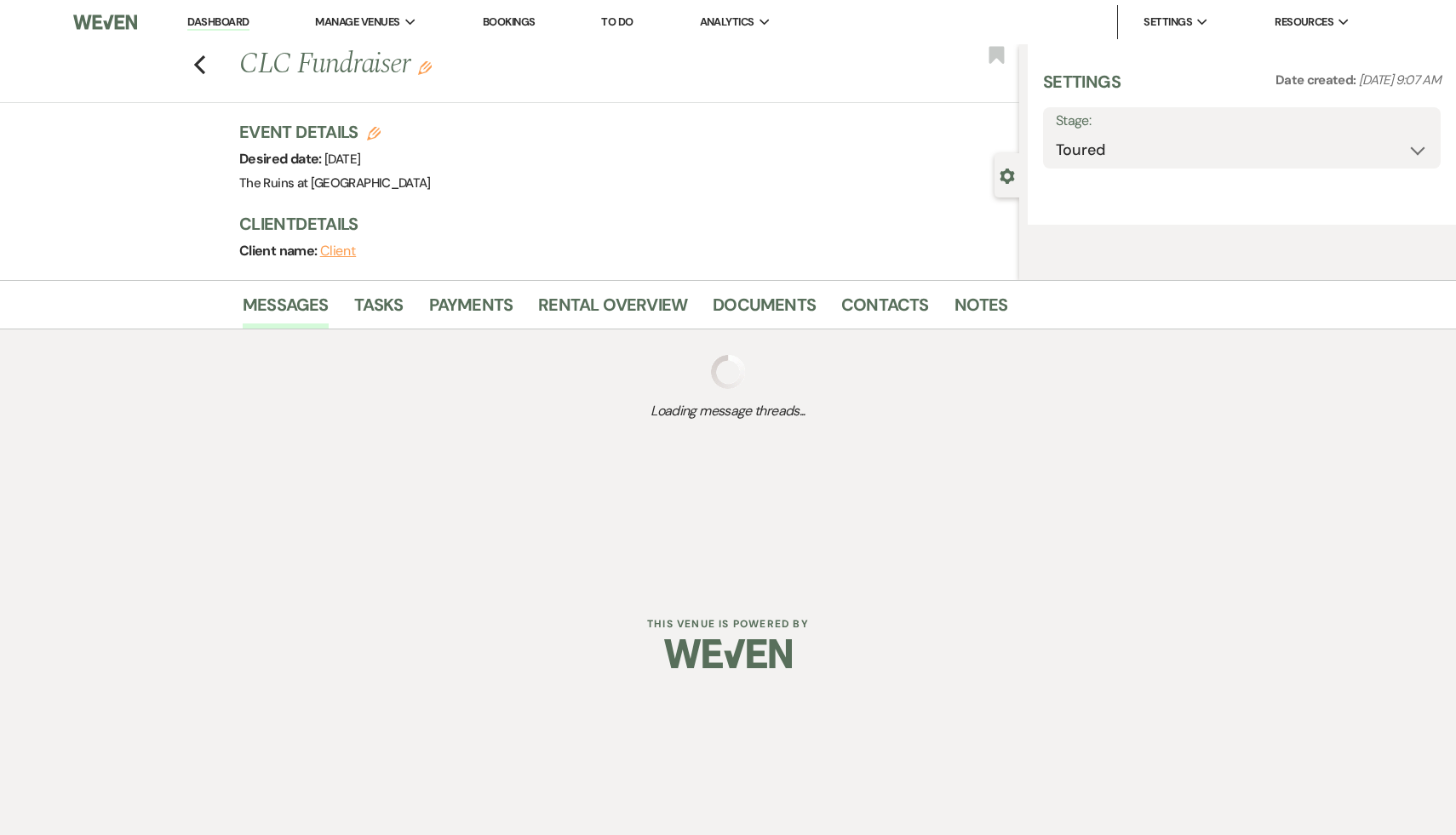
select select "20"
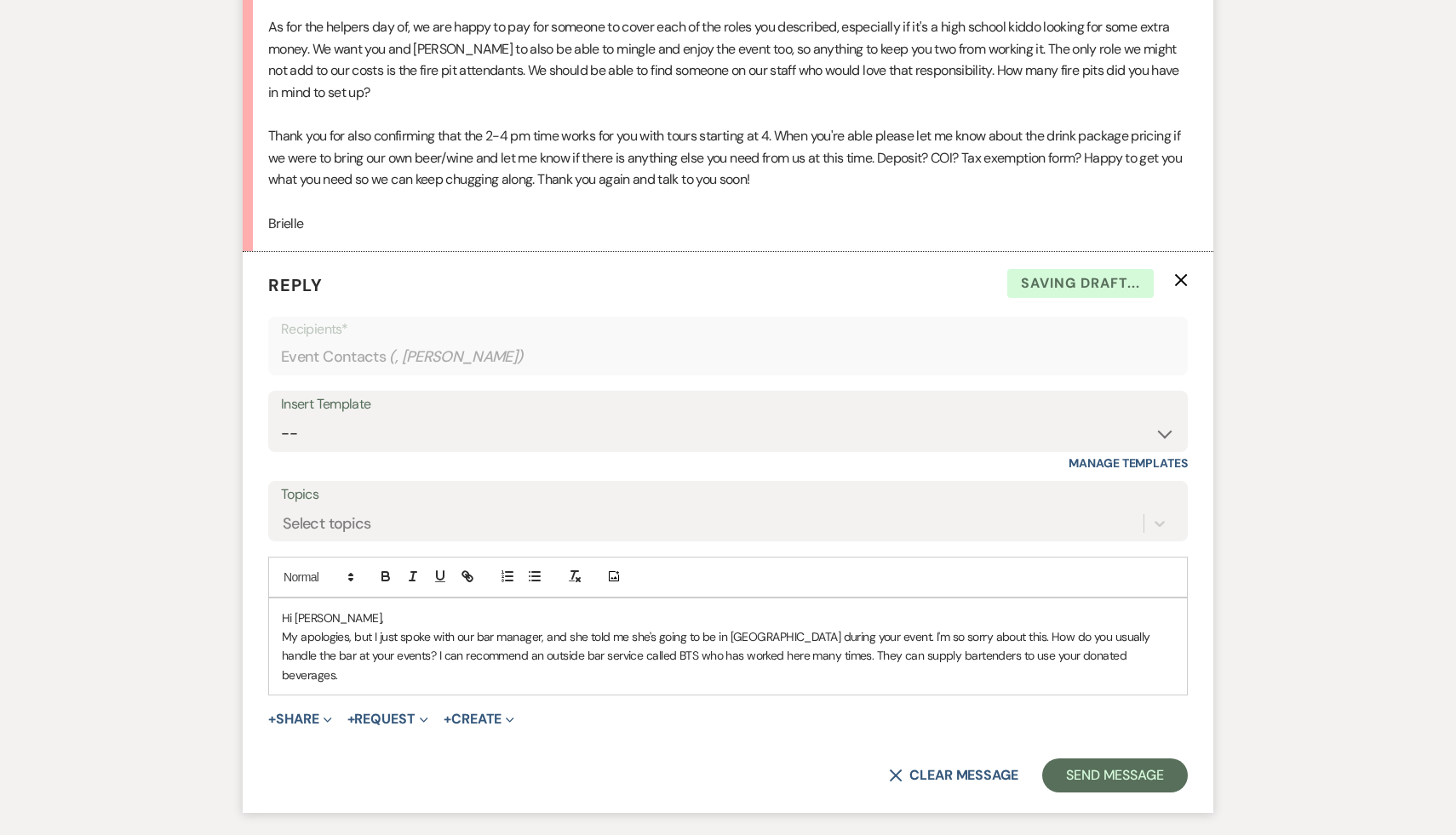
scroll to position [2660, 0]
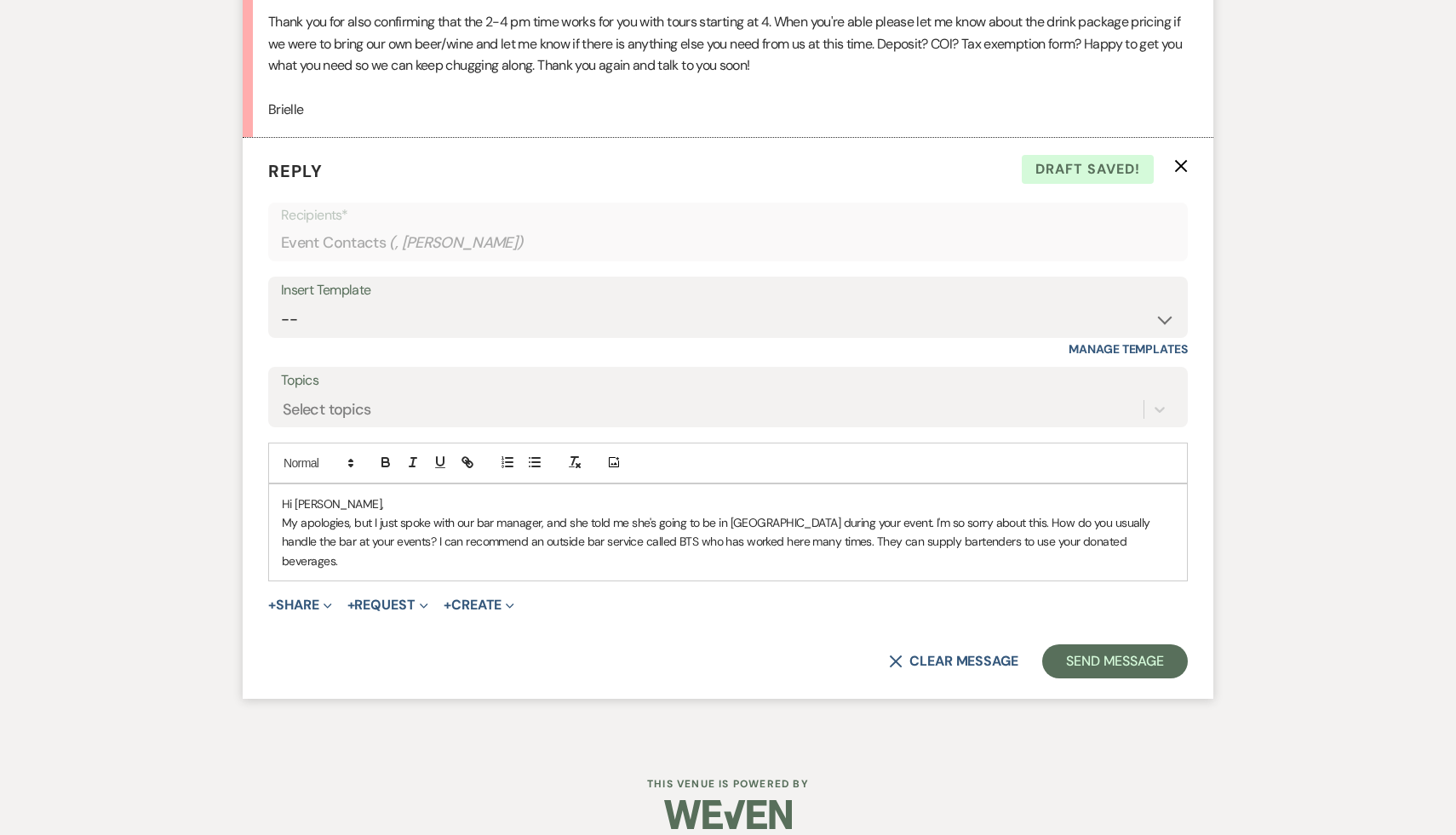
click at [1134, 546] on p "My apologies, but I just spoke with our bar manager, and she told me she's goin…" at bounding box center [727, 541] width 892 height 57
drag, startPoint x: 523, startPoint y: 560, endPoint x: 325, endPoint y: 564, distance: 198.0
click at [325, 564] on p "My apologies, but I just spoke with our bar manager, and she told me she's goin…" at bounding box center [727, 541] width 892 height 57
click at [468, 463] on line "button" at bounding box center [467, 463] width 4 height 4
type input "[URL][DOMAIN_NAME]"
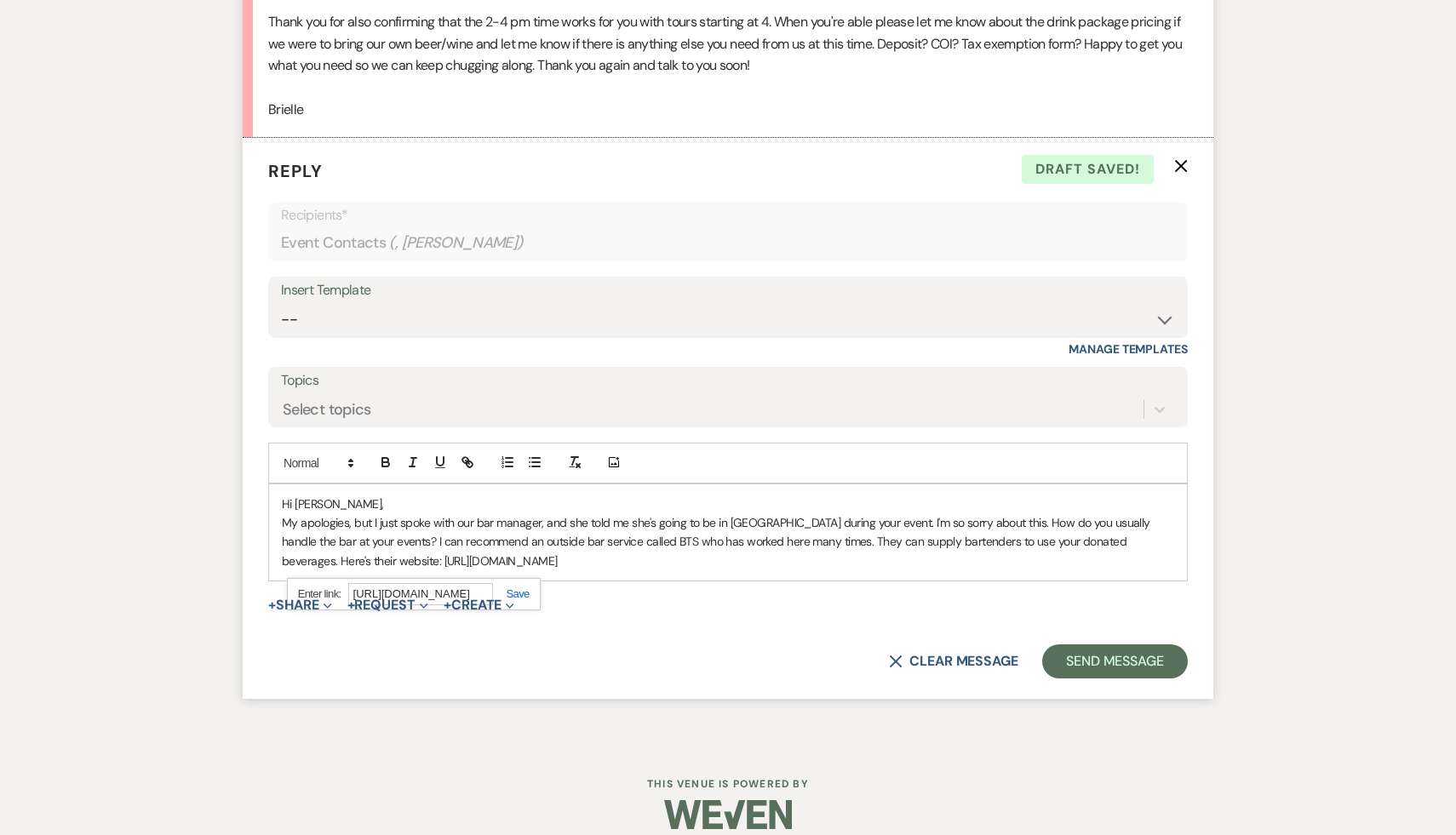
click at [514, 592] on link at bounding box center [511, 593] width 37 height 13
click at [554, 651] on div "X Clear message Send Message" at bounding box center [727, 662] width 919 height 34
click at [527, 559] on p "My apologies, but I just spoke with our bar manager, and she told me she's goin…" at bounding box center [727, 541] width 892 height 57
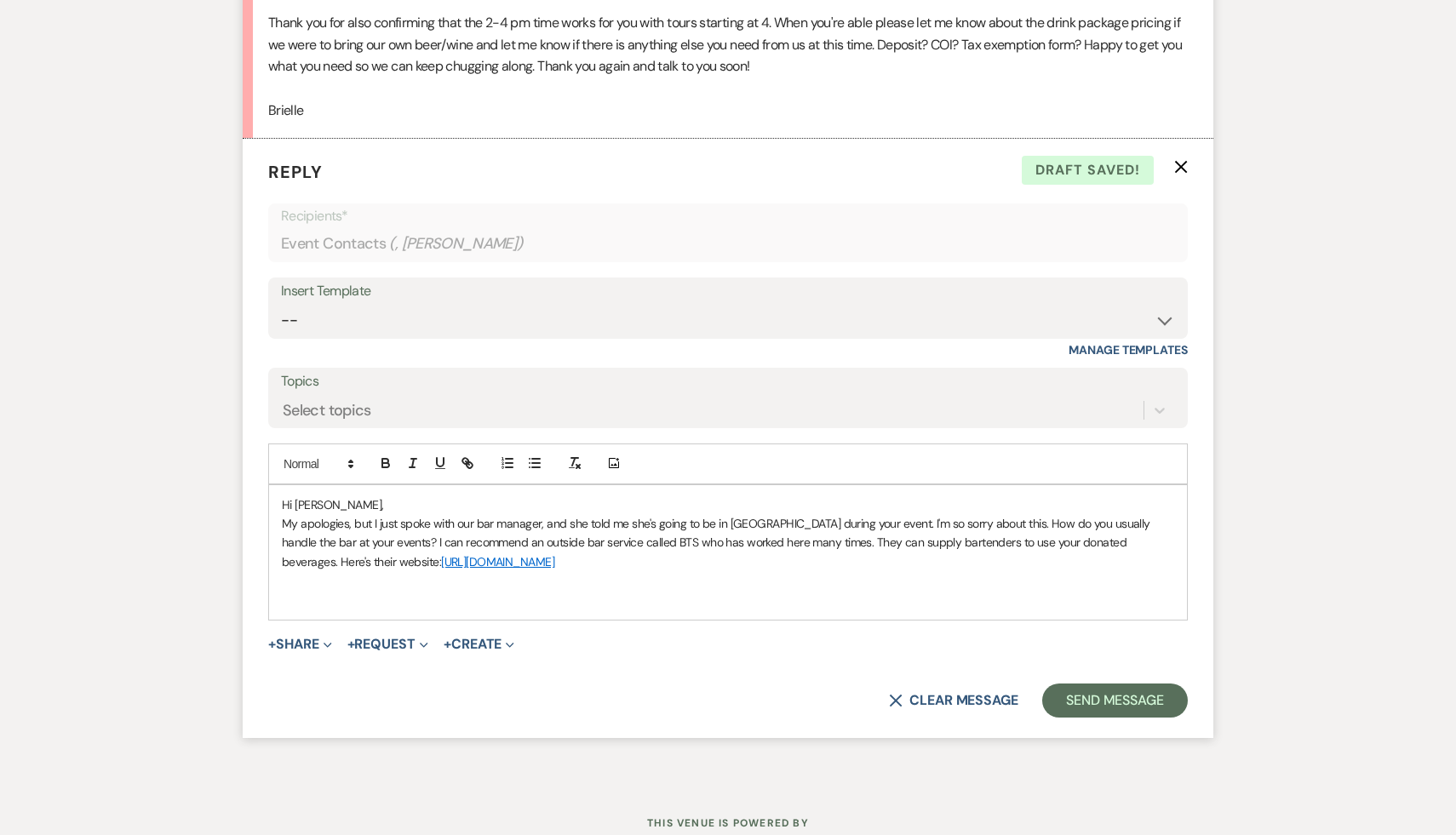
scroll to position [2667, 0]
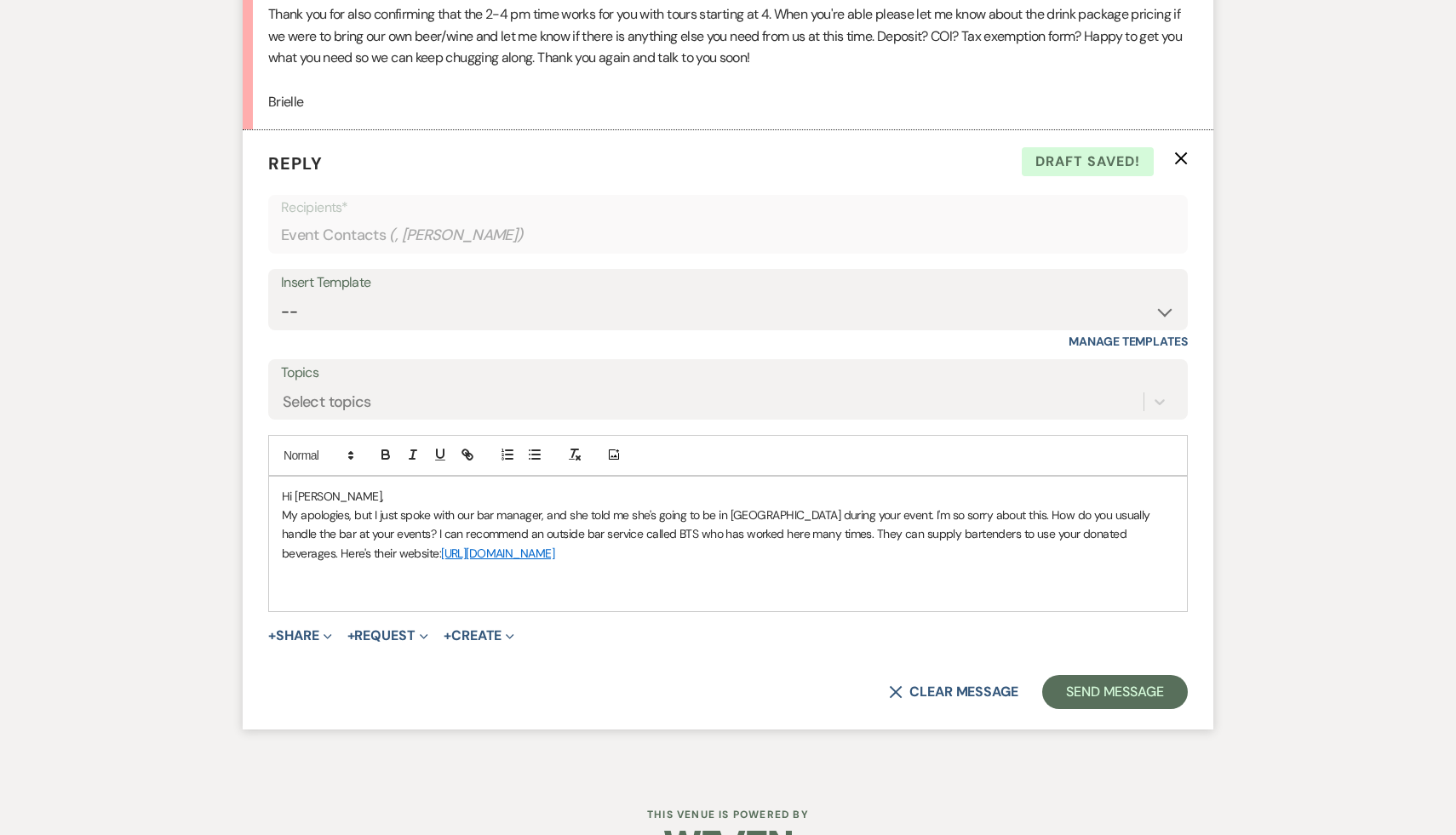
click at [558, 569] on p at bounding box center [727, 572] width 892 height 19
drag, startPoint x: 962, startPoint y: 536, endPoint x: 946, endPoint y: 536, distance: 16.0
click at [946, 536] on p "My apologies, but I just spoke with our bar manager, and she told me she's goin…" at bounding box center [727, 534] width 892 height 57
click at [592, 551] on p "My apologies, but I just spoke with our bar manager, and she told me she's goin…" at bounding box center [727, 534] width 892 height 57
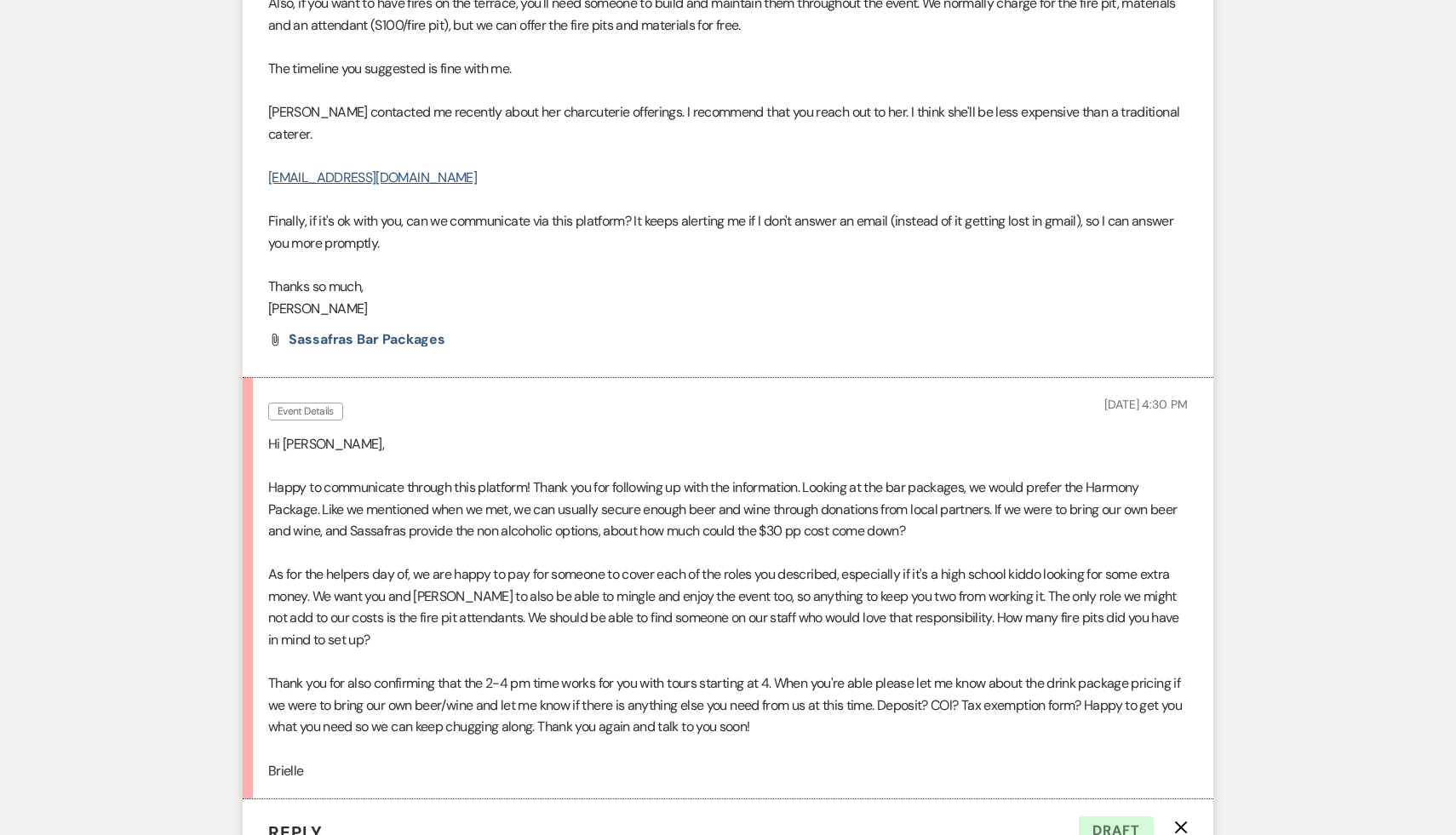
scroll to position [2003, 0]
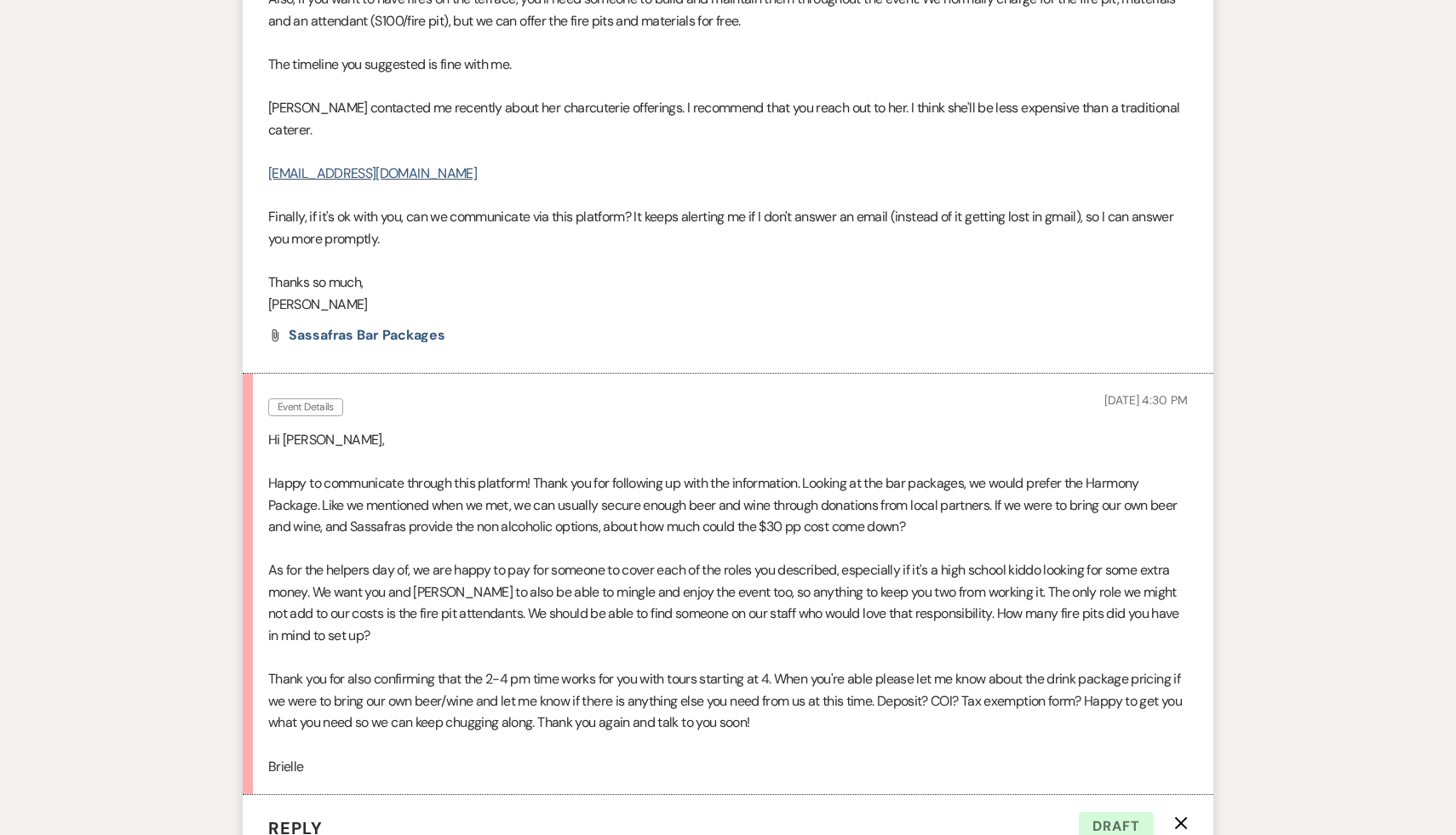
click at [541, 631] on p "As for the helpers day of, we are happy to pay for someone to cover each of the…" at bounding box center [727, 602] width 919 height 87
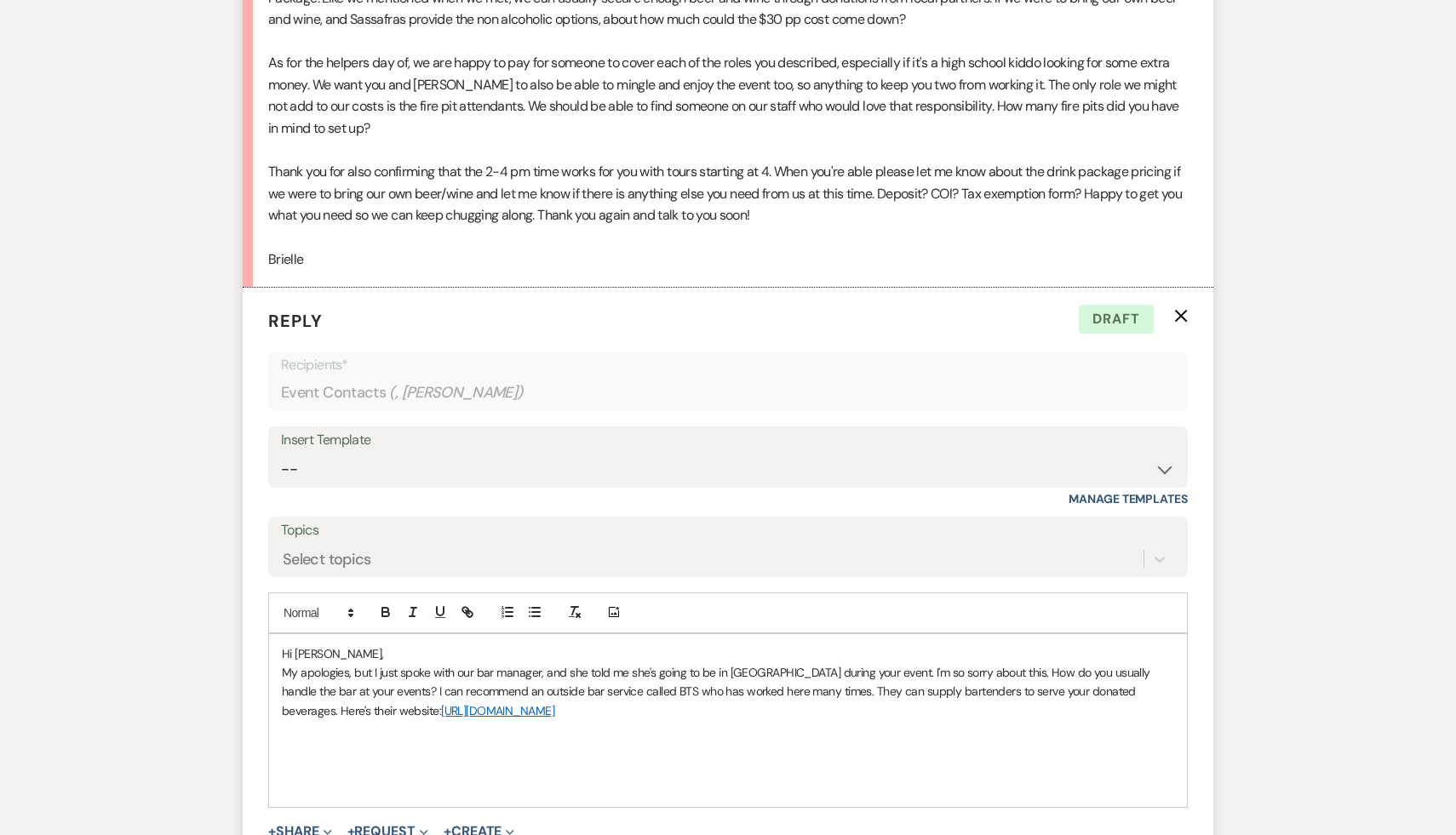
scroll to position [2564, 0]
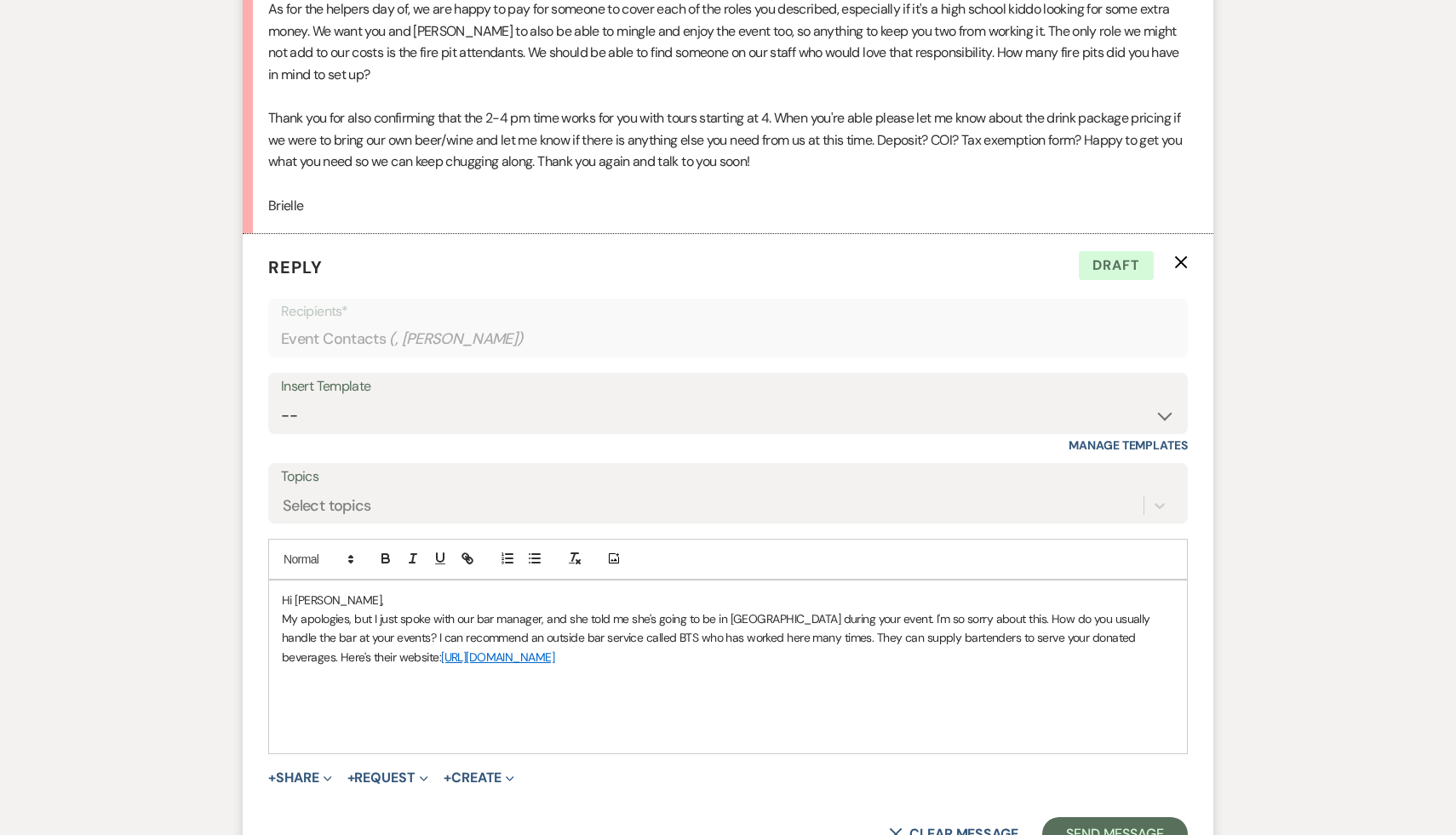
click at [546, 660] on p "My apologies, but I just spoke with our bar manager, and she told me she's goin…" at bounding box center [727, 638] width 892 height 57
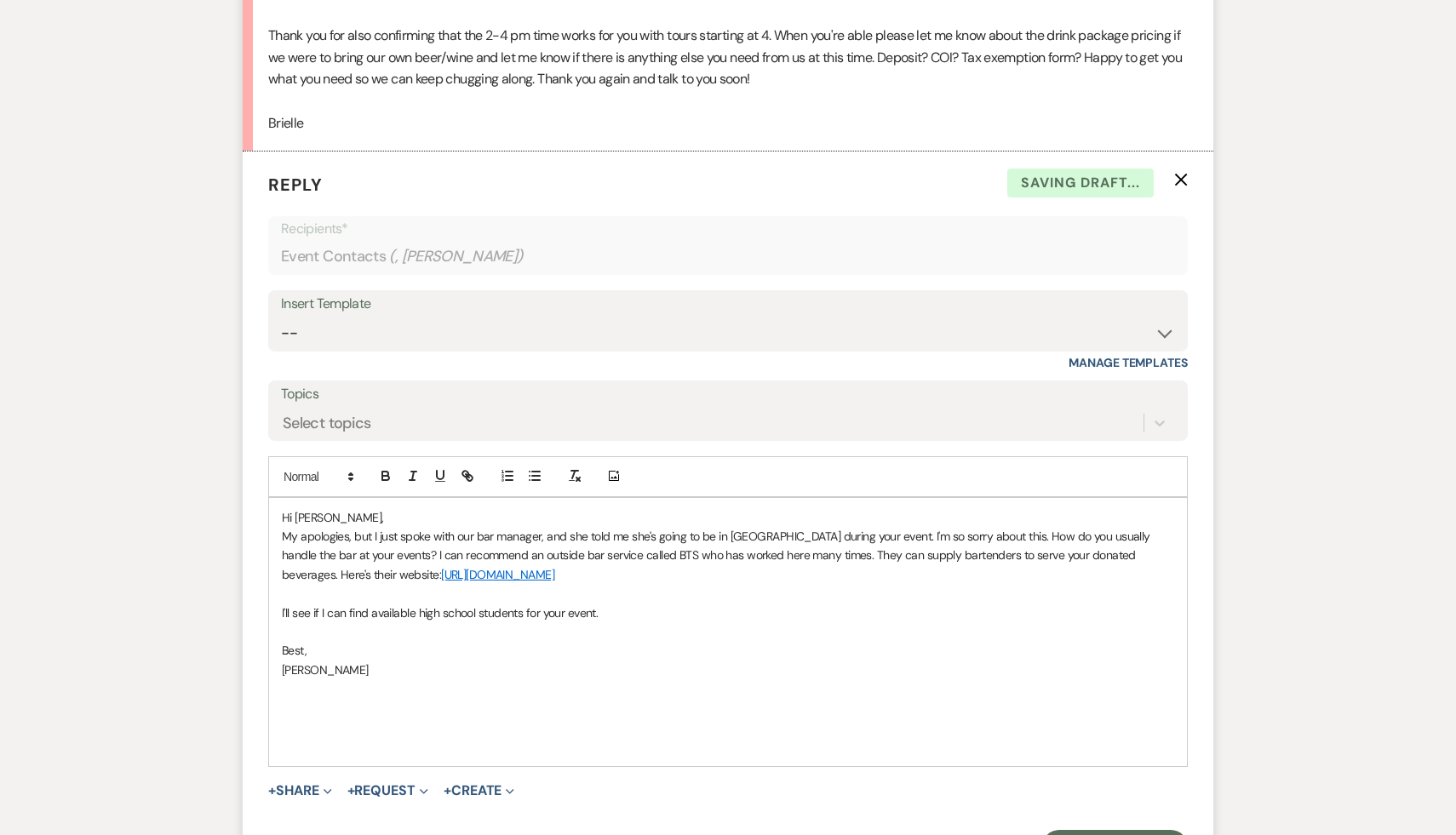
scroll to position [2850, 0]
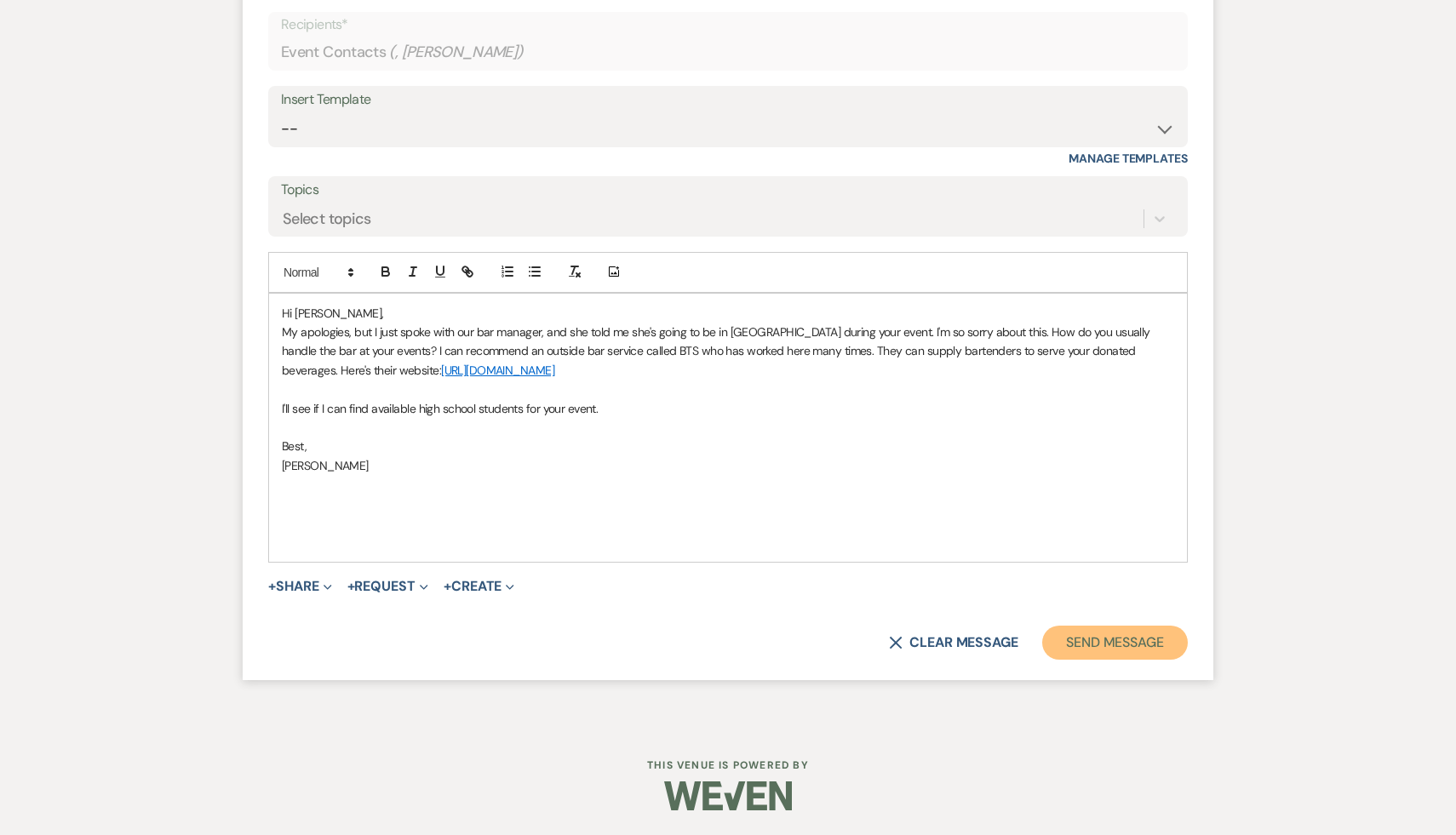
click at [1165, 643] on button "Send Message" at bounding box center [1114, 643] width 145 height 34
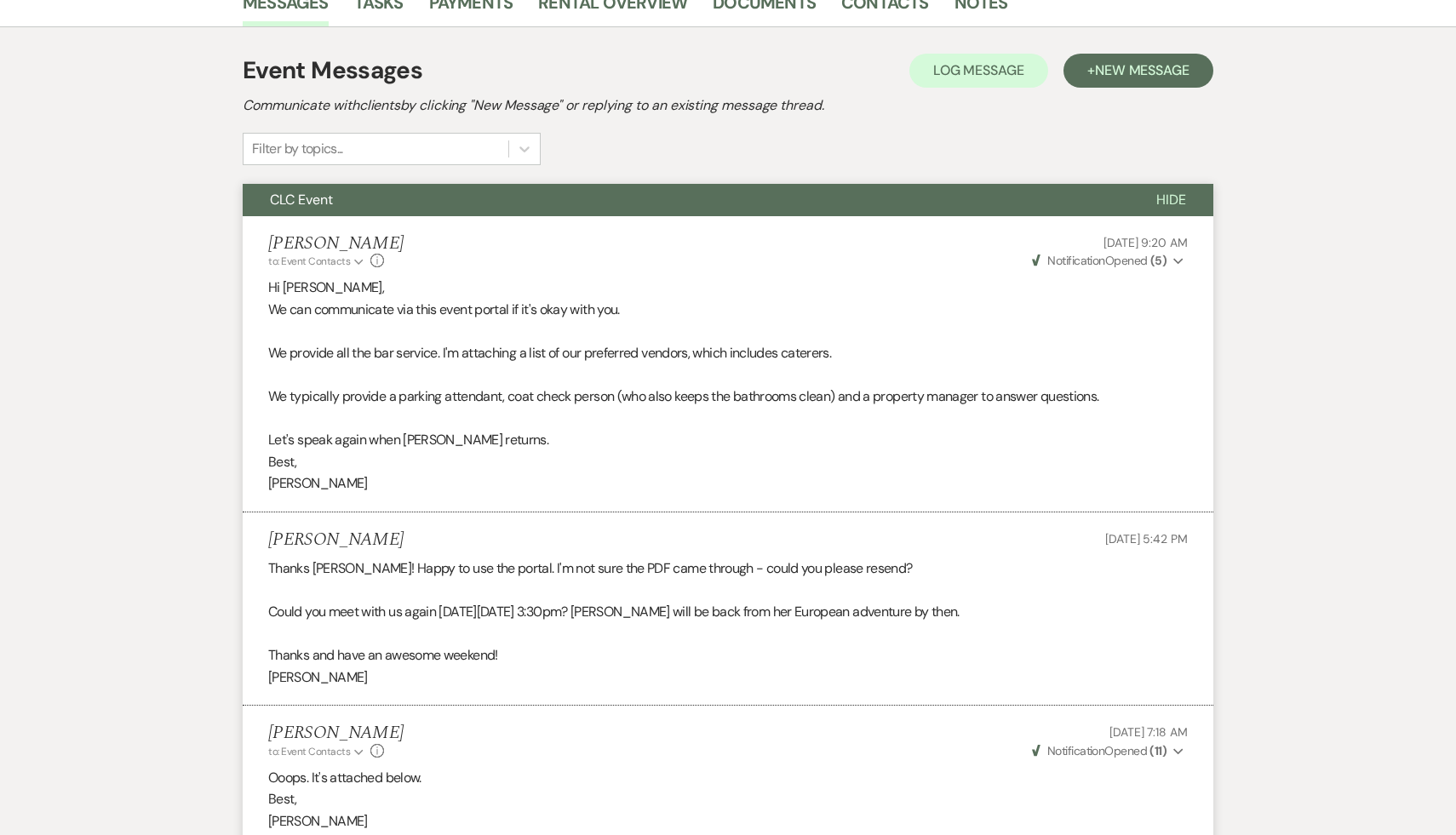
scroll to position [277, 0]
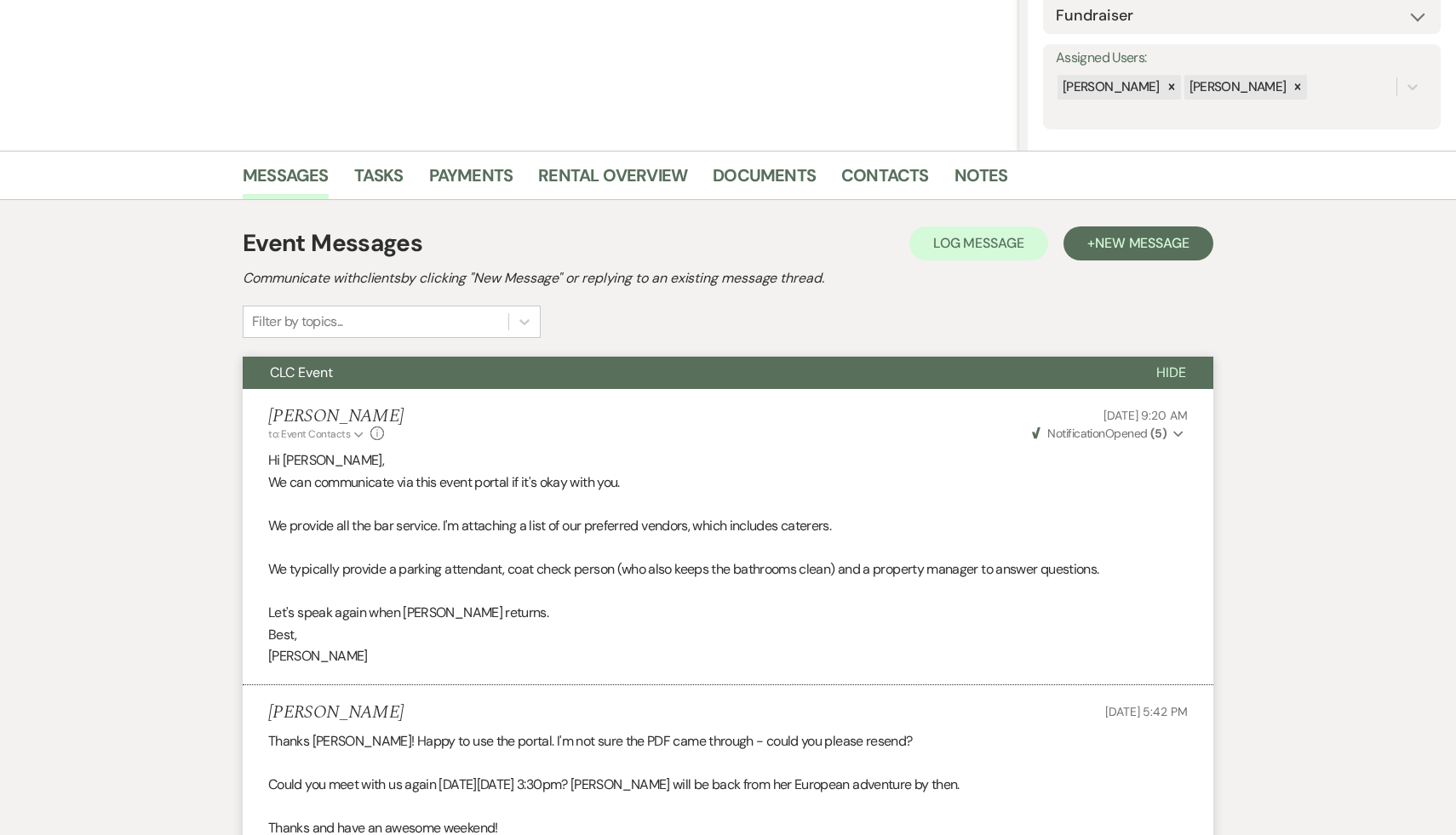
select select "5"
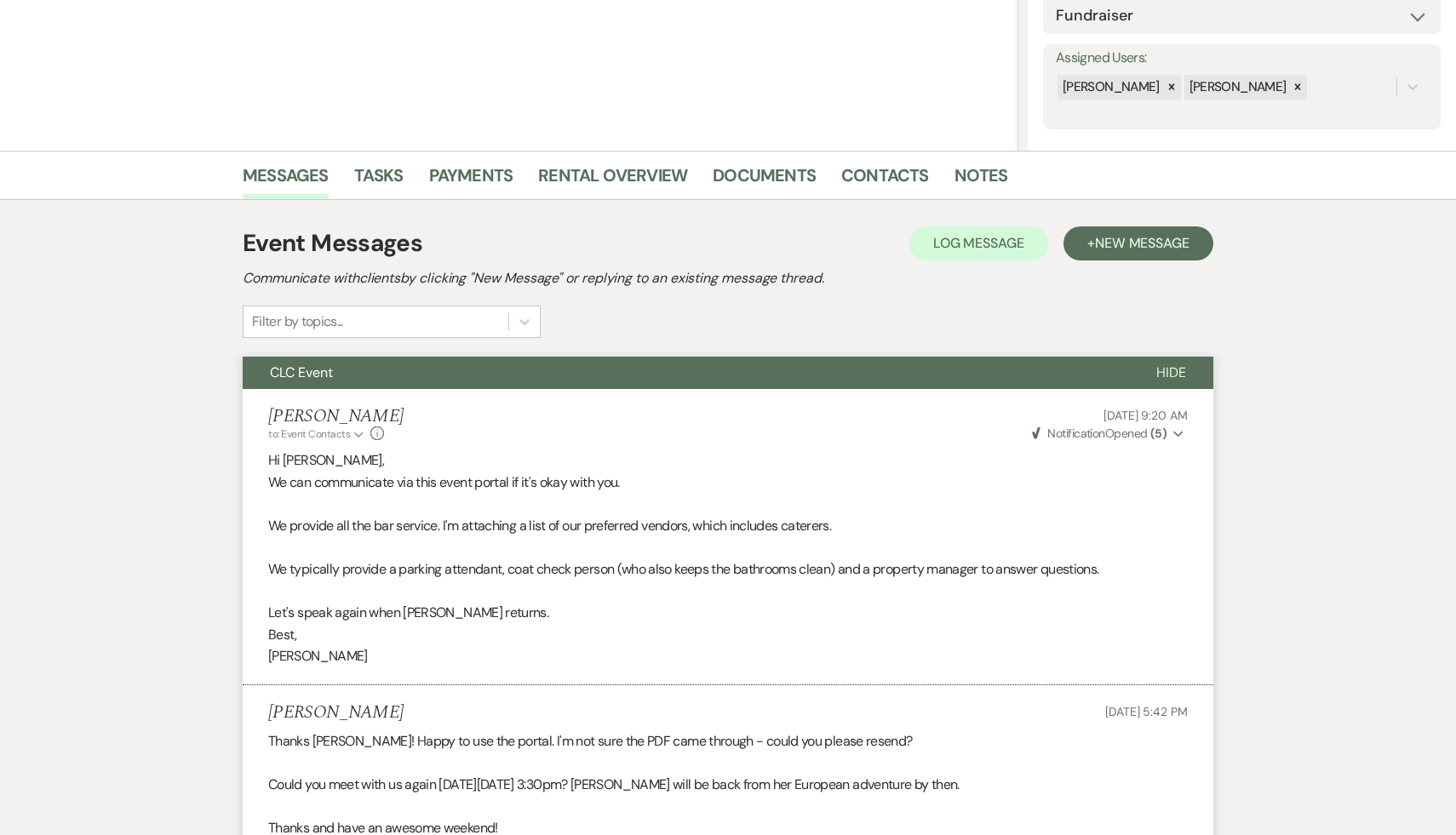
select select "5"
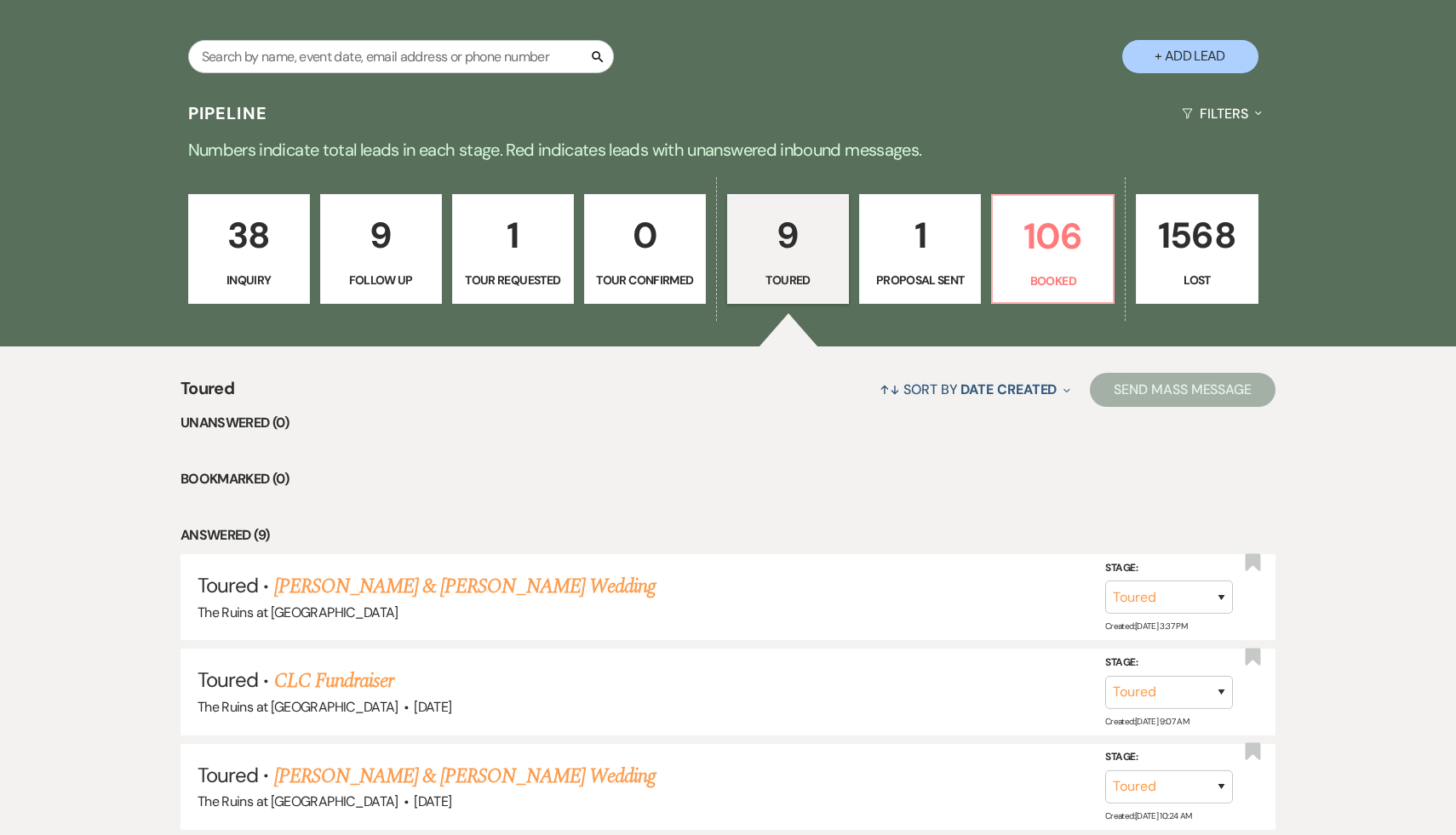
scroll to position [341, 0]
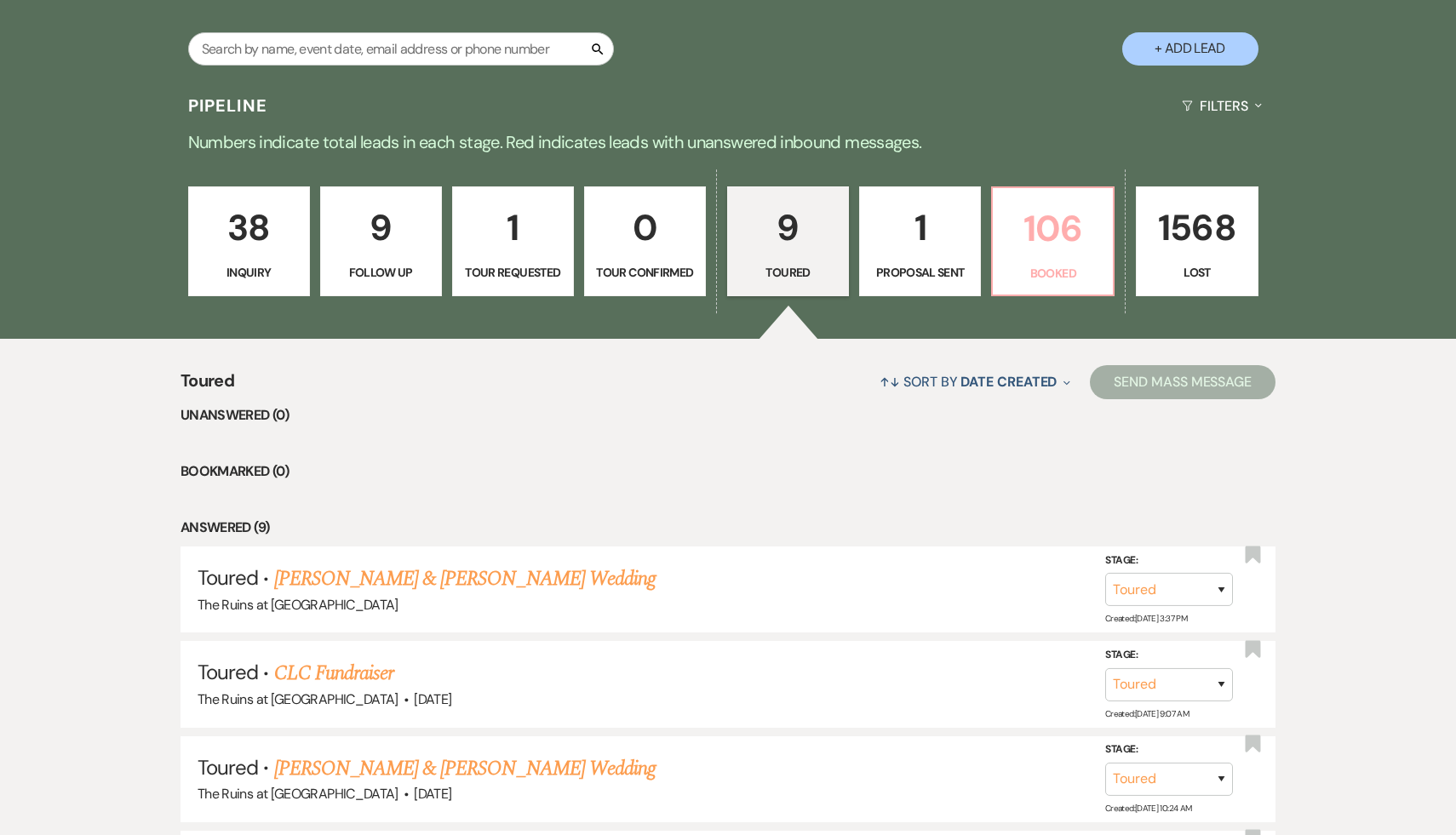
click at [1060, 237] on p "106" at bounding box center [1053, 228] width 99 height 57
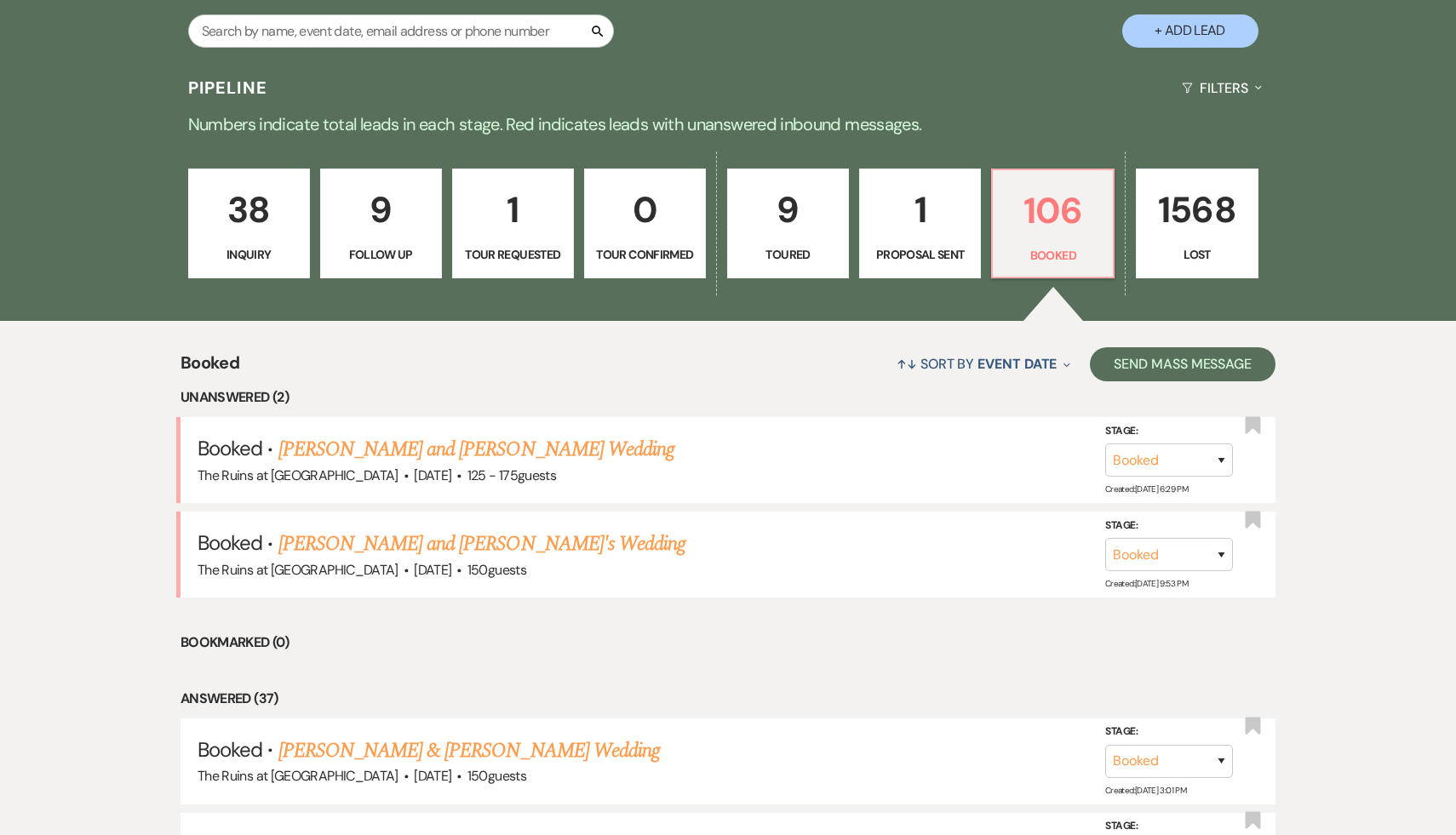
scroll to position [368, 0]
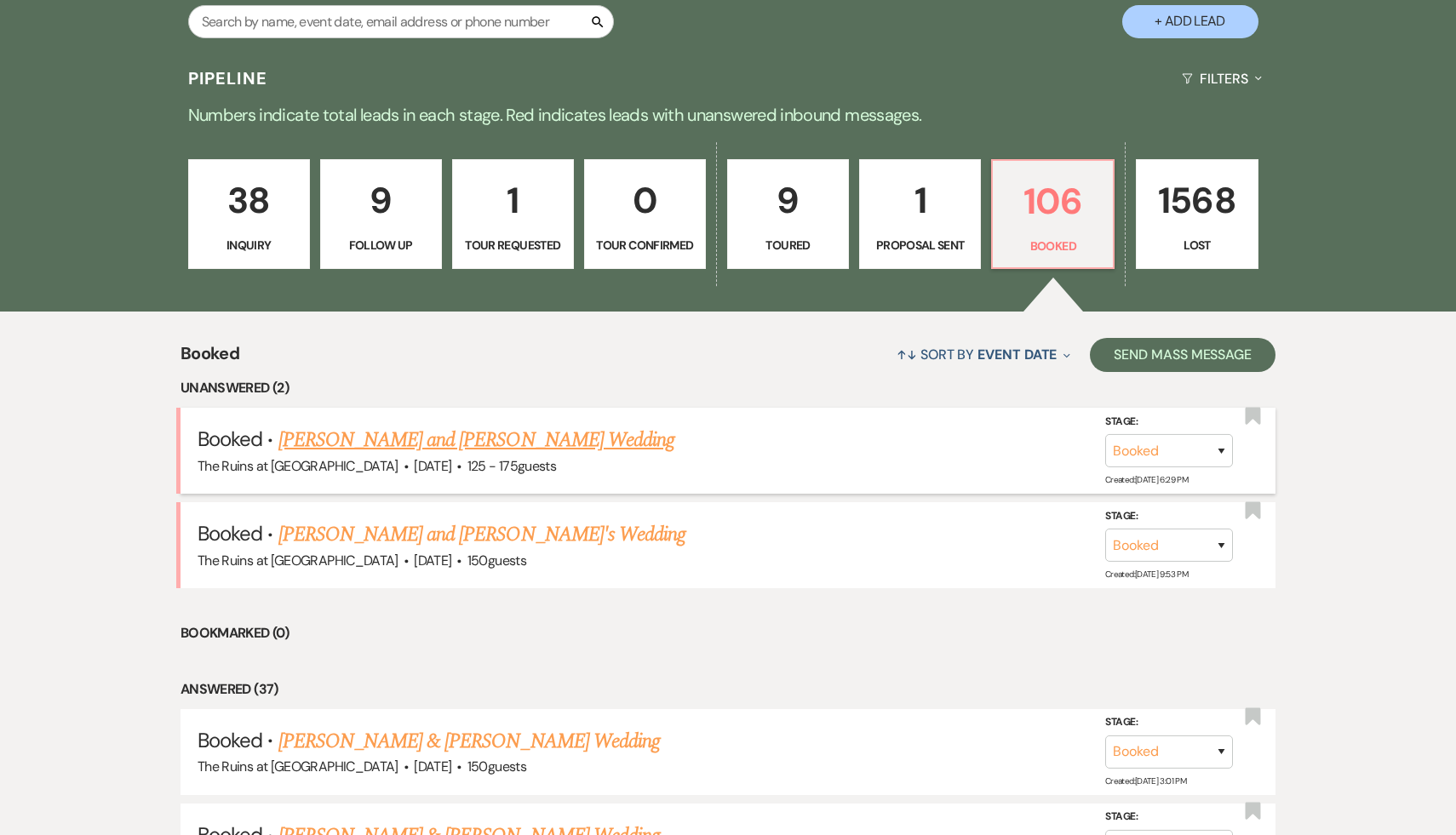
click at [523, 435] on link "Hannah Kramer and Keith Larsen's Wedding" at bounding box center [477, 440] width 397 height 31
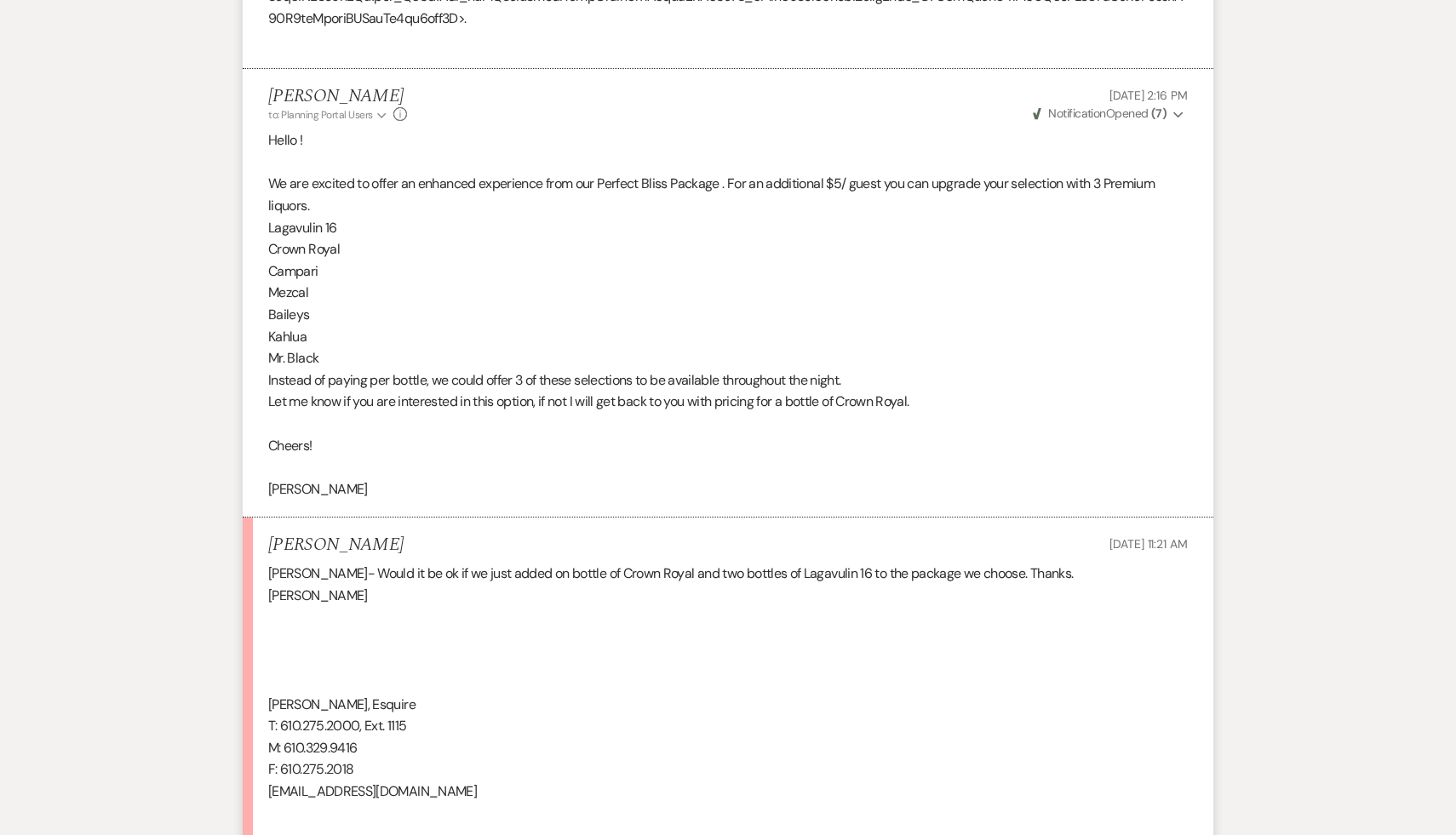
scroll to position [7768, 0]
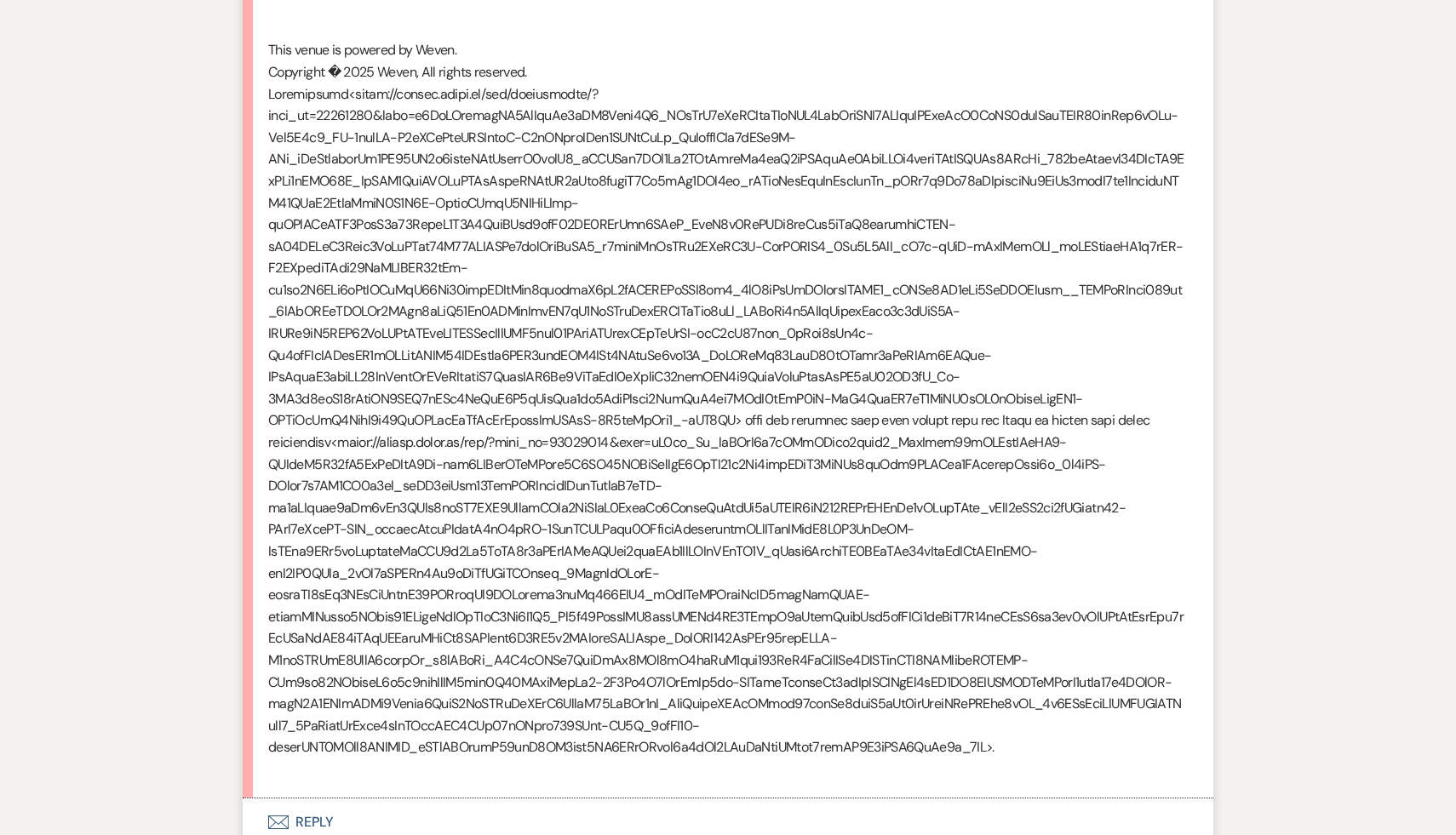
scroll to position [10685, 0]
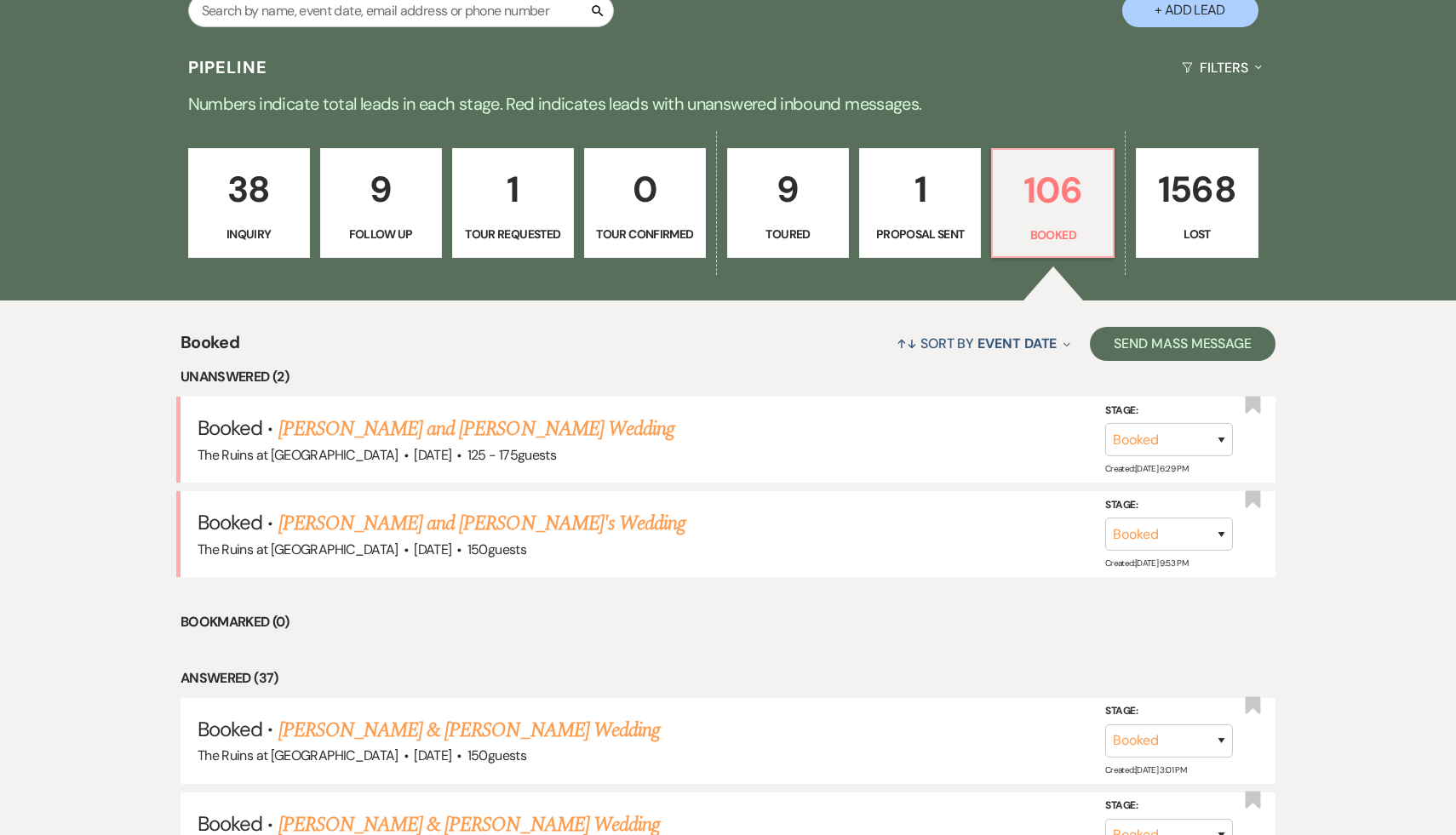
scroll to position [376, 0]
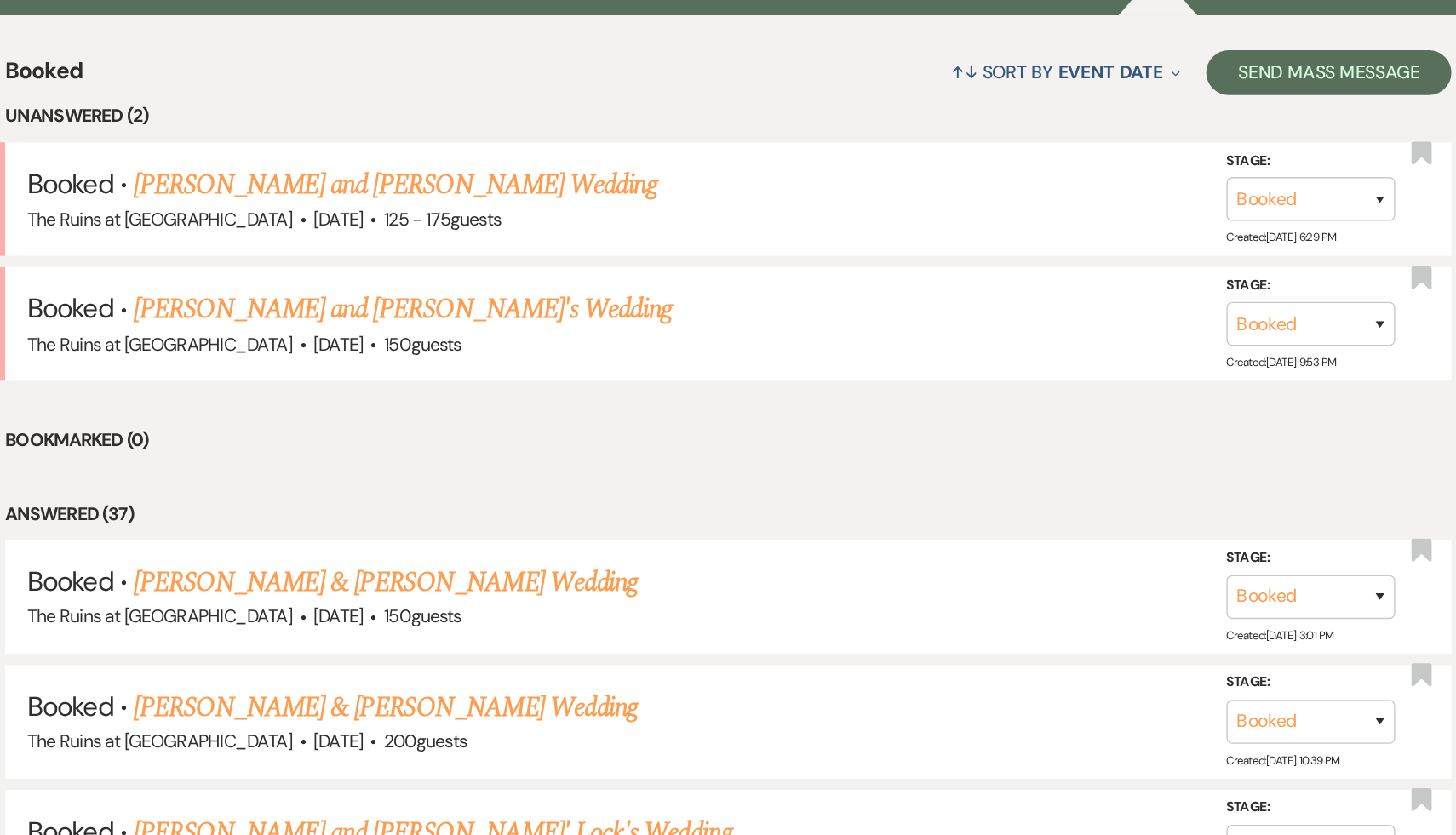
scroll to position [466, 0]
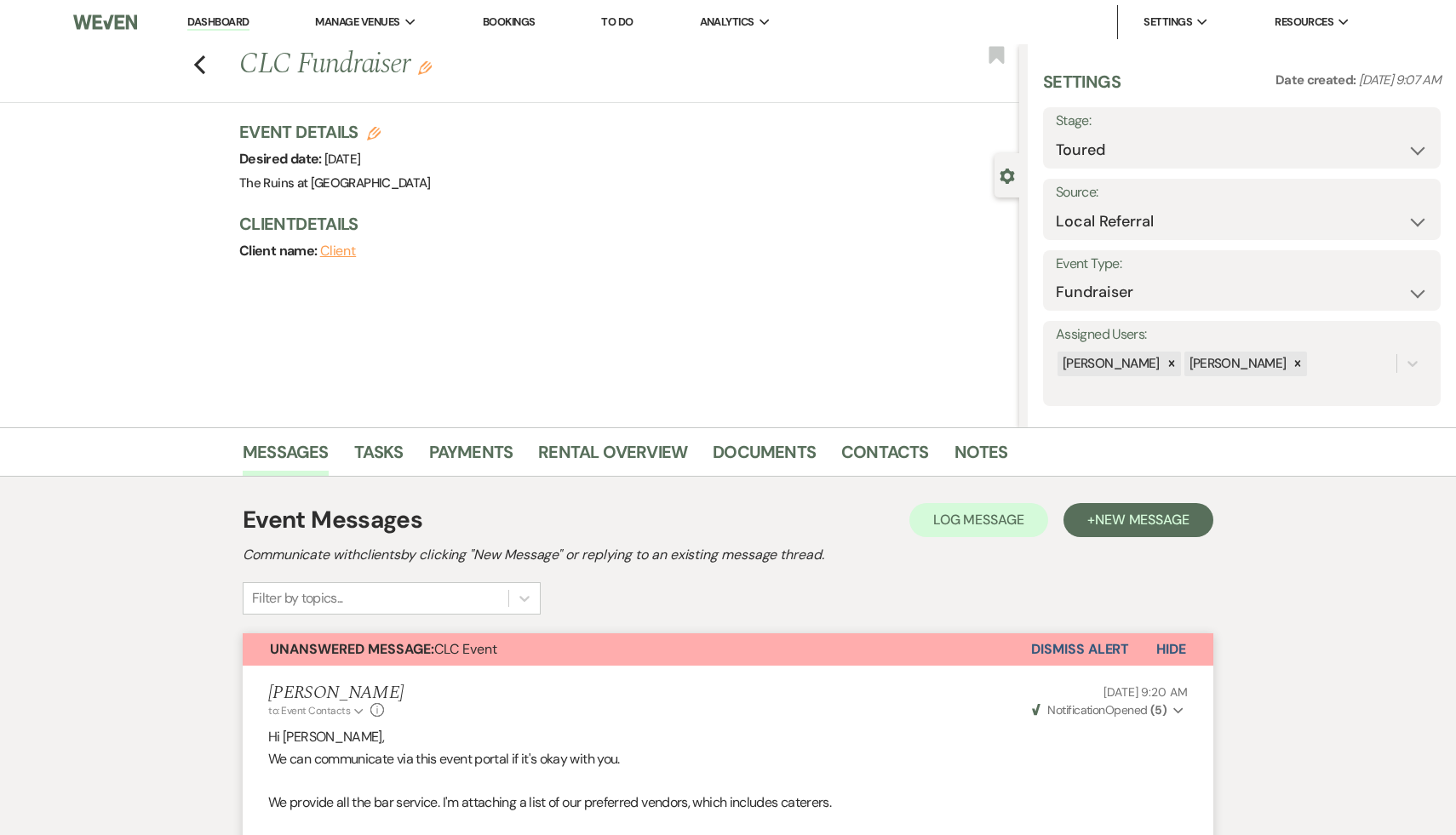
select select "5"
select select "20"
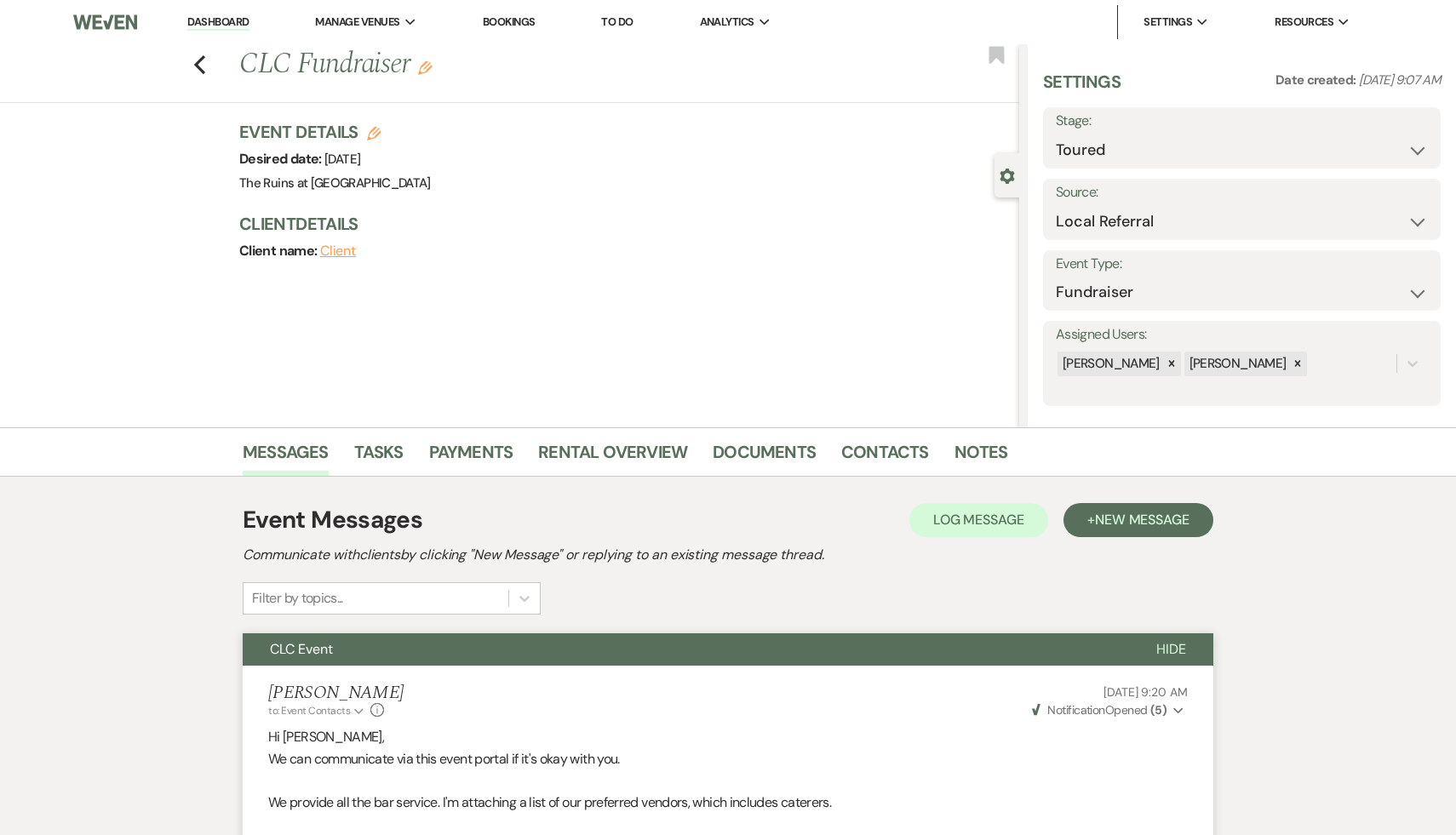
click at [220, 18] on link "Dashboard" at bounding box center [218, 23] width 61 height 16
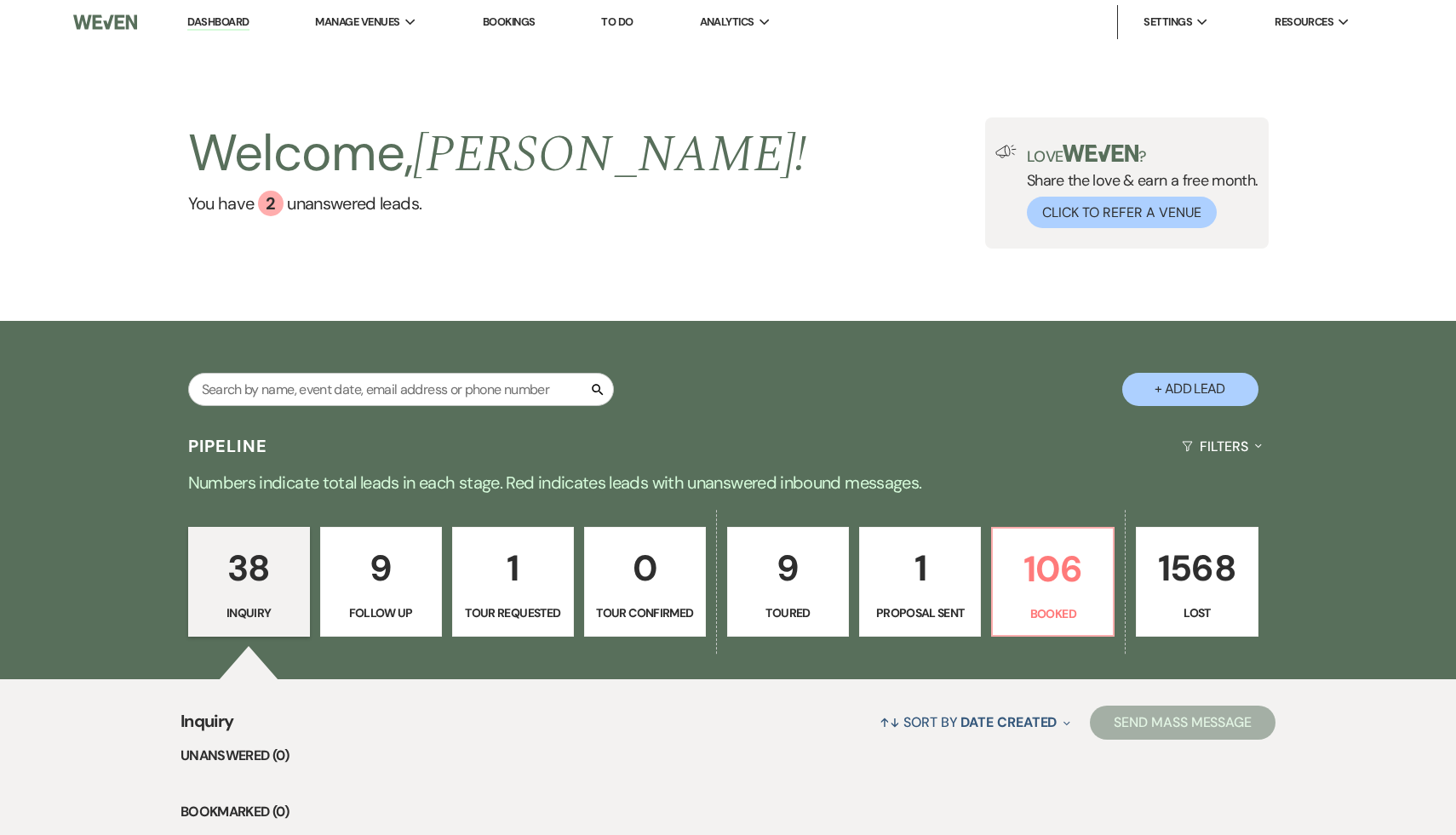
click at [247, 580] on p "38" at bounding box center [249, 567] width 99 height 57
select select "5"
select select "20"
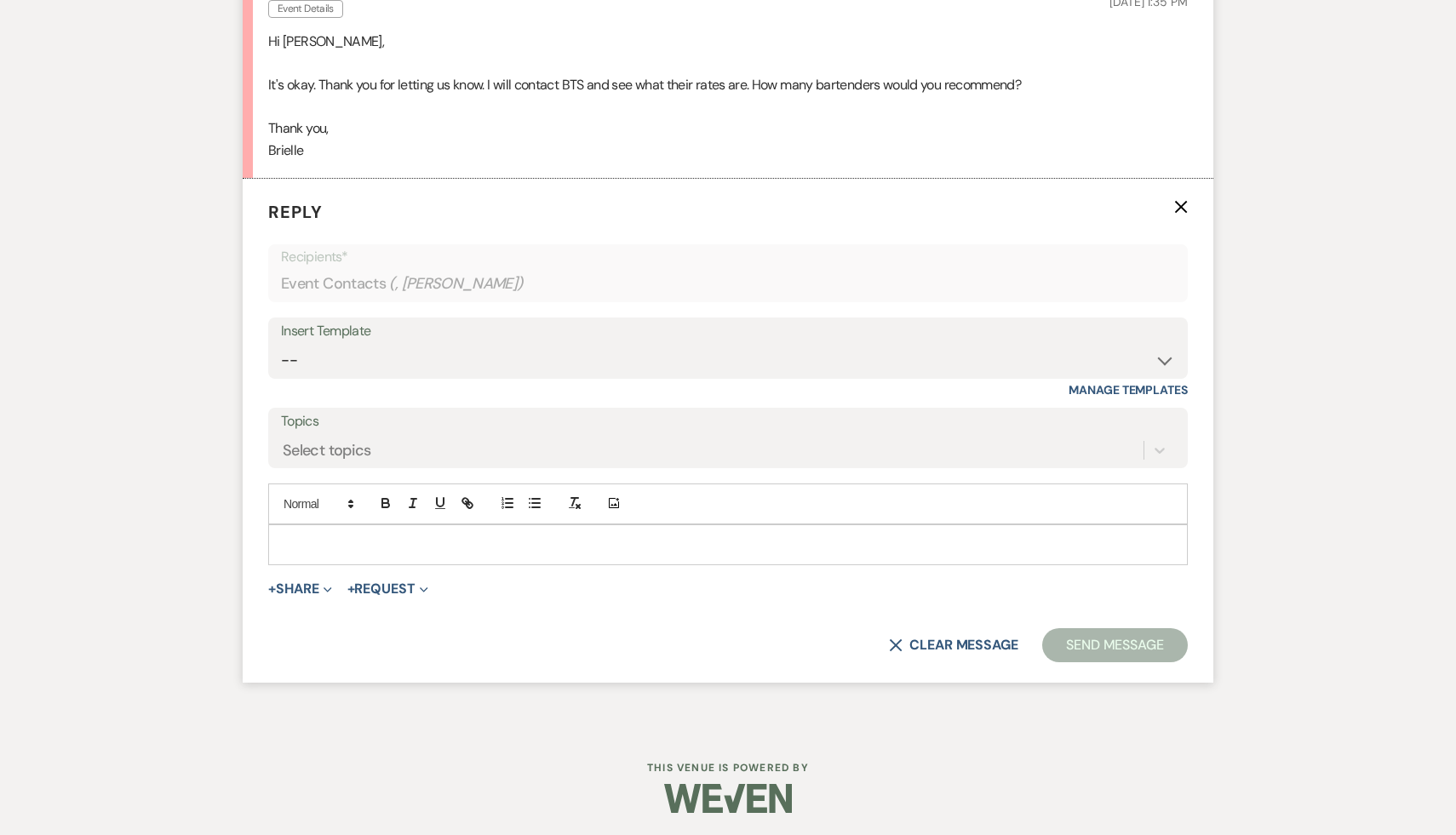
scroll to position [3187, 0]
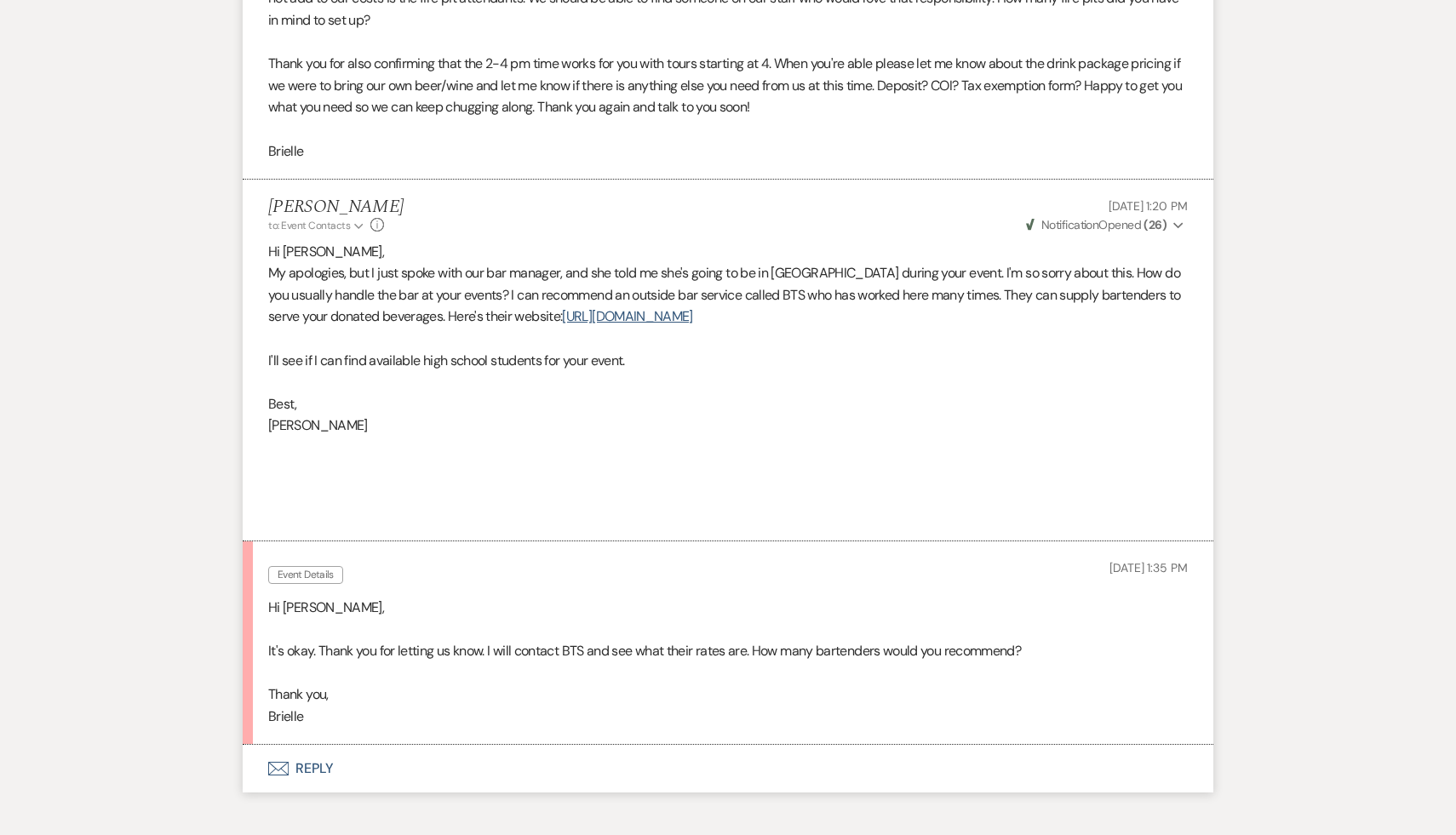
scroll to position [2711, 0]
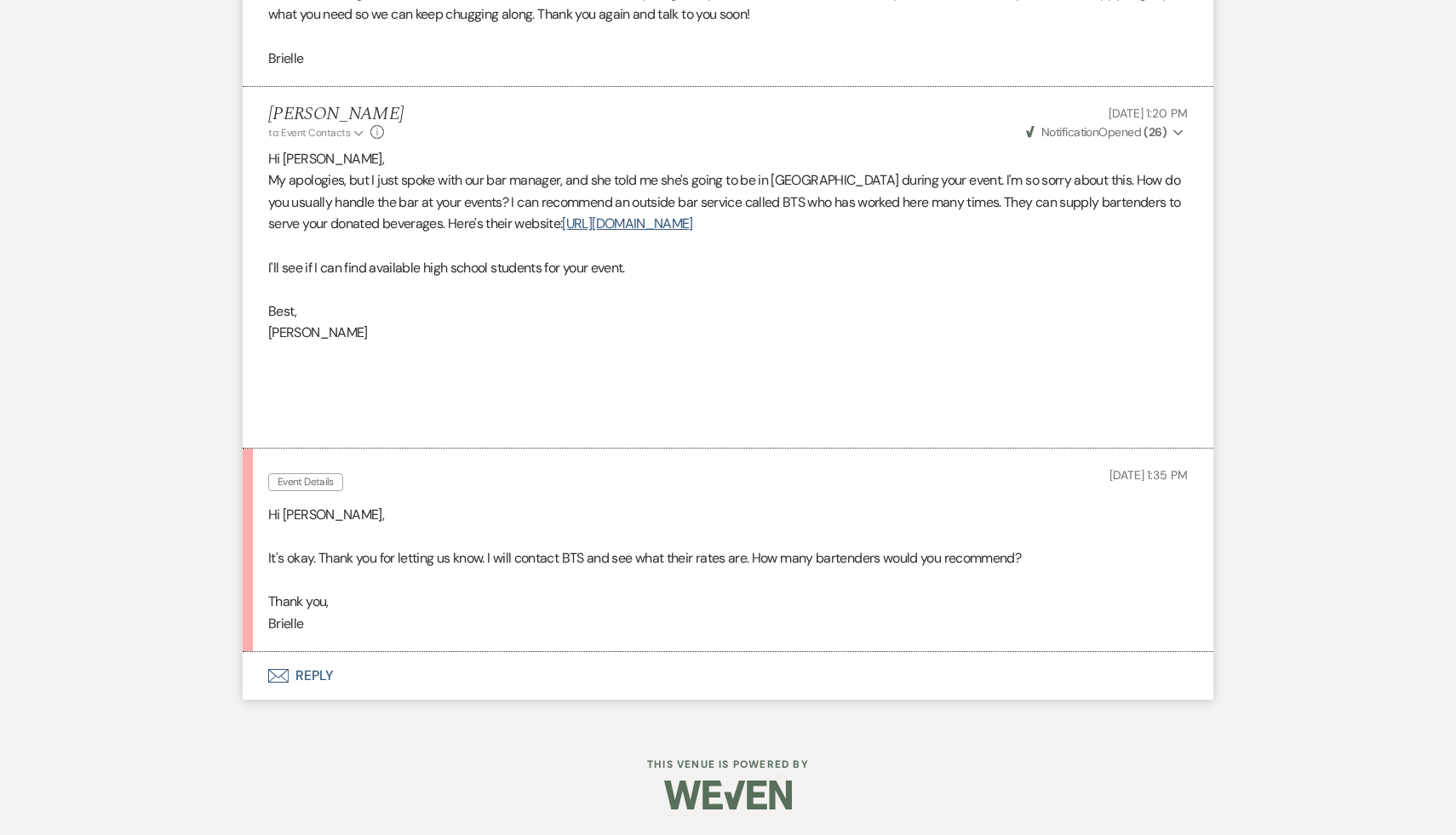
click at [315, 675] on button "Envelope Reply" at bounding box center [728, 675] width 971 height 48
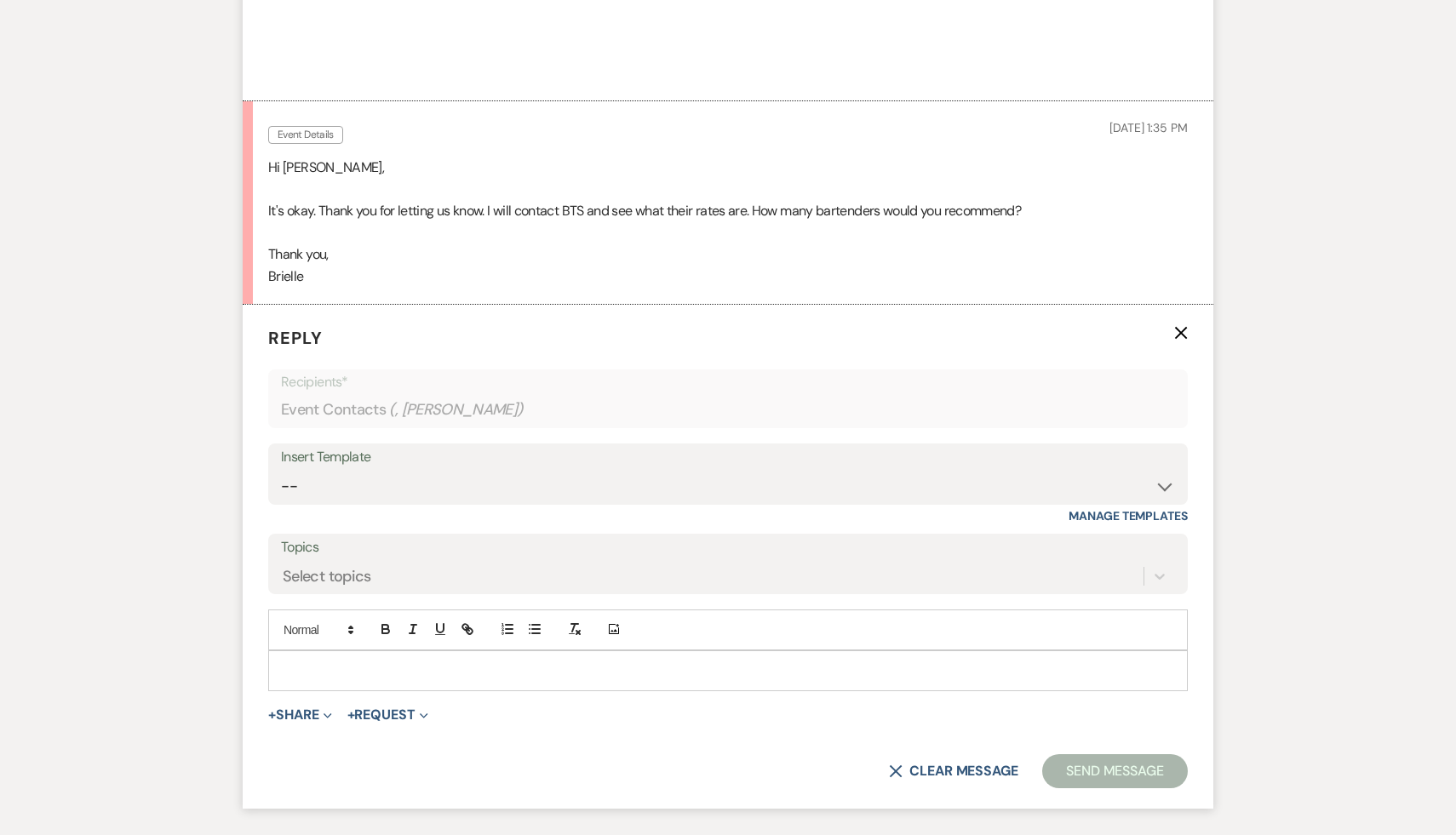
scroll to position [3187, 0]
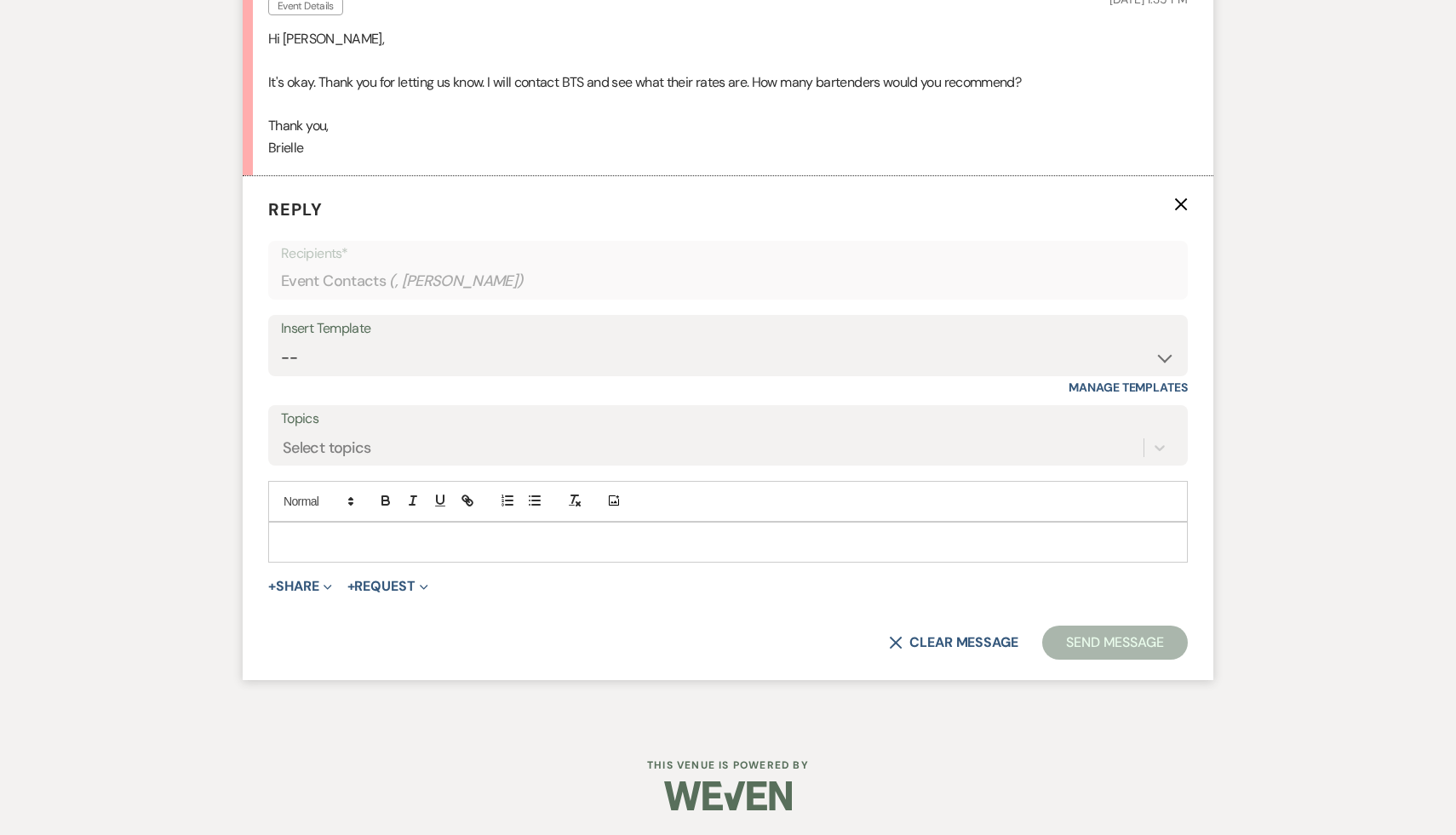
click at [441, 547] on p at bounding box center [727, 542] width 892 height 19
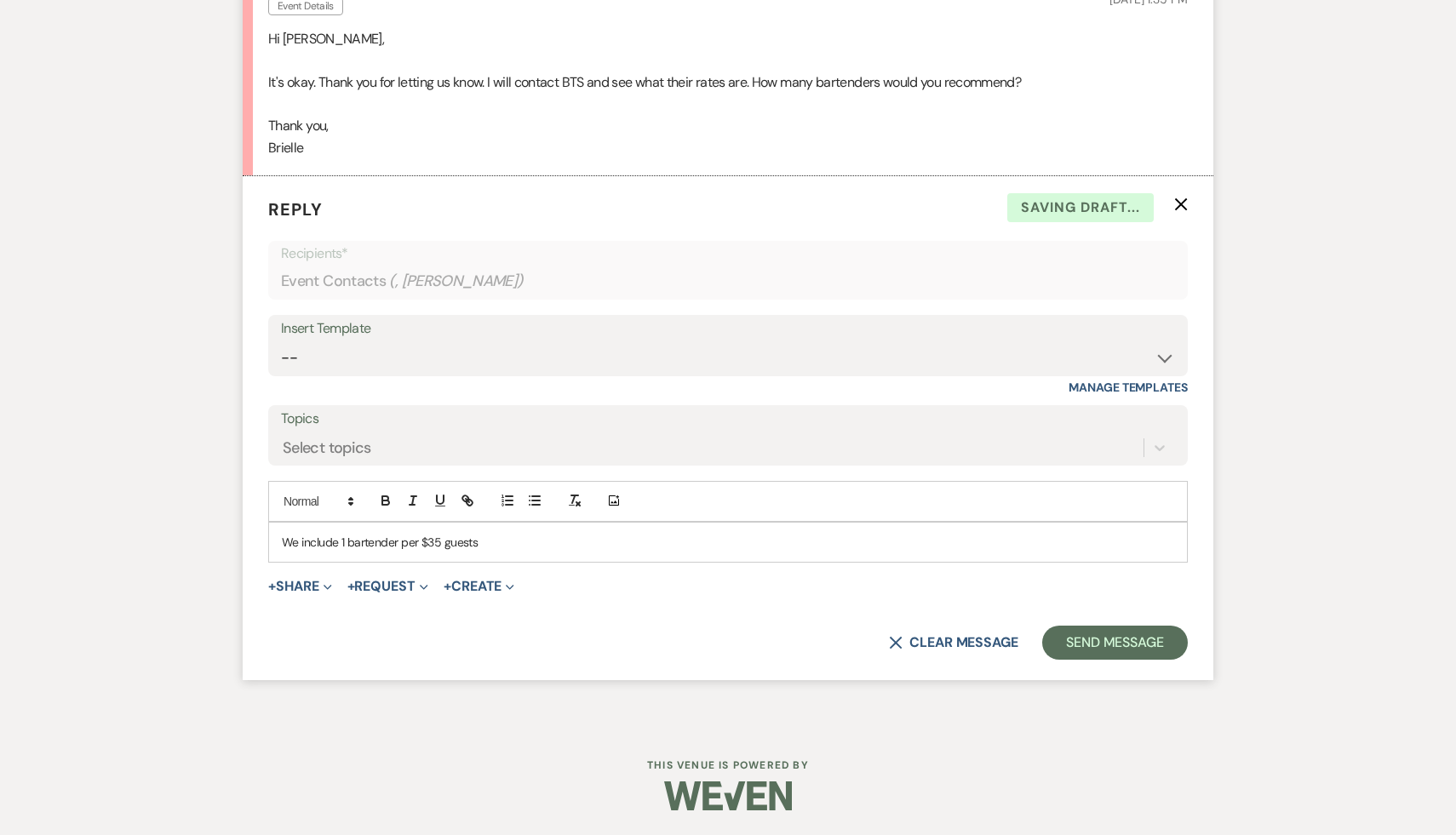
click at [429, 541] on p "We include 1 bartender per $35 guests" at bounding box center [727, 542] width 892 height 19
click at [515, 539] on p "We include 1 bartender per 35 guests" at bounding box center [727, 542] width 892 height 19
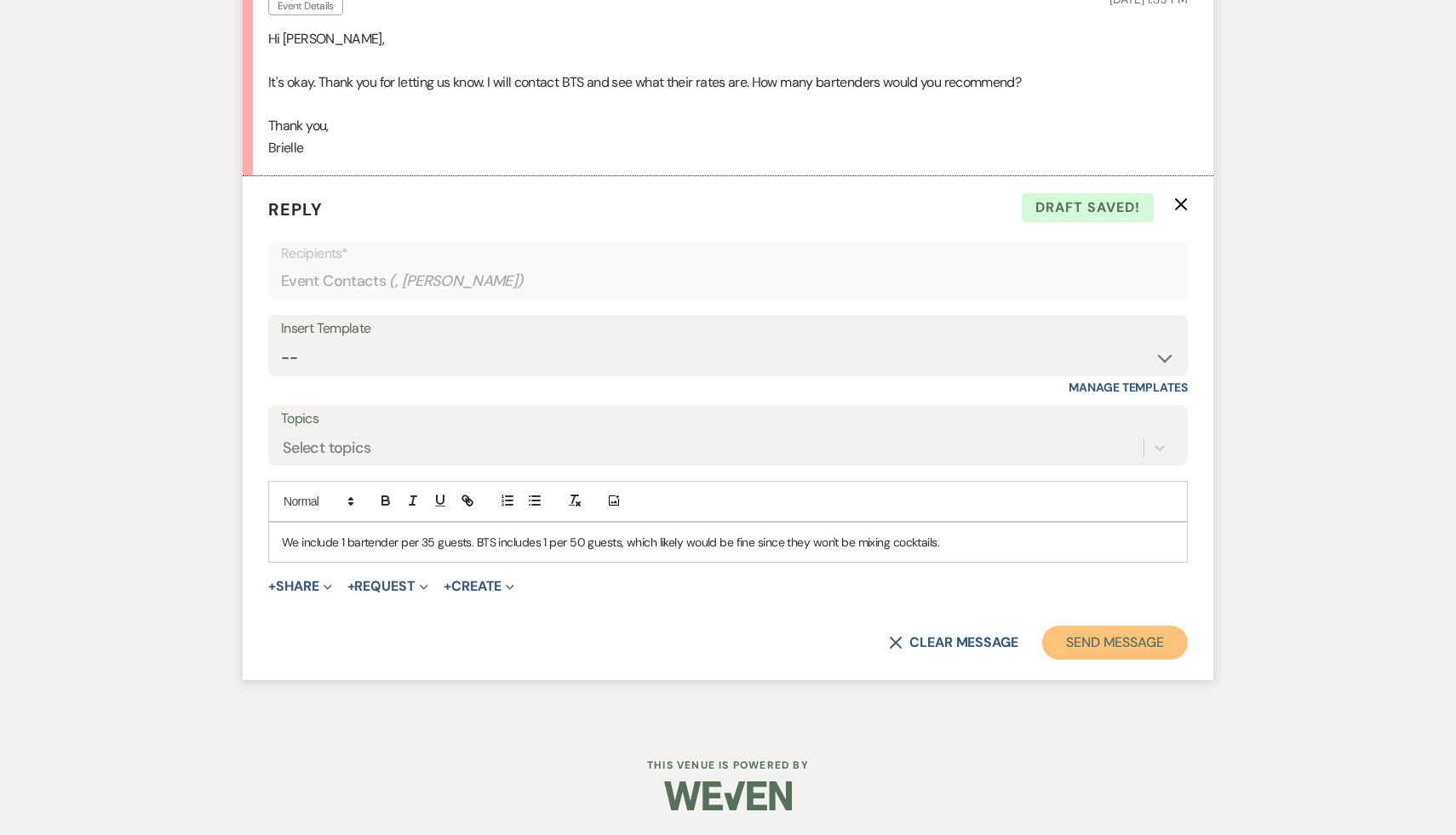
click at [1083, 642] on button "Send Message" at bounding box center [1114, 643] width 145 height 34
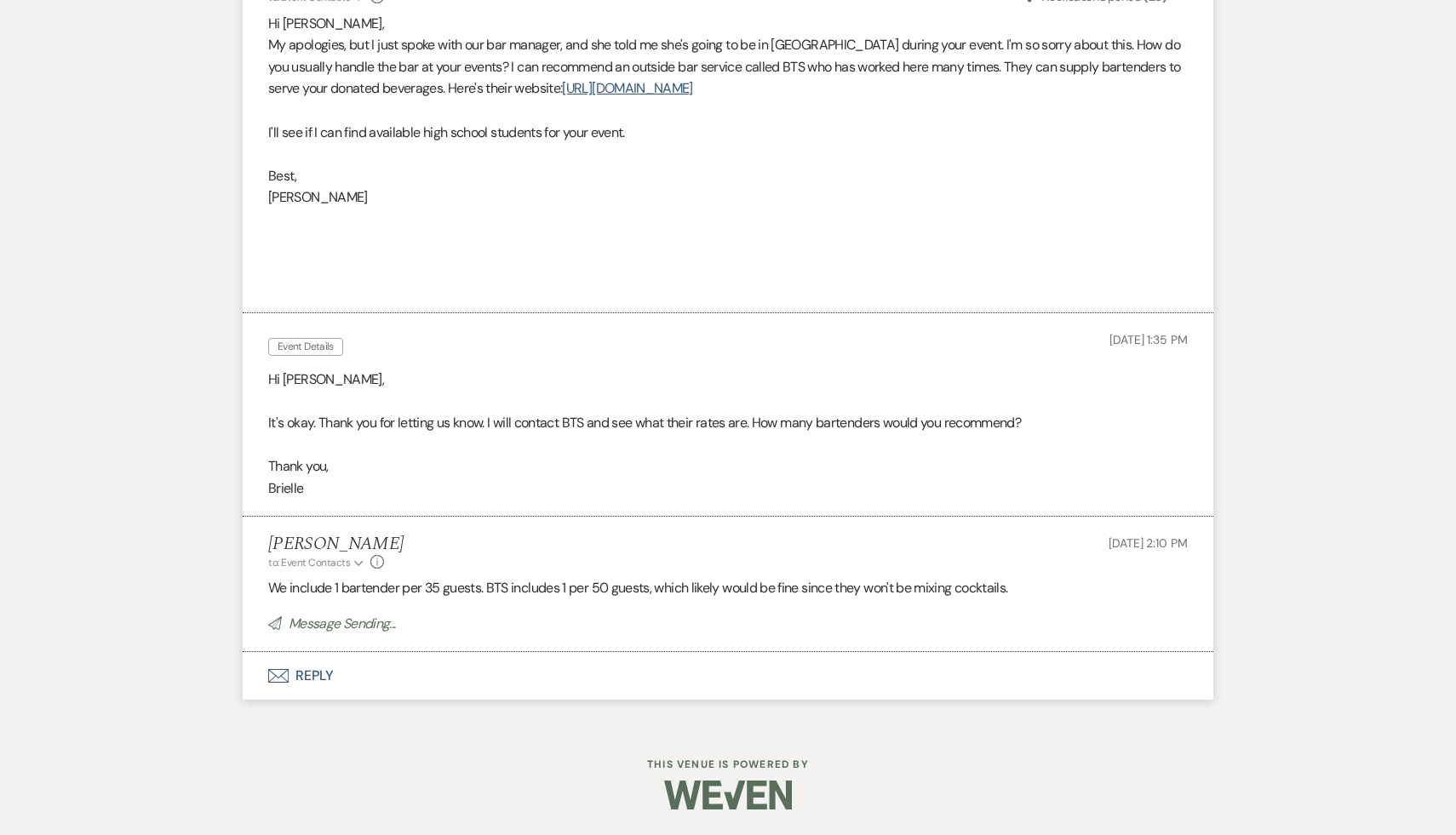
scroll to position [2811, 0]
